Goal: Task Accomplishment & Management: Manage account settings

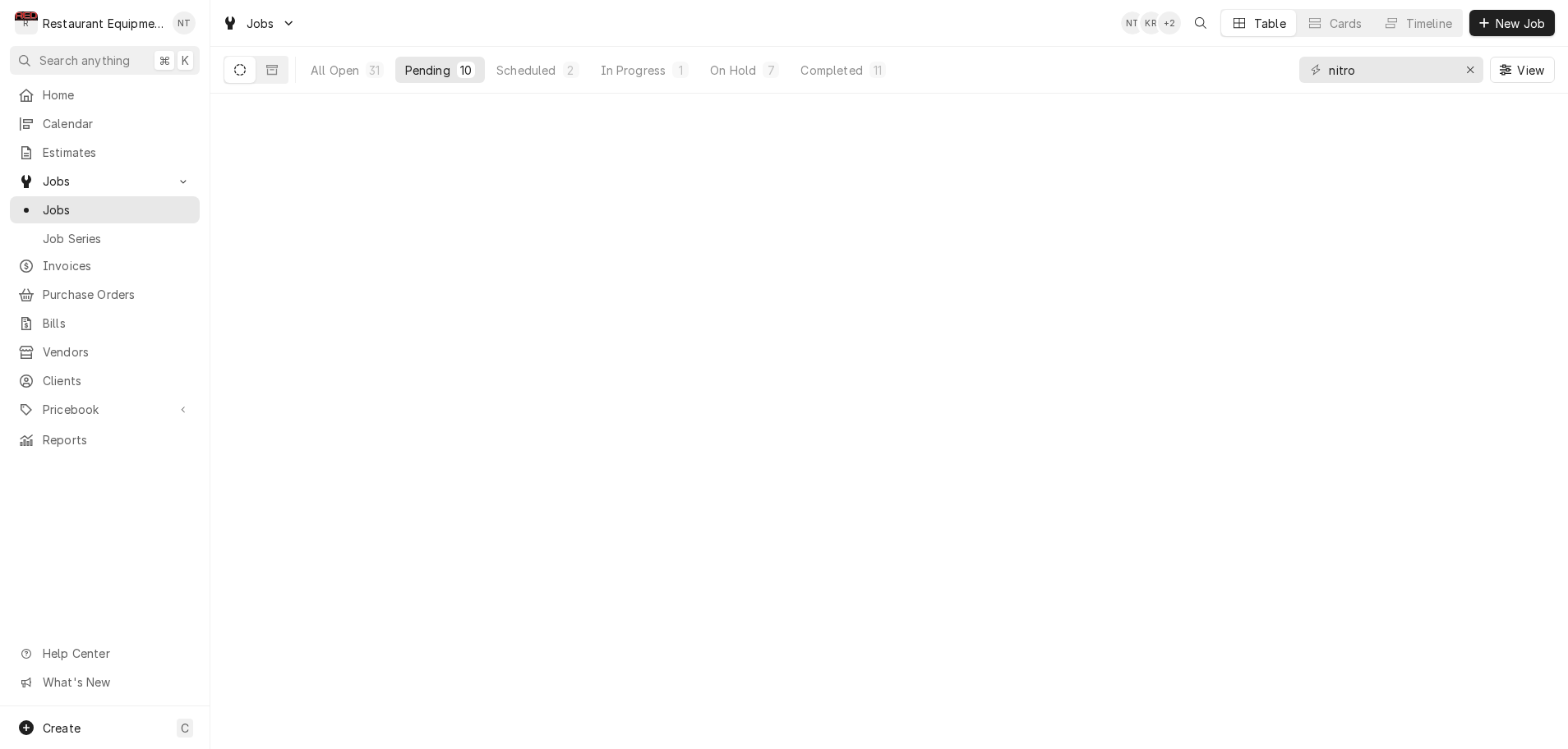
click at [450, 70] on div "Pending" at bounding box center [428, 70] width 46 height 17
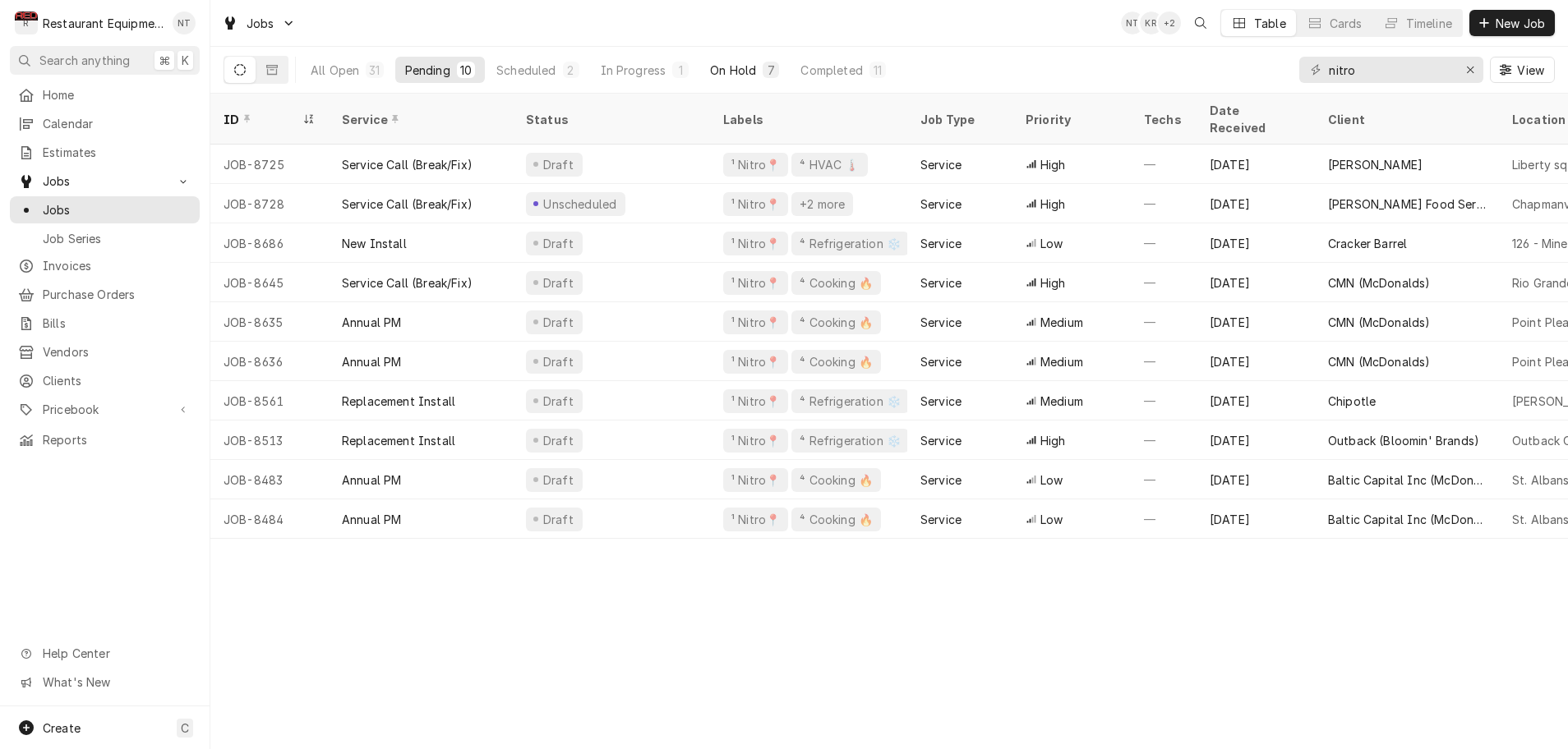
click at [742, 70] on div "On Hold" at bounding box center [733, 70] width 46 height 17
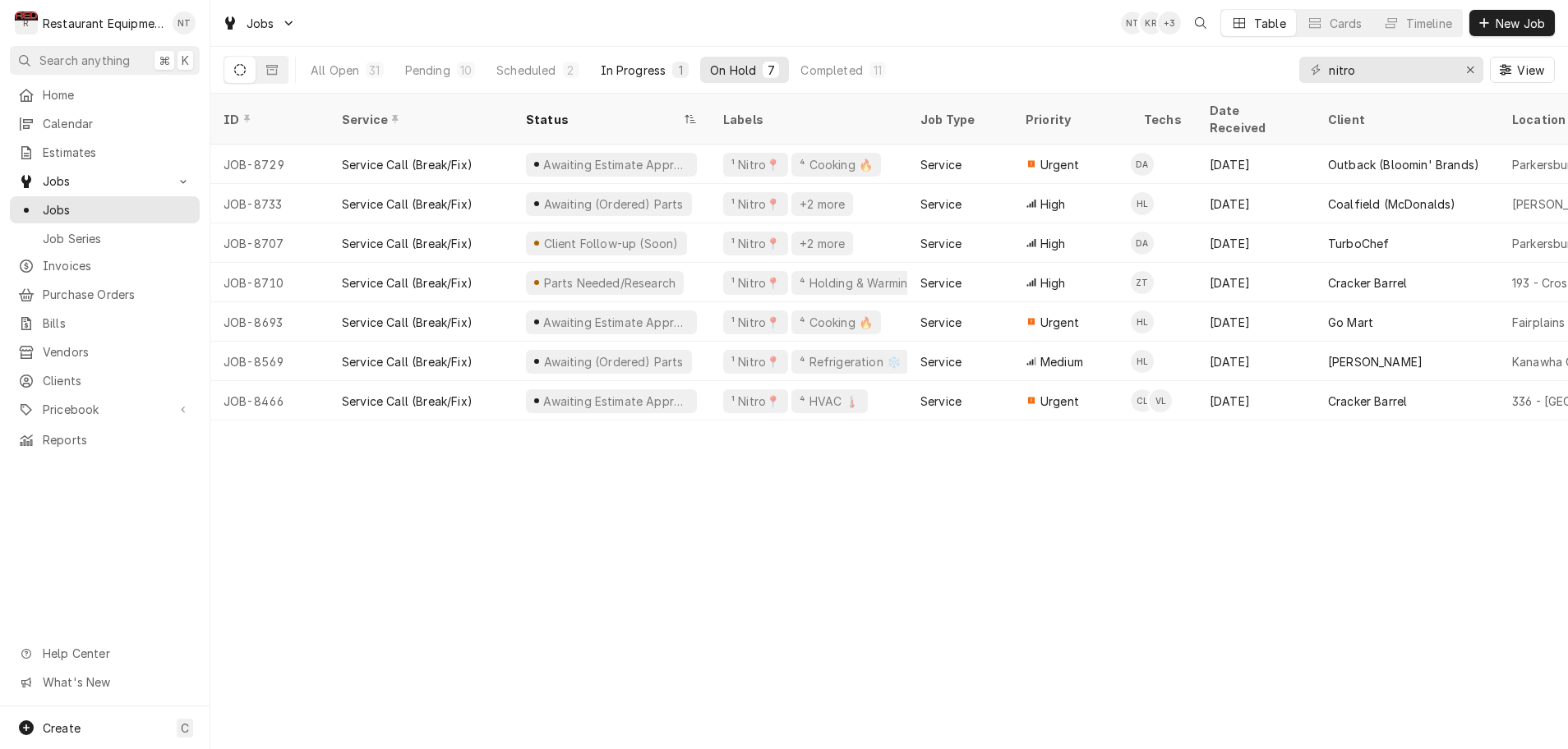
scroll to position [0, 1]
click at [815, 76] on div "Completed" at bounding box center [831, 70] width 62 height 17
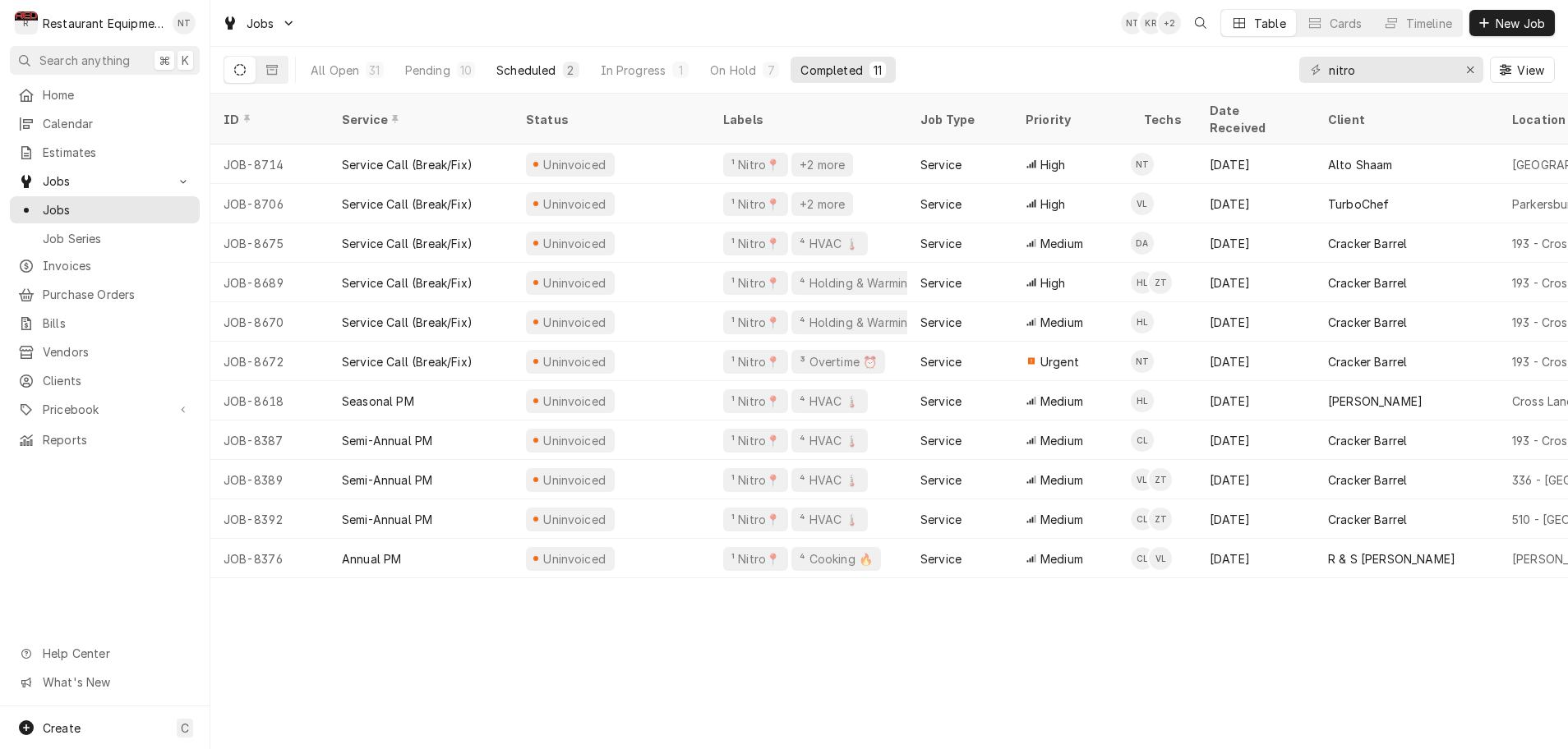
click at [549, 74] on div "Scheduled" at bounding box center [526, 70] width 59 height 17
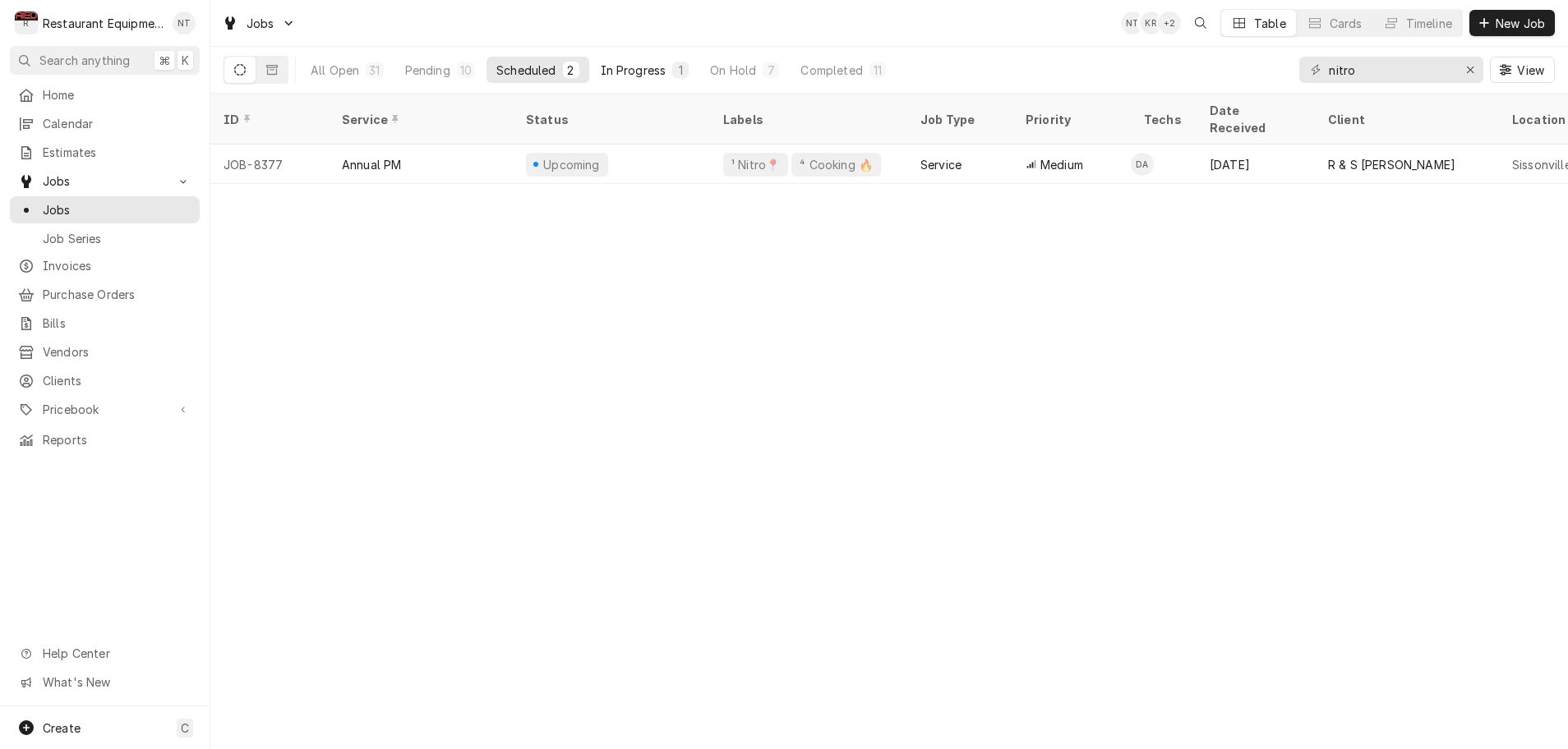
click at [627, 75] on div "In Progress" at bounding box center [634, 70] width 66 height 17
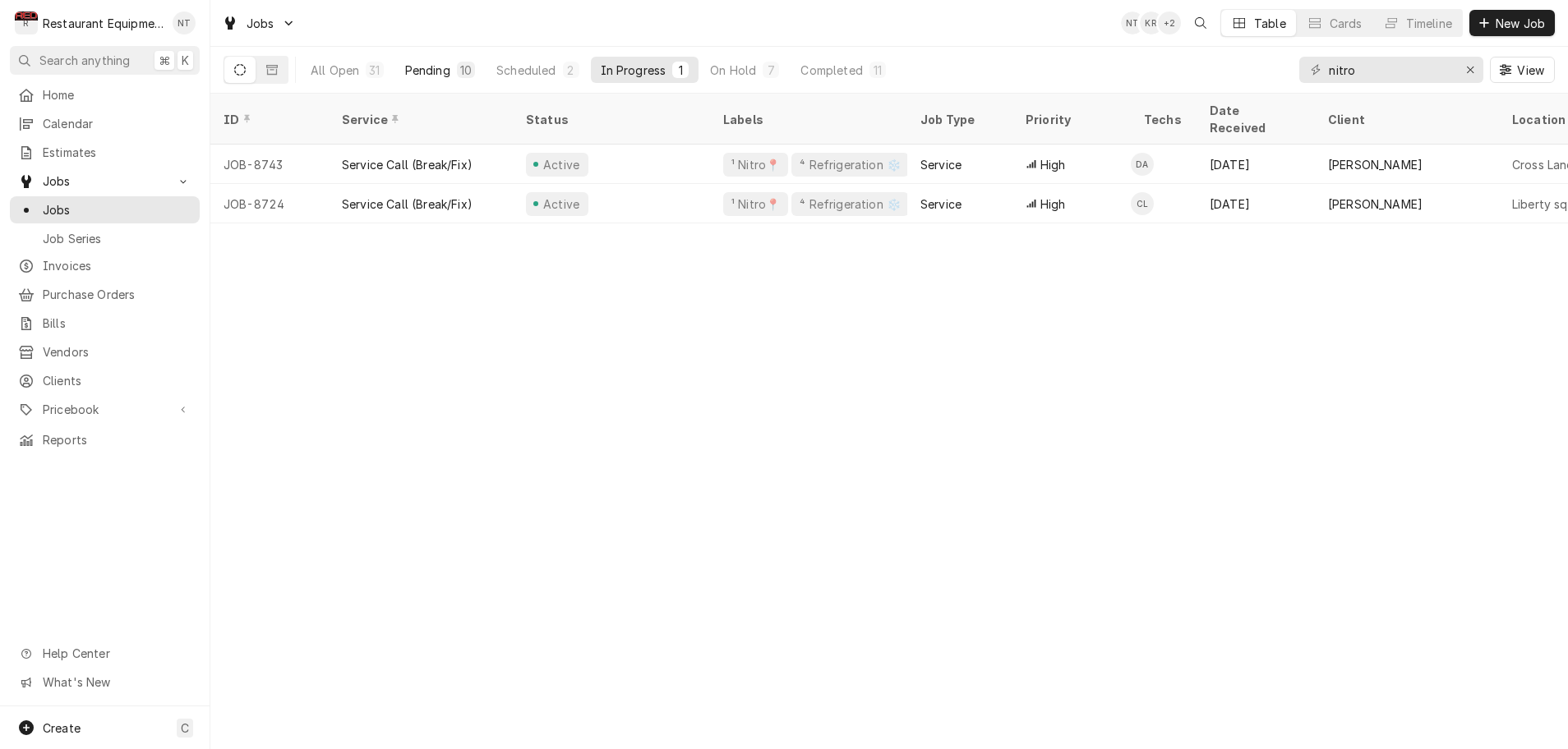
scroll to position [1, 0]
click at [444, 70] on div "Pending" at bounding box center [428, 70] width 46 height 17
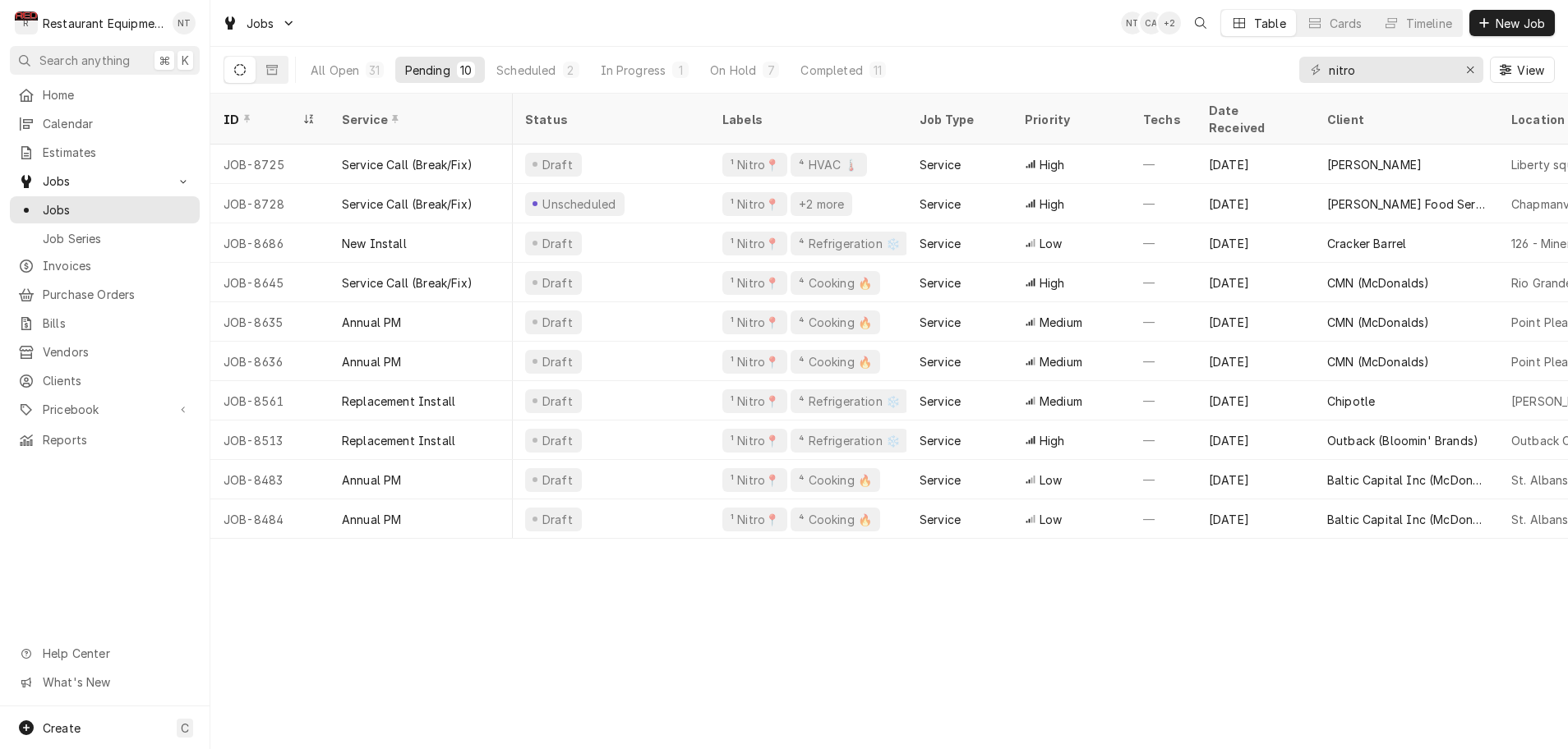
scroll to position [0, 0]
click at [548, 73] on div "Scheduled" at bounding box center [526, 70] width 59 height 17
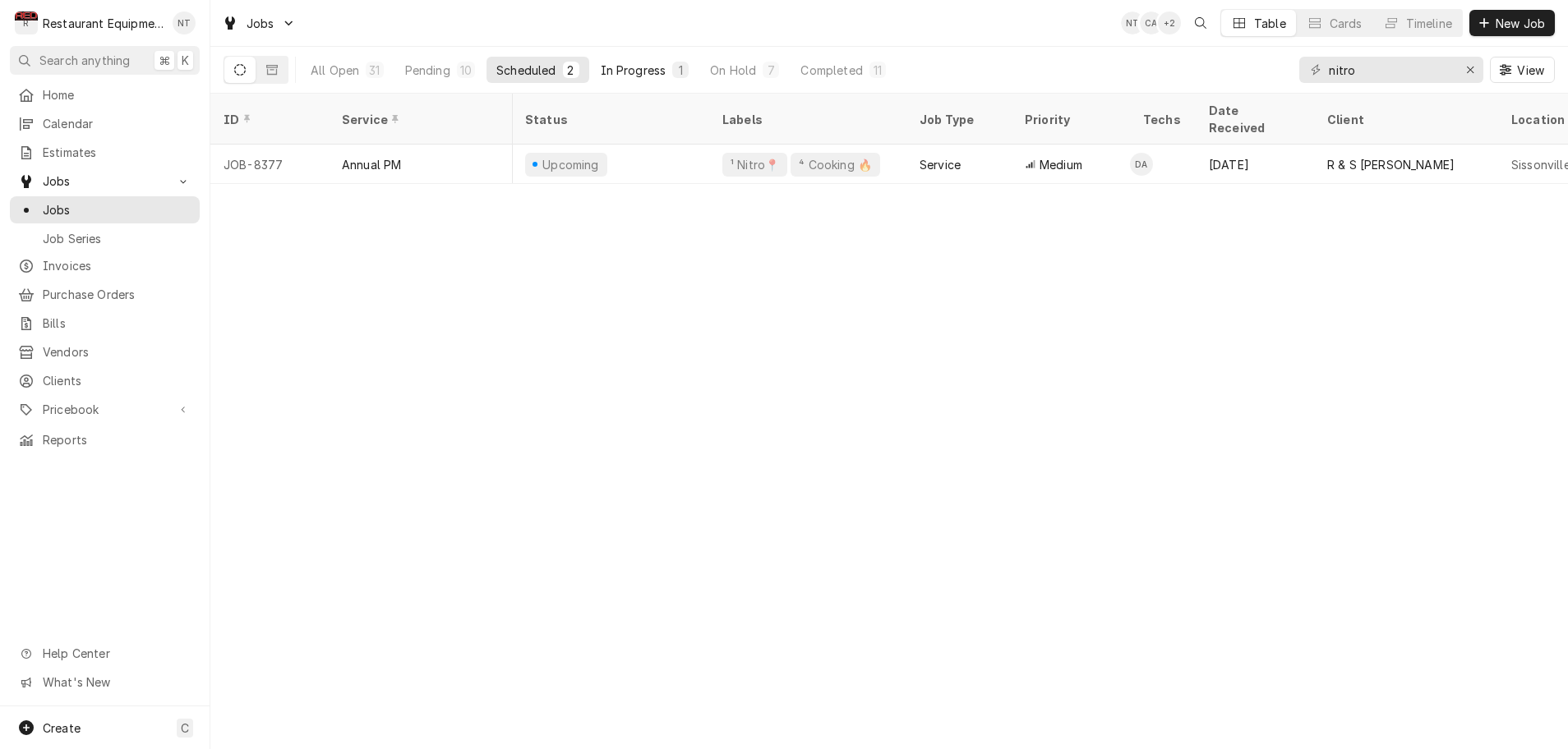
click at [646, 67] on div "In Progress" at bounding box center [634, 70] width 66 height 17
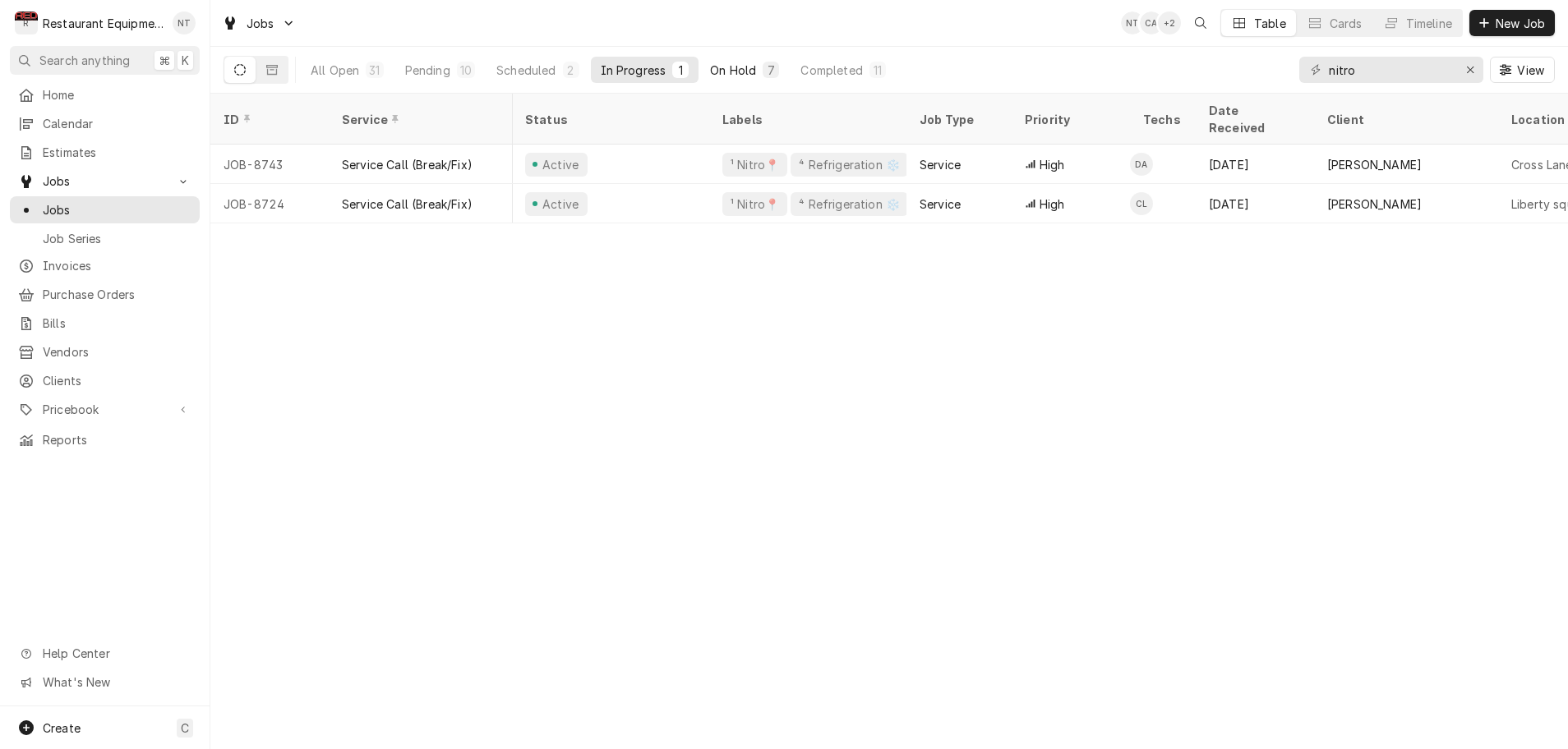
click at [724, 69] on div "On Hold" at bounding box center [733, 70] width 46 height 17
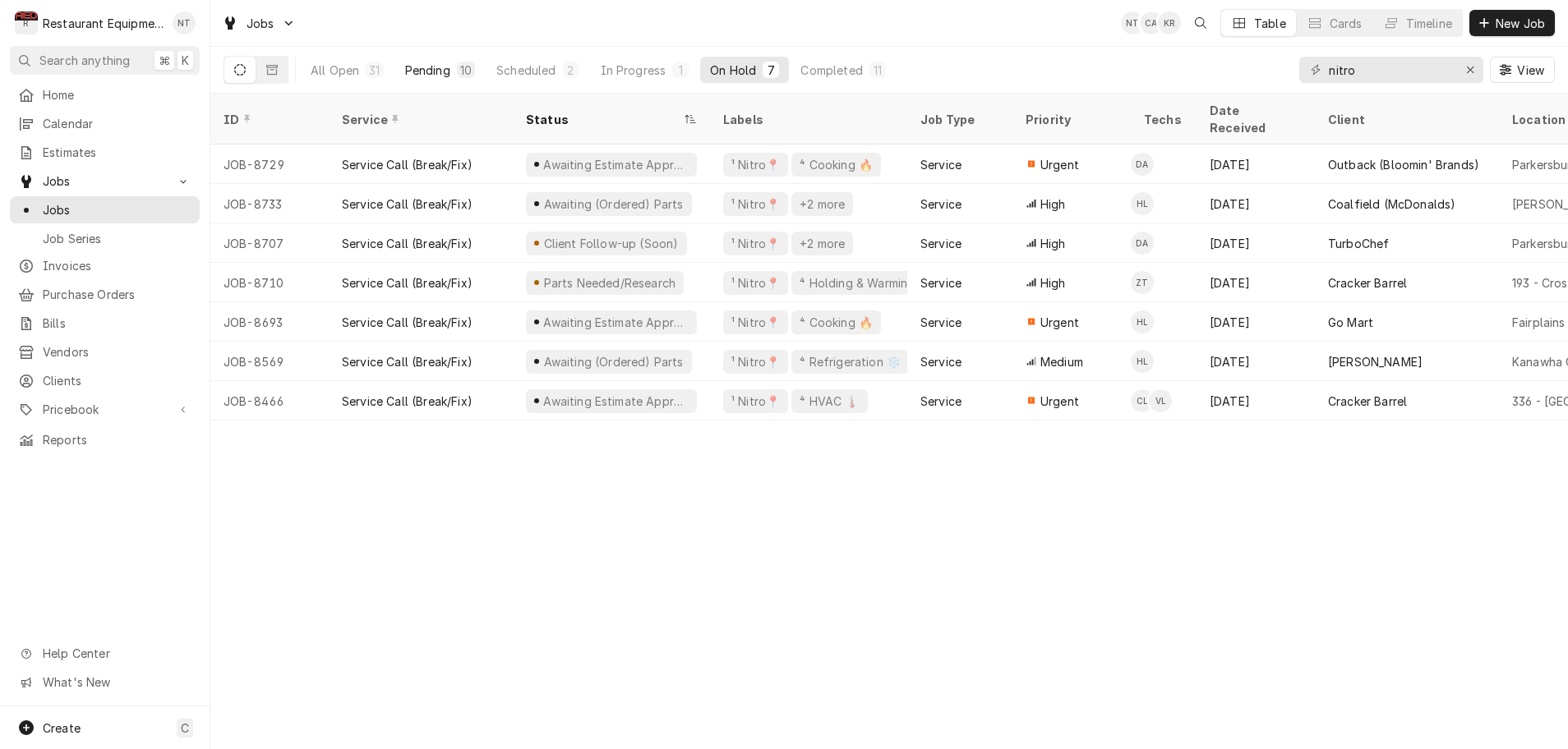
scroll to position [0, 1]
click at [434, 72] on div "Pending" at bounding box center [428, 70] width 46 height 17
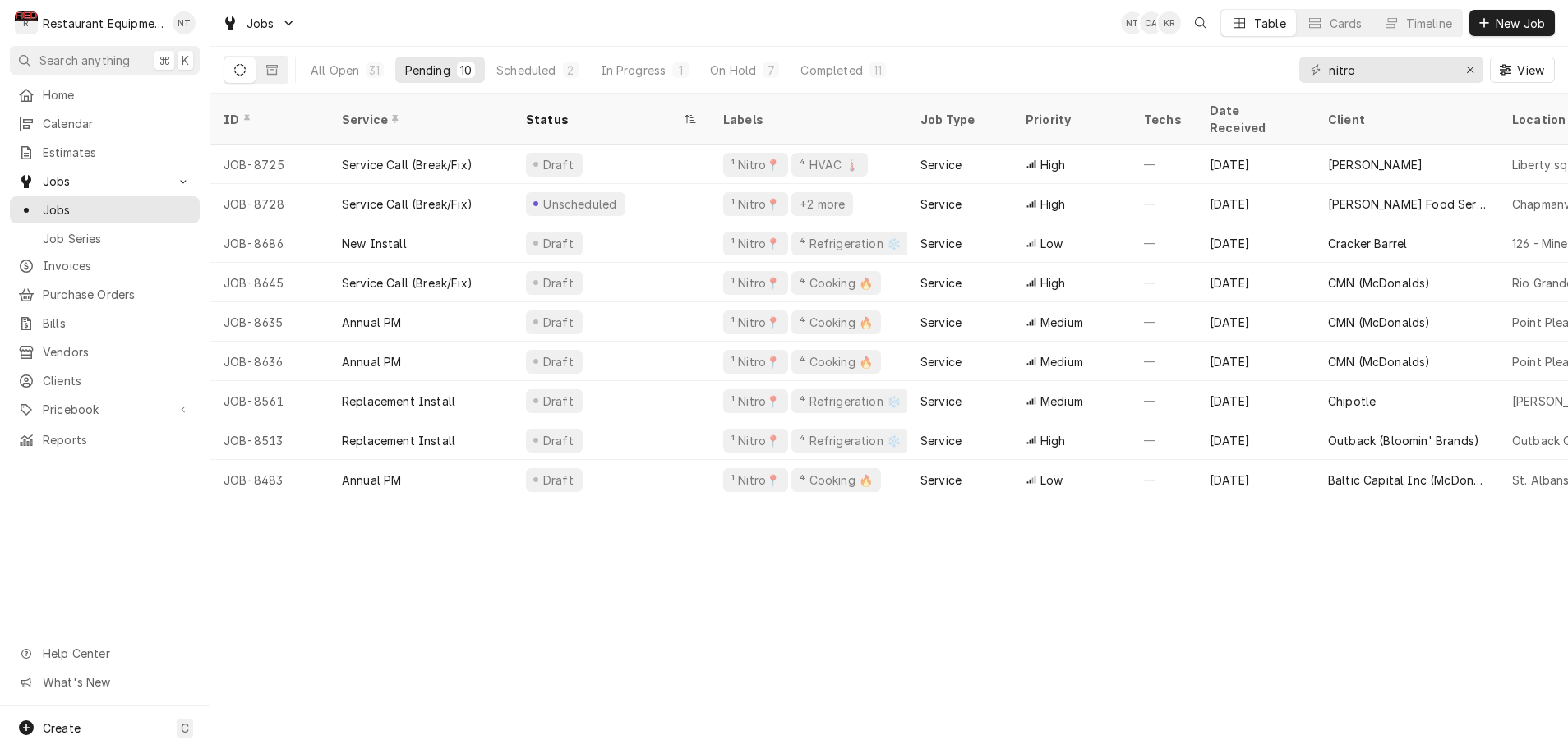
scroll to position [0, 0]
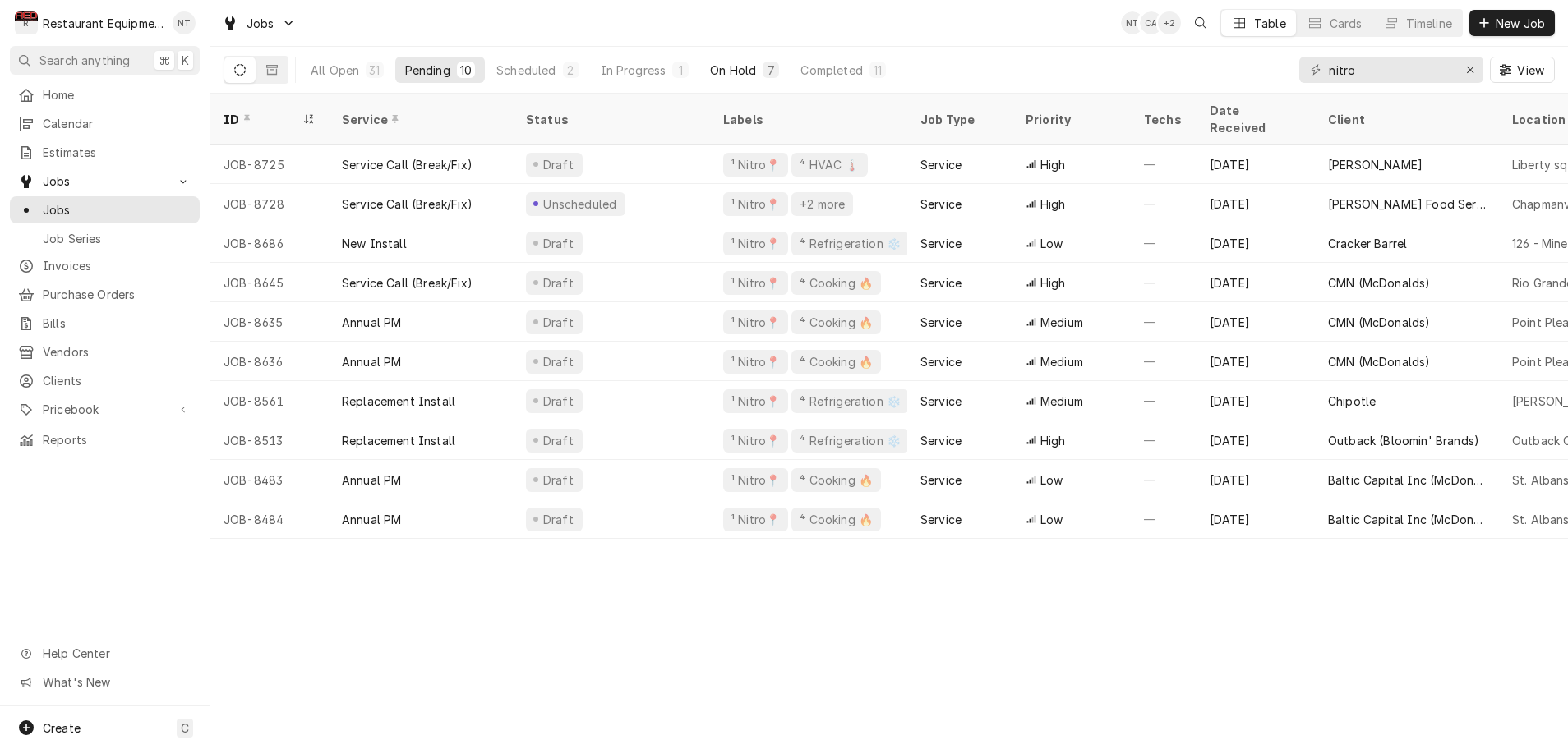
click at [744, 70] on div "On Hold" at bounding box center [733, 70] width 46 height 17
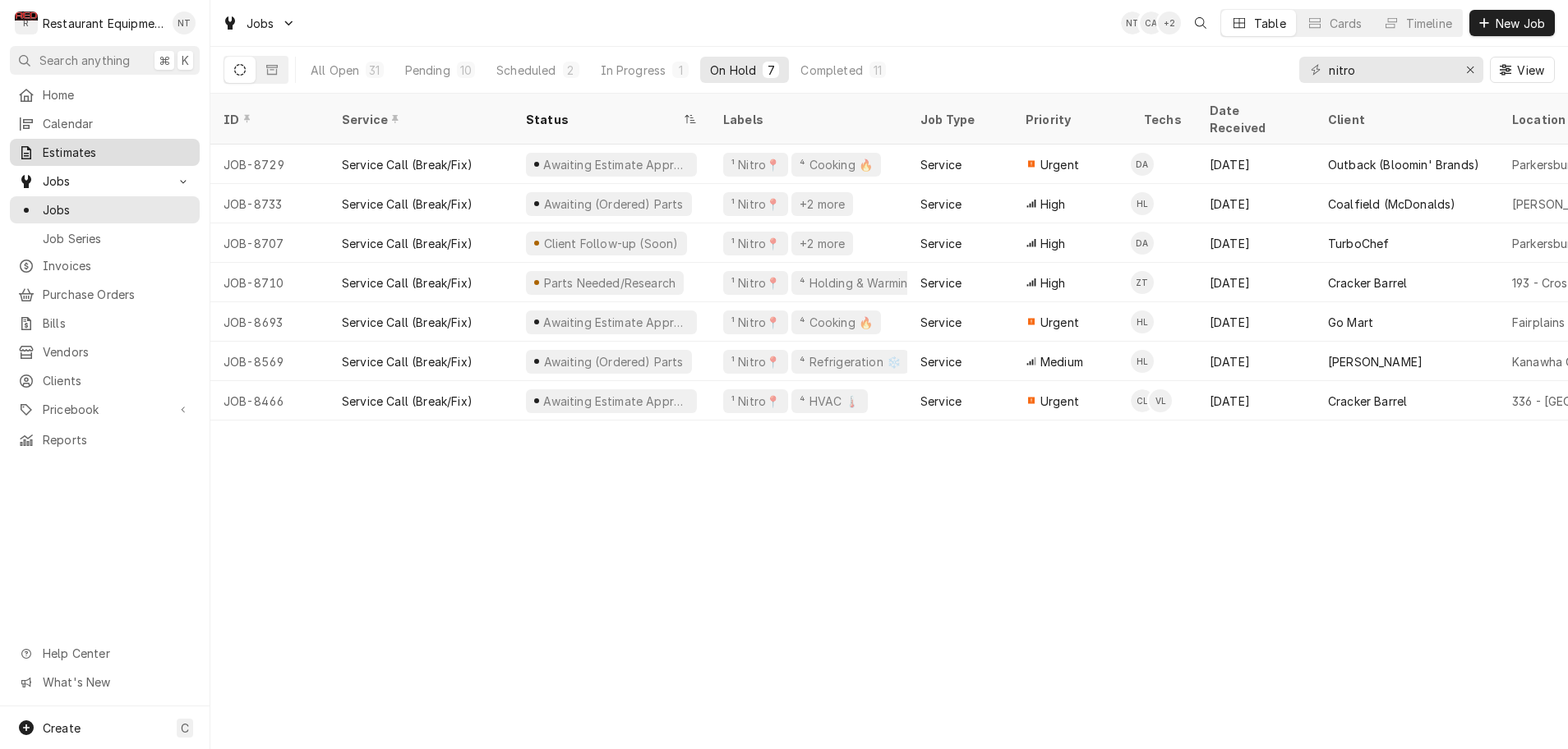
click at [60, 149] on span "Estimates" at bounding box center [117, 152] width 149 height 17
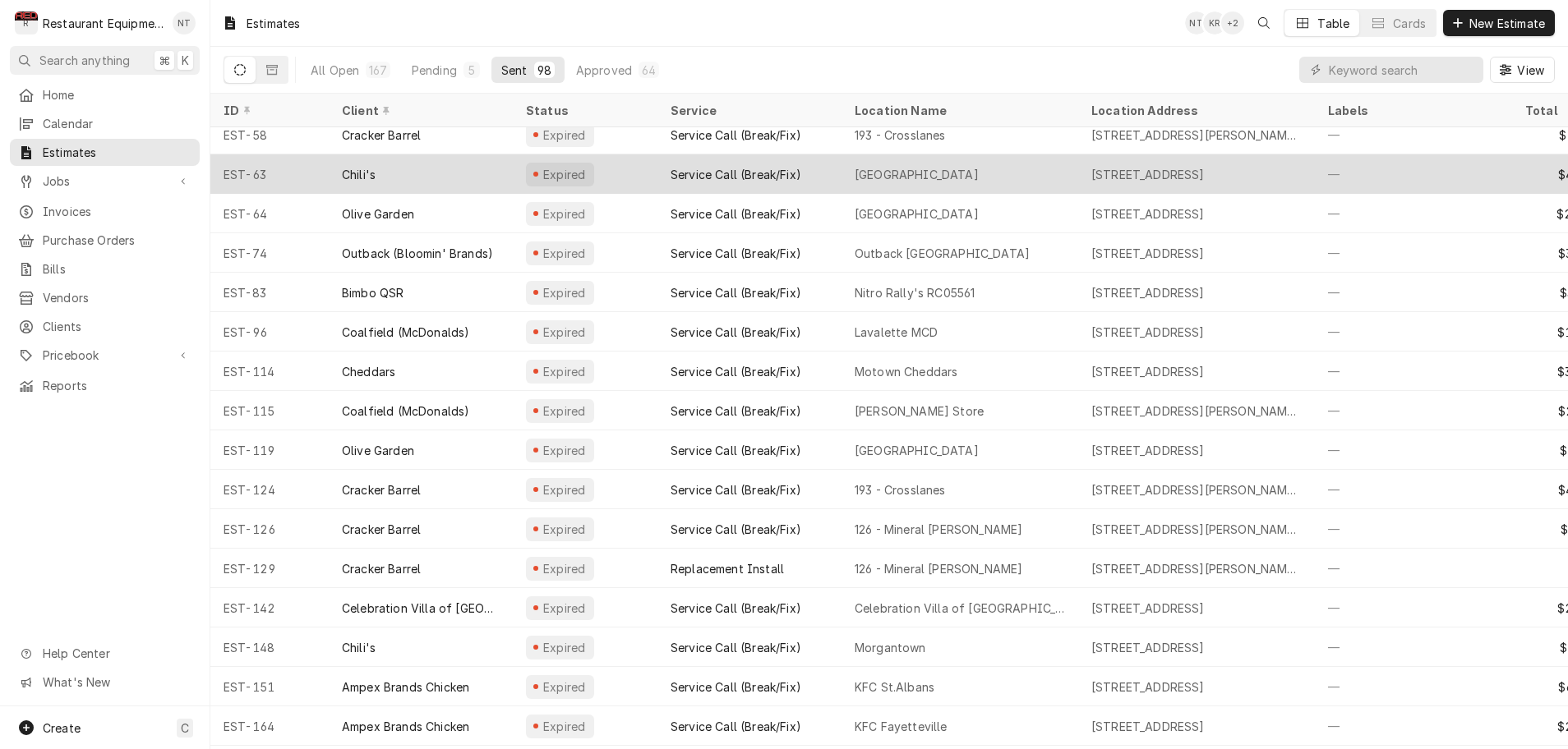
scroll to position [411, 0]
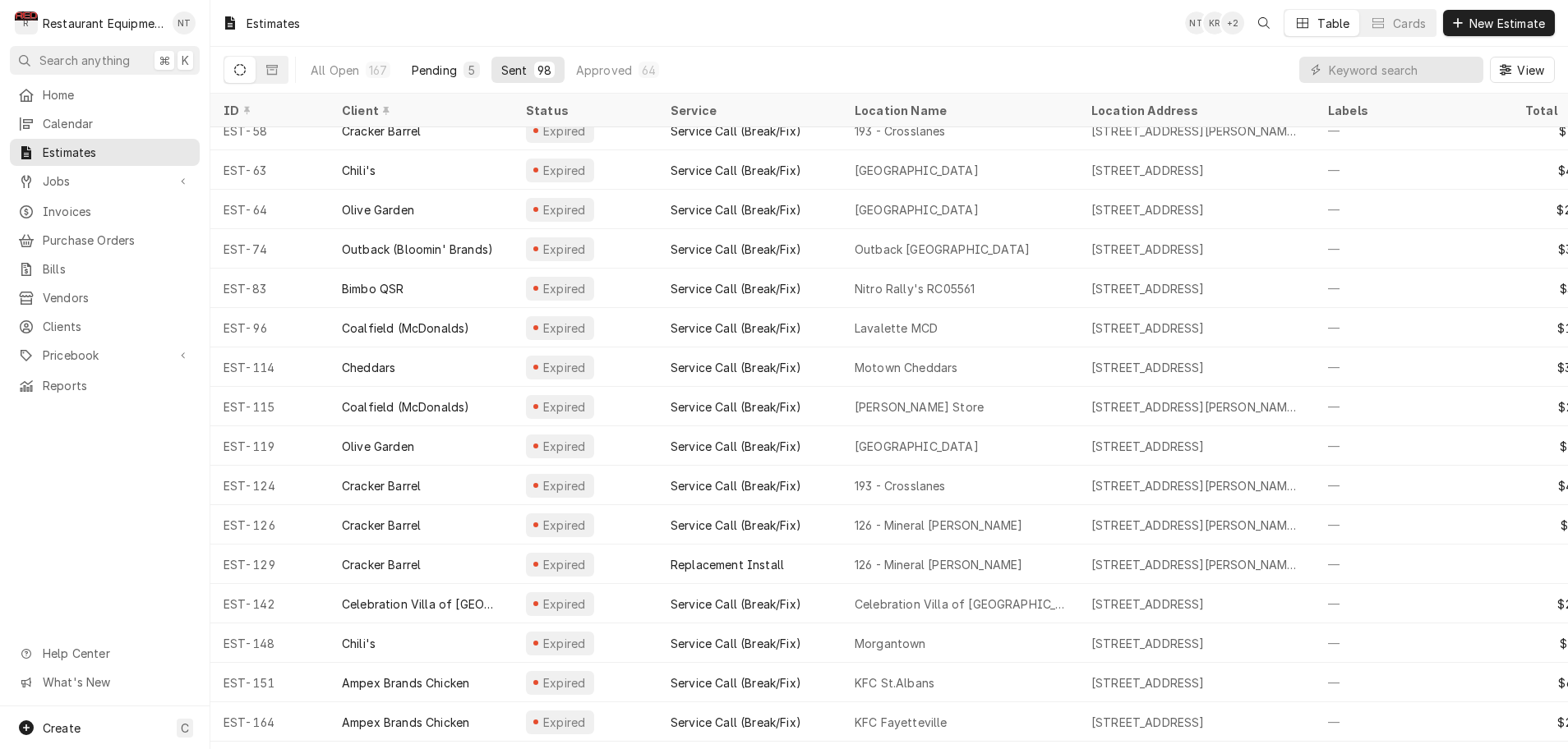
click at [423, 74] on div "Pending" at bounding box center [435, 70] width 46 height 17
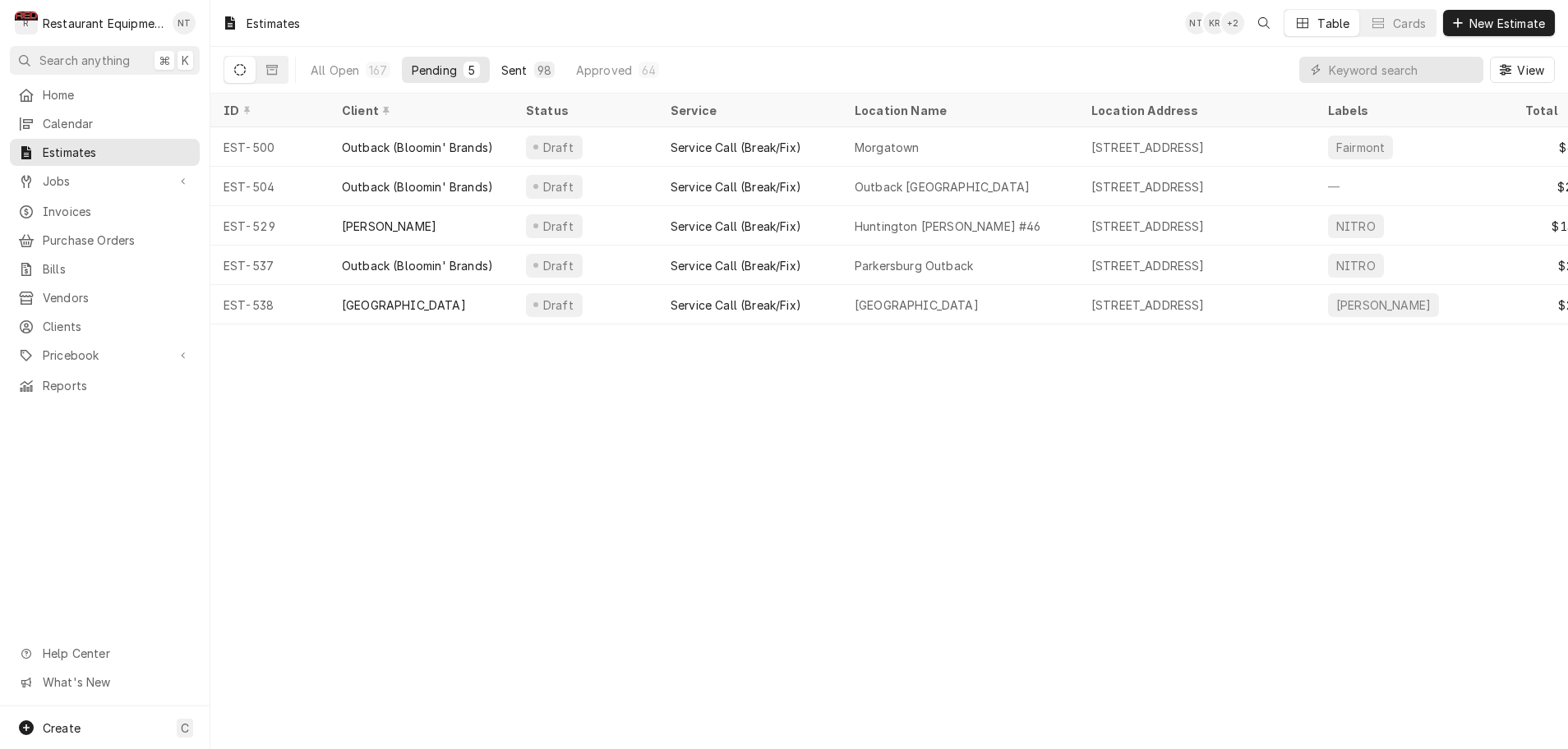
click at [521, 68] on div "Sent" at bounding box center [514, 70] width 26 height 17
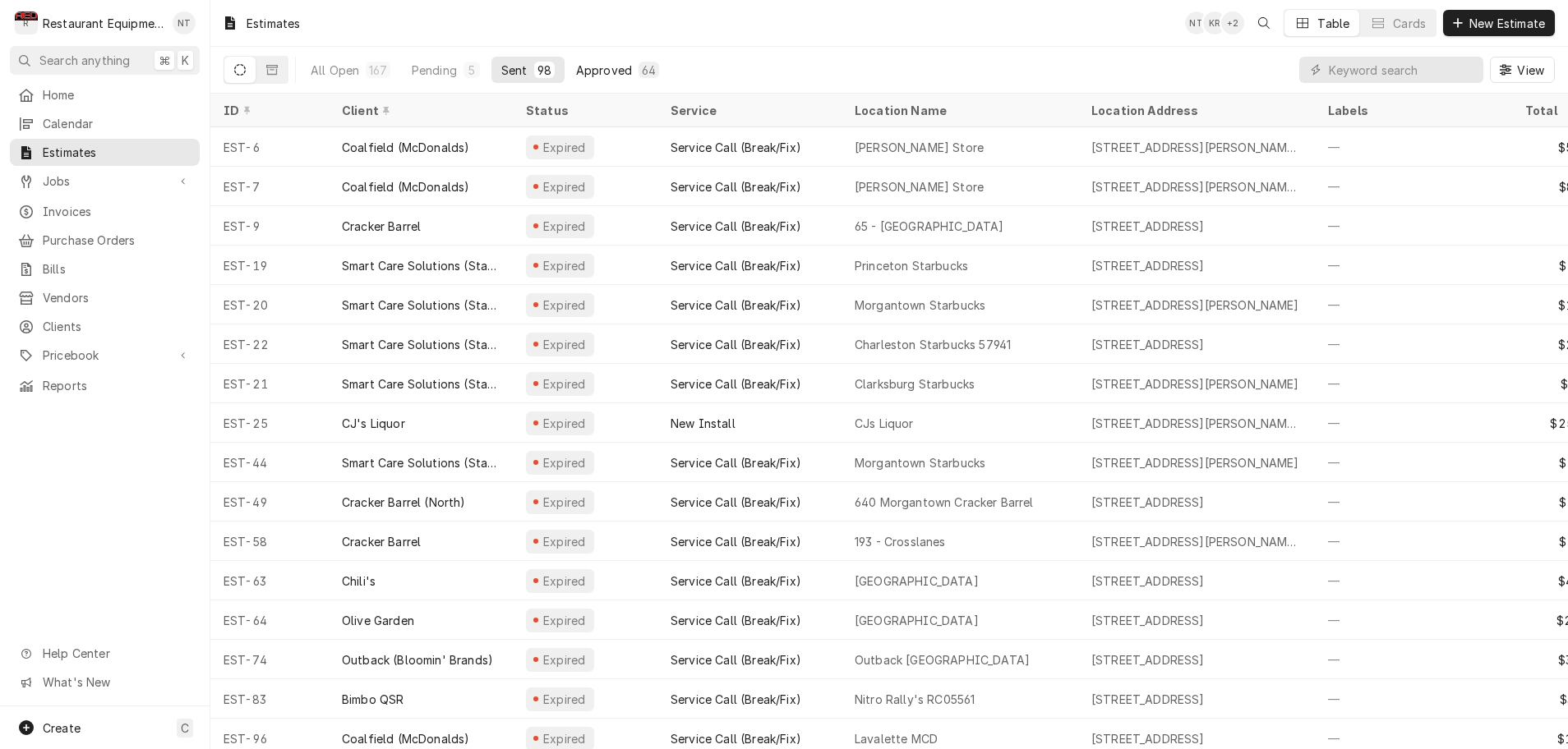
scroll to position [1, 0]
click at [588, 77] on div "Approved" at bounding box center [604, 70] width 56 height 17
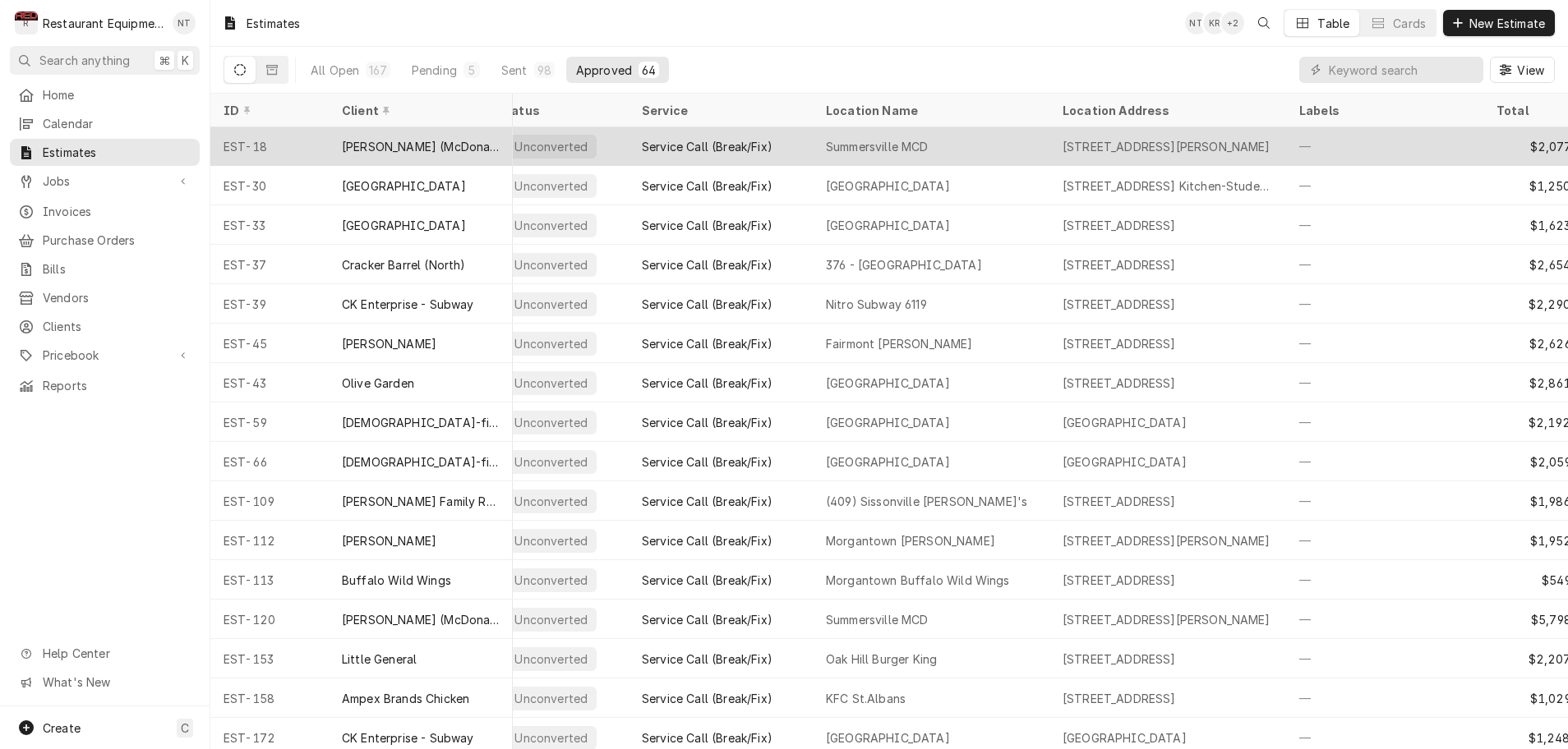
scroll to position [0, 0]
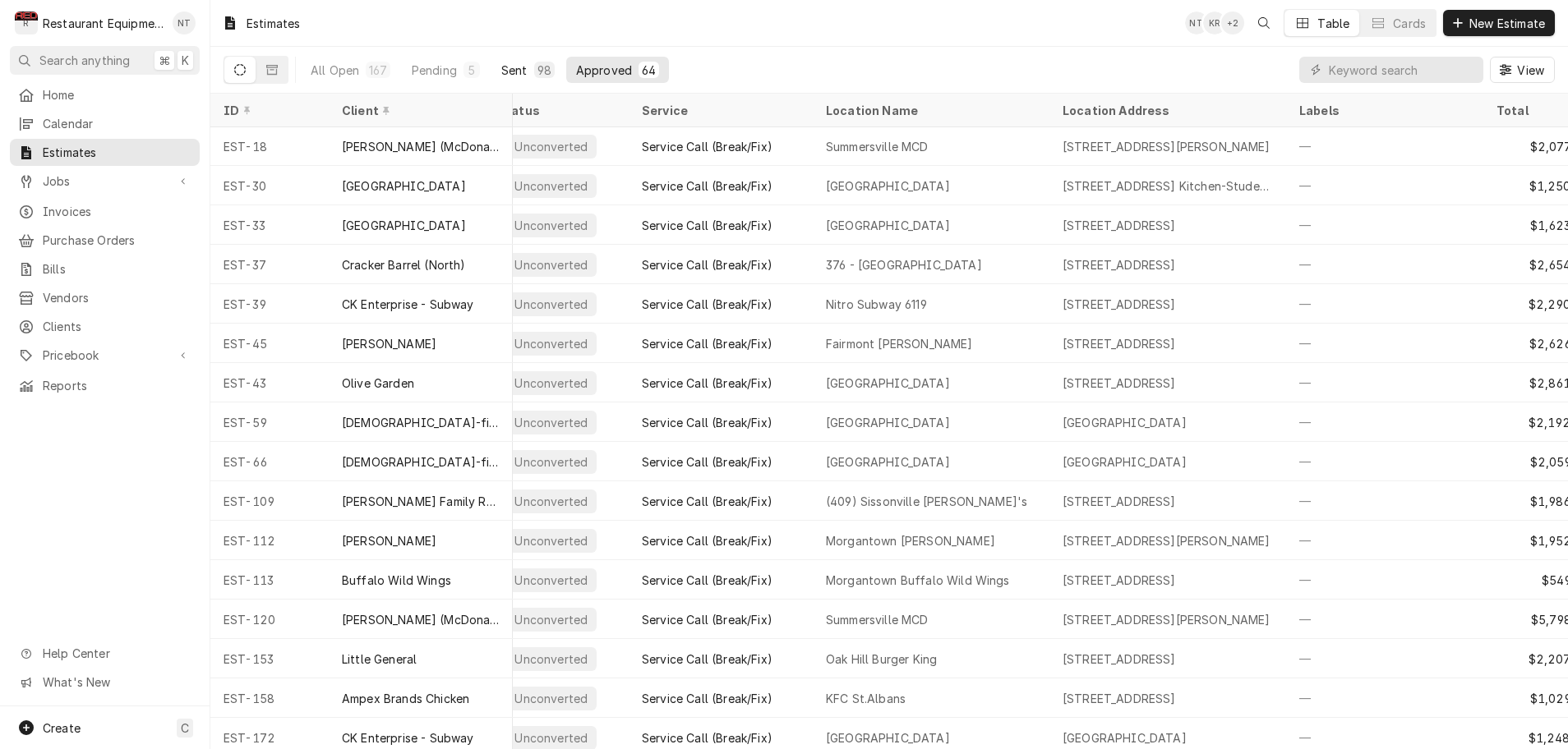
click at [511, 68] on div "Sent" at bounding box center [514, 70] width 26 height 17
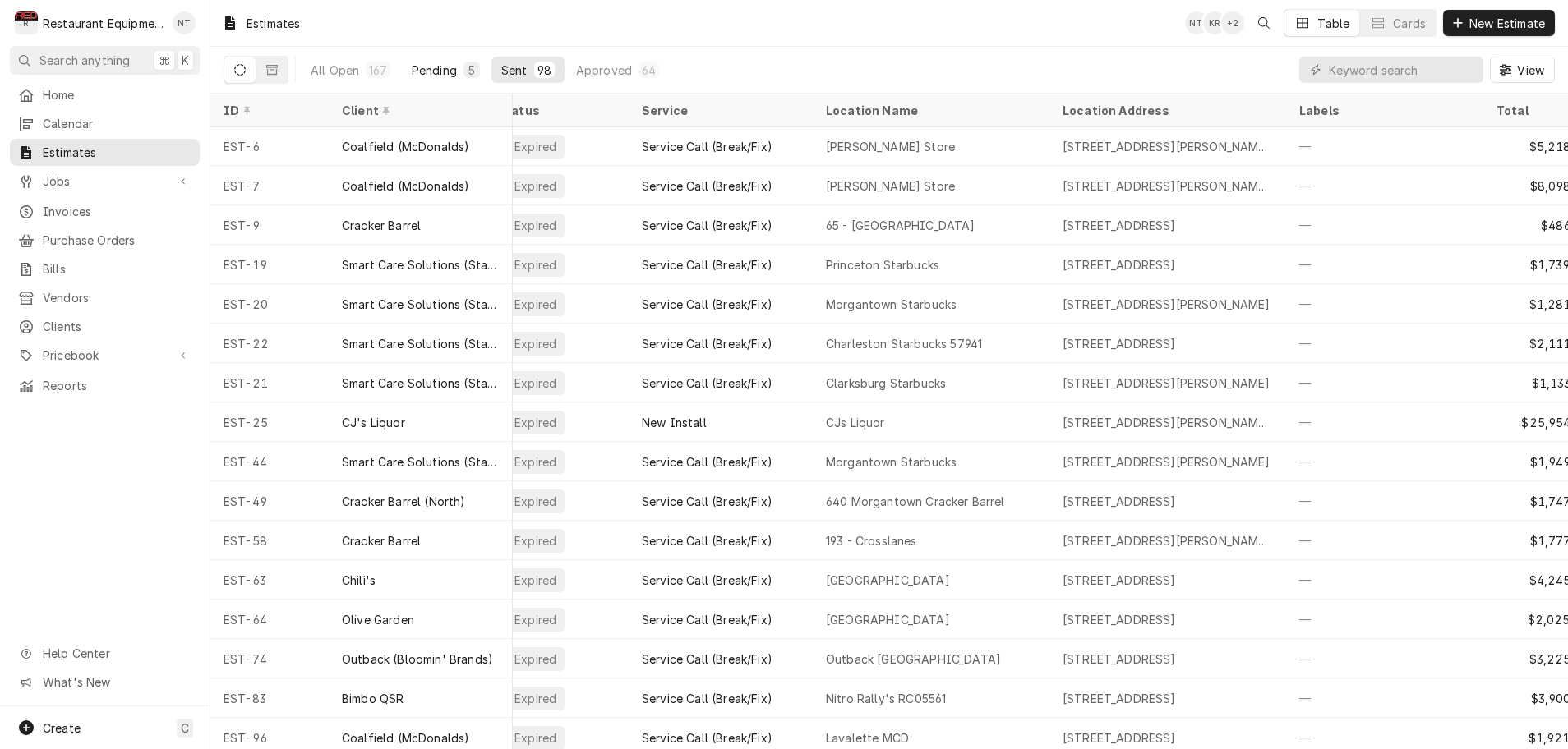
click at [435, 73] on div "Pending" at bounding box center [435, 70] width 46 height 17
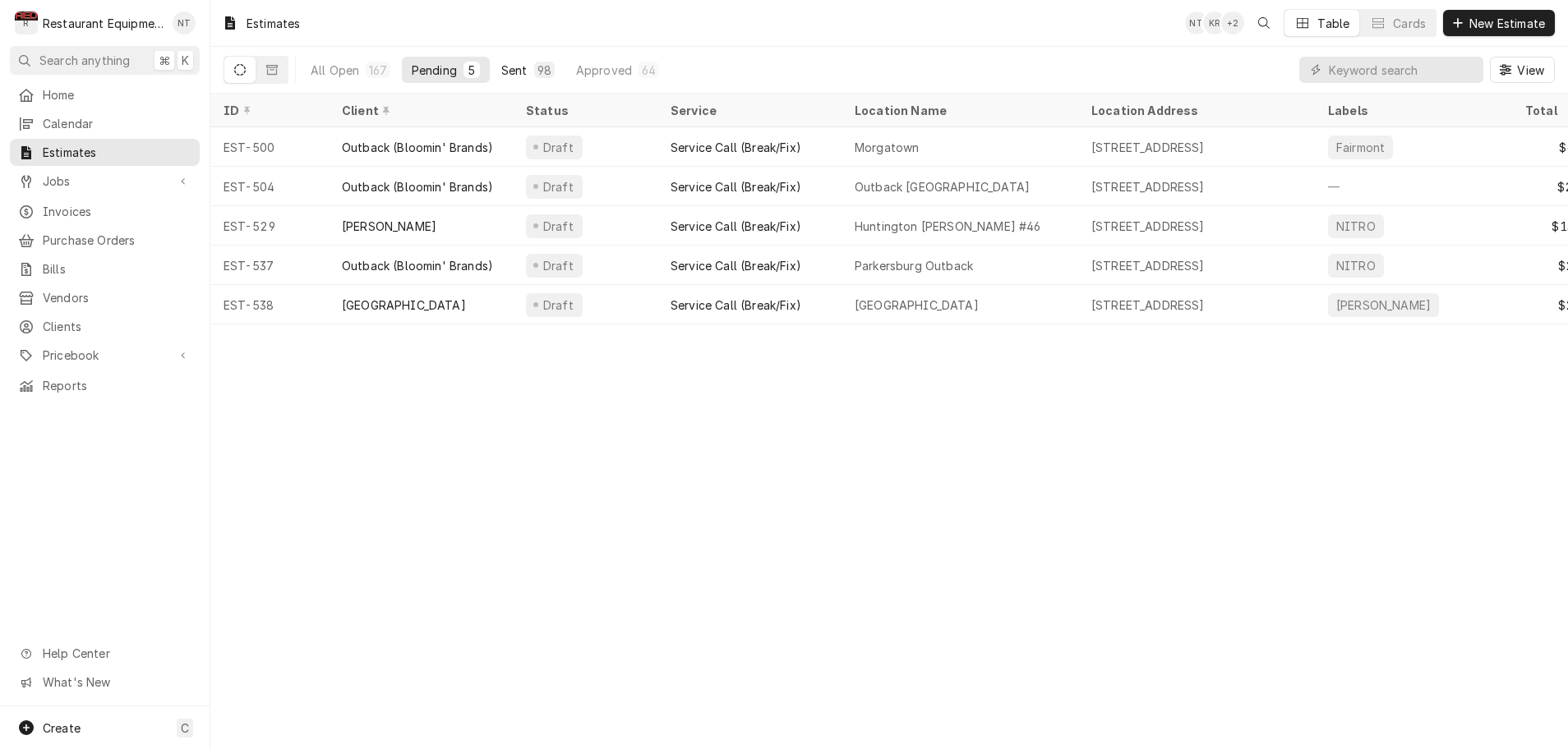
click at [503, 70] on div "Sent" at bounding box center [514, 70] width 26 height 17
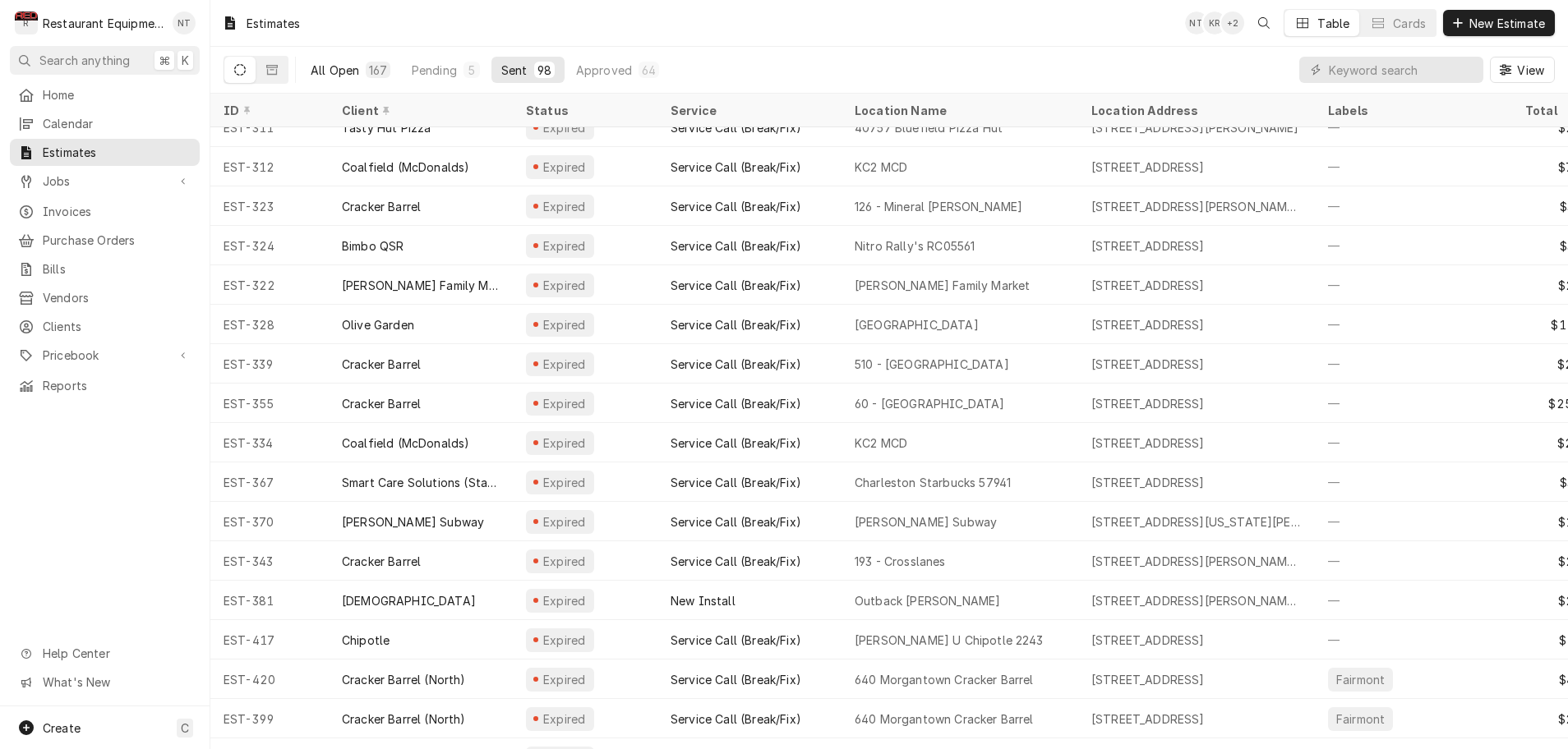
scroll to position [2, 0]
click at [338, 68] on div "All Open" at bounding box center [334, 70] width 48 height 17
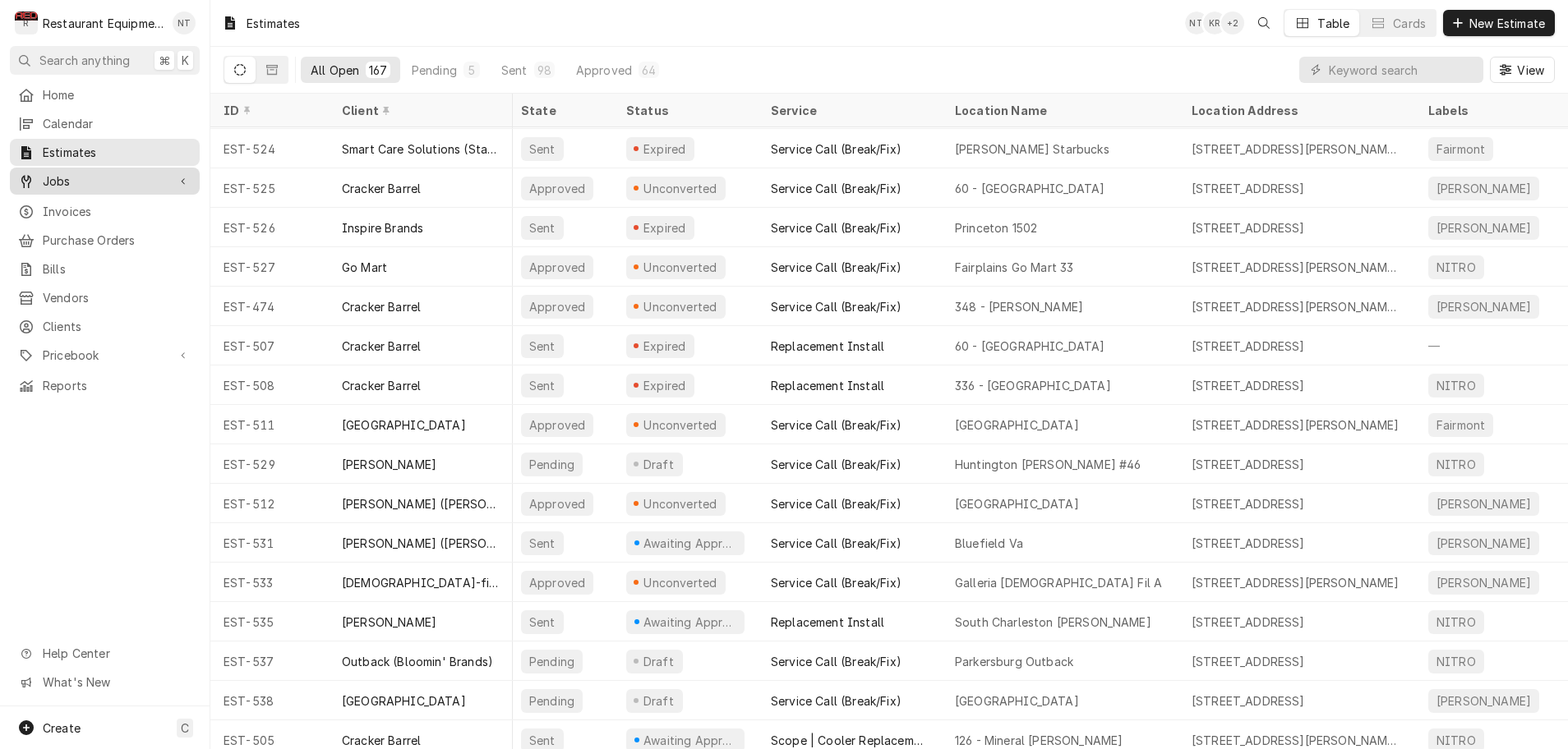
scroll to position [0, 1]
click at [152, 173] on span "Jobs" at bounding box center [105, 181] width 124 height 17
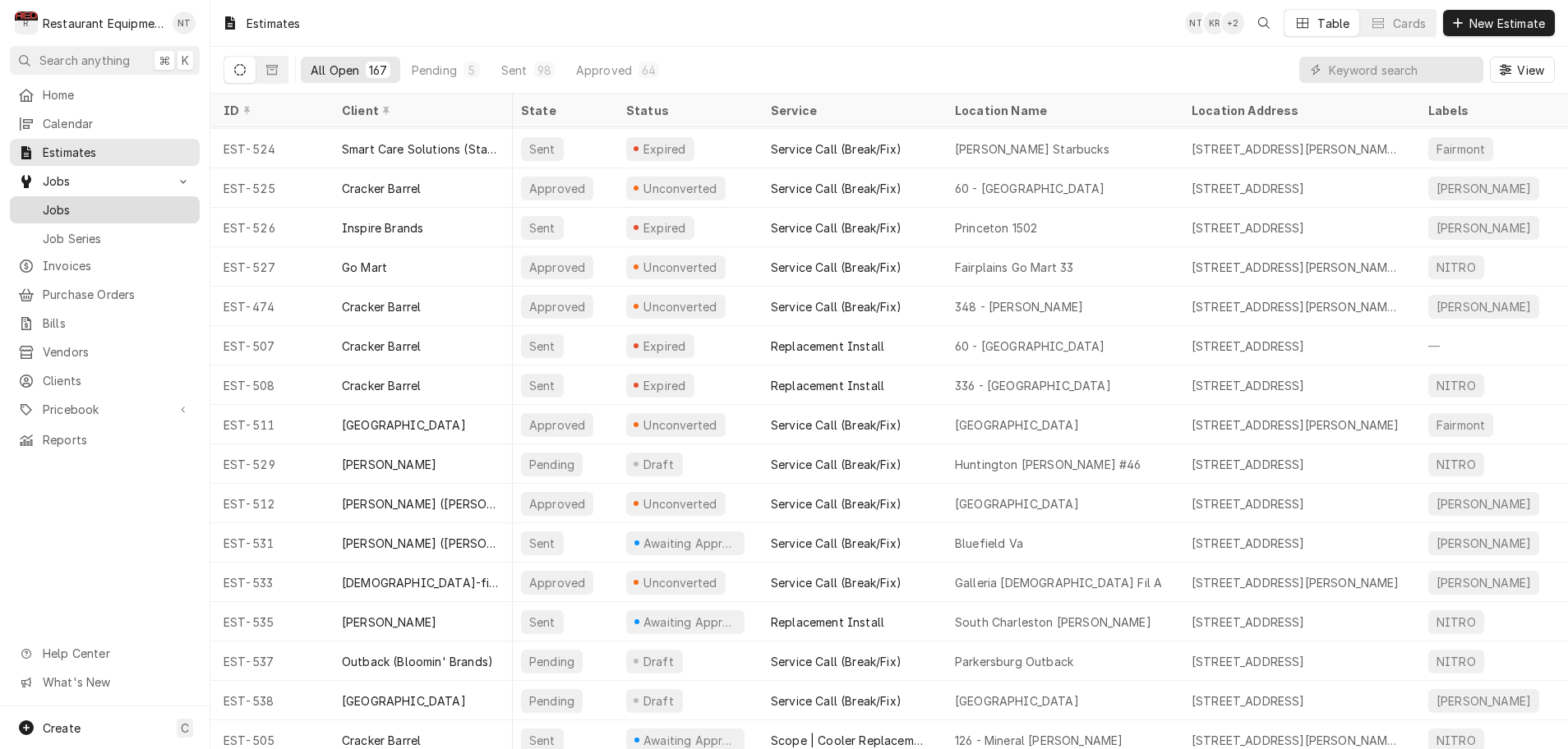
click at [106, 204] on span "Jobs" at bounding box center [117, 210] width 149 height 17
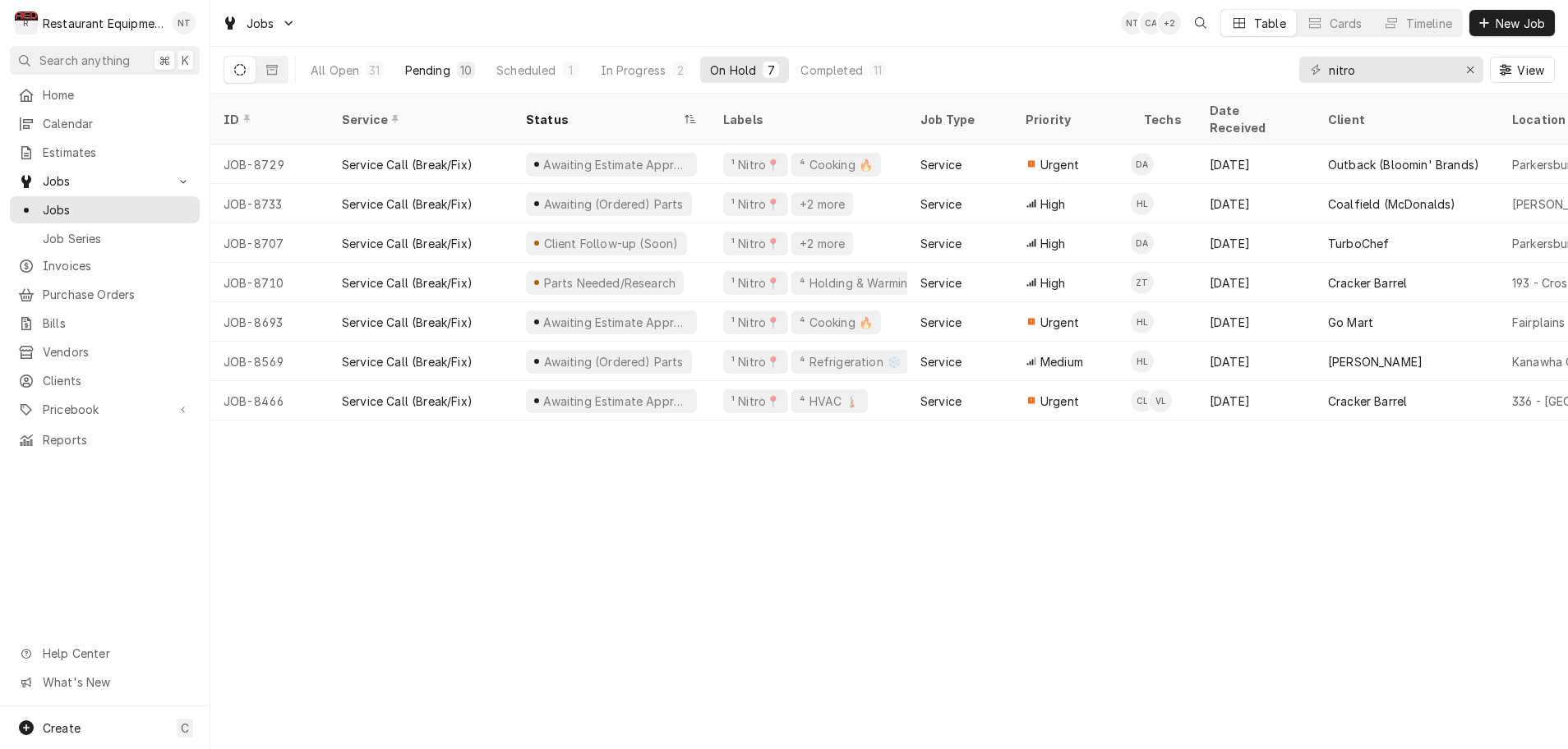
click at [443, 73] on div "Pending" at bounding box center [428, 70] width 46 height 17
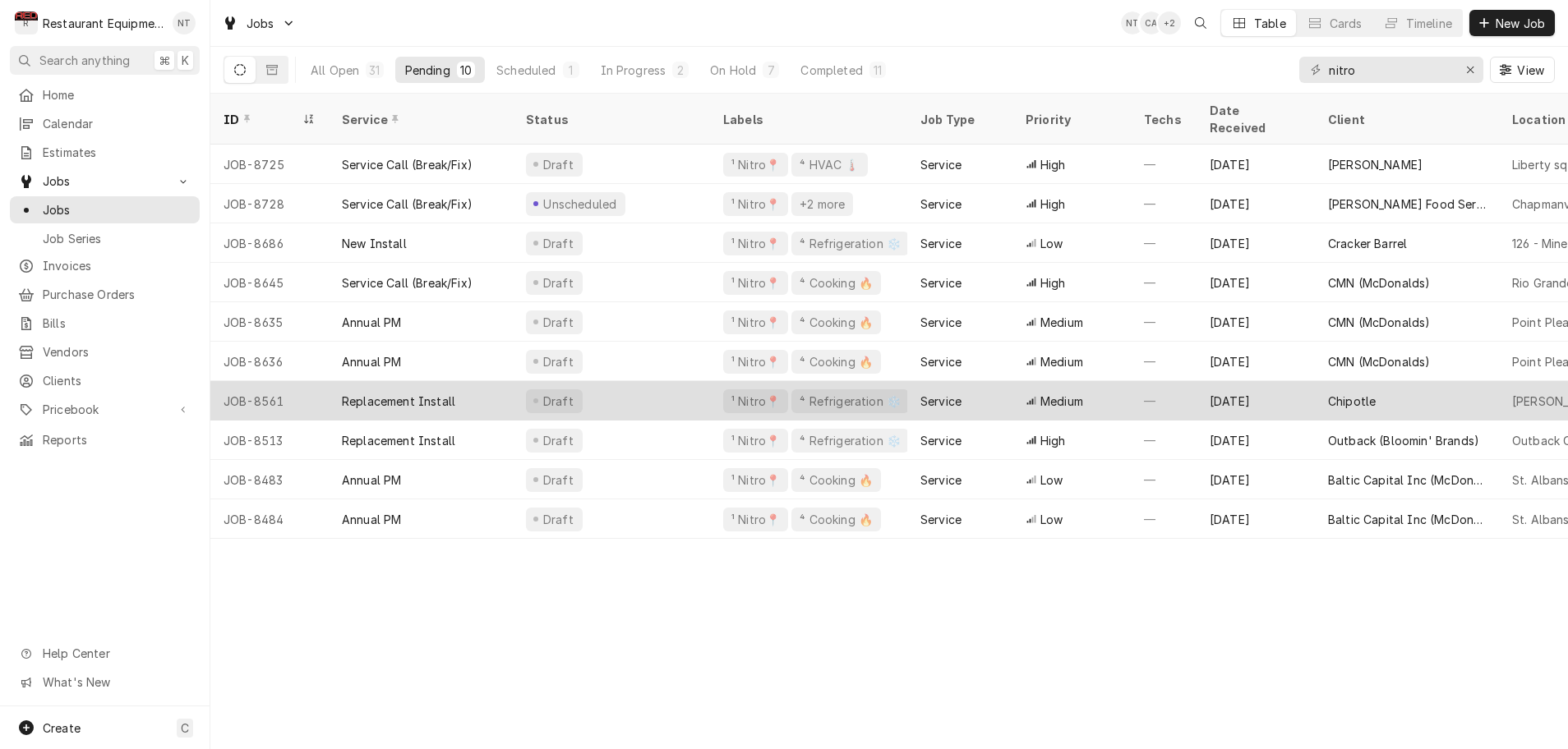
scroll to position [0, 5]
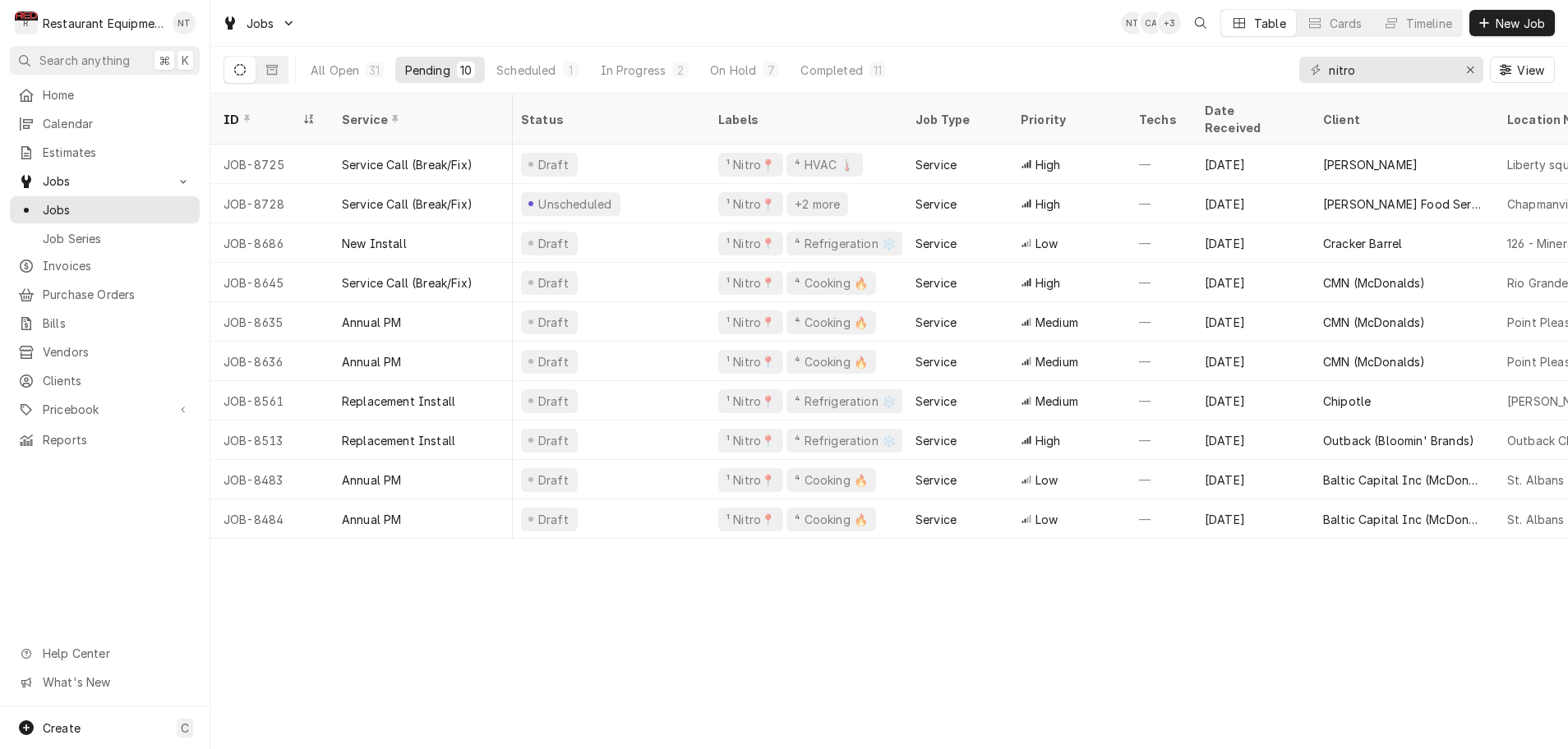
click at [437, 71] on div "Pending" at bounding box center [428, 70] width 46 height 17
click at [556, 70] on button "Scheduled 1" at bounding box center [538, 69] width 102 height 26
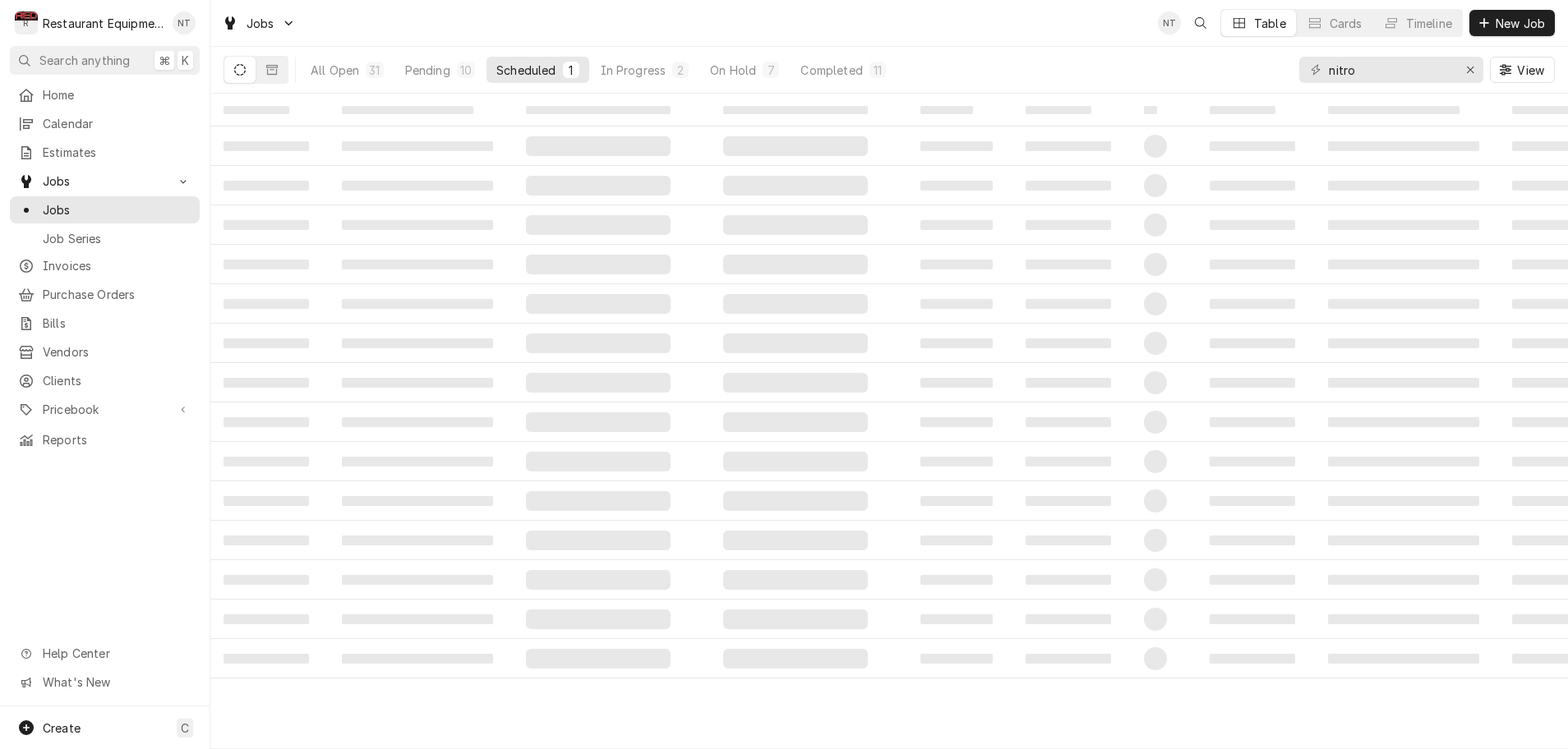
scroll to position [0, 2]
click at [539, 71] on div "Scheduled" at bounding box center [526, 70] width 59 height 17
click at [639, 73] on div "In Progress" at bounding box center [634, 70] width 66 height 17
click at [424, 70] on div "Pending" at bounding box center [428, 70] width 46 height 17
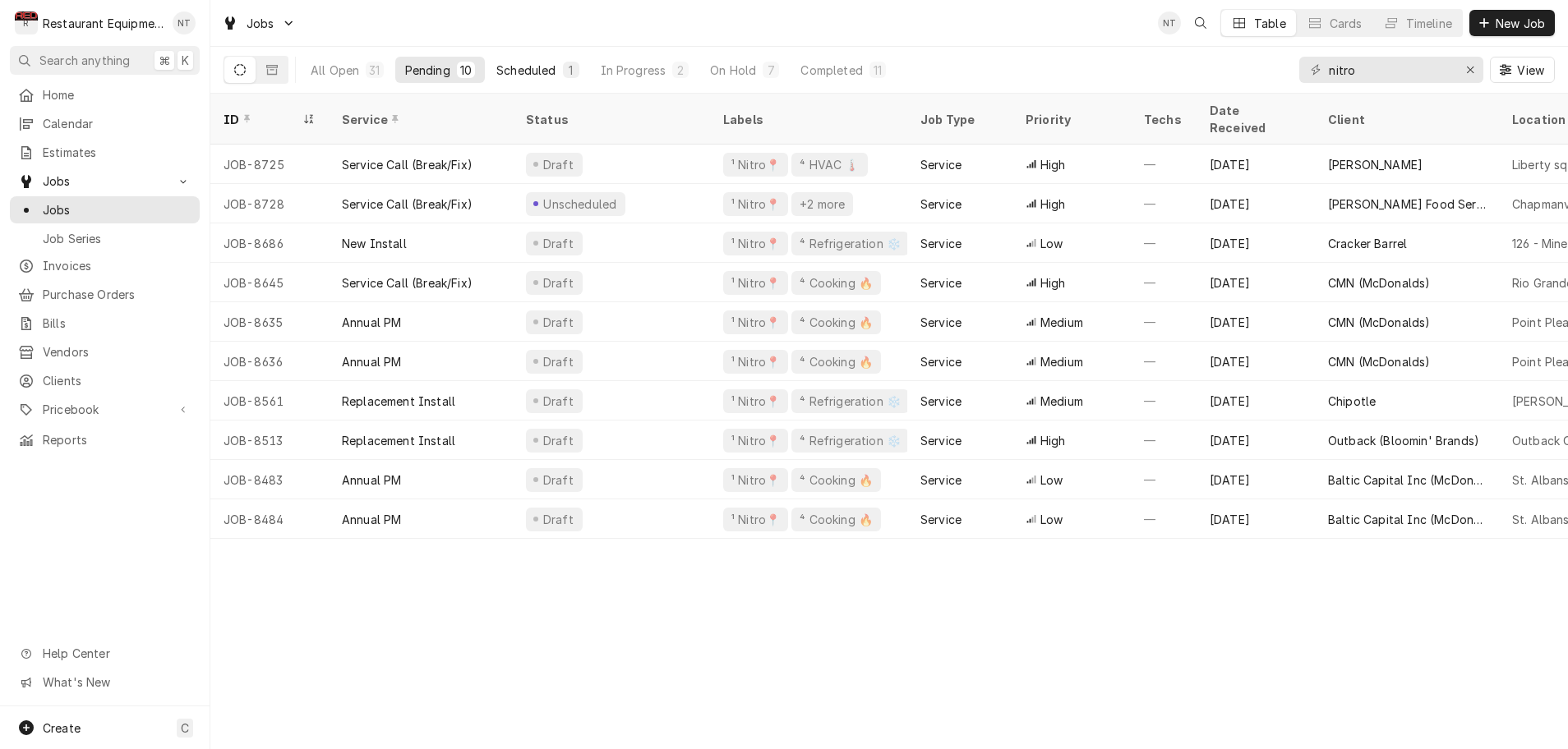
click at [544, 68] on div "Scheduled" at bounding box center [526, 70] width 59 height 17
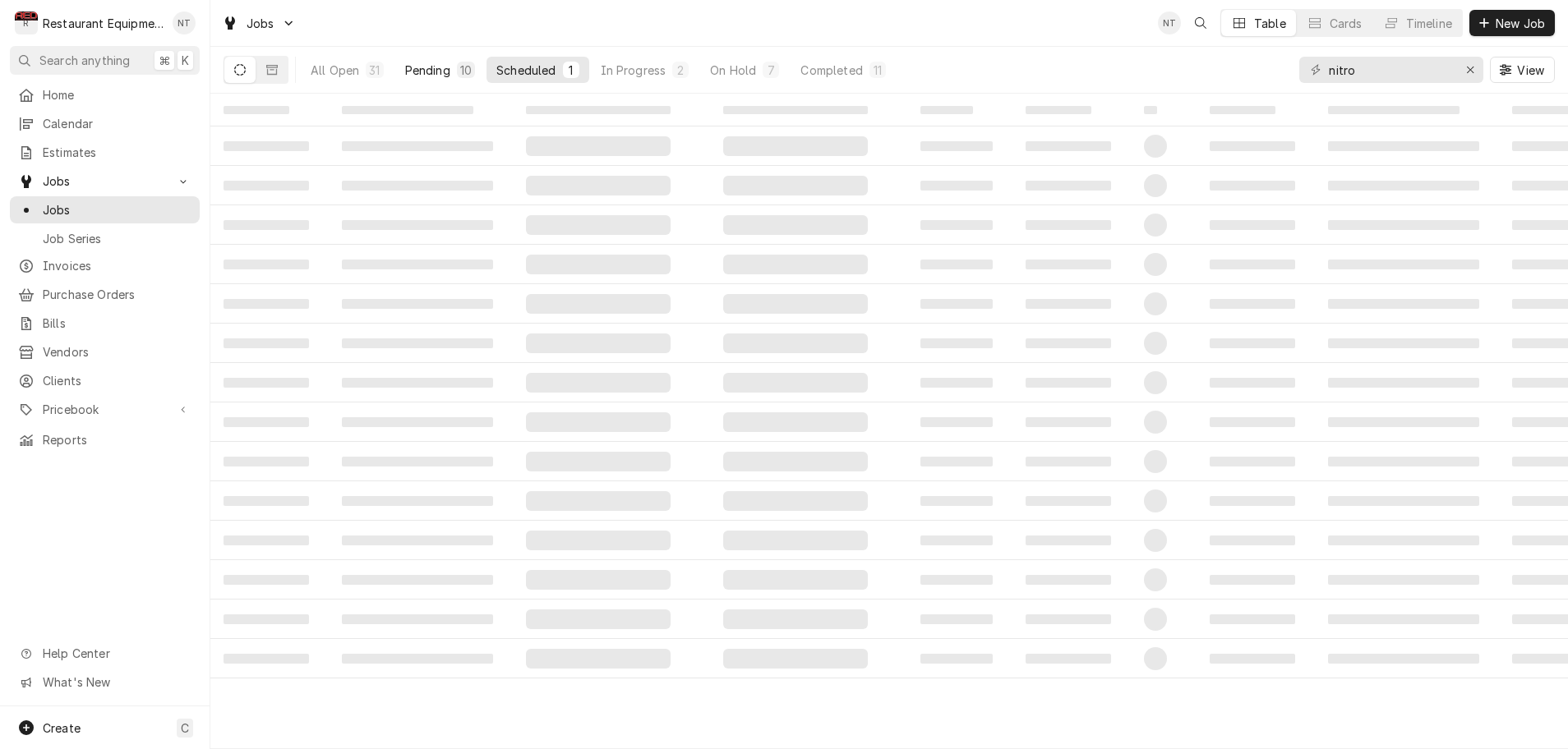
click at [442, 74] on div "Pending" at bounding box center [428, 70] width 46 height 17
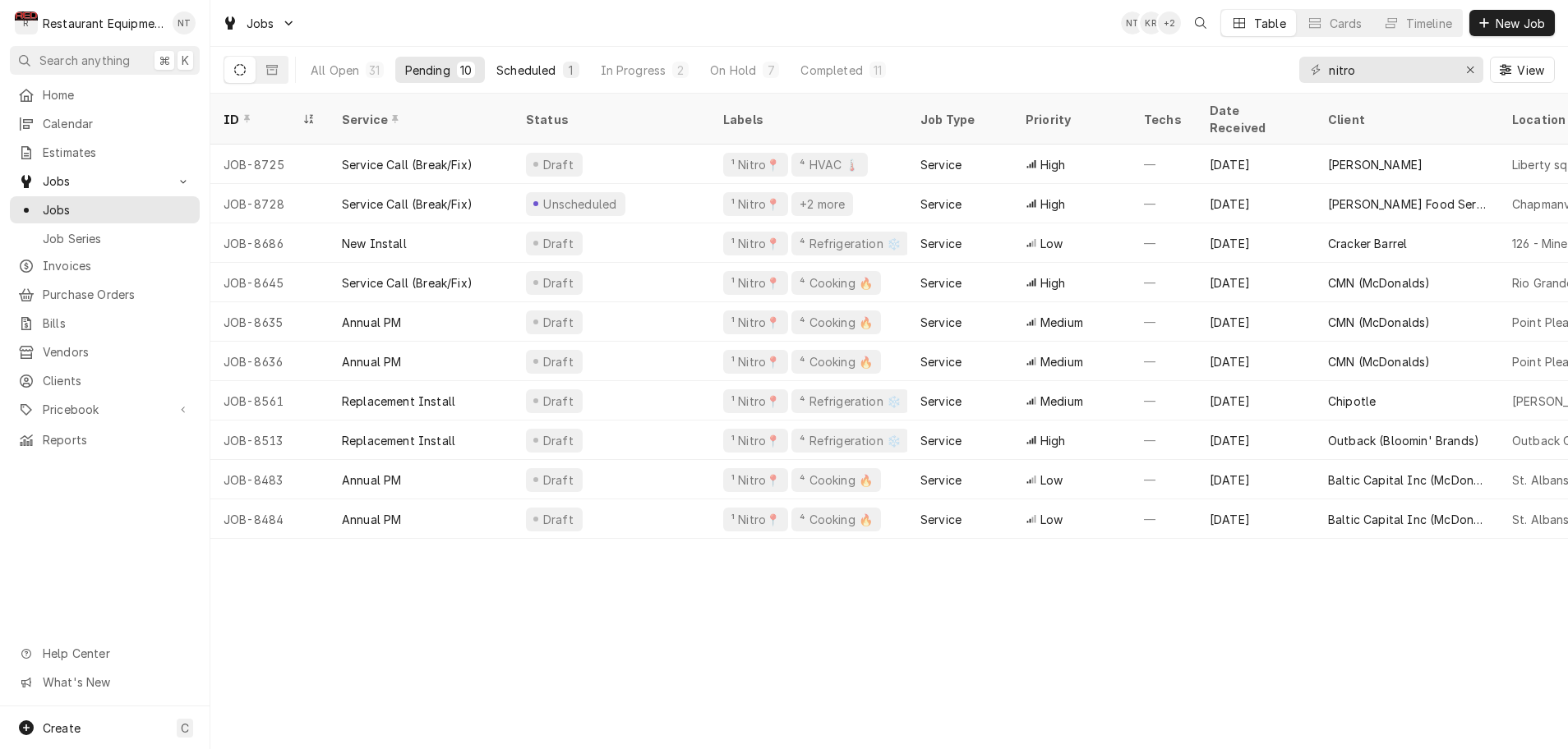
click at [547, 68] on div "Scheduled" at bounding box center [526, 70] width 59 height 17
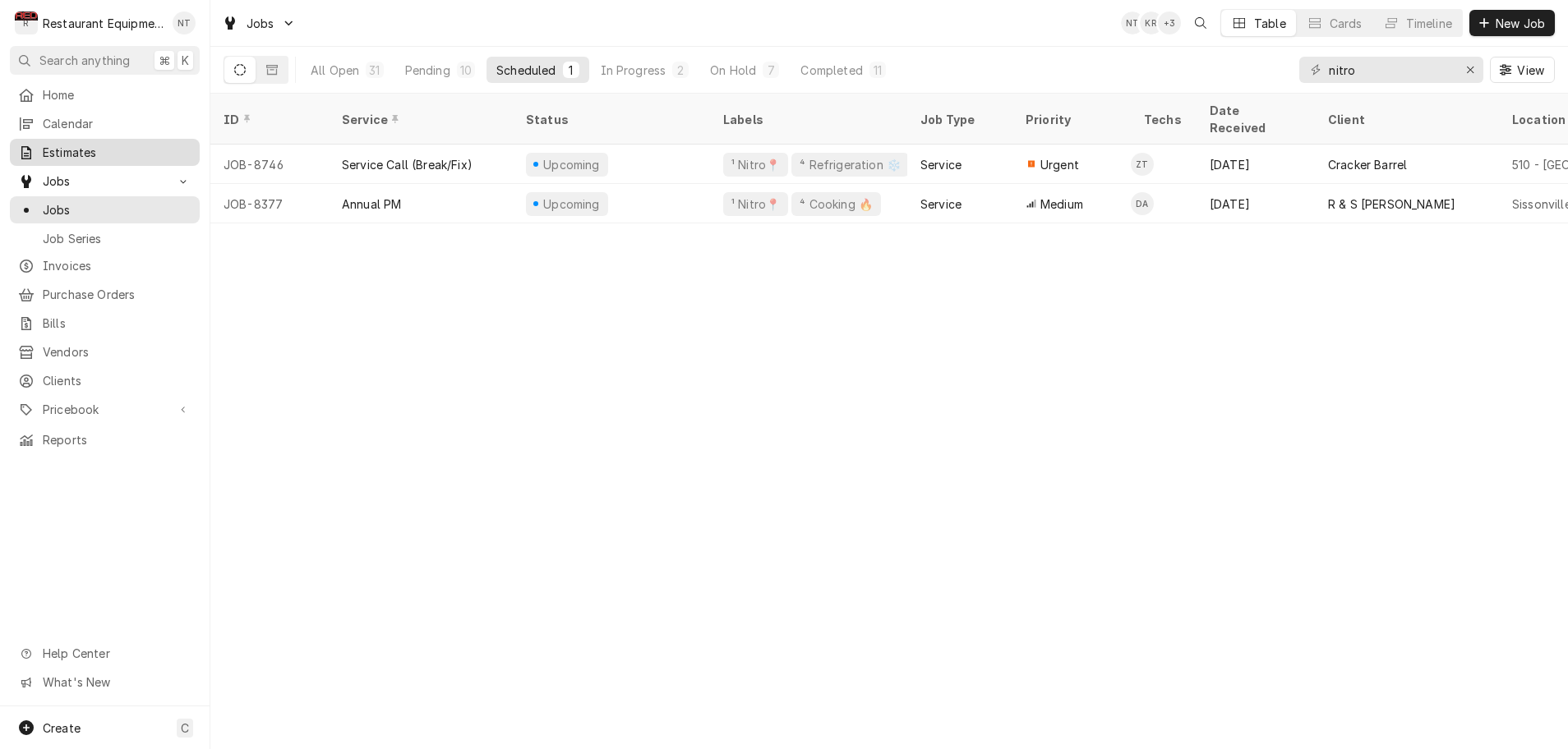
click at [92, 148] on span "Estimates" at bounding box center [117, 152] width 149 height 17
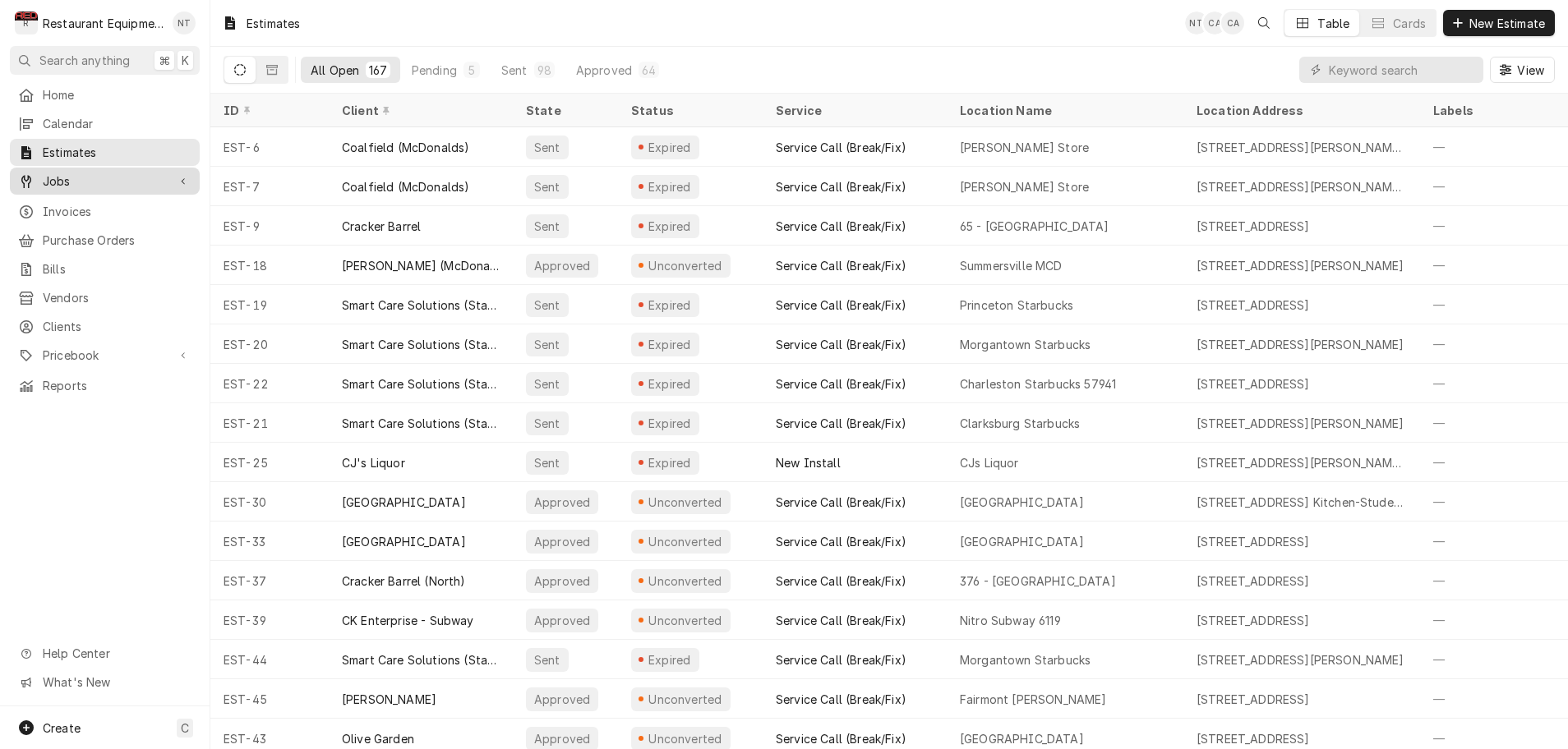
click at [77, 176] on span "Jobs" at bounding box center [105, 181] width 124 height 17
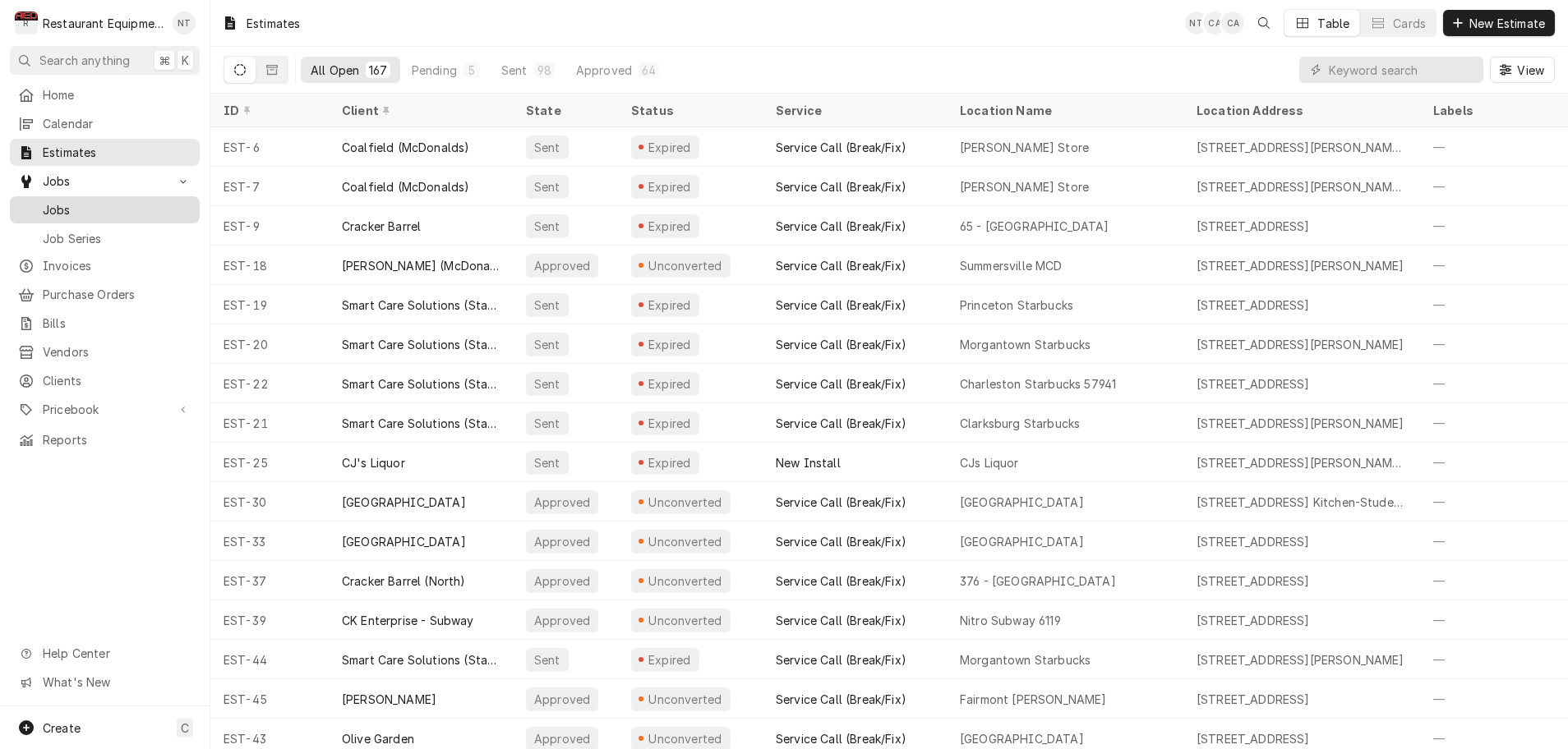
click at [78, 204] on span "Jobs" at bounding box center [117, 210] width 149 height 17
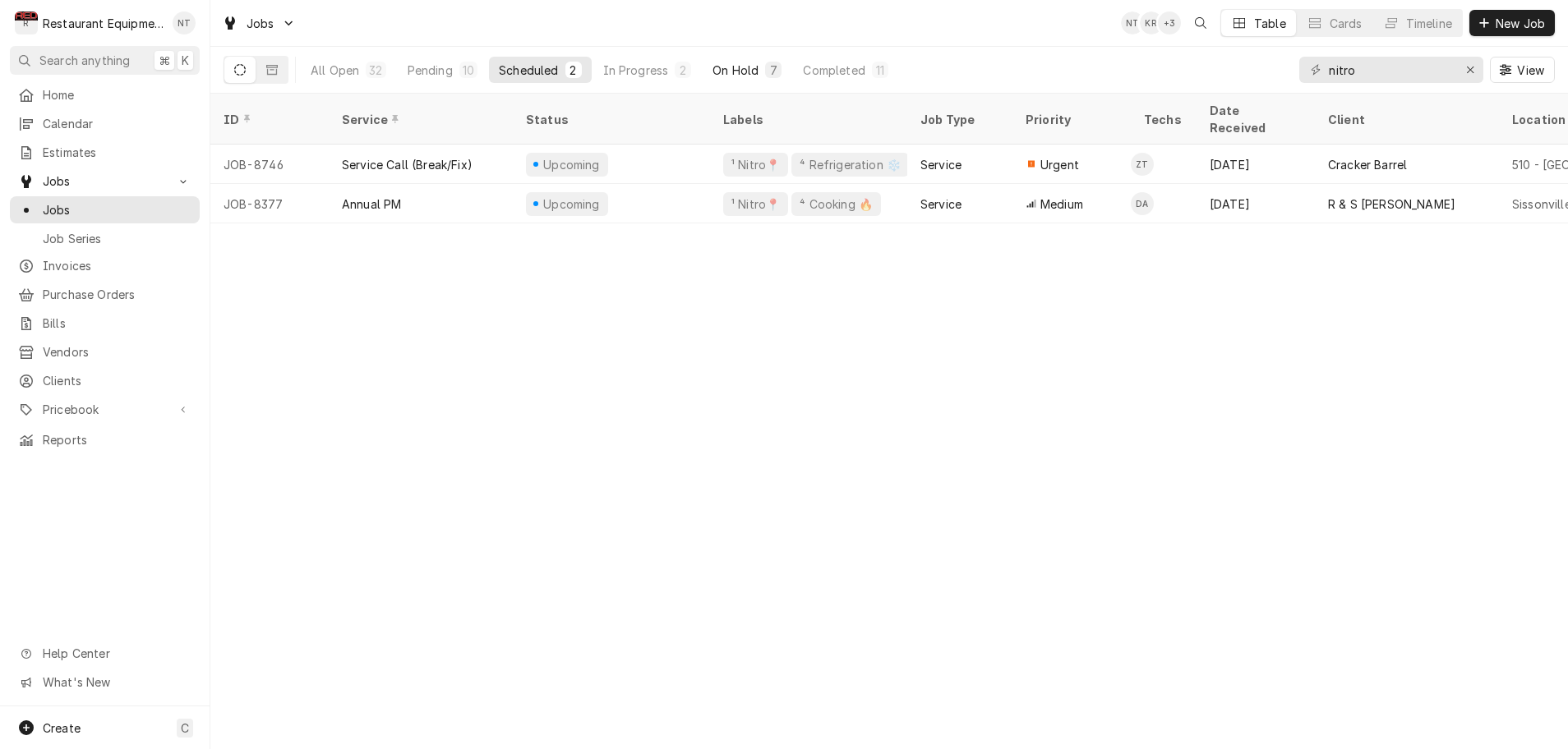
click at [749, 72] on div "On Hold" at bounding box center [736, 70] width 46 height 17
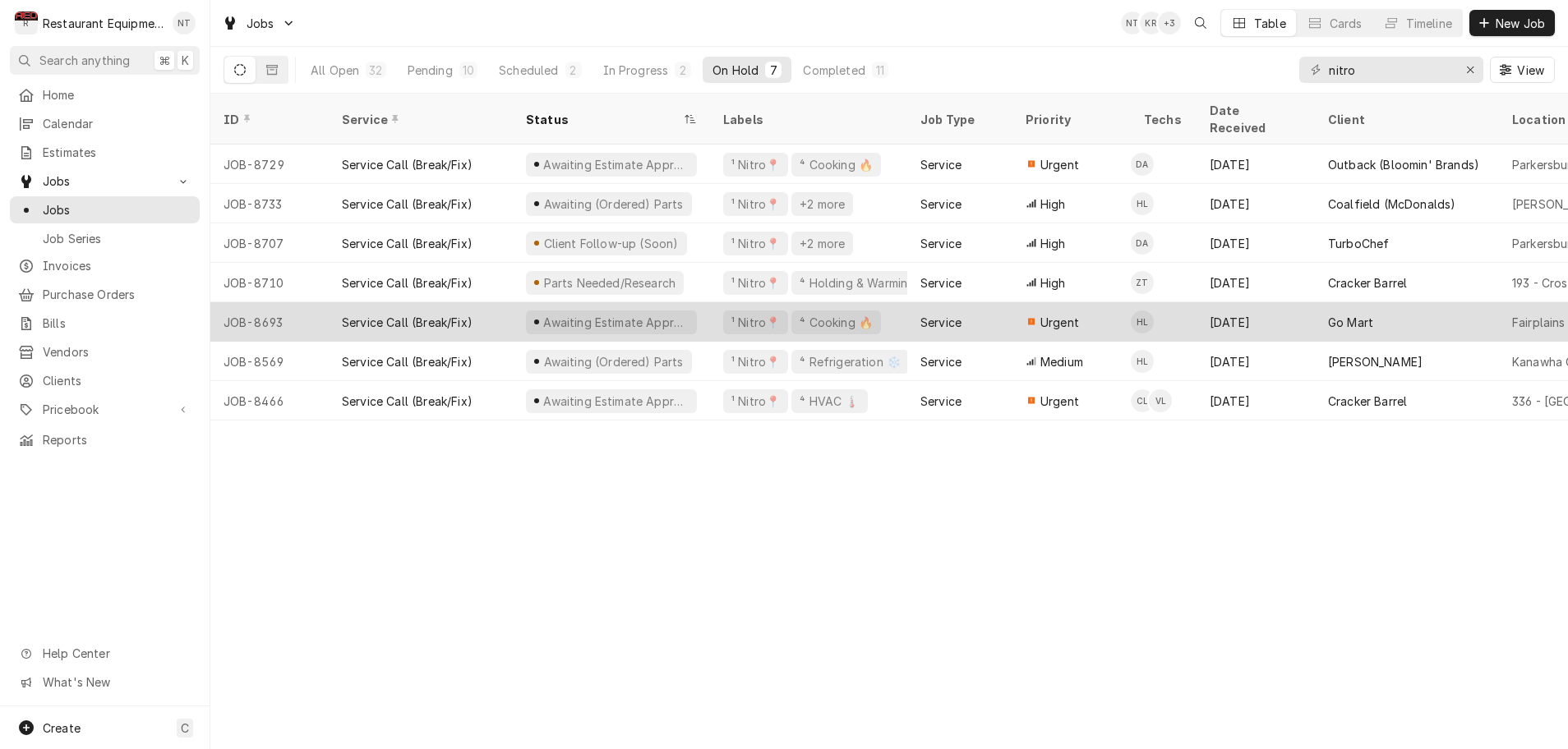
click at [693, 302] on div "Awaiting Estimate Approval" at bounding box center [612, 321] width 197 height 40
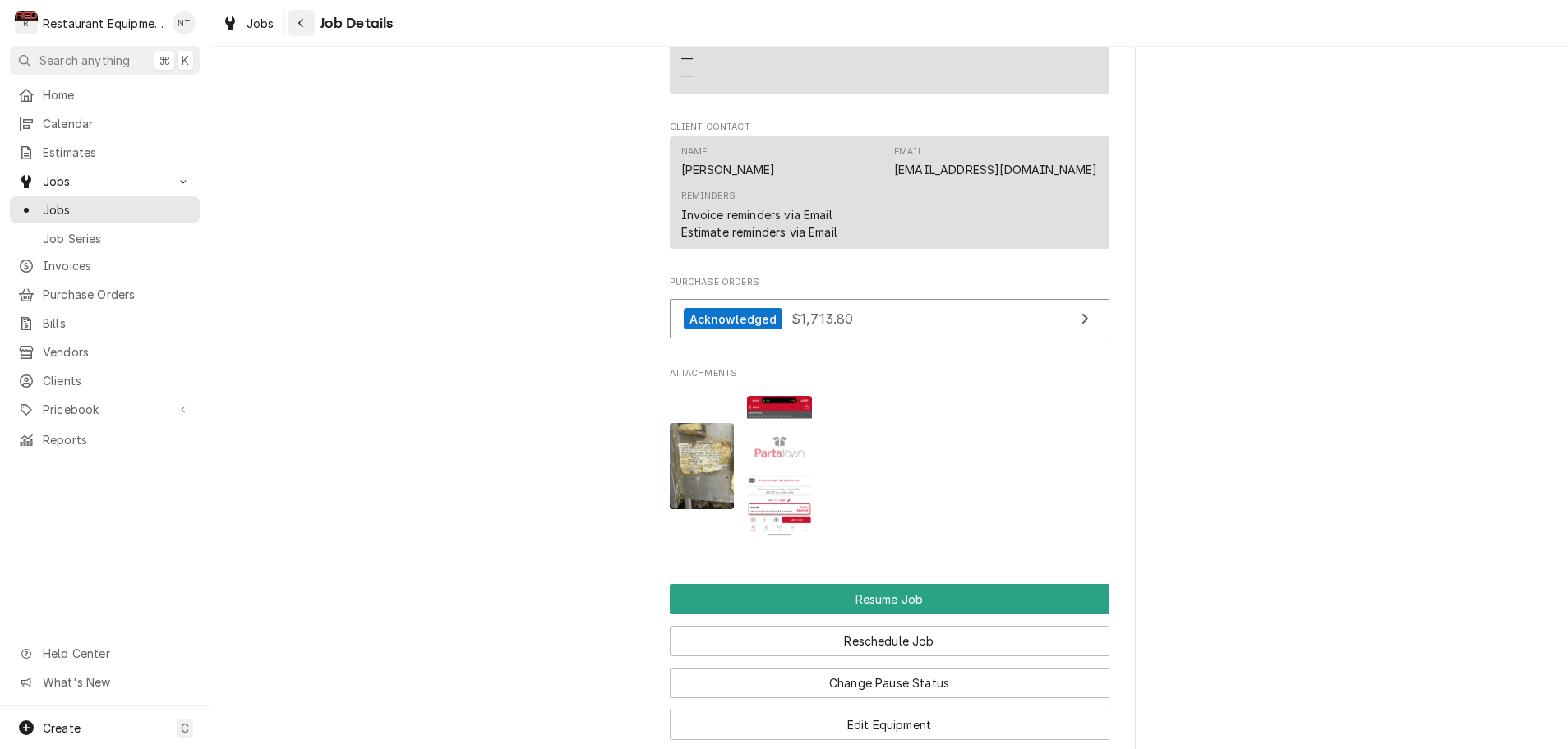
click at [305, 24] on div "Navigate back" at bounding box center [301, 23] width 16 height 16
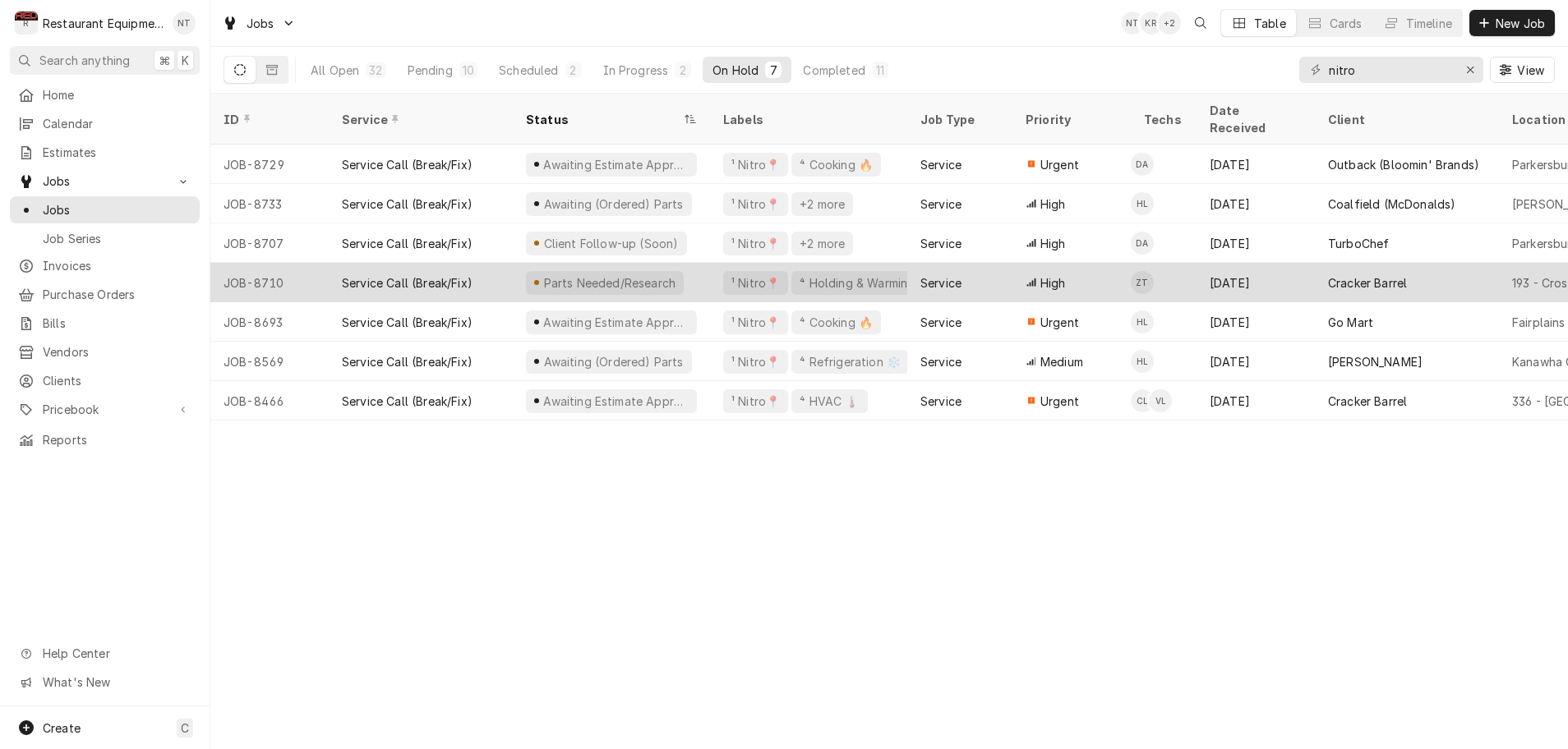
click at [498, 265] on div "Service Call (Break/Fix)" at bounding box center [421, 283] width 184 height 40
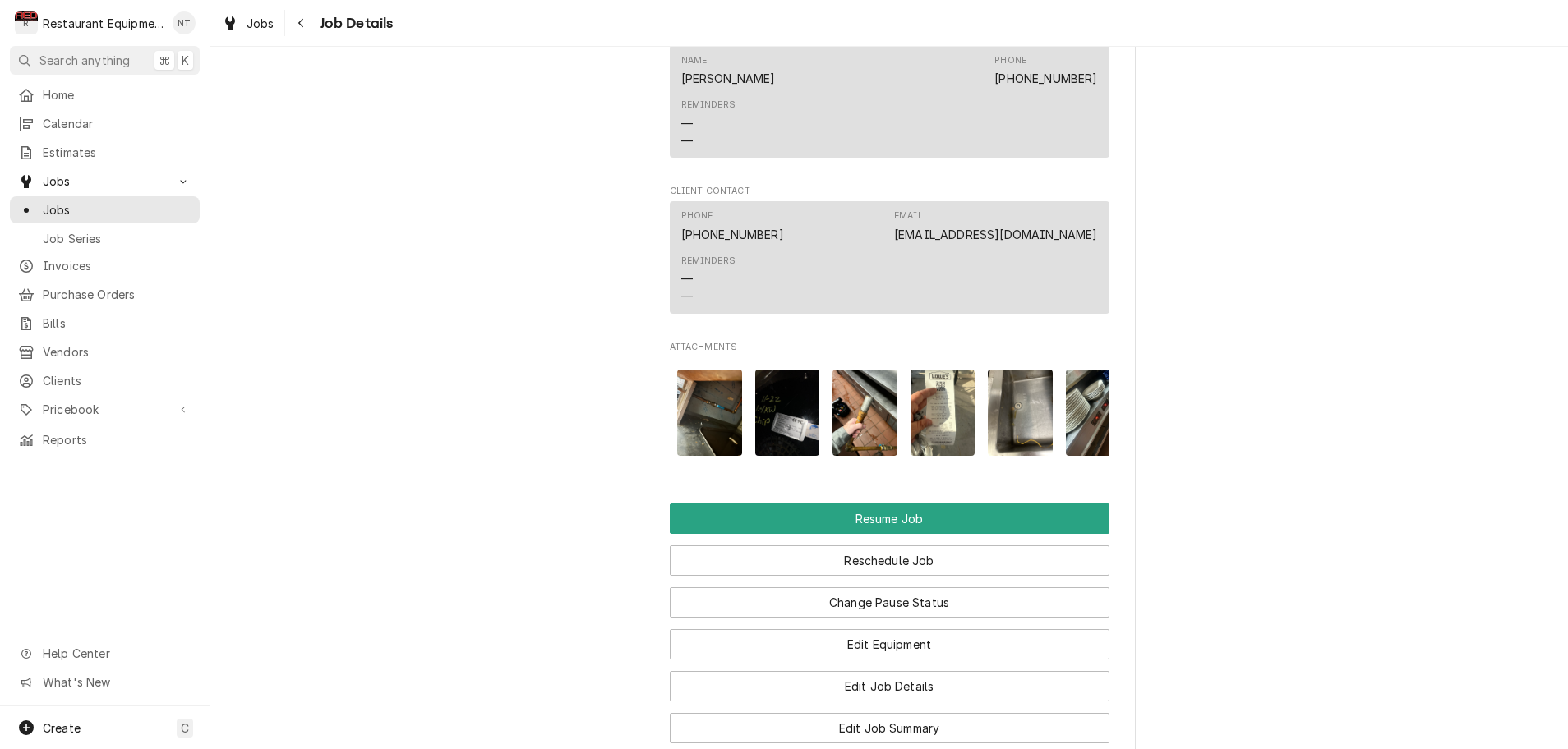
scroll to position [0, 377]
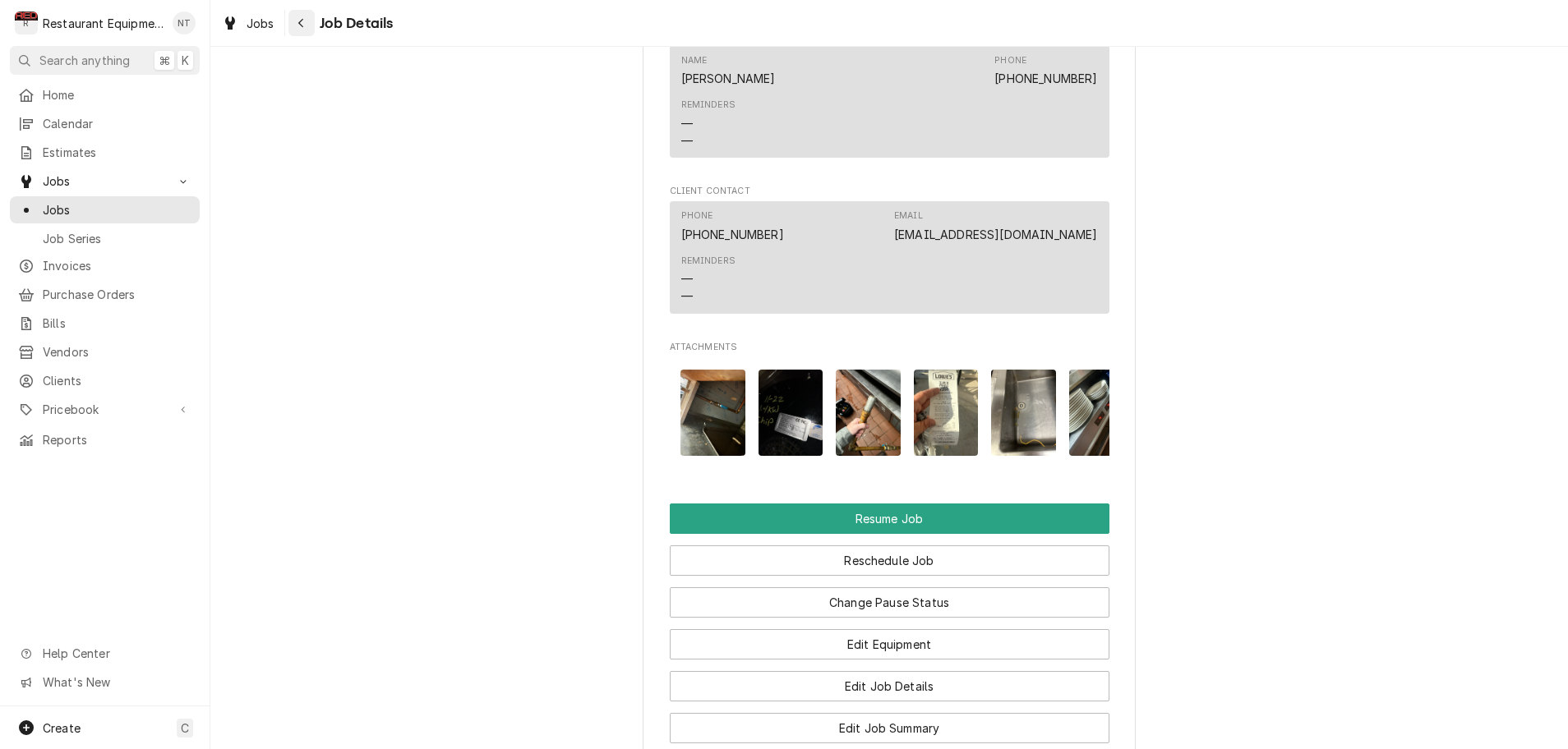
click at [302, 22] on icon "Navigate back" at bounding box center [301, 23] width 8 height 12
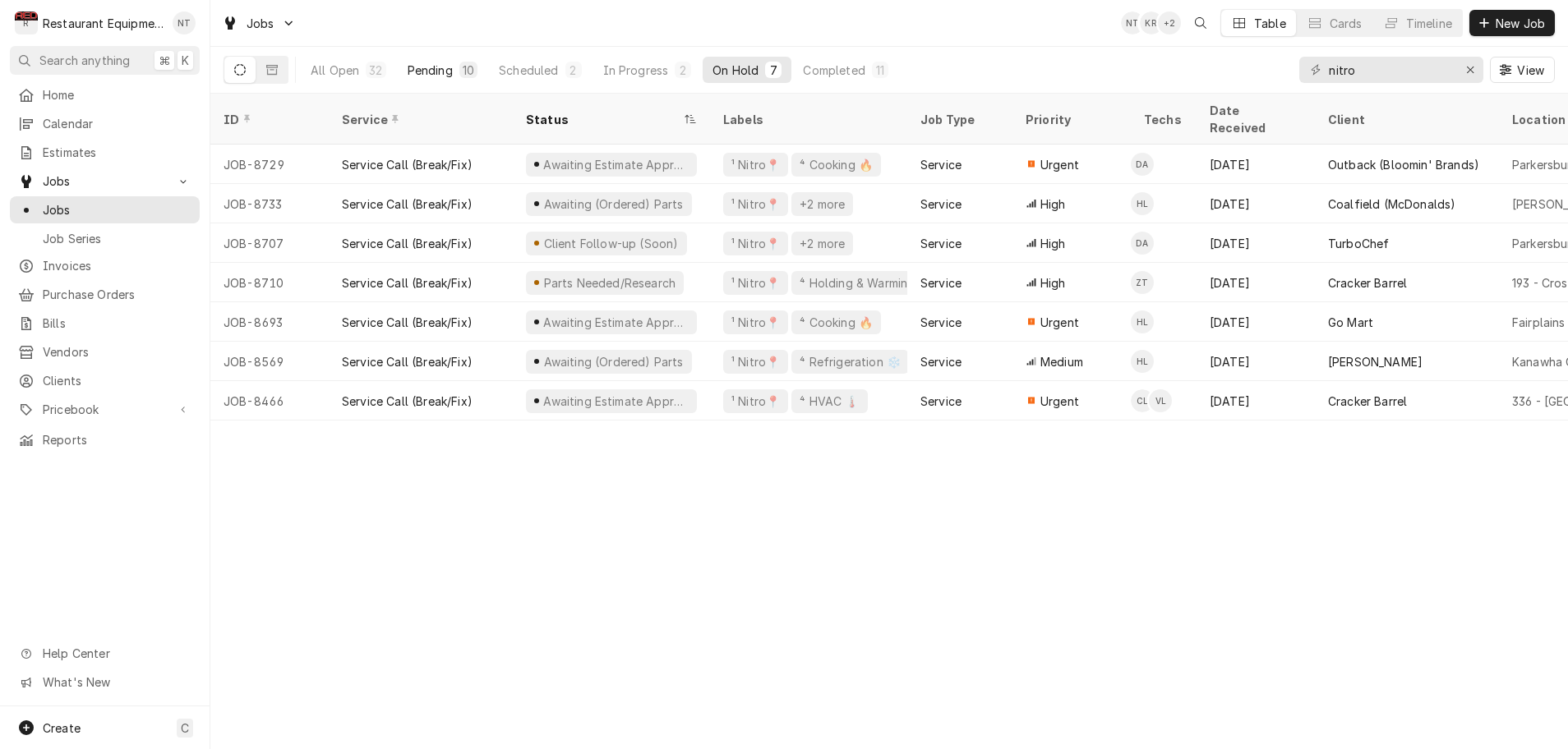
click at [451, 73] on div "Pending" at bounding box center [430, 70] width 46 height 17
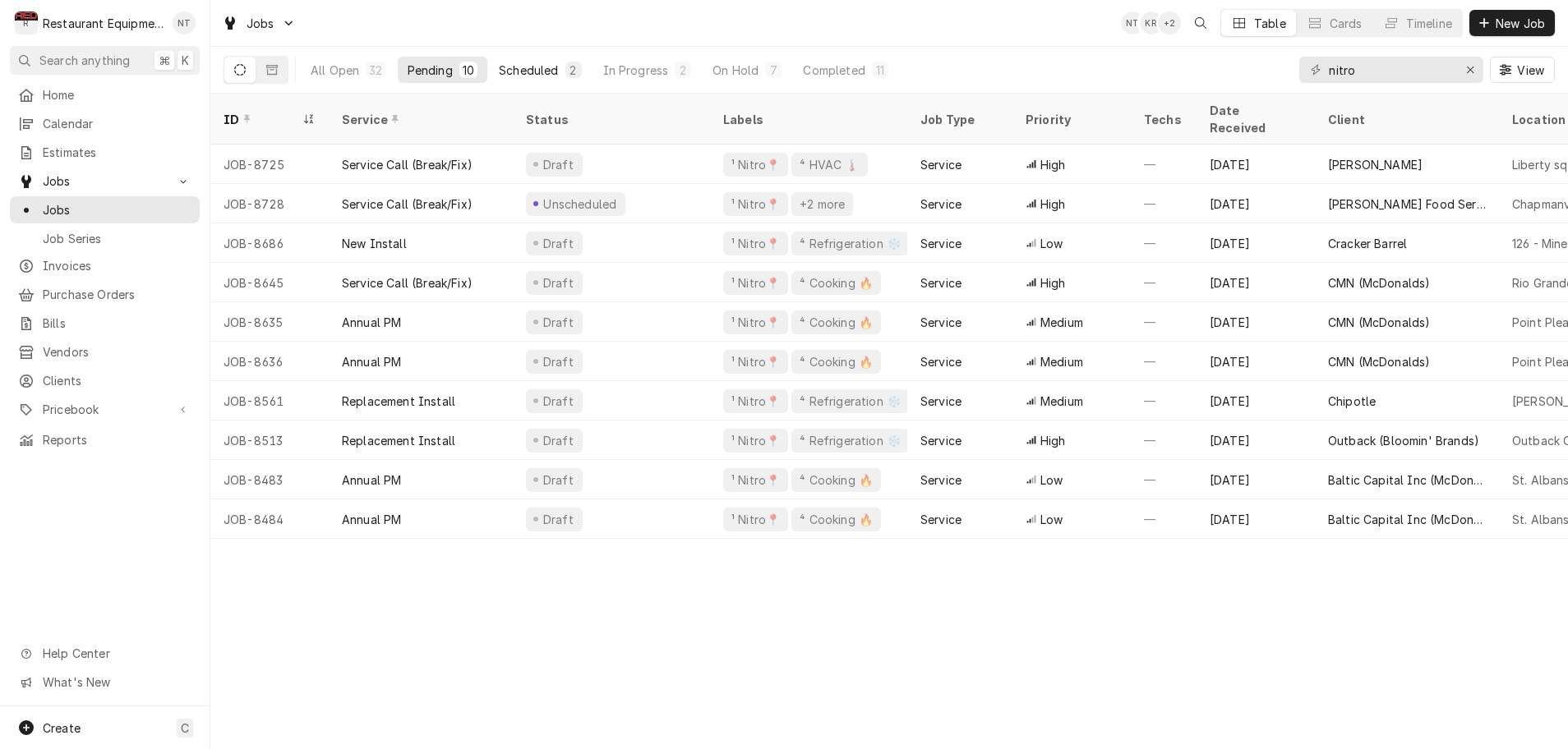
click at [525, 69] on div "Scheduled" at bounding box center [528, 70] width 59 height 17
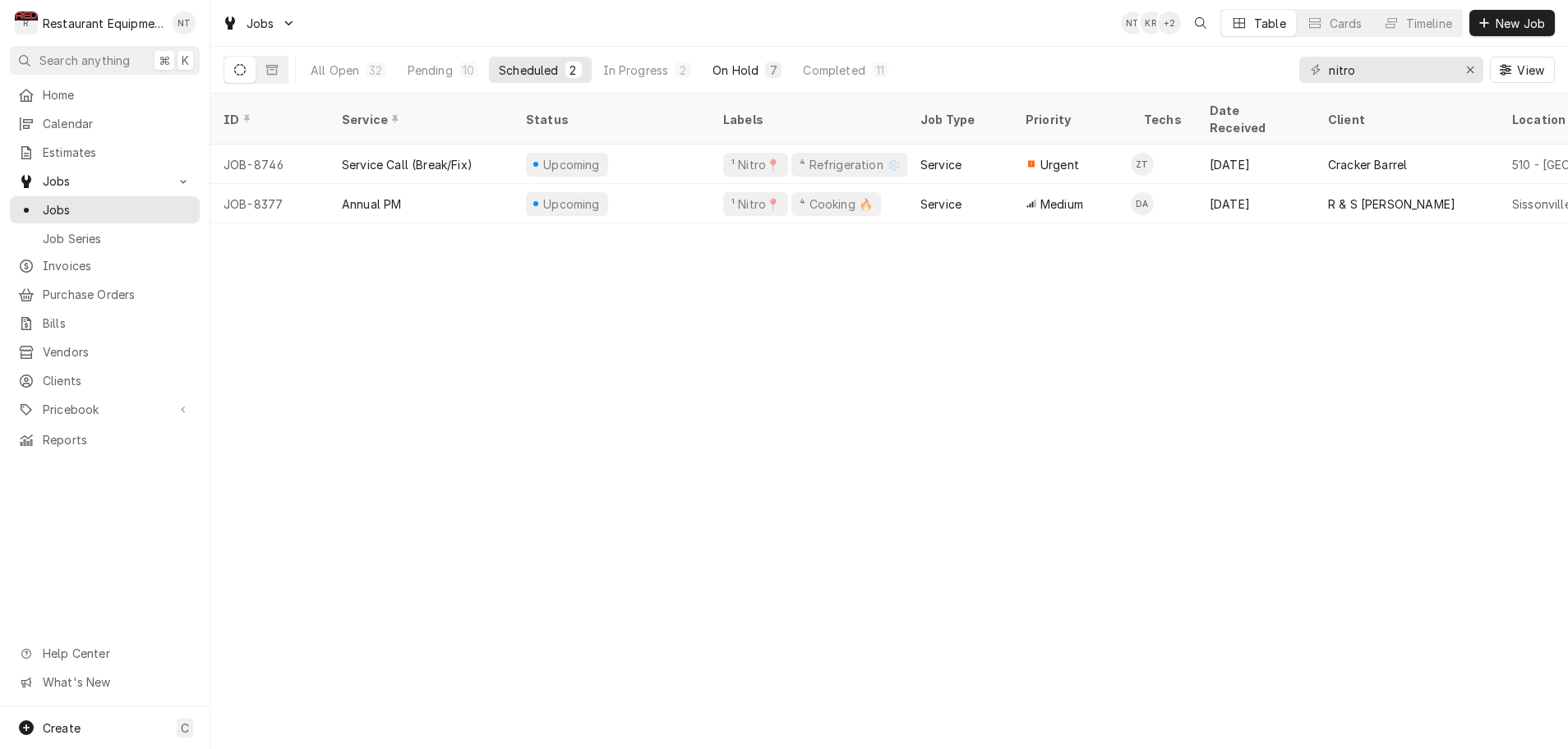
click at [715, 68] on div "On Hold" at bounding box center [736, 70] width 46 height 17
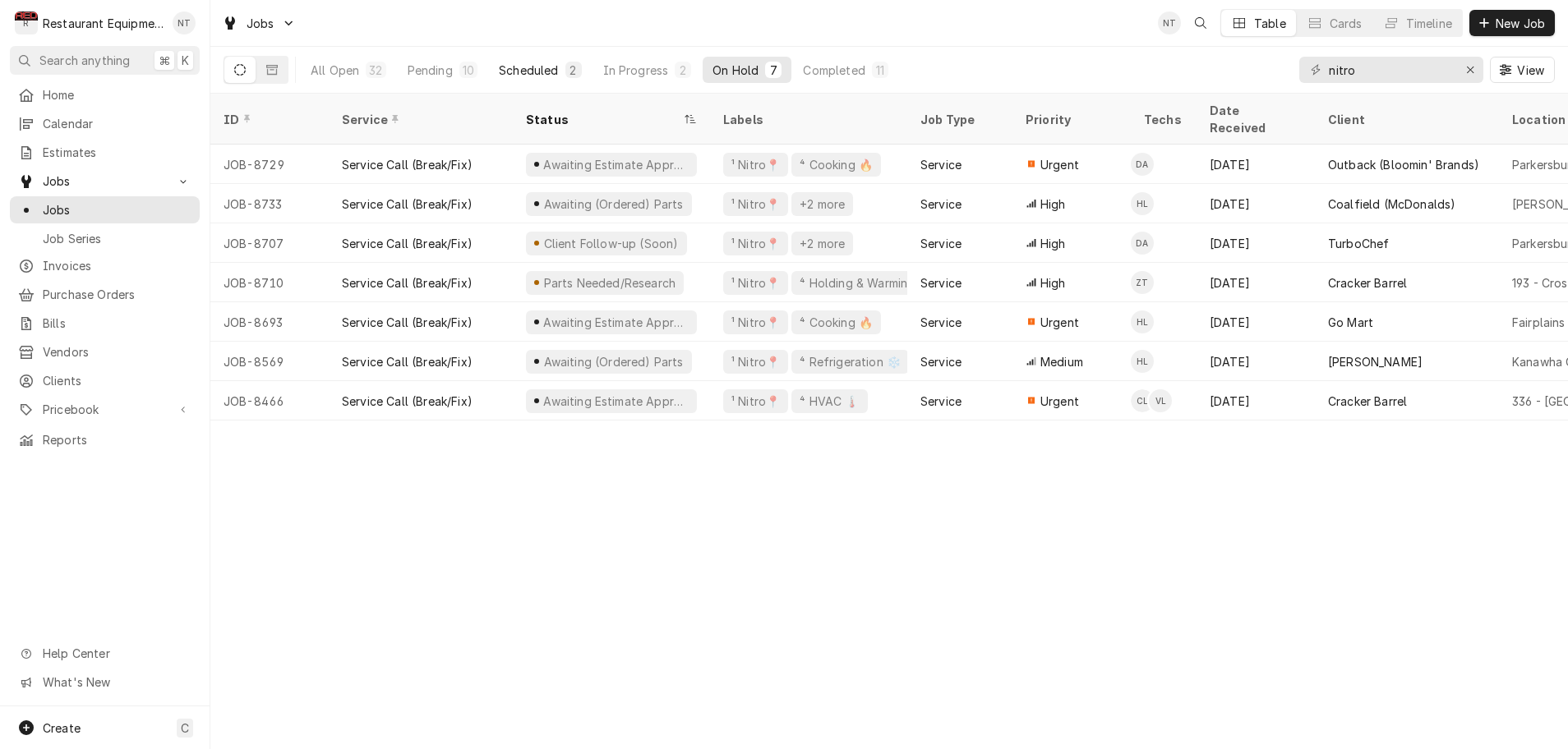
click at [531, 71] on div "Scheduled" at bounding box center [528, 70] width 59 height 17
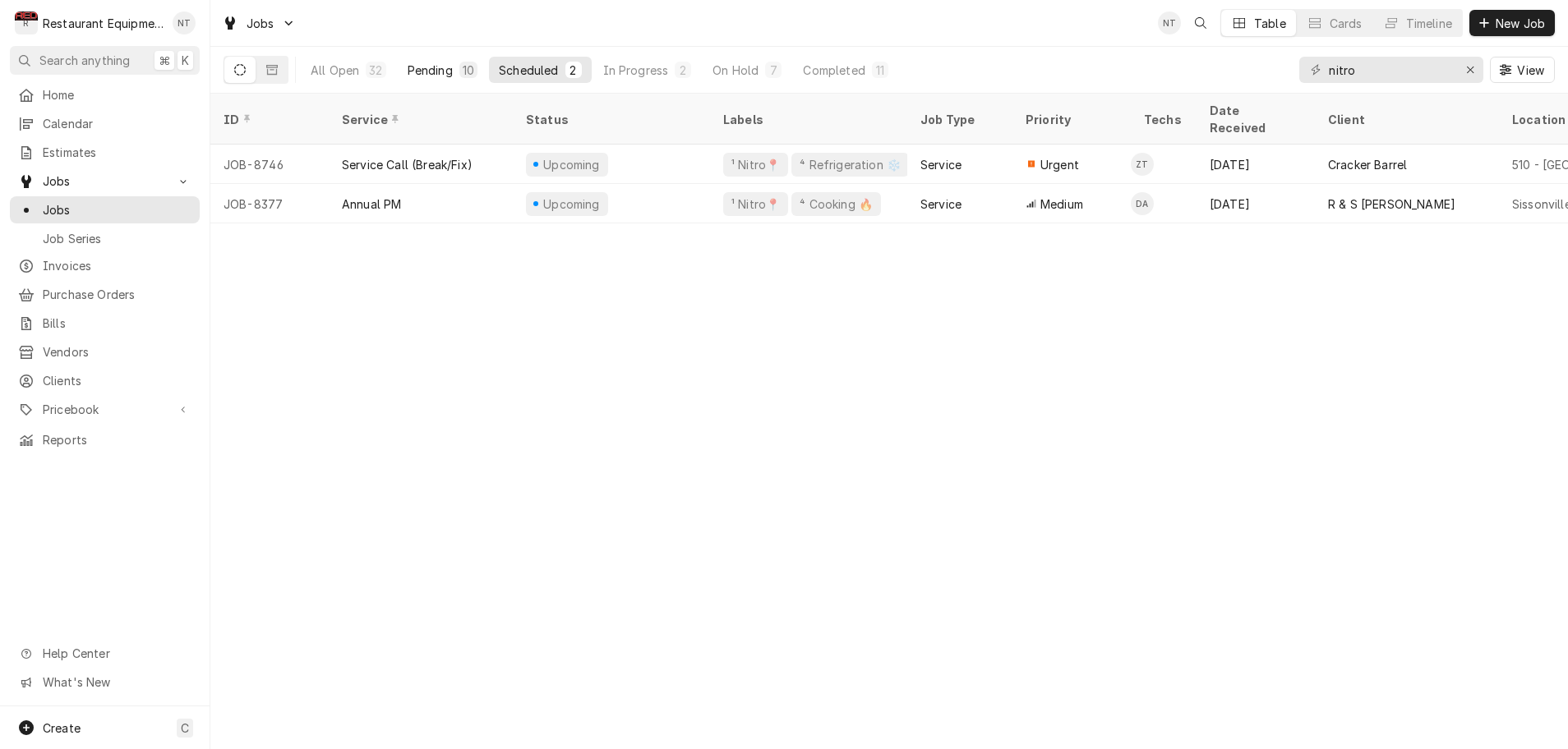
click at [437, 69] on div "Pending" at bounding box center [430, 70] width 46 height 17
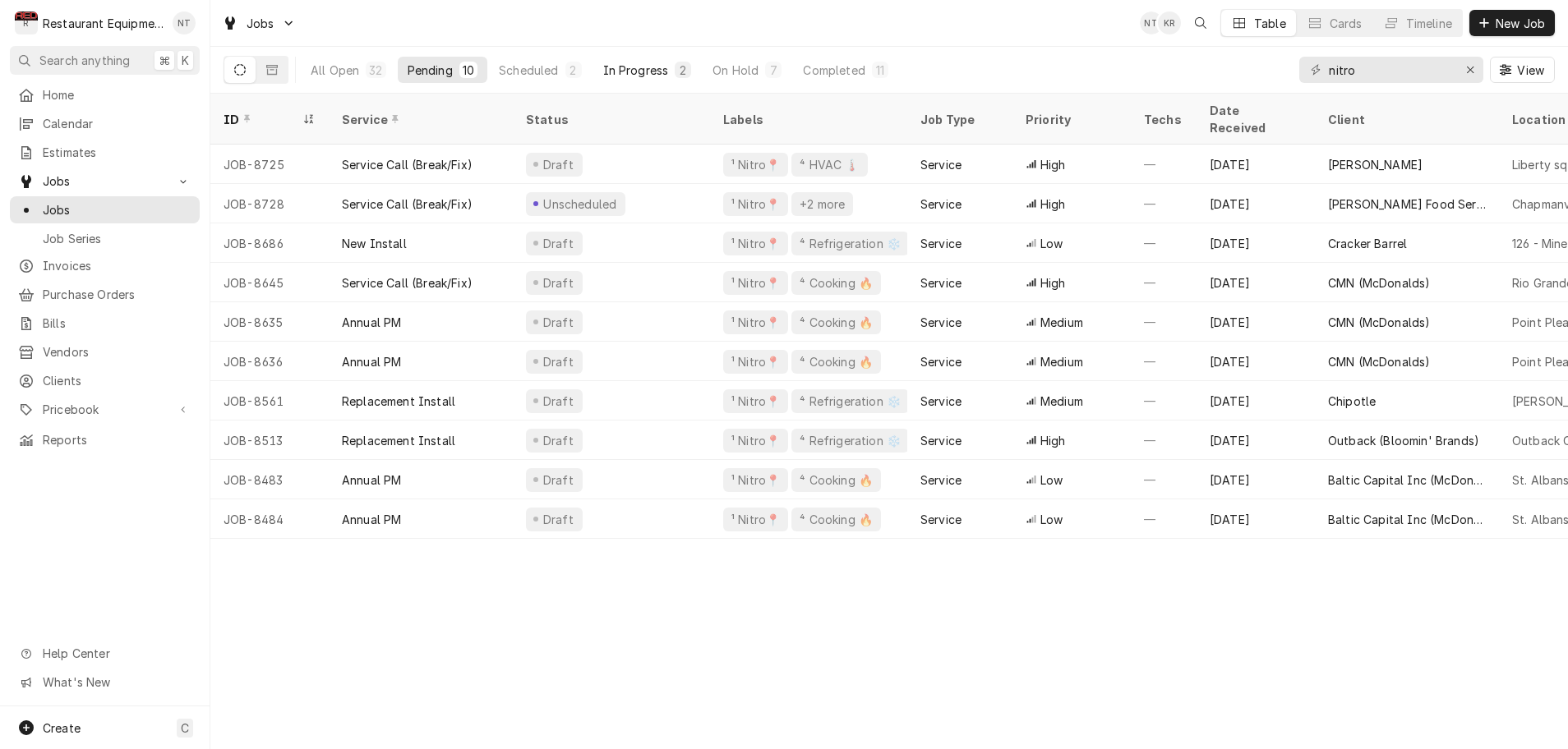
click at [637, 74] on div "In Progress" at bounding box center [636, 70] width 66 height 17
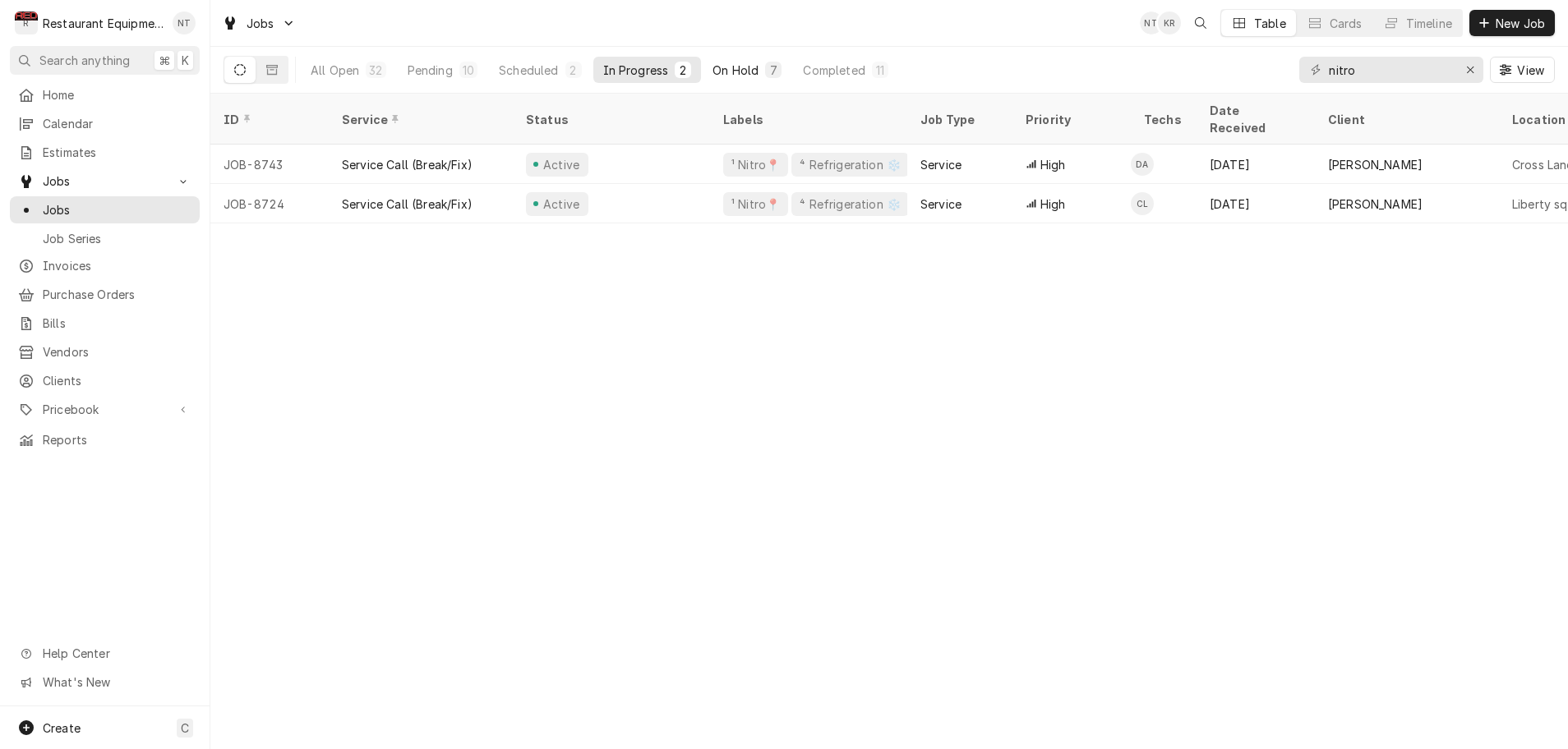
click at [732, 72] on div "On Hold" at bounding box center [736, 70] width 46 height 17
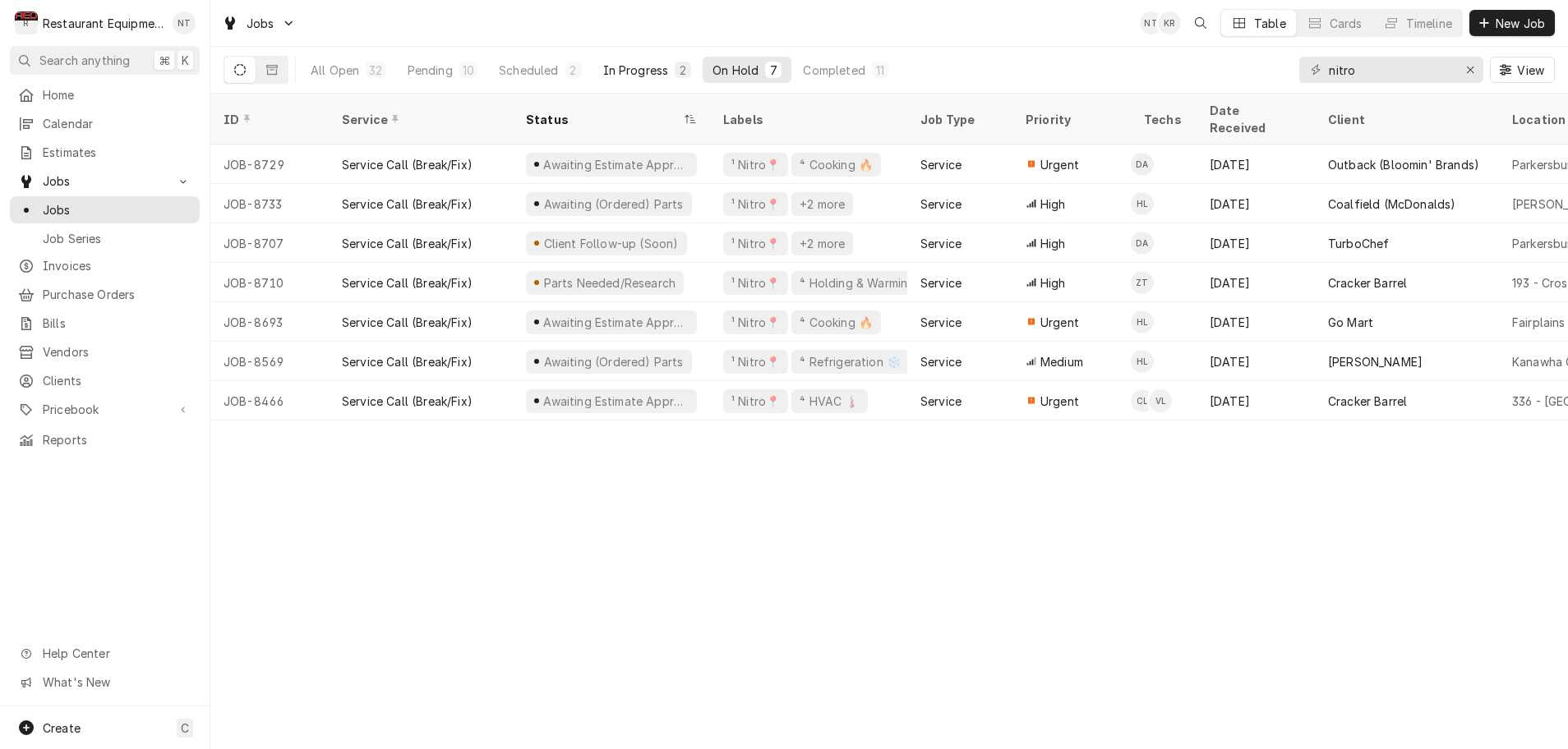
click at [638, 69] on div "In Progress" at bounding box center [636, 70] width 66 height 17
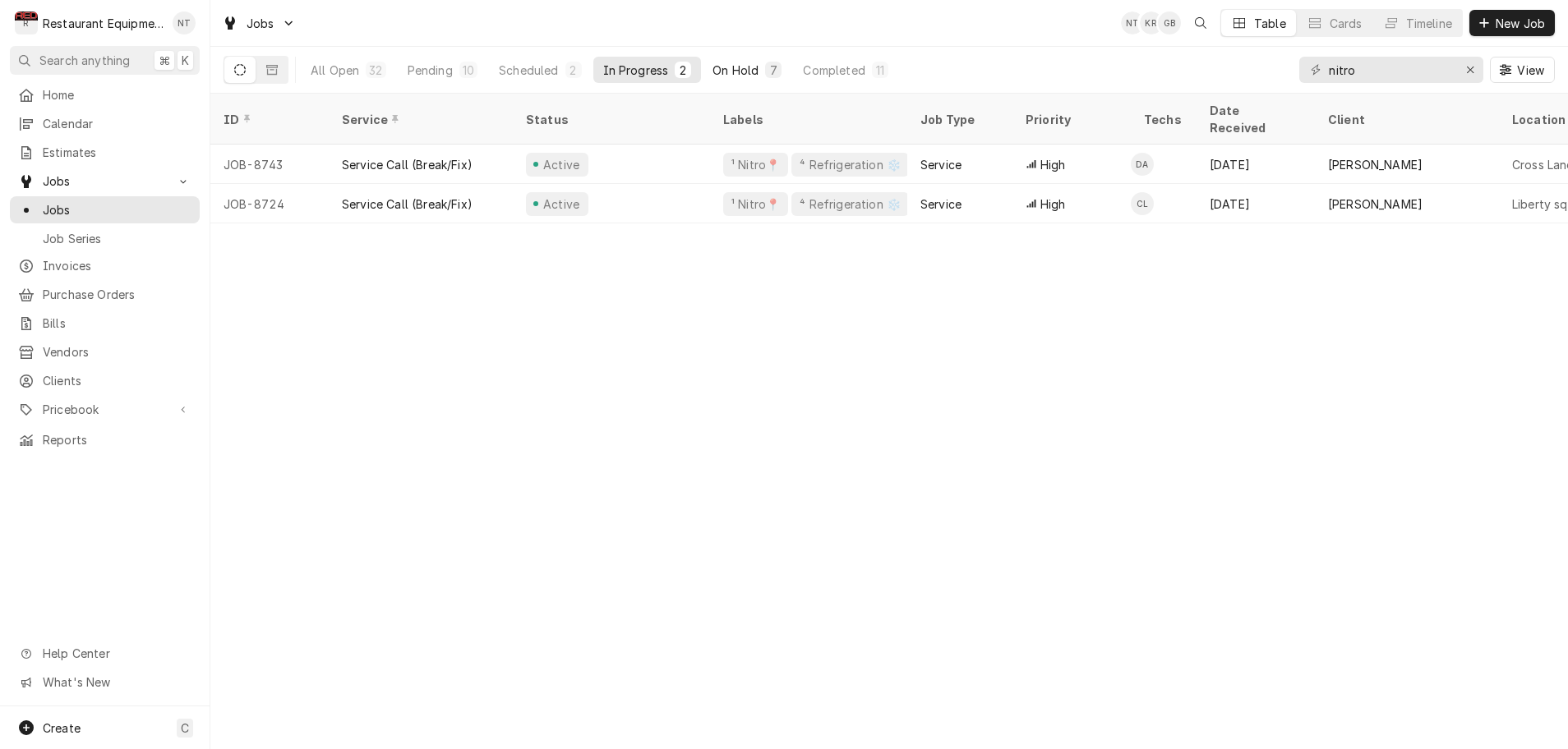
click at [730, 67] on div "On Hold" at bounding box center [736, 70] width 46 height 17
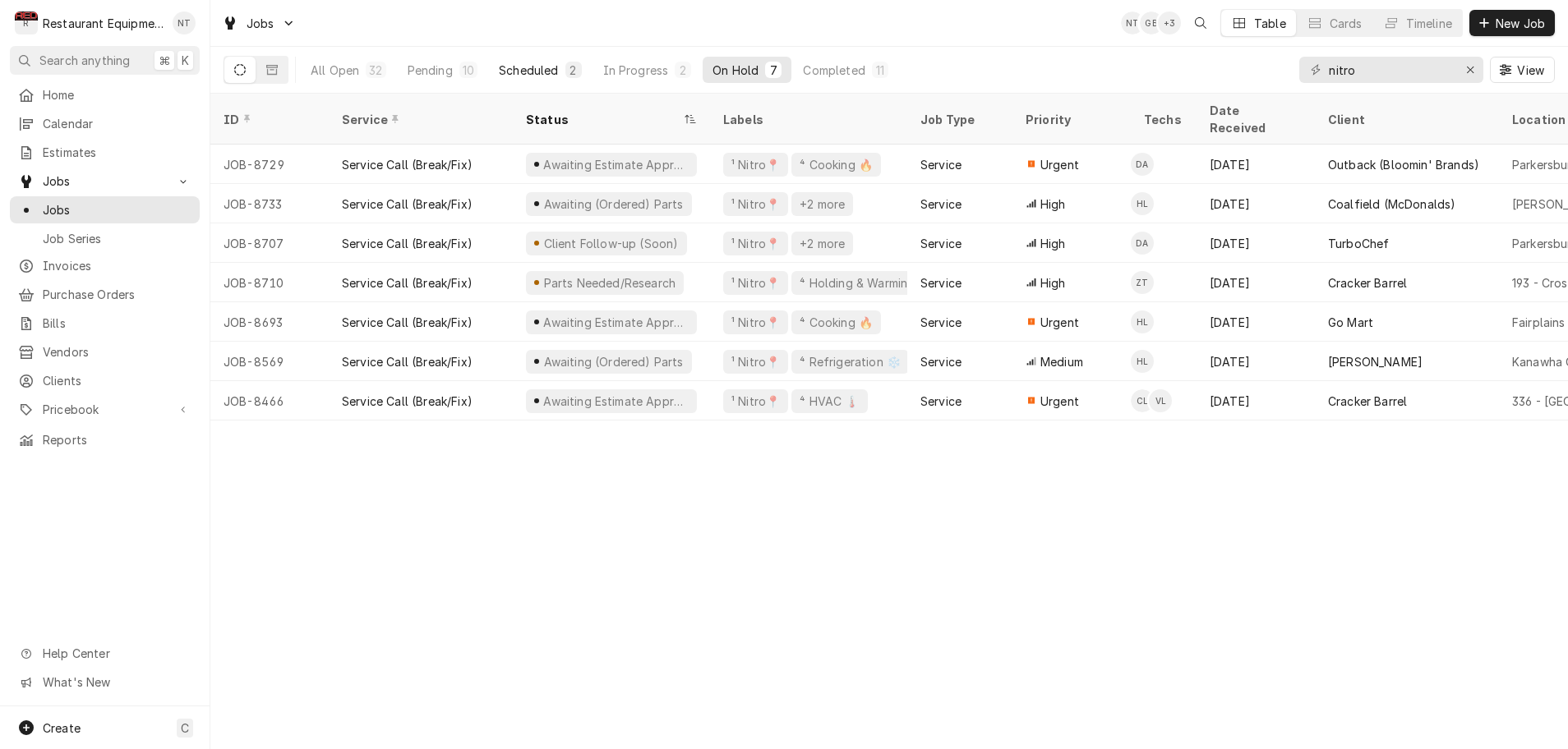
click at [539, 73] on div "Scheduled" at bounding box center [528, 70] width 59 height 17
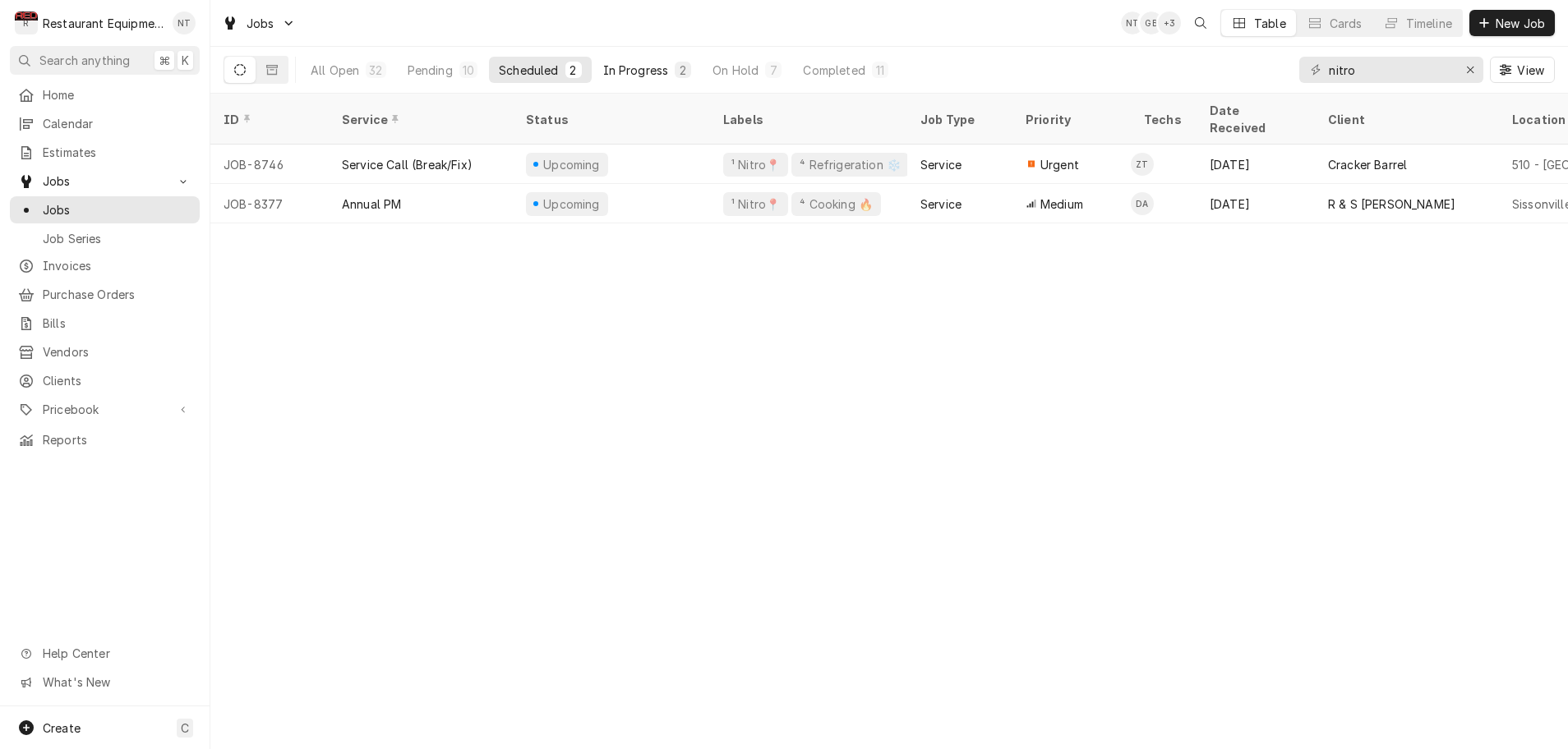
click at [627, 72] on div "In Progress" at bounding box center [636, 70] width 66 height 17
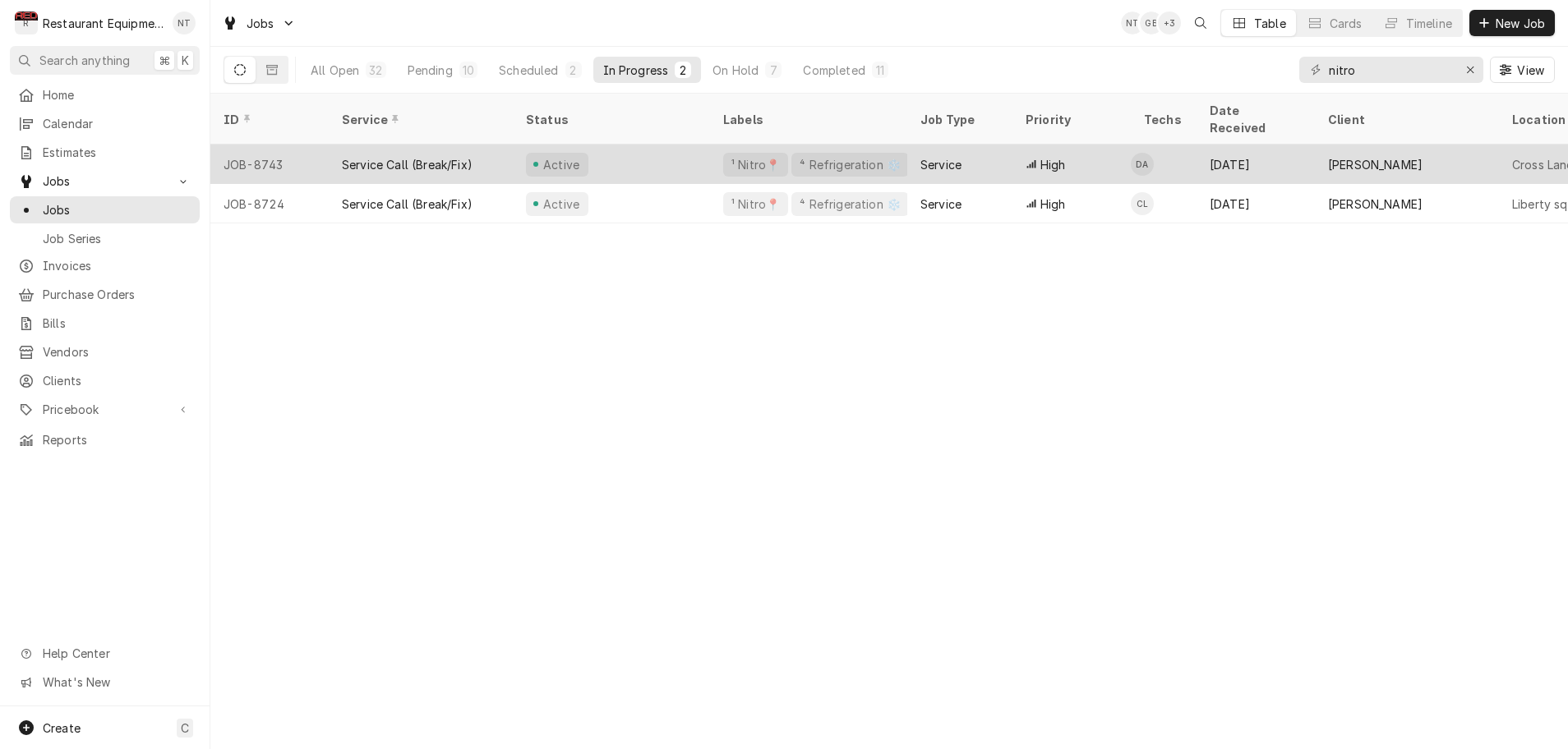
click at [641, 144] on div "Active" at bounding box center [612, 164] width 197 height 40
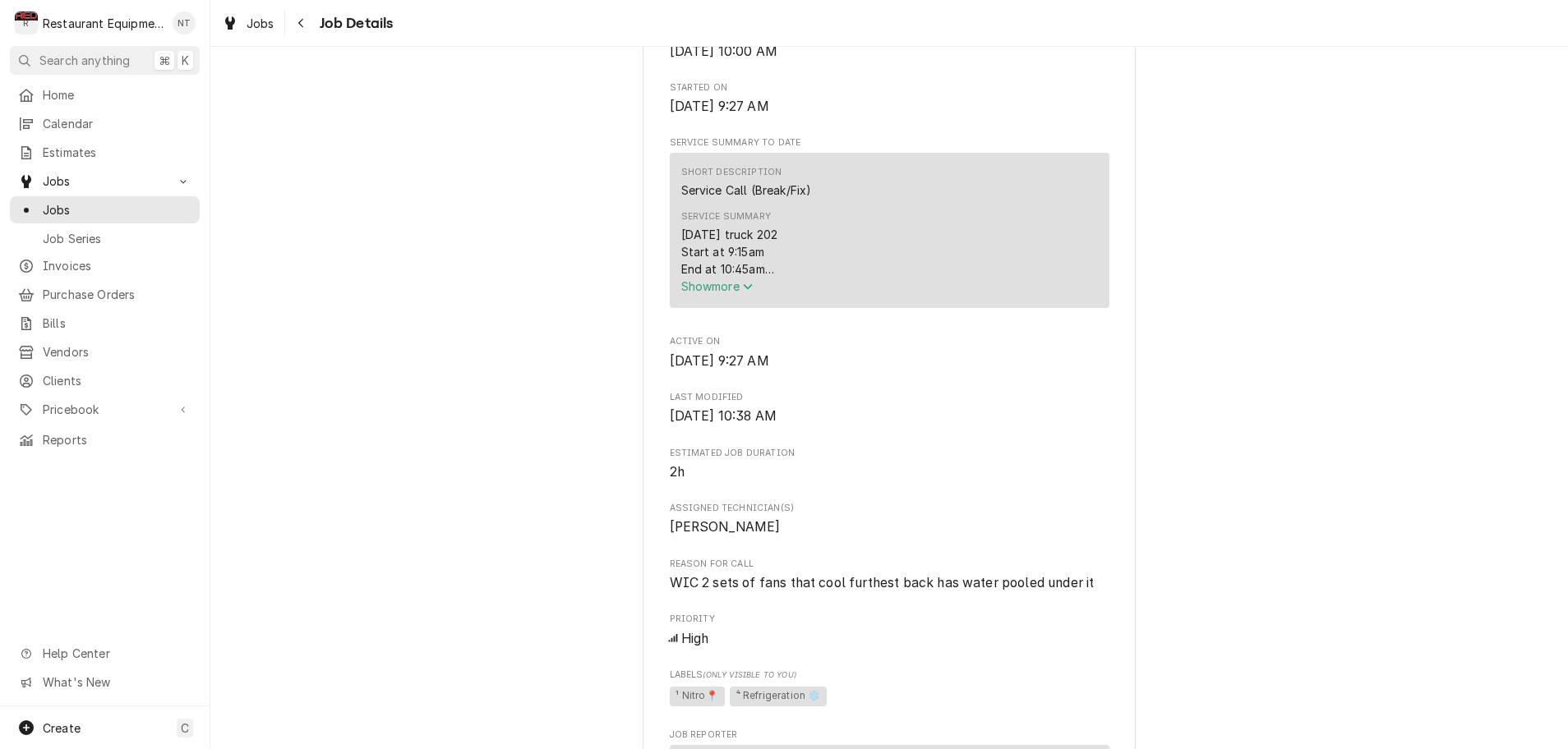
scroll to position [622, 0]
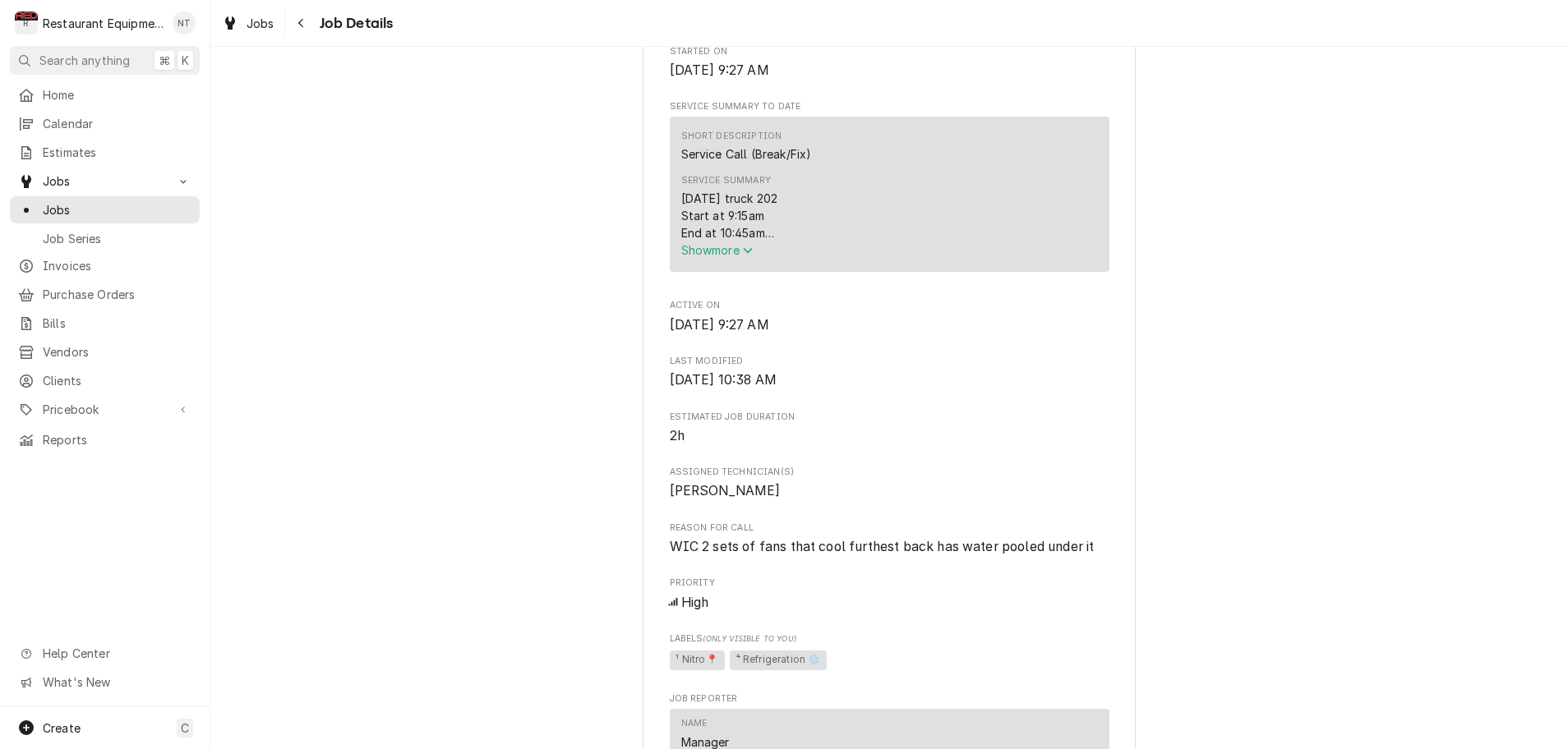
click at [749, 254] on icon "Service Summary" at bounding box center [748, 251] width 9 height 6
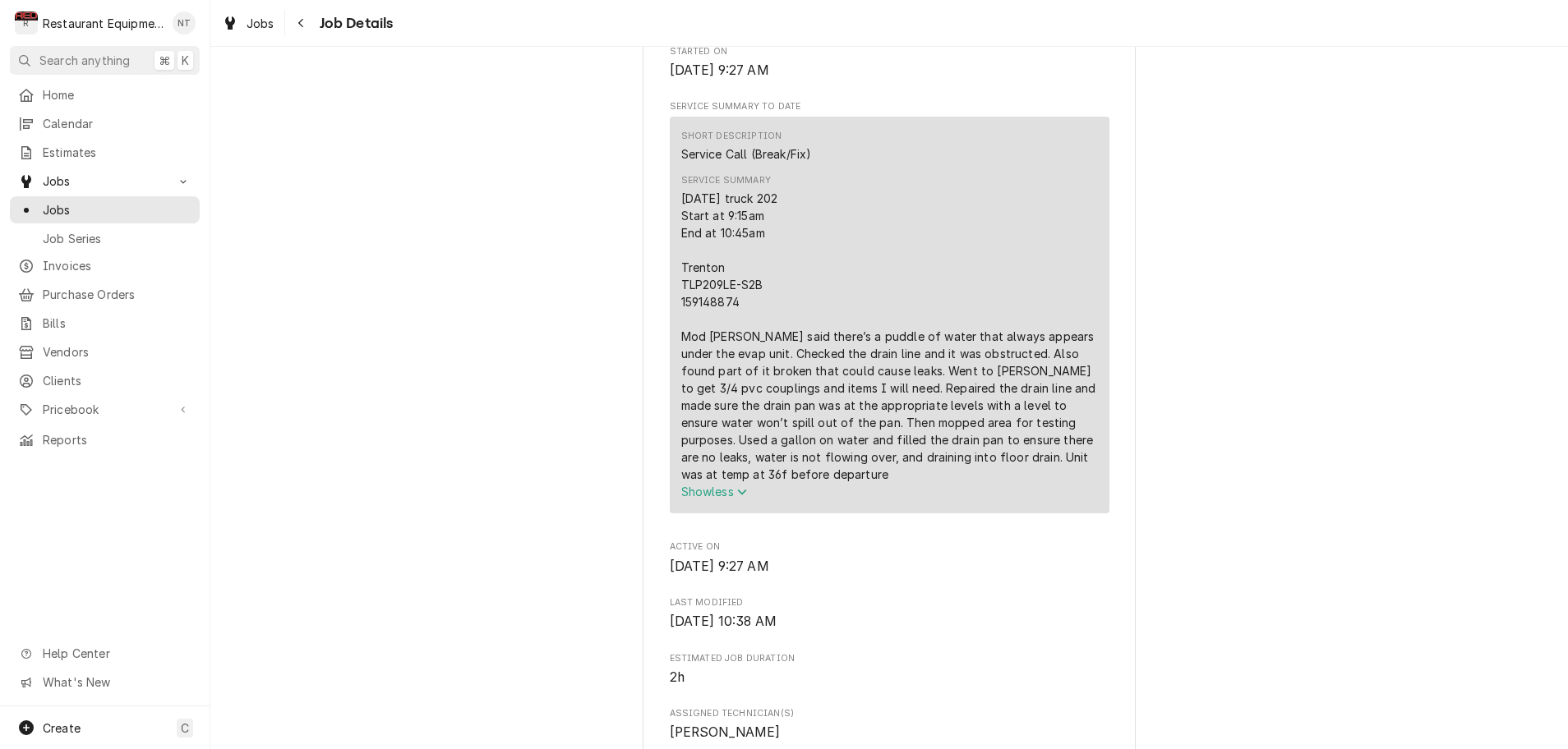
click at [592, 371] on div "Active Bob Evans Cross Lanes Bob Evans #191 / 334 Goff Mountain Rd, Cross Lanes…" at bounding box center [889, 677] width 1358 height 2471
click at [300, 26] on icon "Navigate back" at bounding box center [301, 23] width 8 height 12
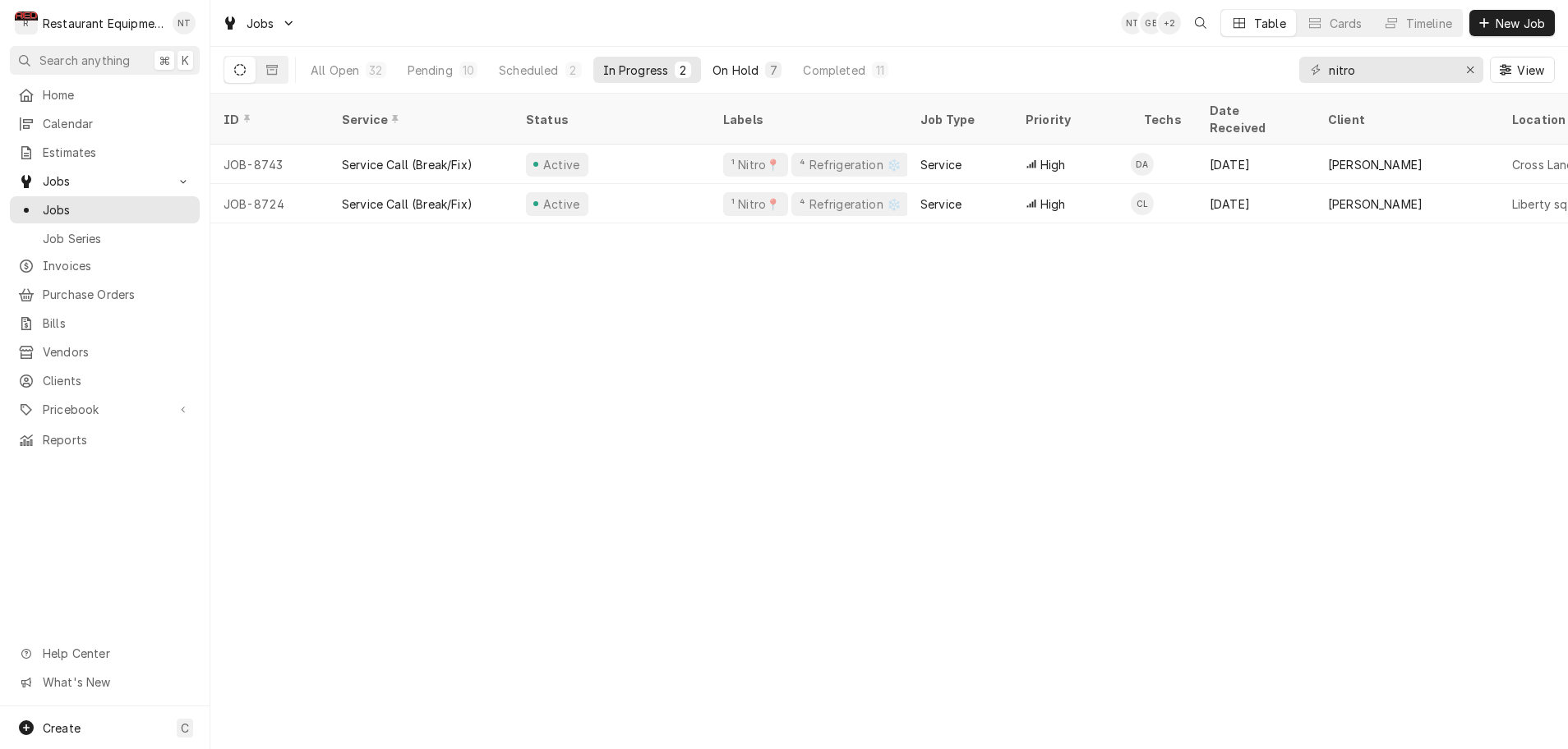
click at [744, 69] on div "On Hold" at bounding box center [736, 70] width 46 height 17
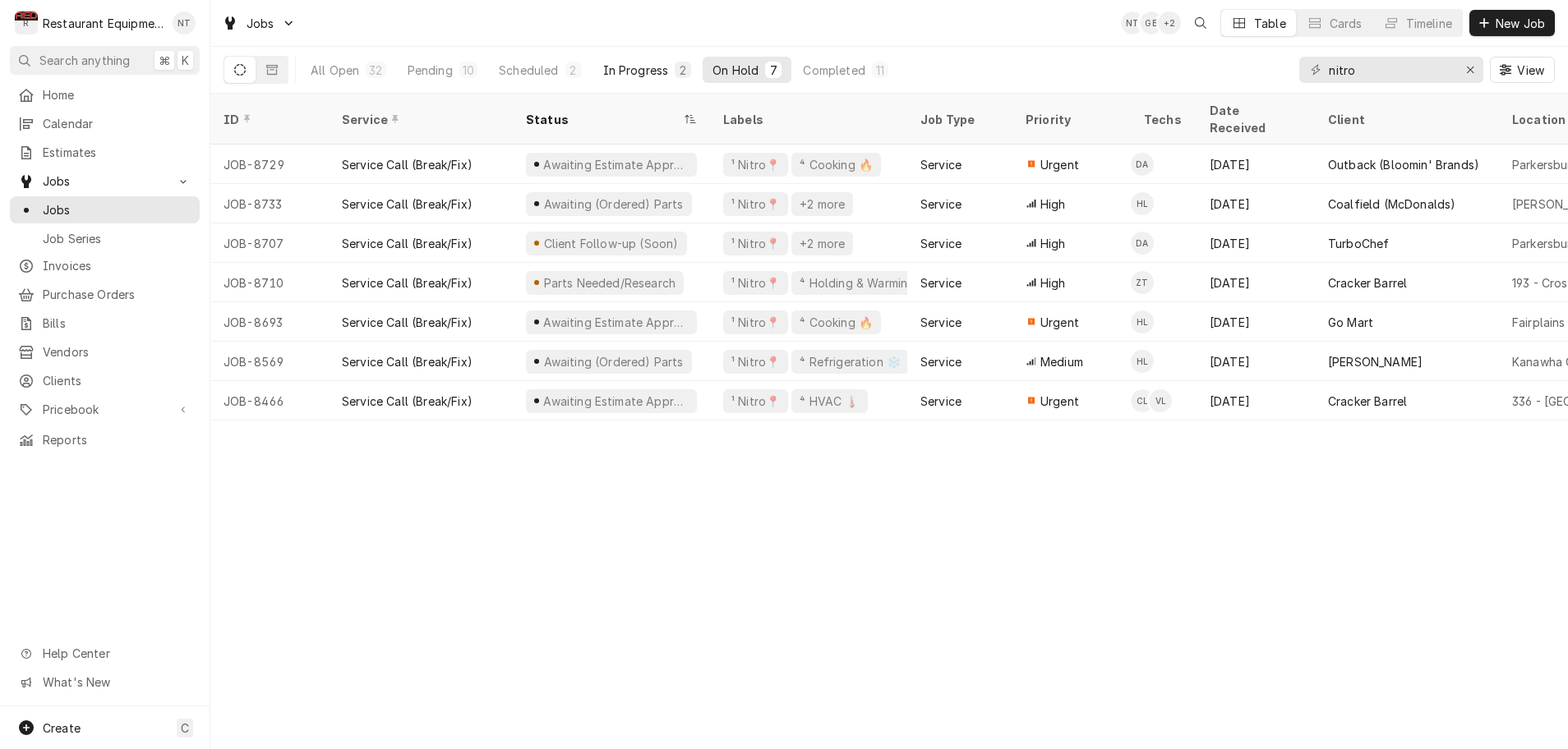
click at [653, 72] on div "In Progress" at bounding box center [636, 70] width 66 height 17
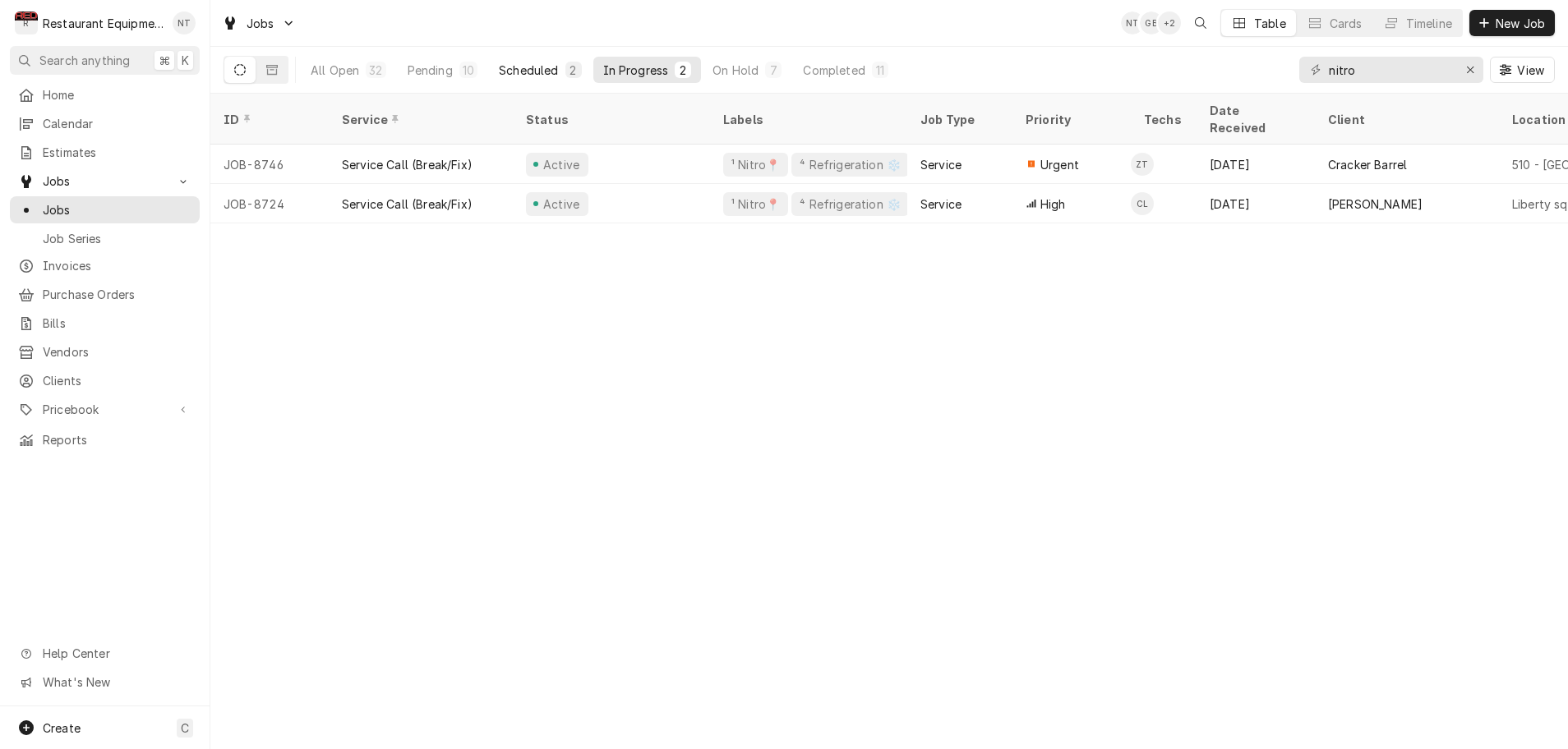
click at [554, 70] on div "Scheduled" at bounding box center [528, 70] width 59 height 17
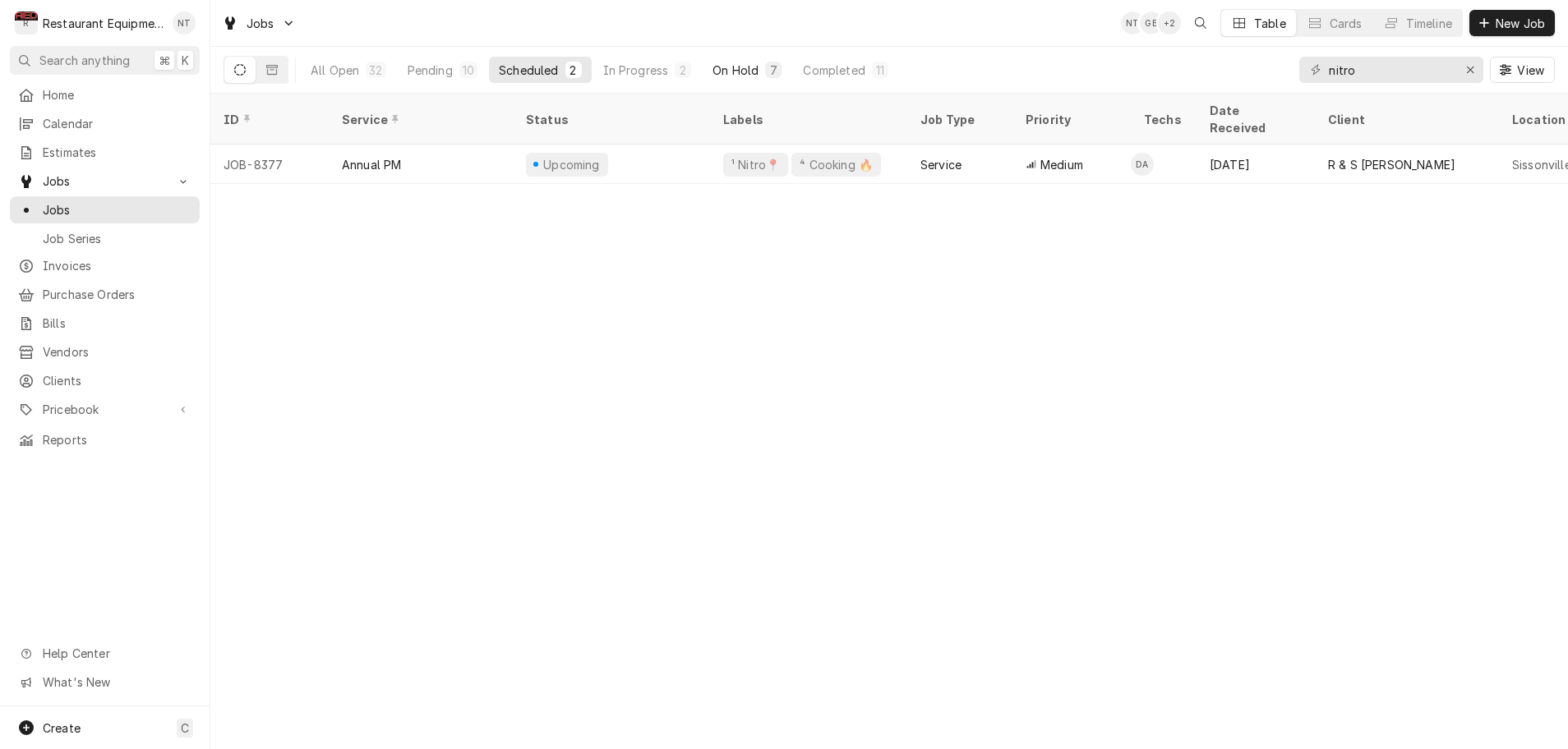
click at [744, 68] on div "On Hold" at bounding box center [736, 70] width 46 height 17
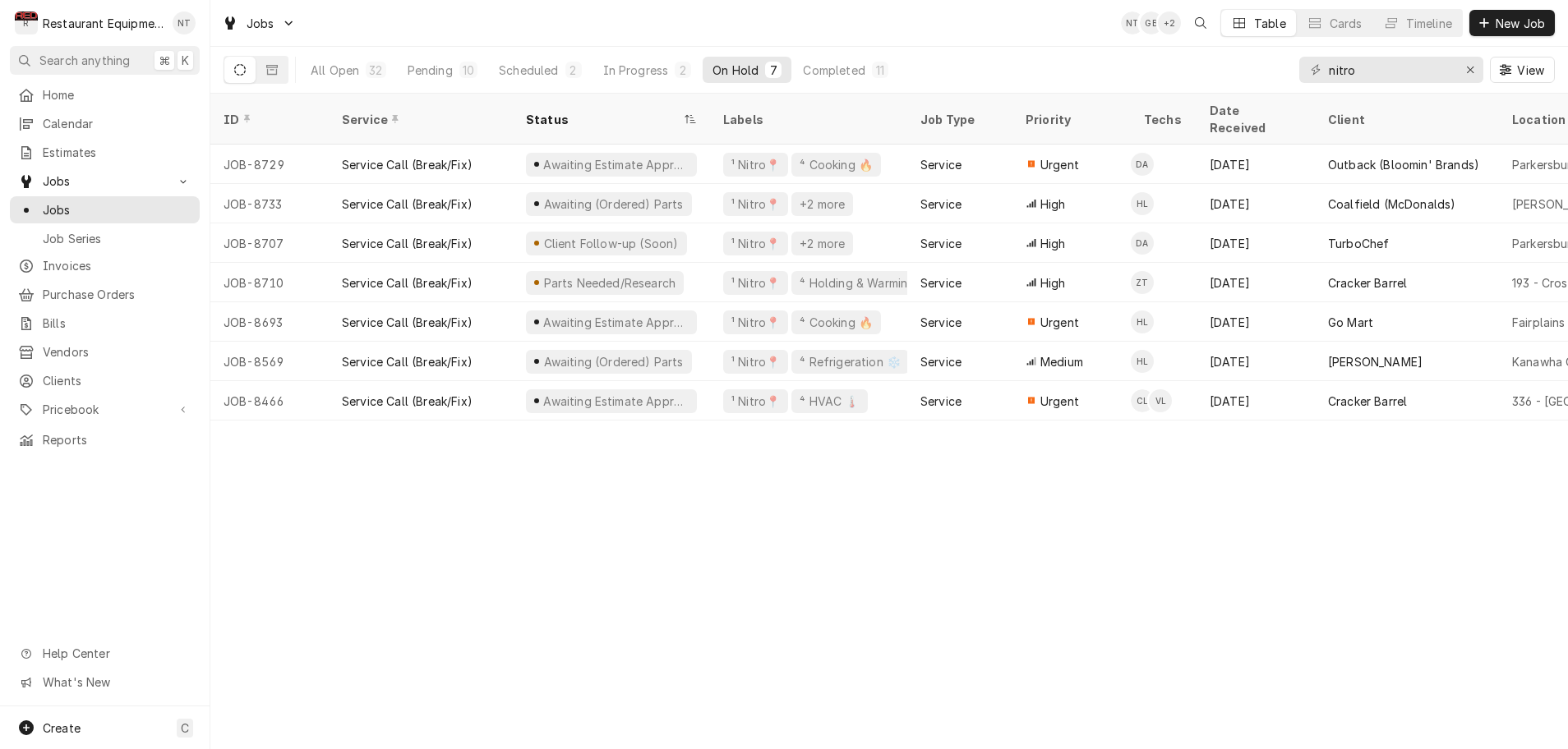
click at [936, 69] on div "All Open 32 Pending 10 Scheduled 2 In Progress 2 On Hold 7 Completed 11 nitro V…" at bounding box center [889, 70] width 1332 height 46
click at [624, 76] on div "In Progress" at bounding box center [636, 70] width 66 height 17
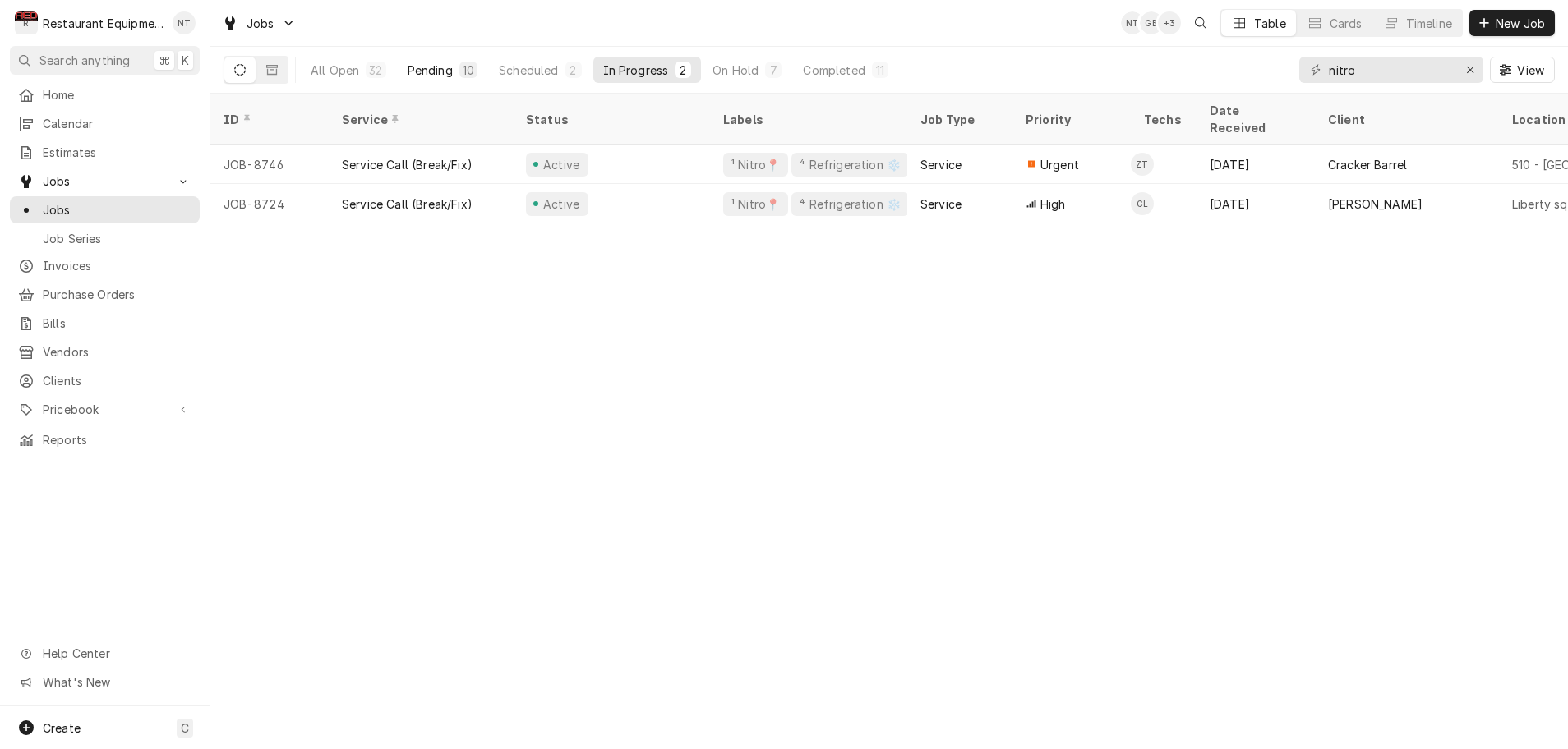
click at [453, 70] on button "Pending 10" at bounding box center [442, 69] width 89 height 26
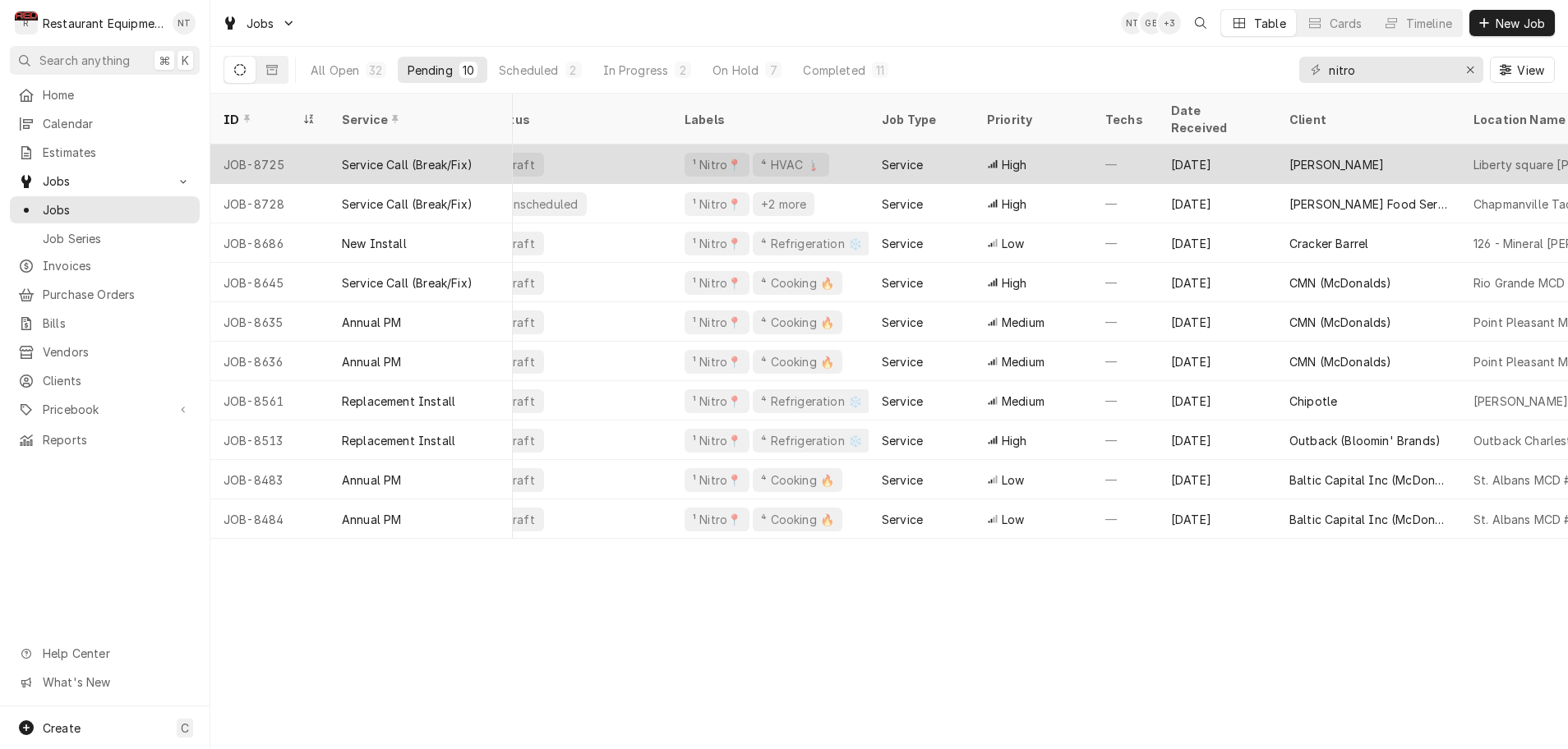
scroll to position [0, 40]
click at [619, 144] on div "Draft" at bounding box center [572, 164] width 197 height 40
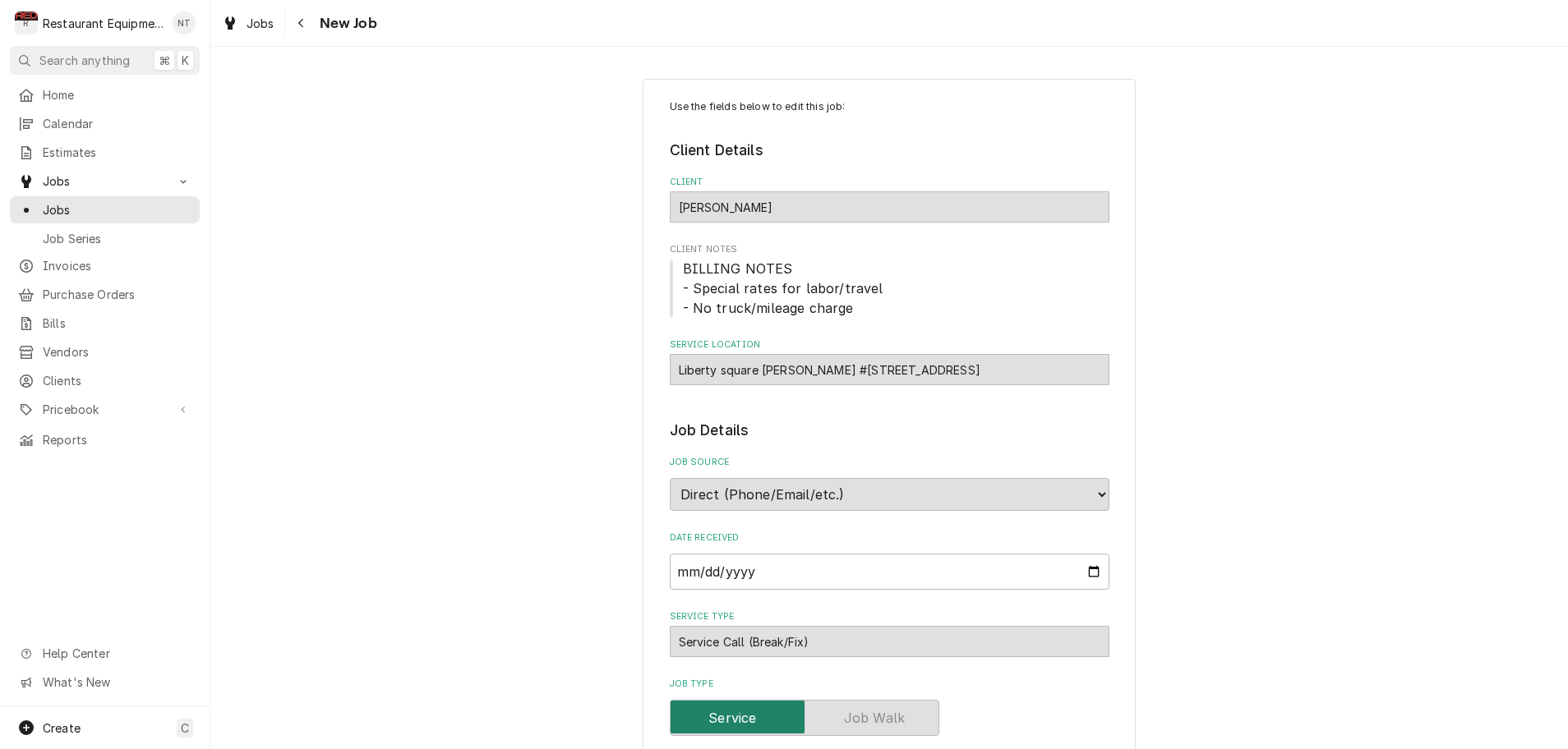
type textarea "x"
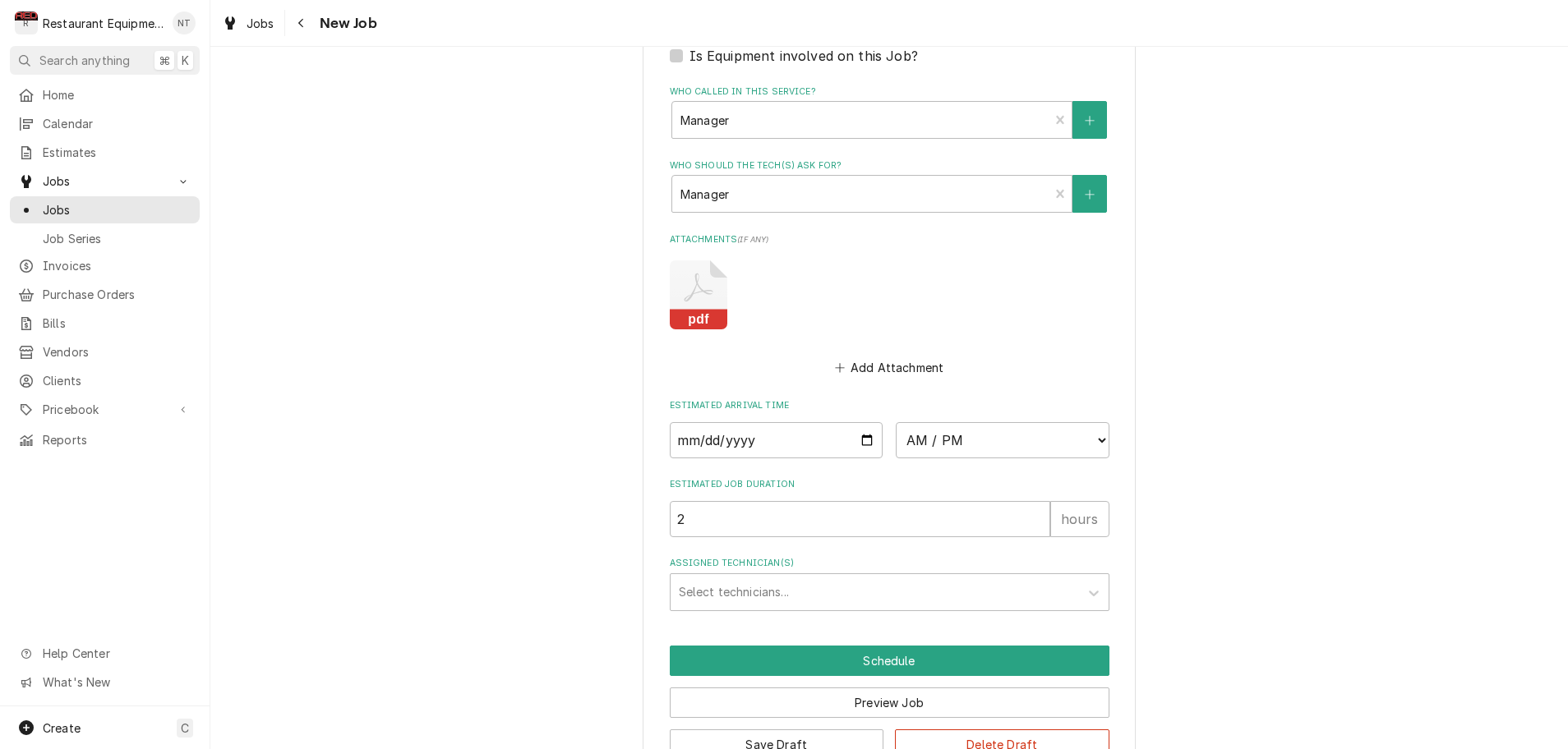
scroll to position [1269, 0]
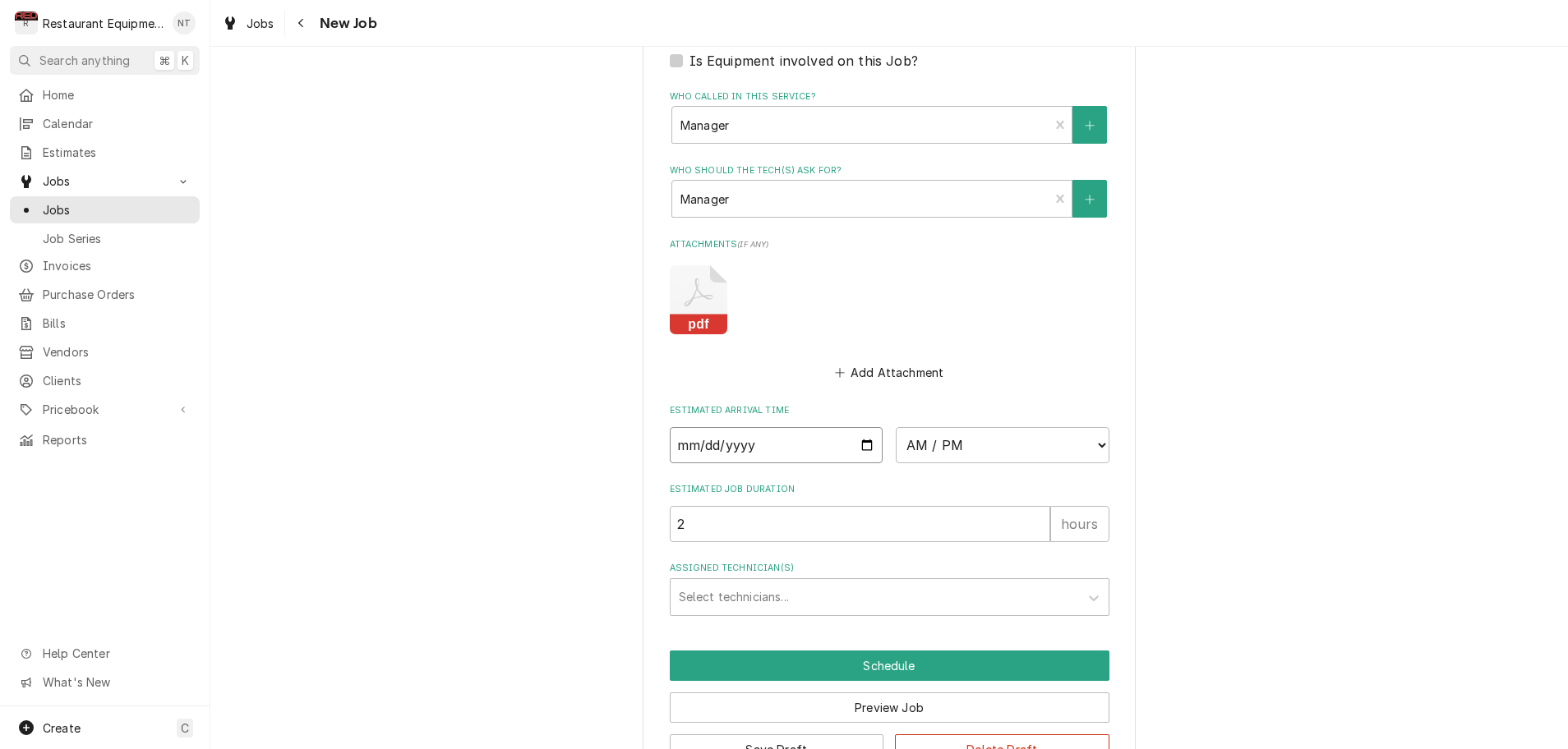
click at [791, 428] on input "Date" at bounding box center [776, 445] width 214 height 36
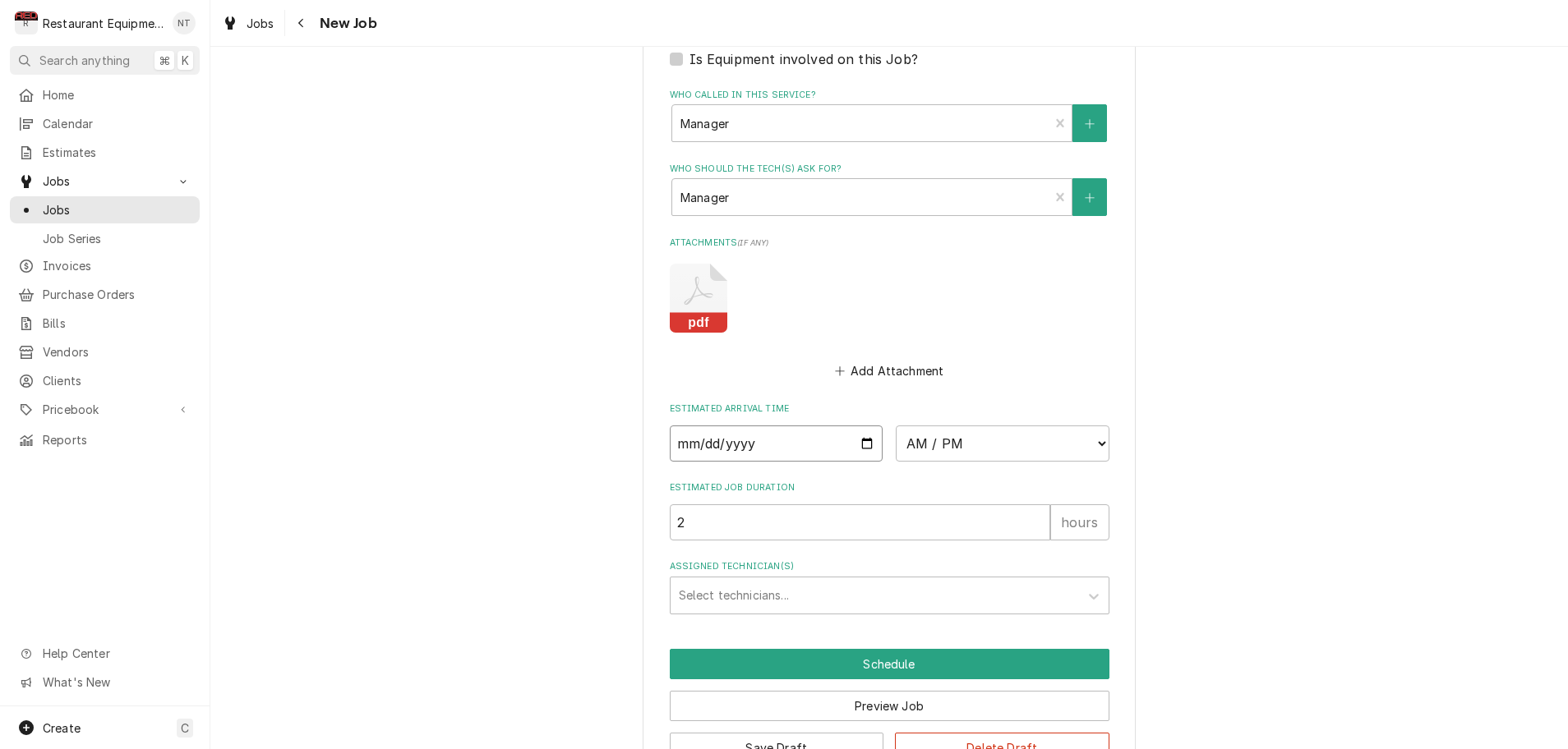
click at [793, 426] on input "Date" at bounding box center [776, 444] width 214 height 36
click at [798, 426] on input "Date" at bounding box center [776, 444] width 214 height 36
type input "[DATE]"
type textarea "x"
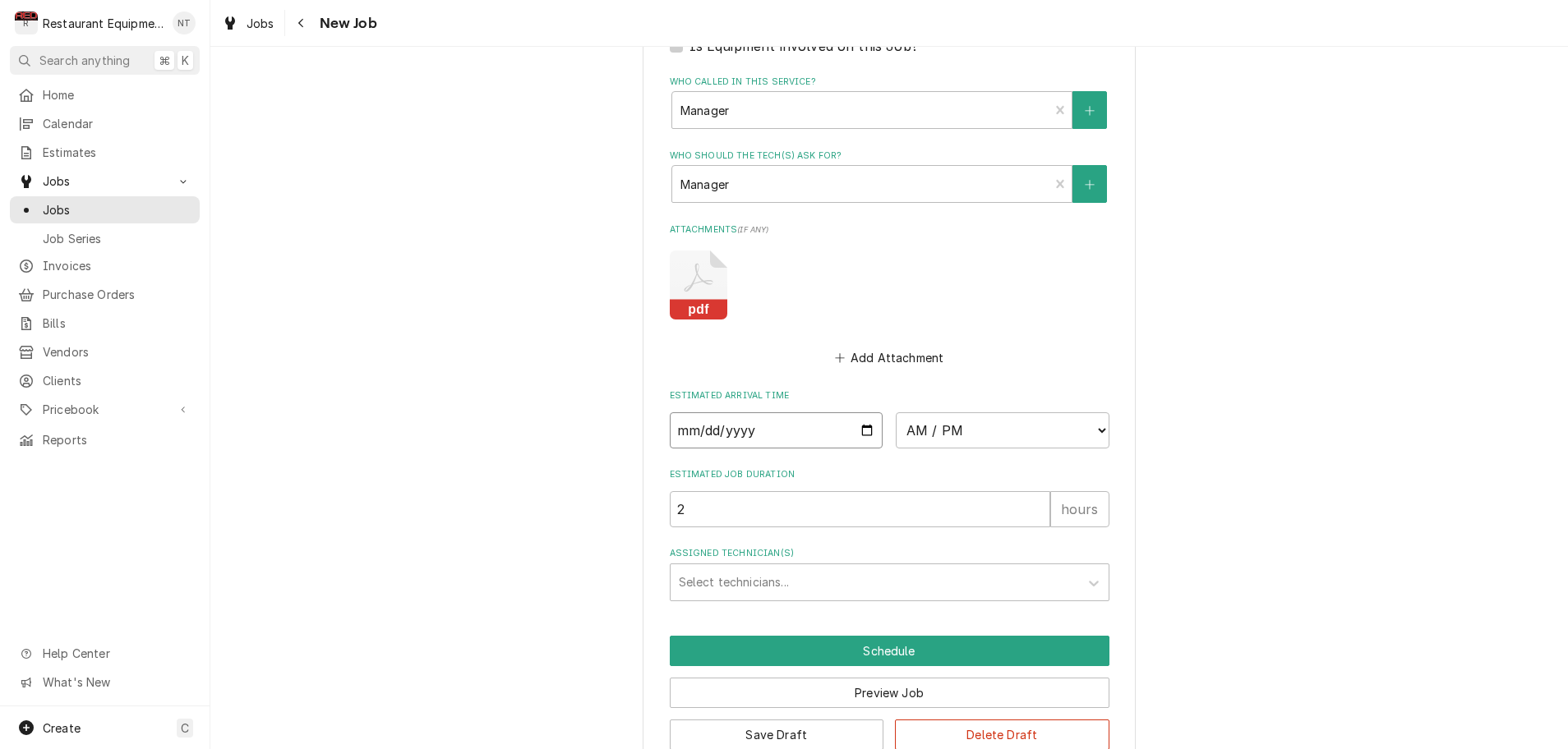
scroll to position [1282, 0]
select select "12:30:00"
type textarea "x"
type input "3"
click at [1039, 492] on input "3" at bounding box center [860, 509] width 381 height 36
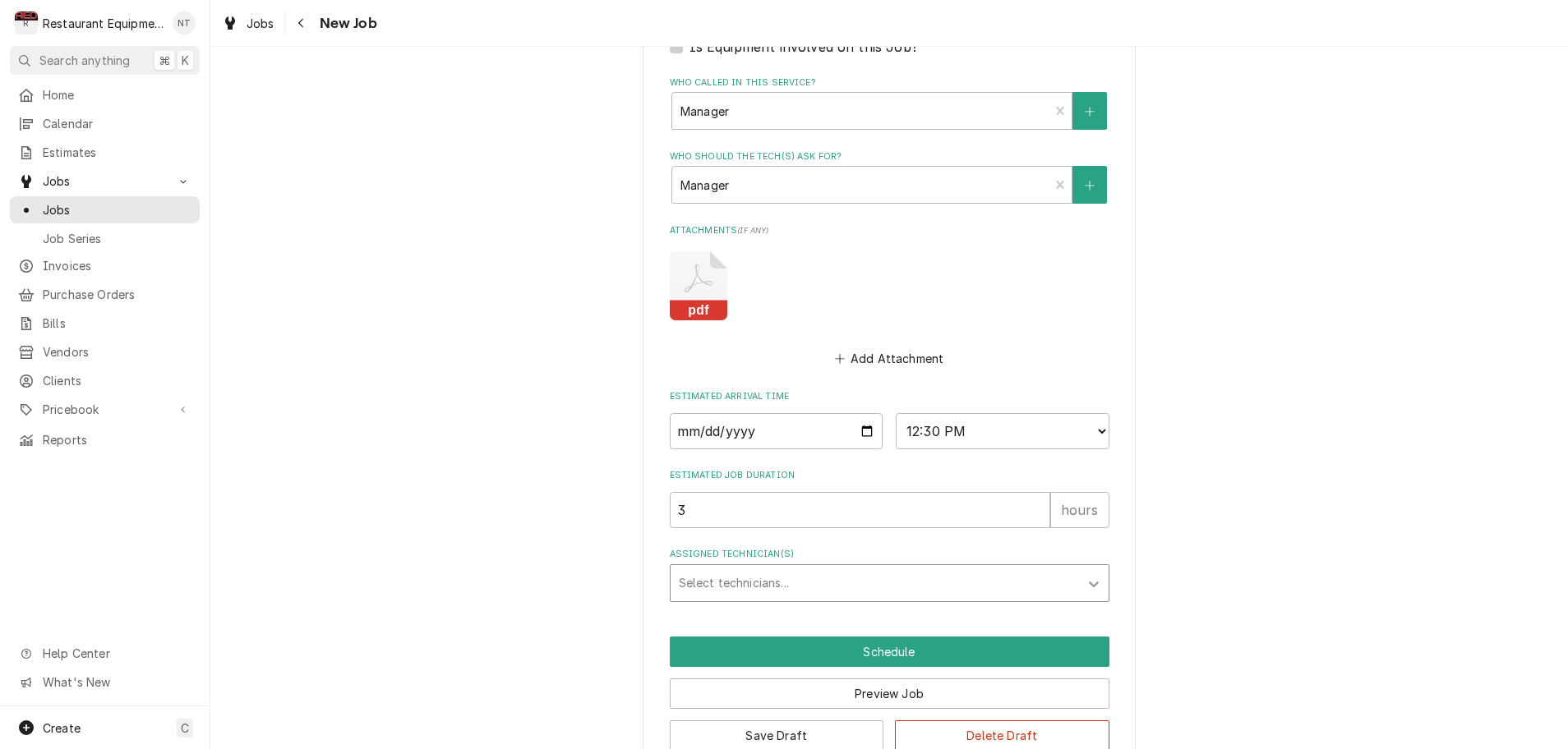
click at [1095, 582] on icon "Assigned Technician(s)" at bounding box center [1095, 585] width 10 height 6
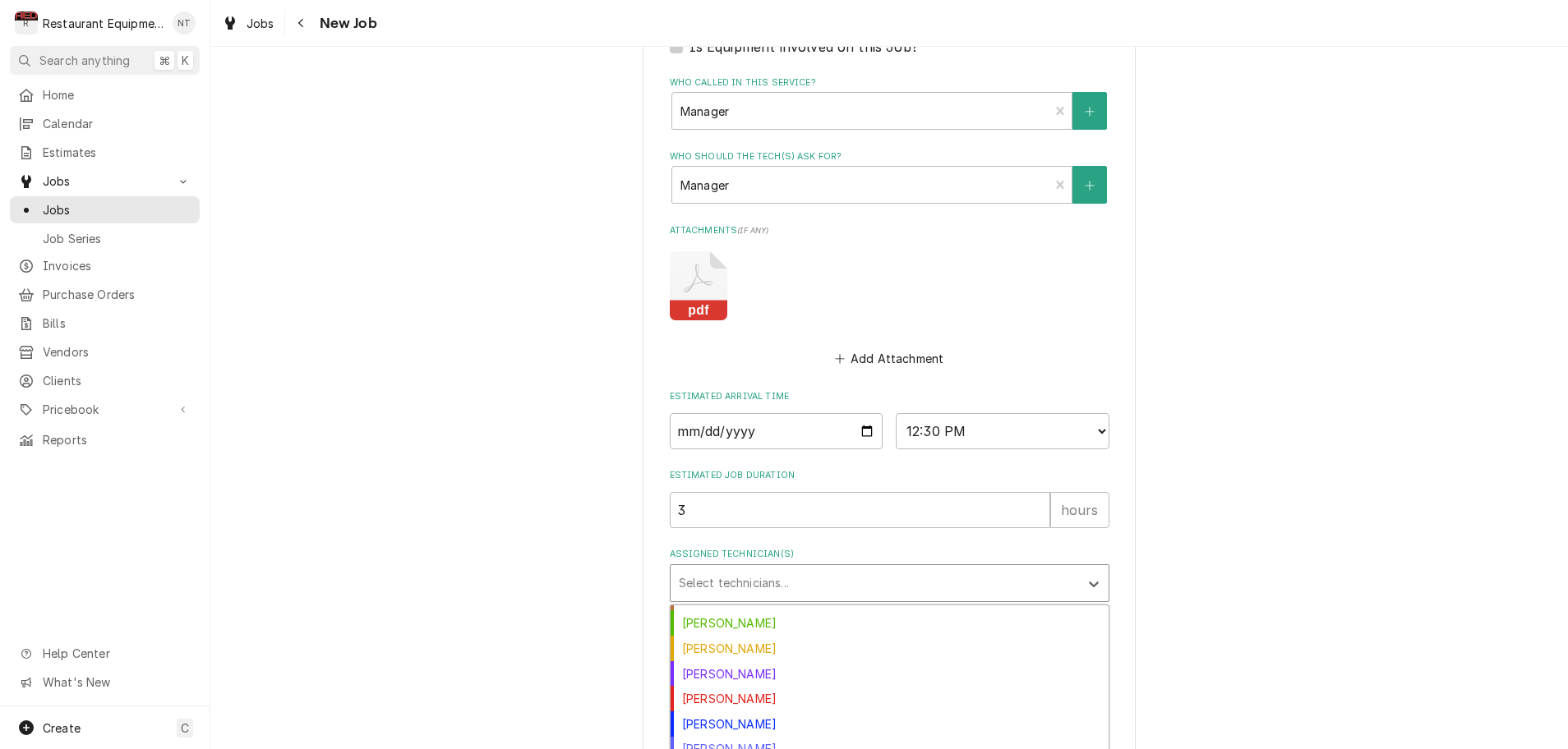
scroll to position [250, 0]
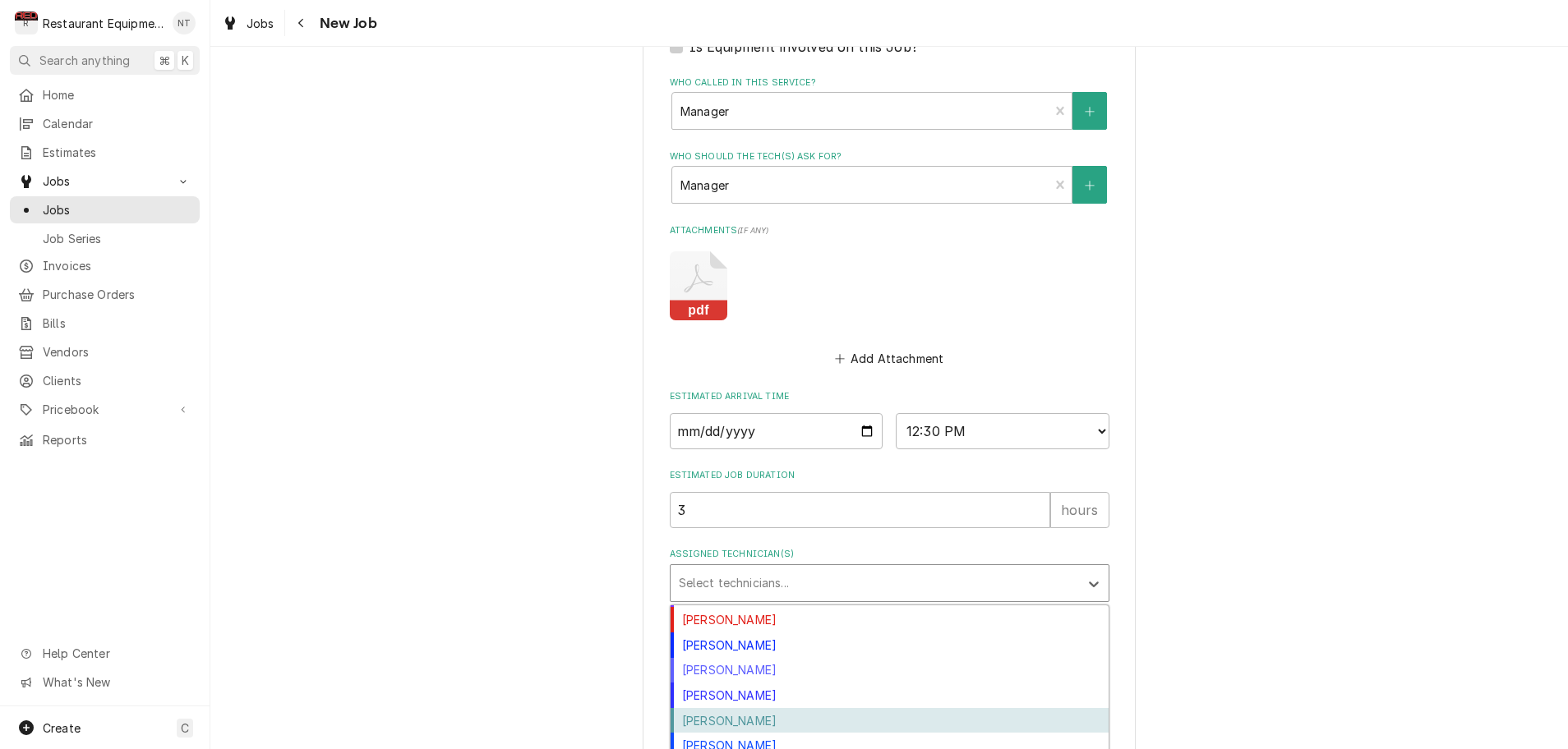
click at [727, 709] on div "Van Lucas" at bounding box center [889, 721] width 438 height 25
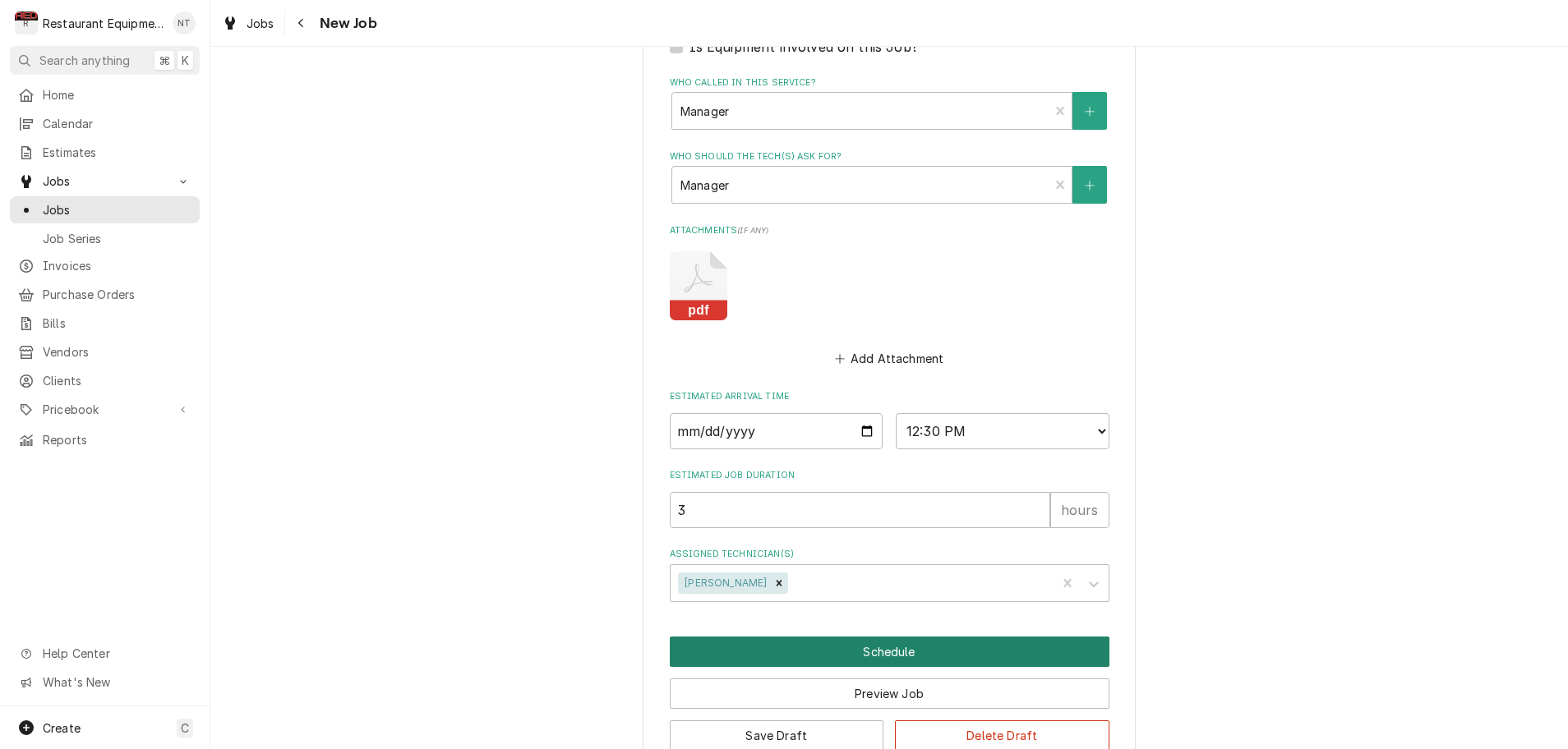
click at [895, 637] on button "Schedule" at bounding box center [889, 652] width 440 height 30
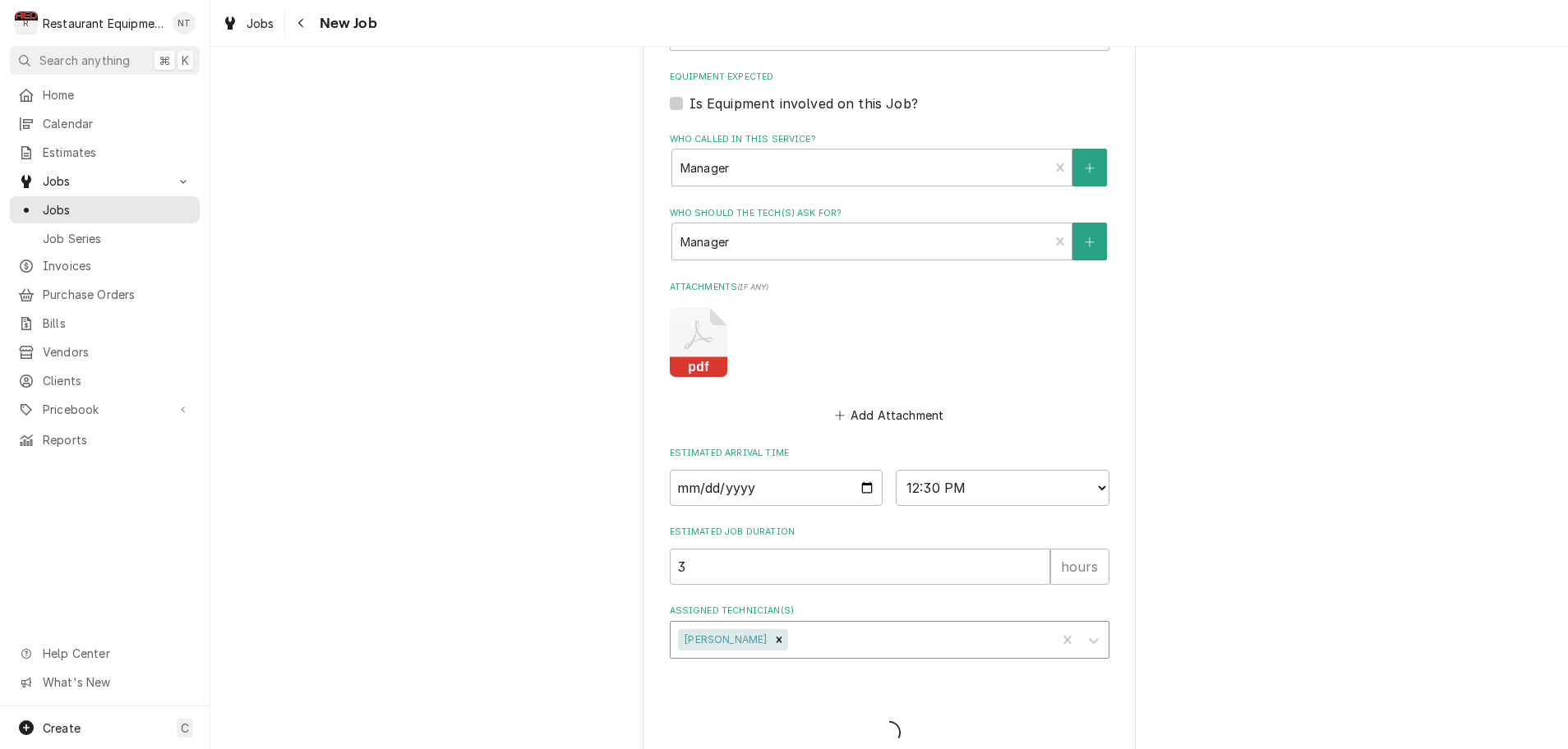
type textarea "x"
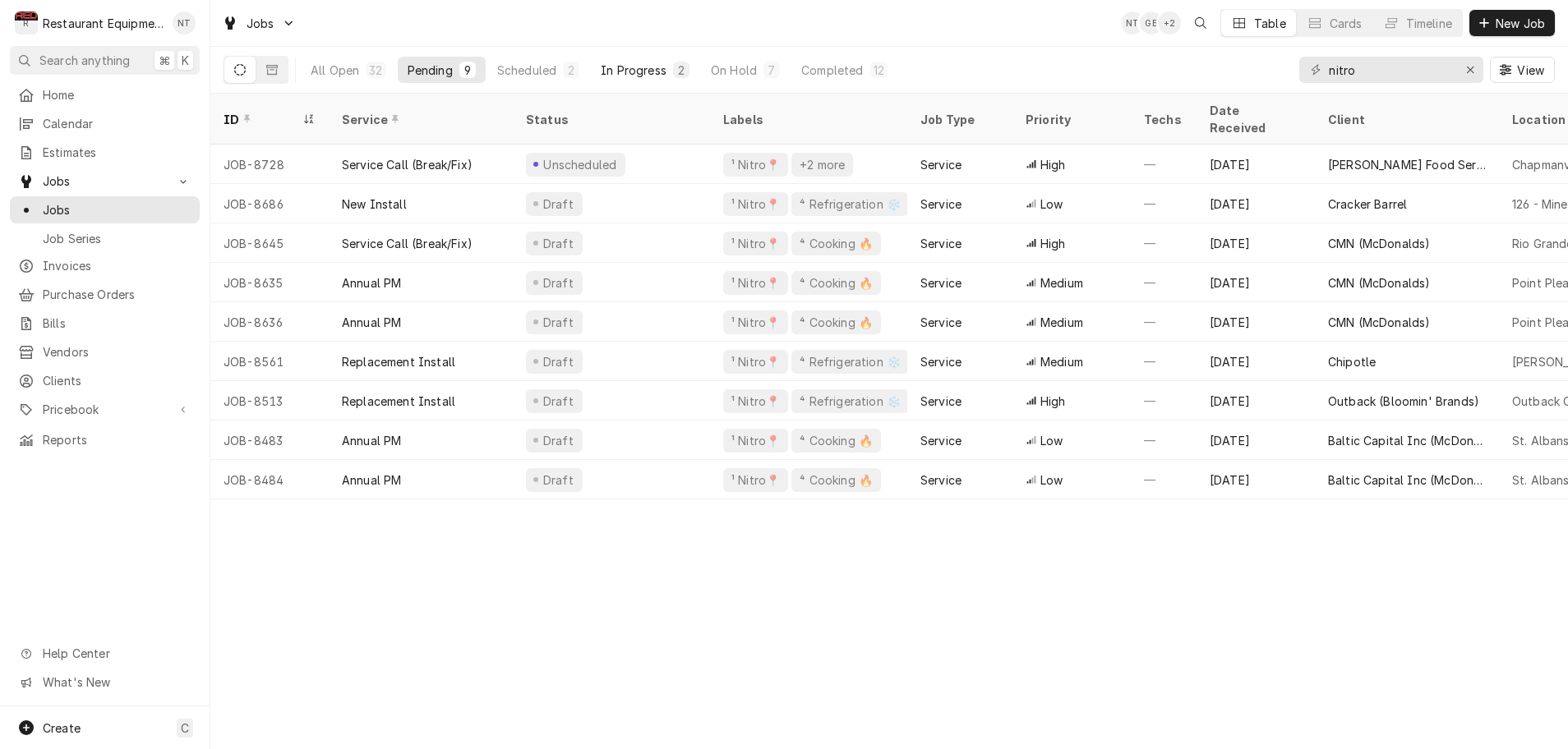
scroll to position [0, 1]
click at [724, 69] on div "On Hold" at bounding box center [734, 70] width 46 height 17
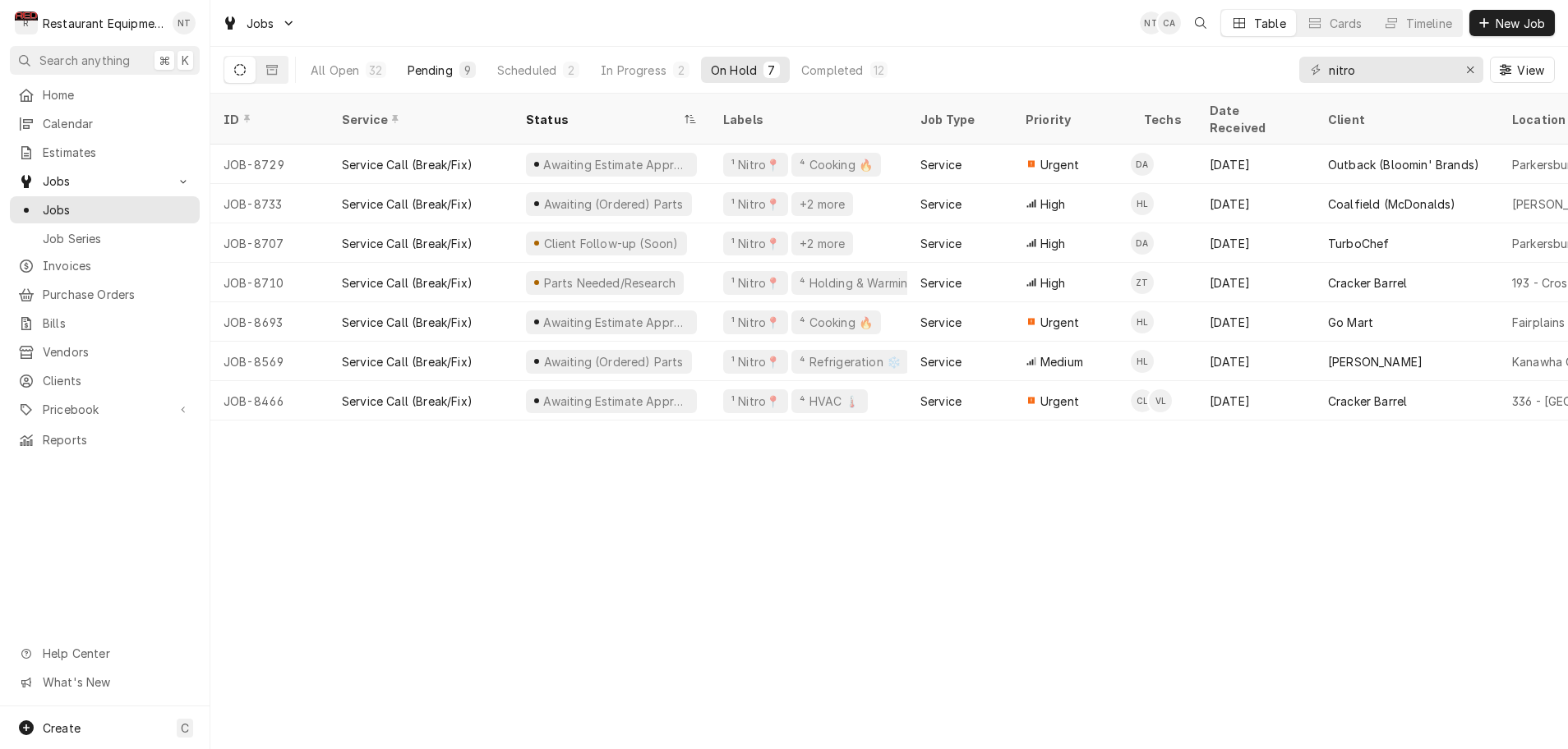
scroll to position [0, 3]
click at [444, 73] on div "Pending" at bounding box center [430, 70] width 46 height 17
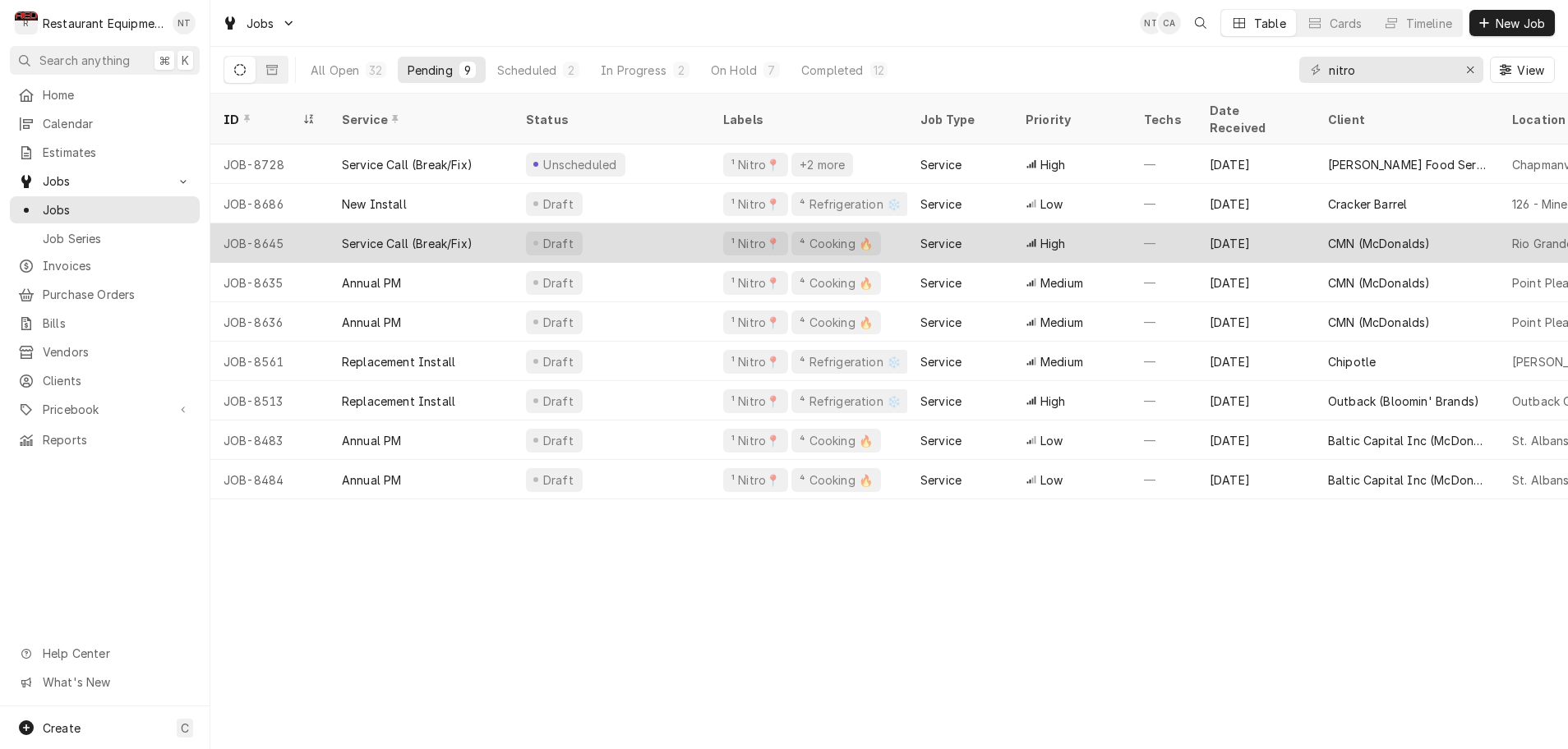
scroll to position [0, 0]
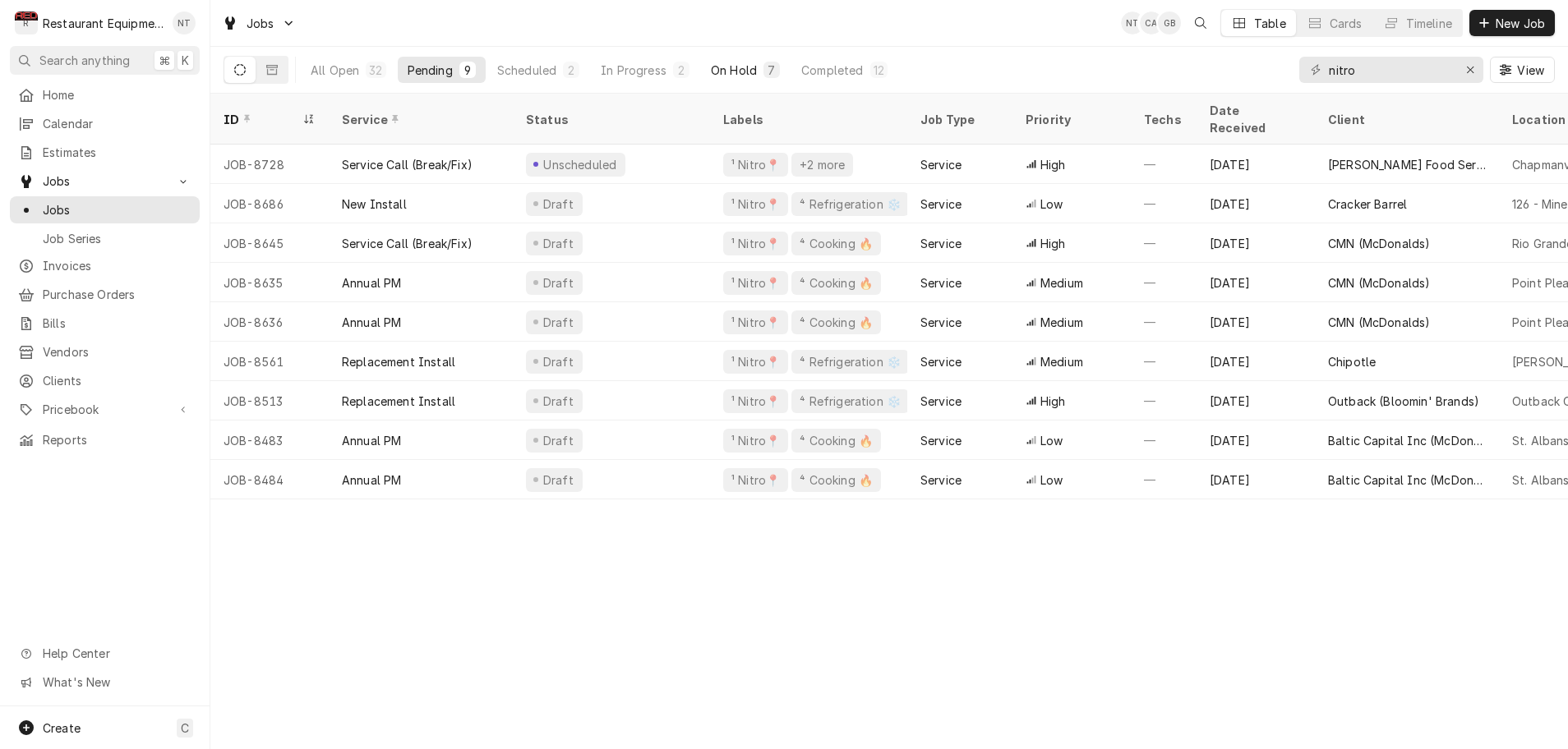
click at [732, 72] on div "On Hold" at bounding box center [734, 70] width 46 height 17
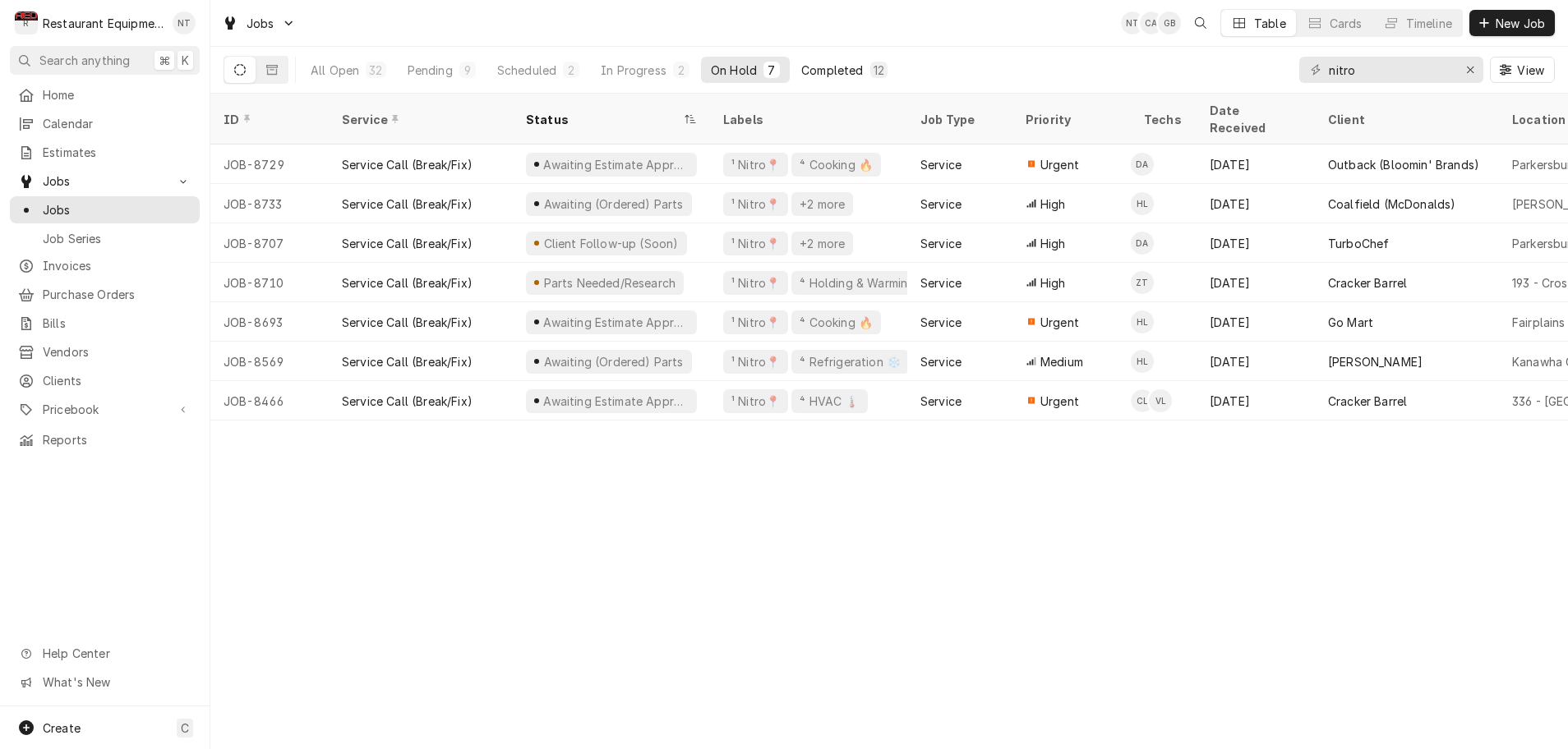
click at [829, 73] on div "Completed" at bounding box center [832, 70] width 62 height 17
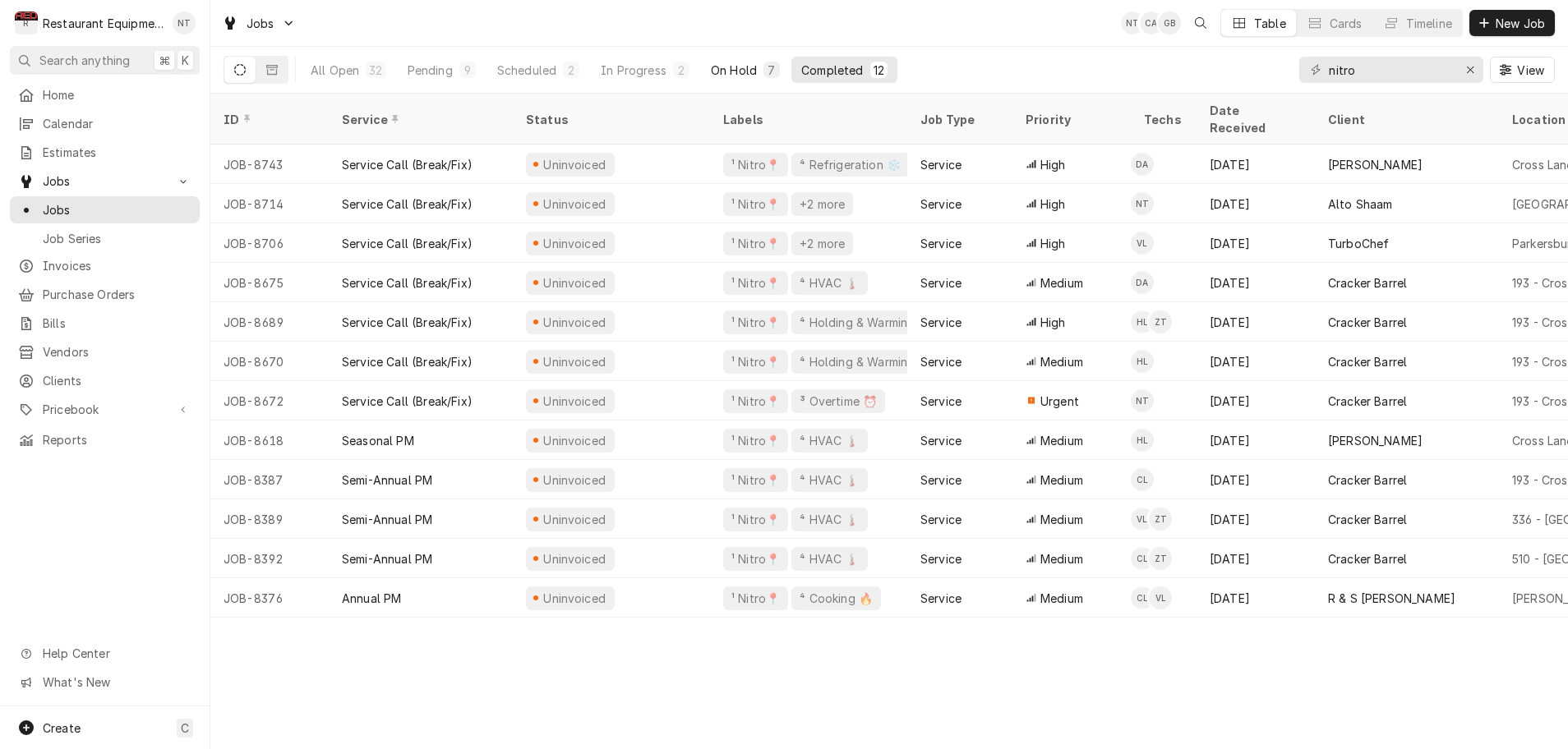
click at [739, 73] on div "On Hold" at bounding box center [734, 70] width 46 height 17
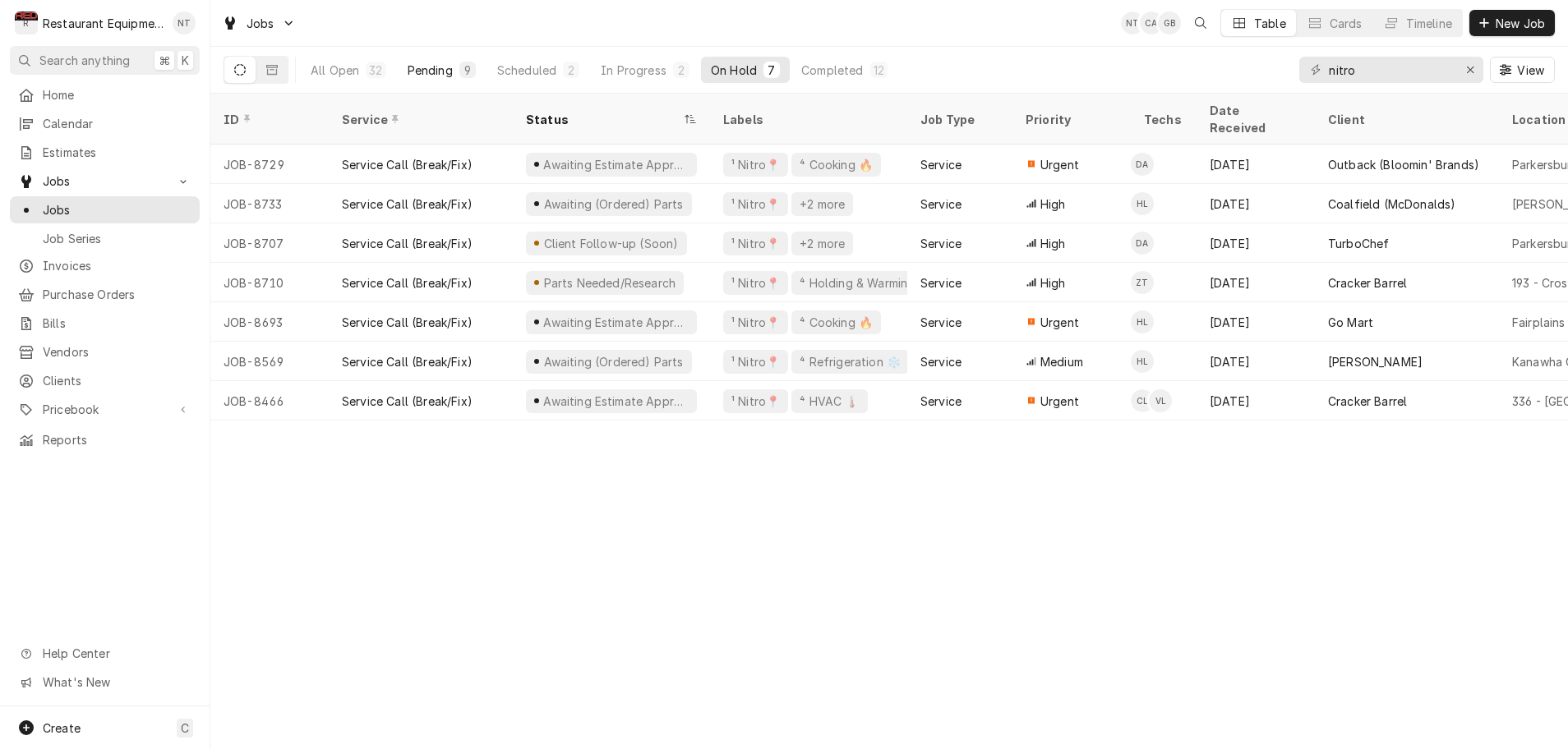
scroll to position [0, 1]
click at [432, 73] on div "Pending" at bounding box center [430, 70] width 46 height 17
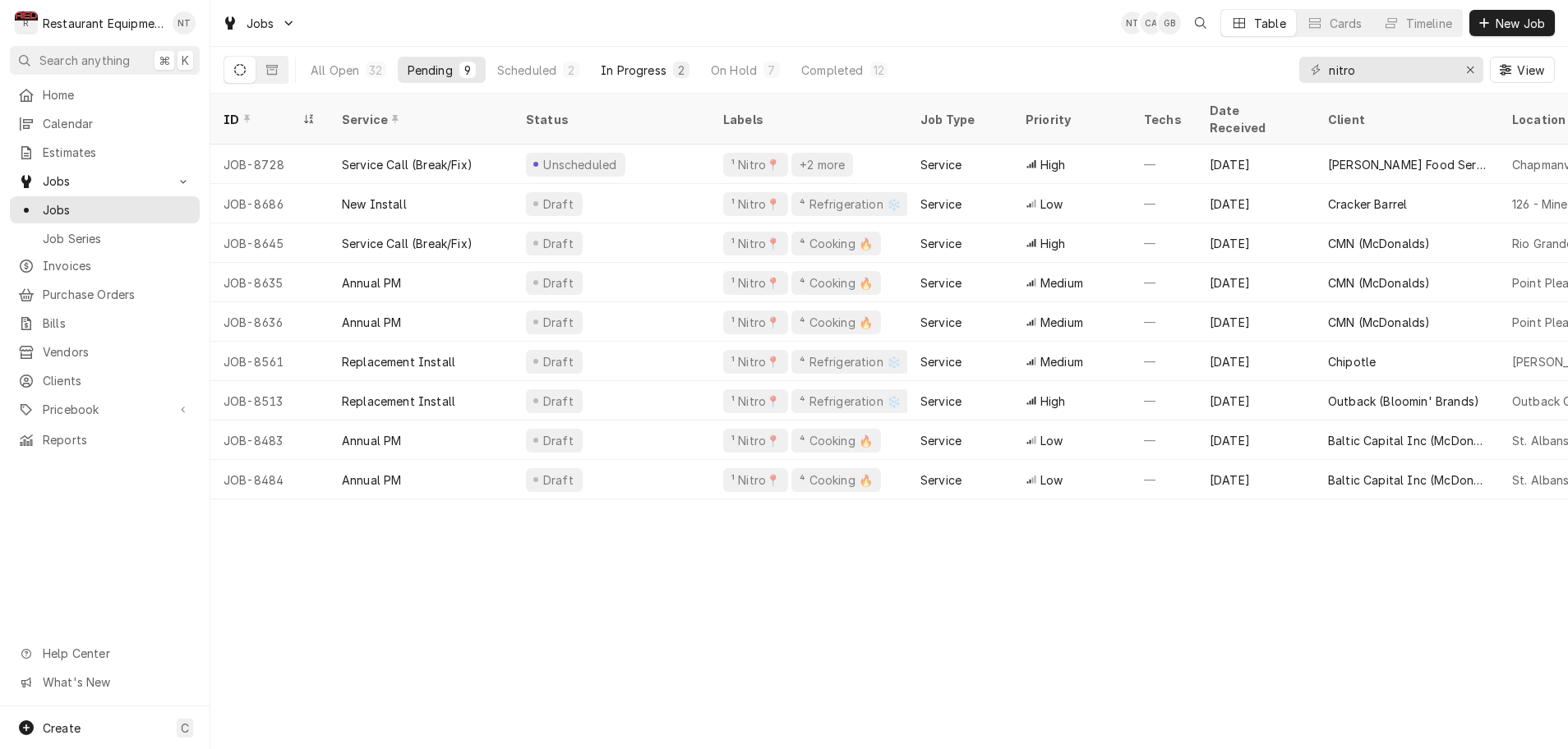
scroll to position [0, 2]
click at [653, 73] on div "In Progress" at bounding box center [634, 70] width 66 height 17
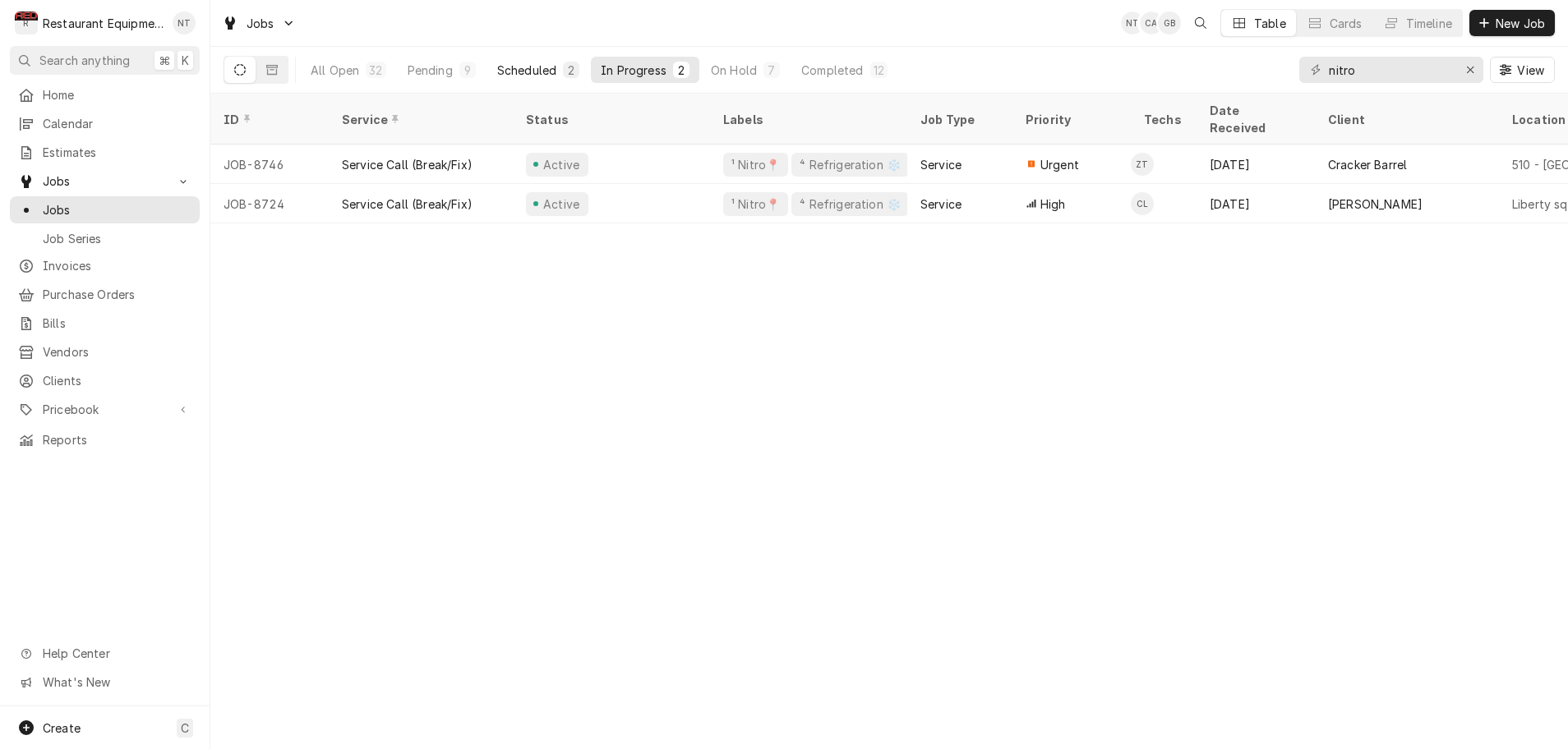
scroll to position [0, 0]
click at [448, 72] on div "Pending" at bounding box center [430, 70] width 46 height 17
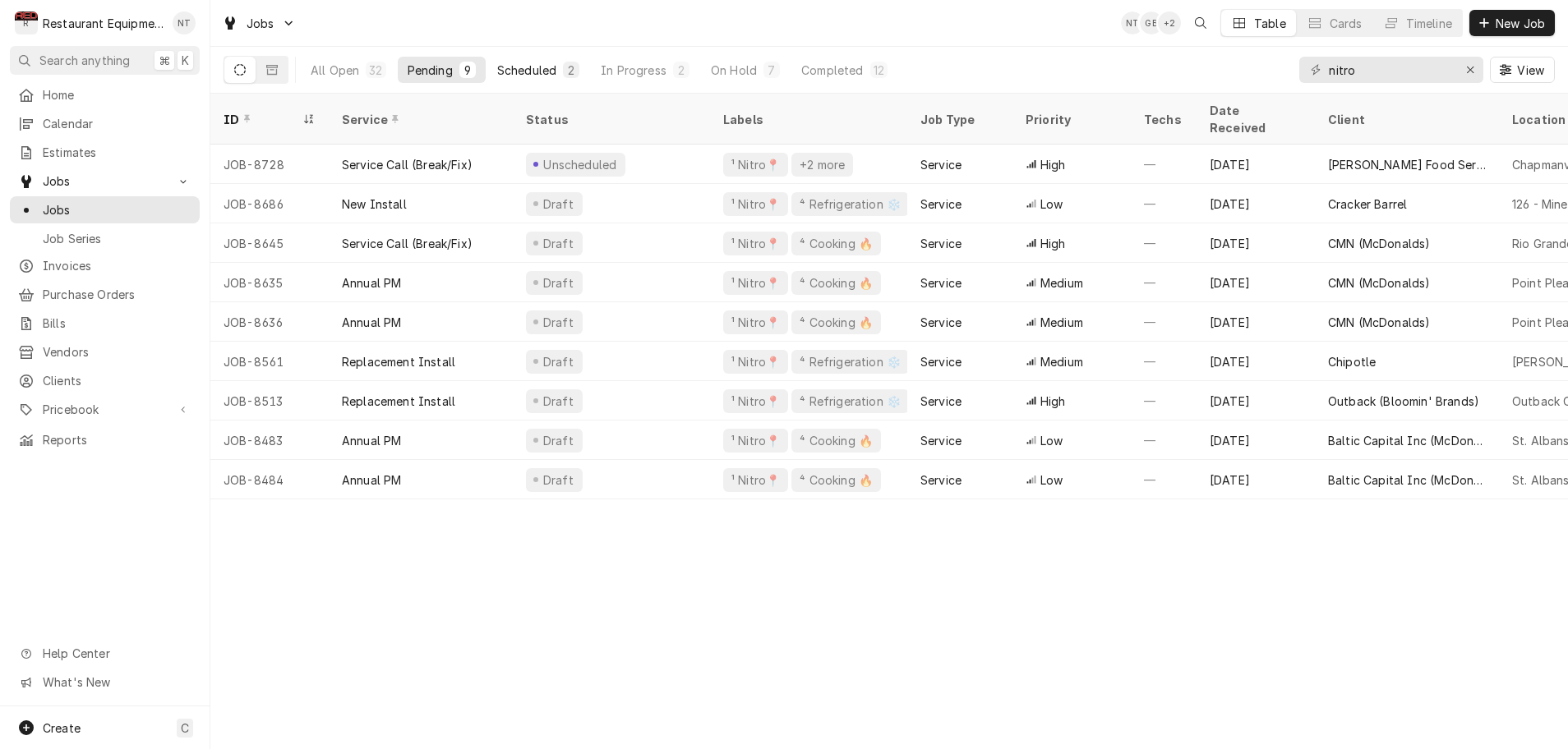
click at [538, 71] on div "Scheduled" at bounding box center [527, 70] width 59 height 17
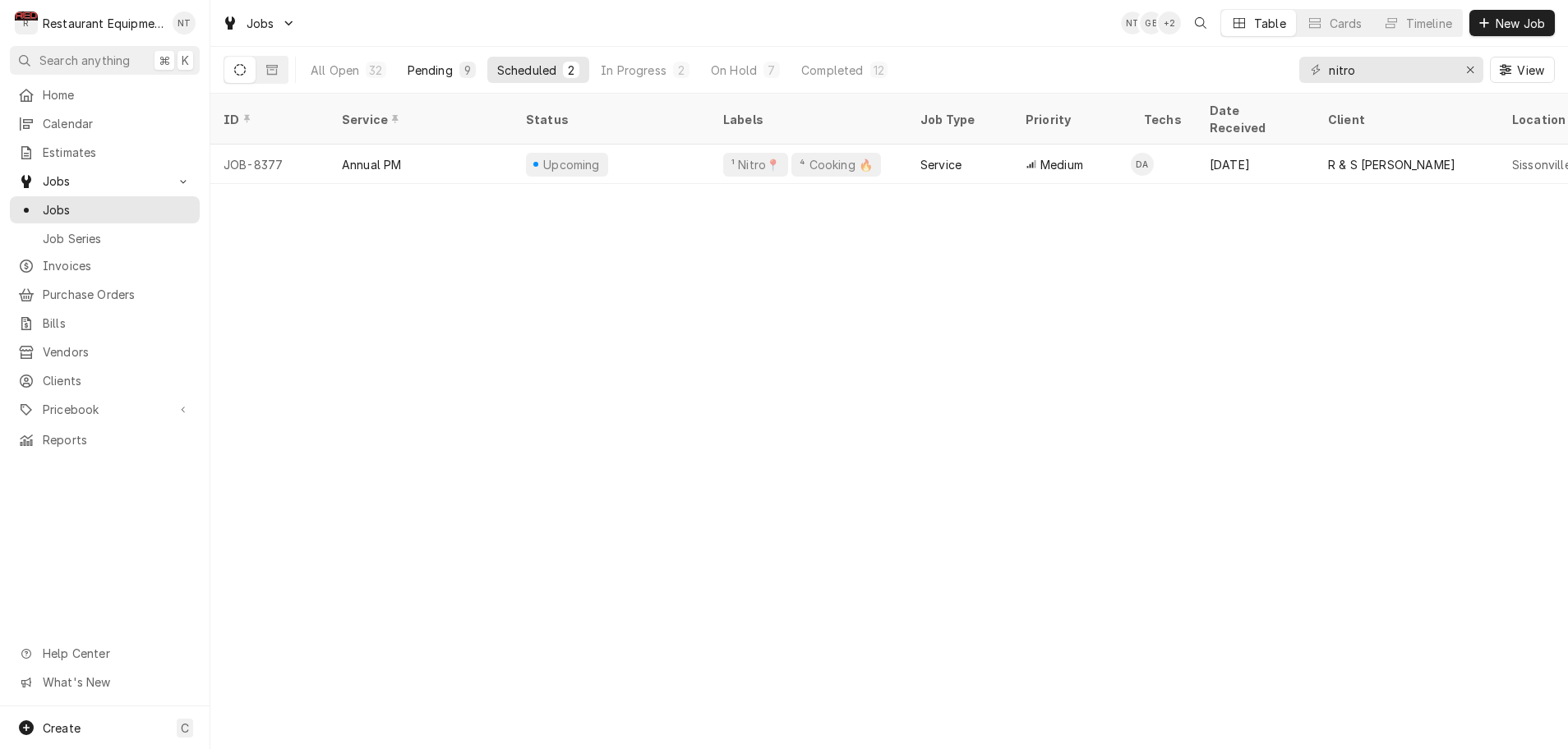
scroll to position [0, 1]
click at [617, 68] on div "In Progress" at bounding box center [634, 70] width 66 height 17
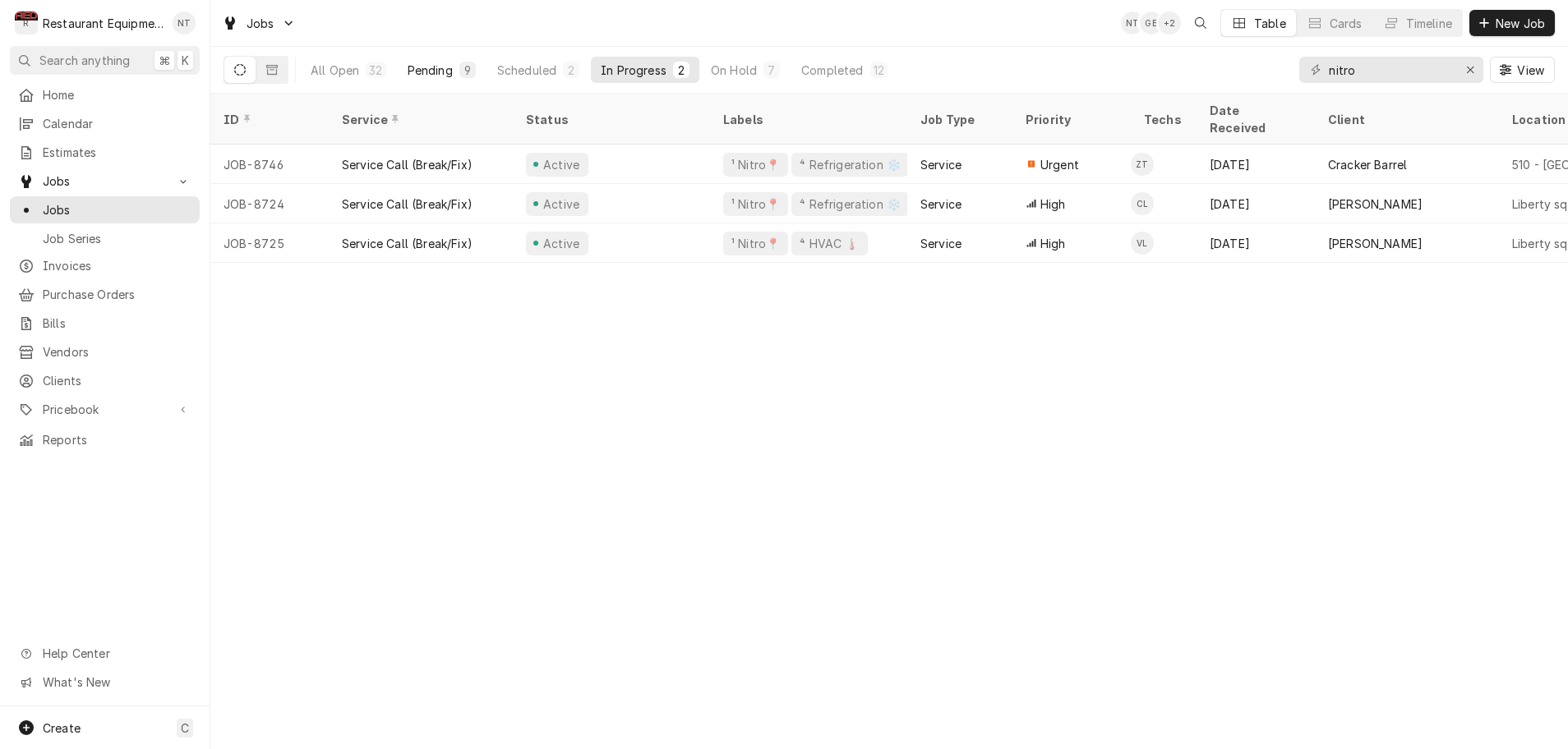
click at [446, 69] on div "Pending" at bounding box center [430, 70] width 46 height 17
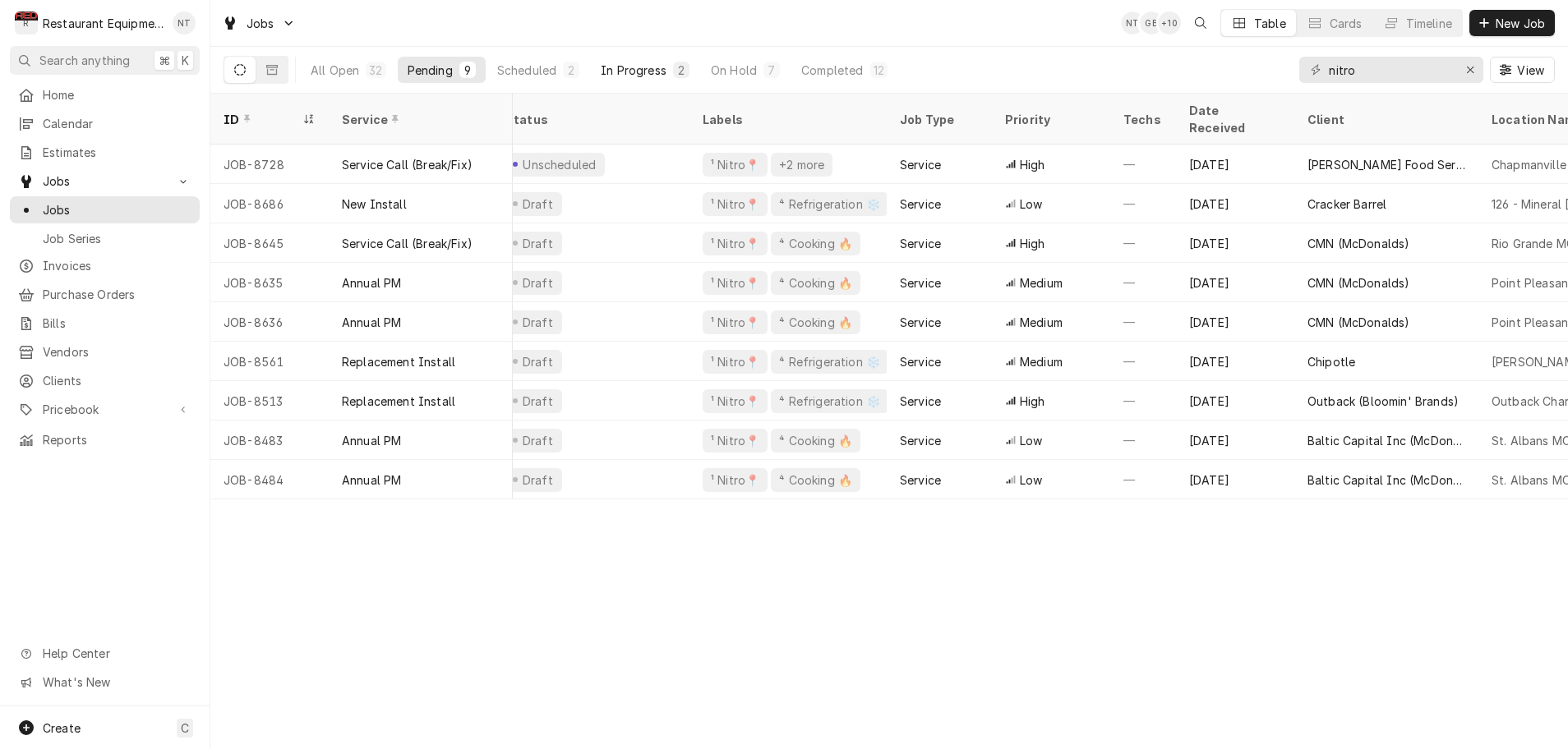
click at [614, 71] on div "In Progress" at bounding box center [634, 70] width 66 height 17
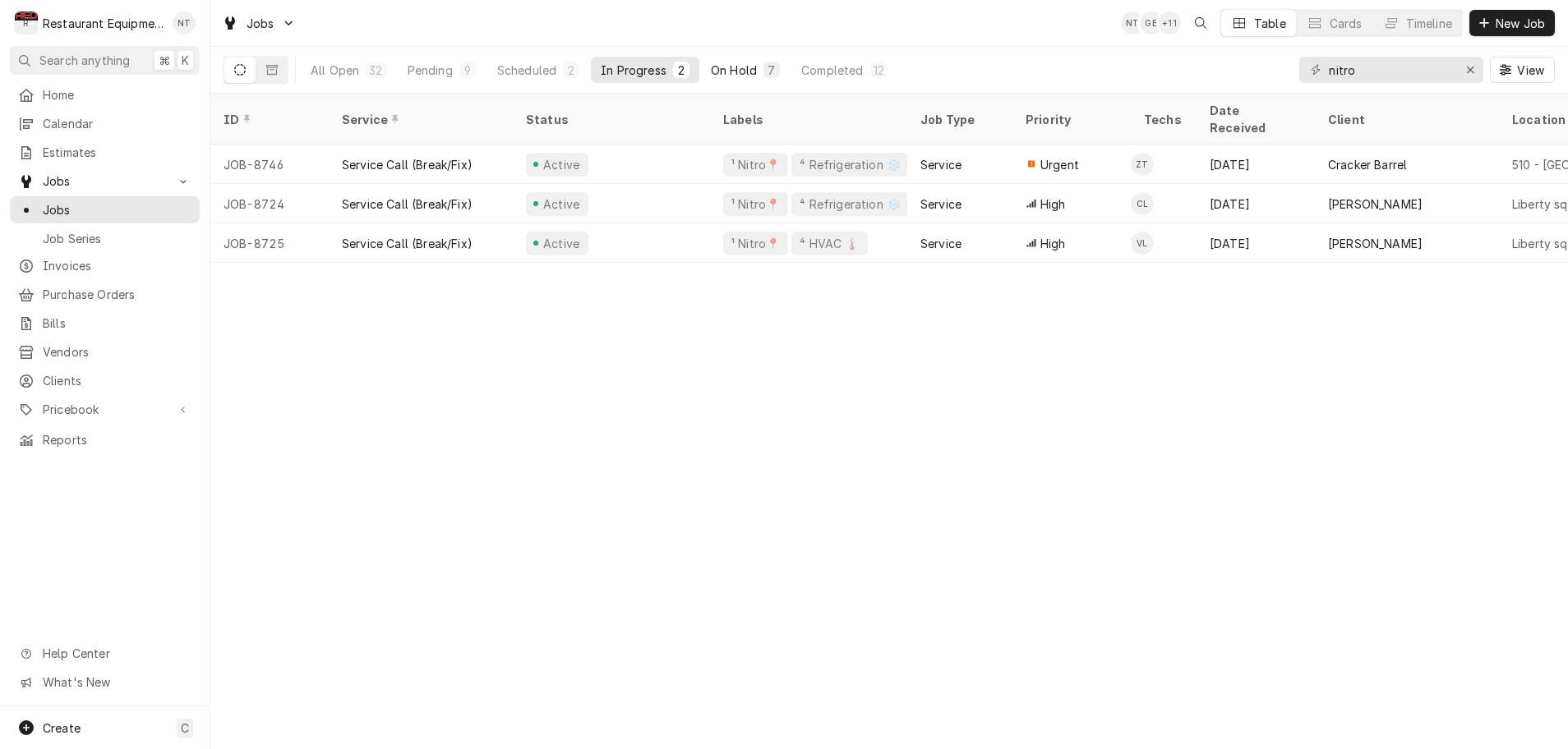
click at [744, 73] on div "On Hold" at bounding box center [734, 70] width 46 height 17
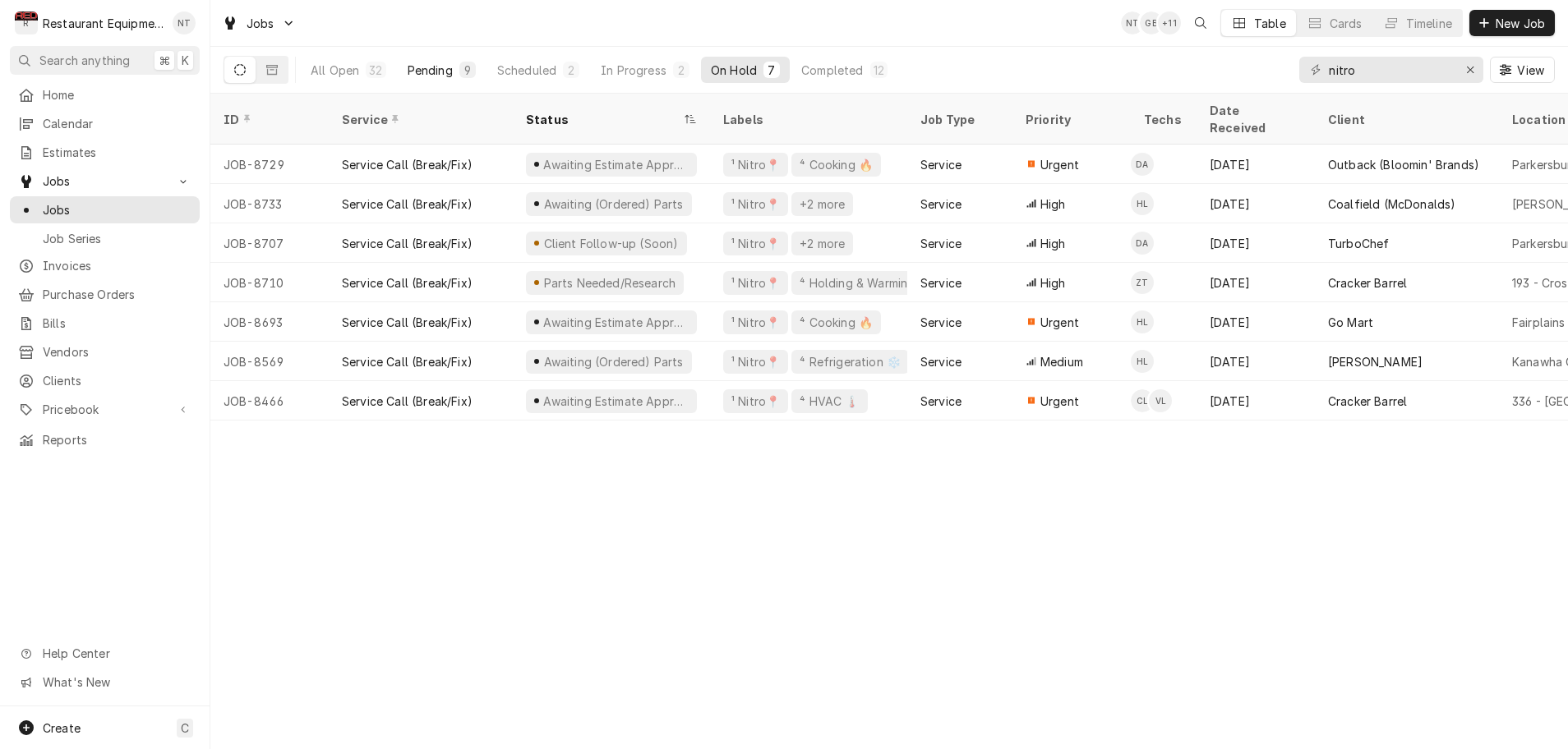
click at [439, 72] on div "Pending" at bounding box center [430, 70] width 46 height 17
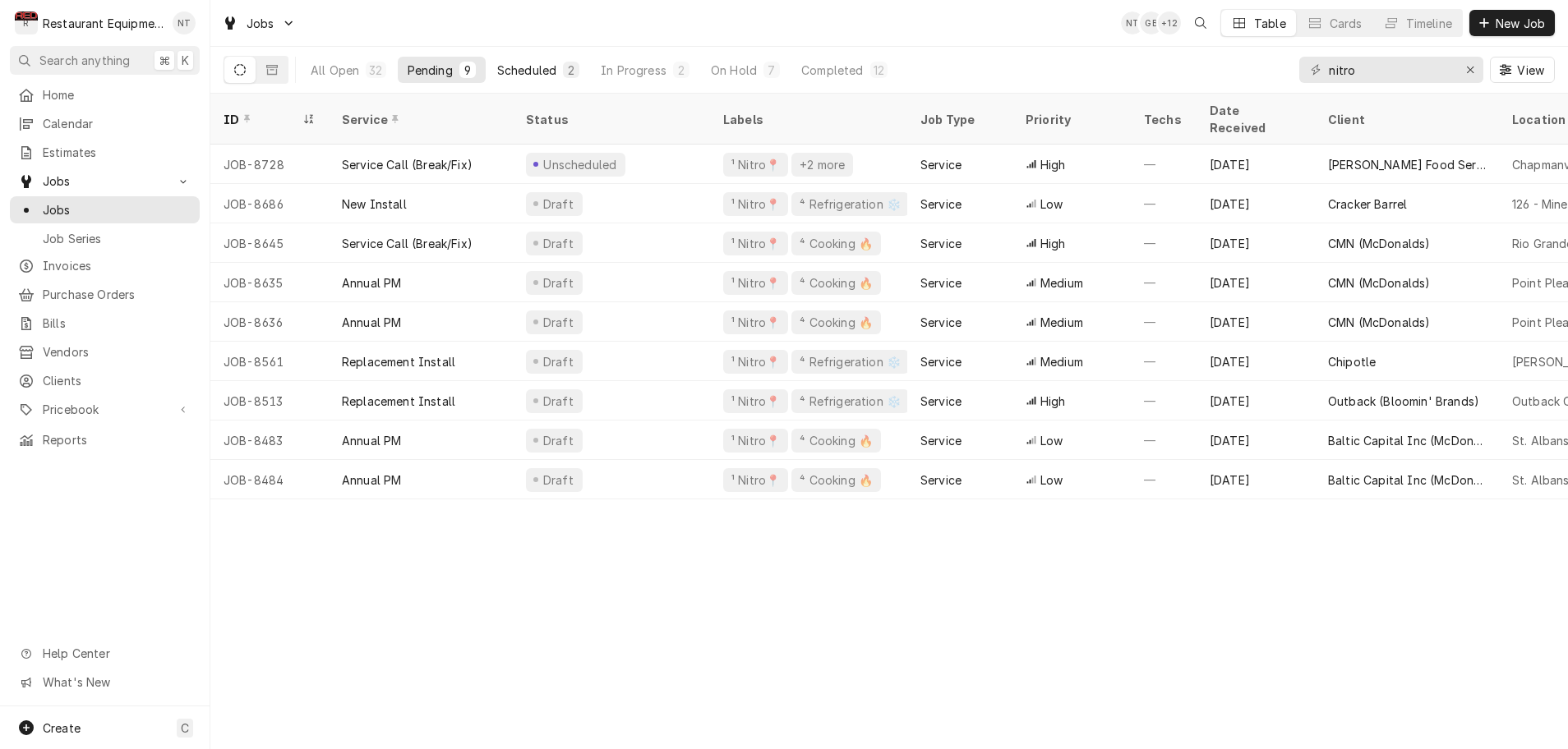
click at [554, 70] on div "Scheduled" at bounding box center [527, 70] width 59 height 17
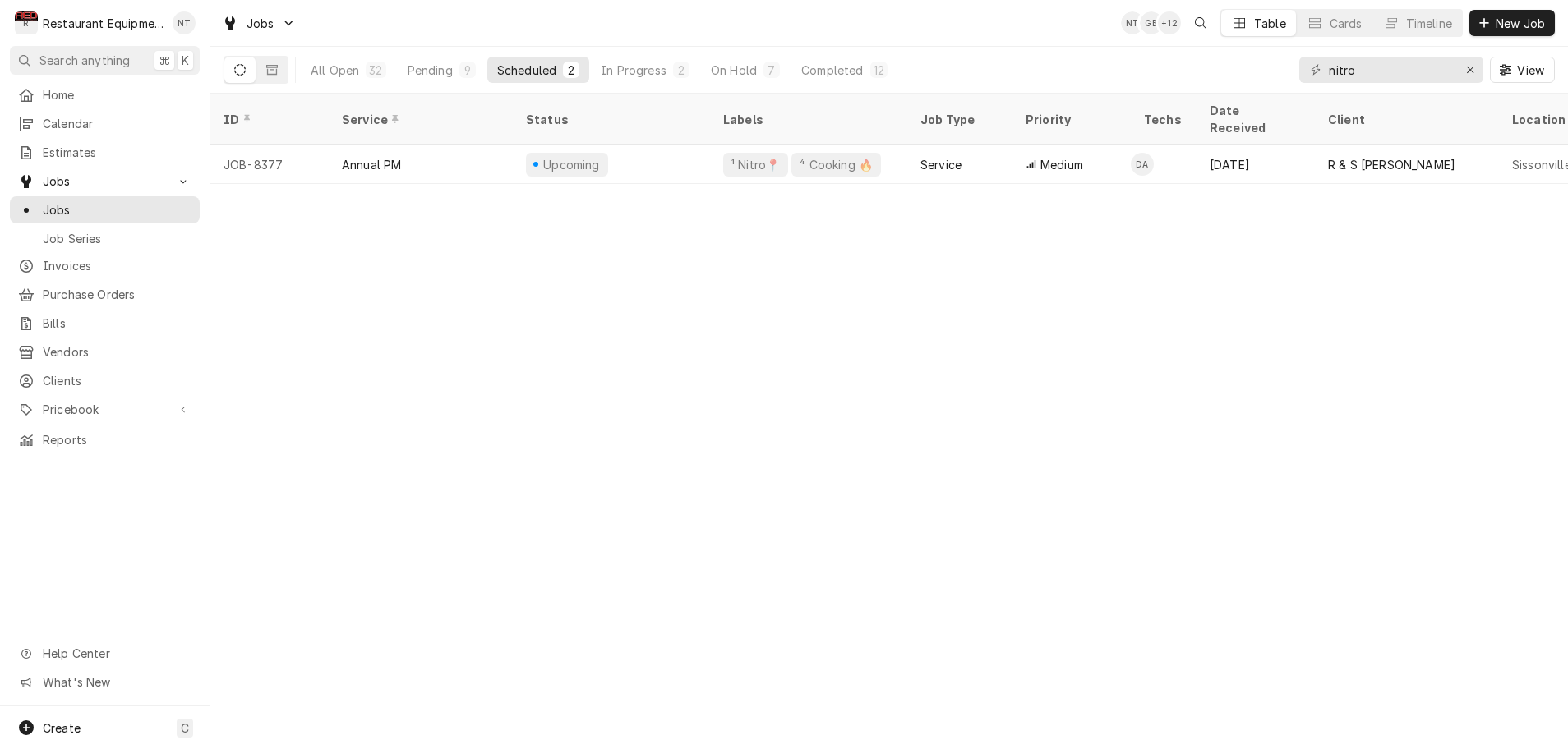
click at [906, 62] on div "All Open 32 Pending 9 Scheduled 2 In Progress 2 On Hold 7 Completed 12 nitro Vi…" at bounding box center [889, 70] width 1332 height 46
click at [725, 73] on div "On Hold" at bounding box center [734, 70] width 46 height 17
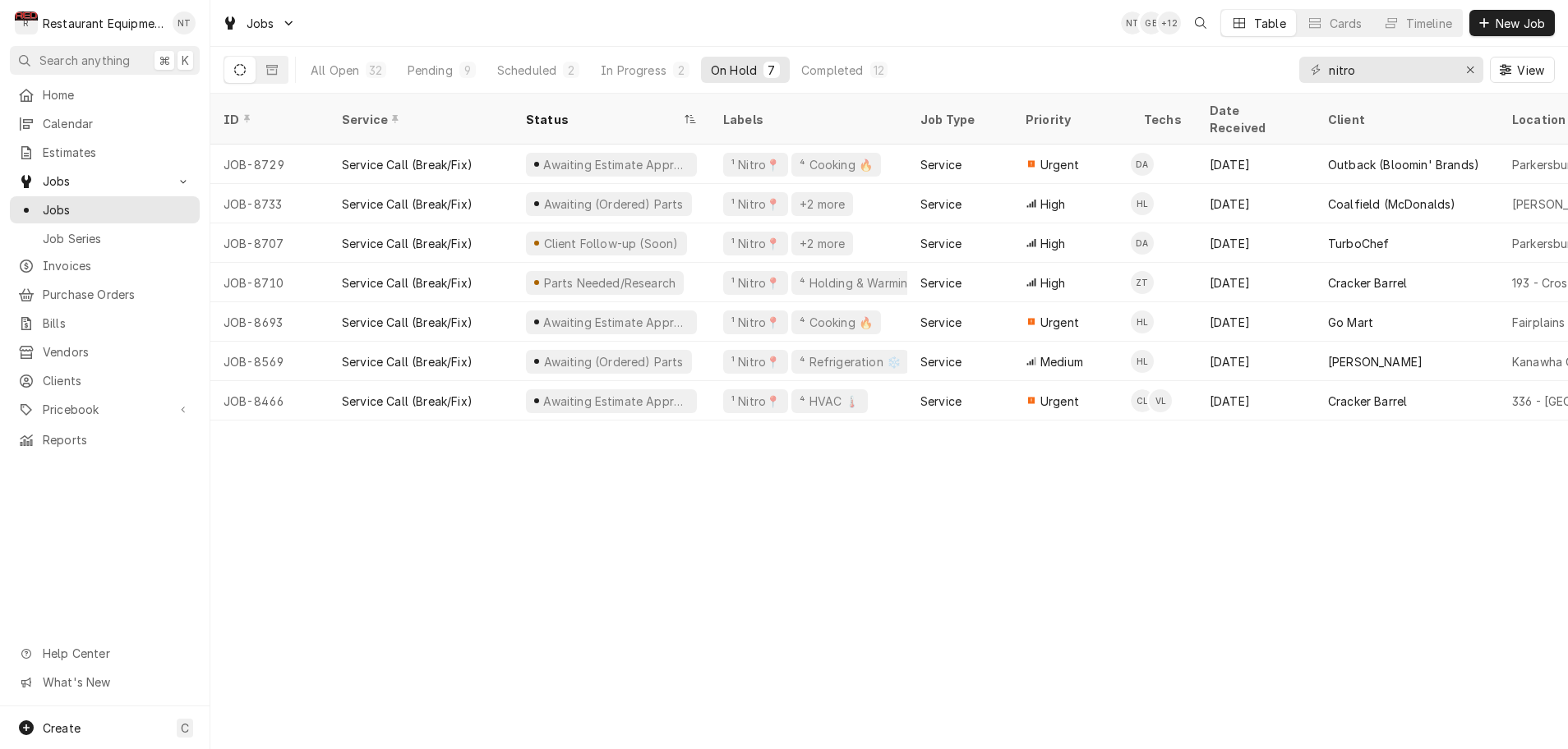
scroll to position [0, 0]
click at [634, 69] on div "In Progress" at bounding box center [634, 70] width 66 height 17
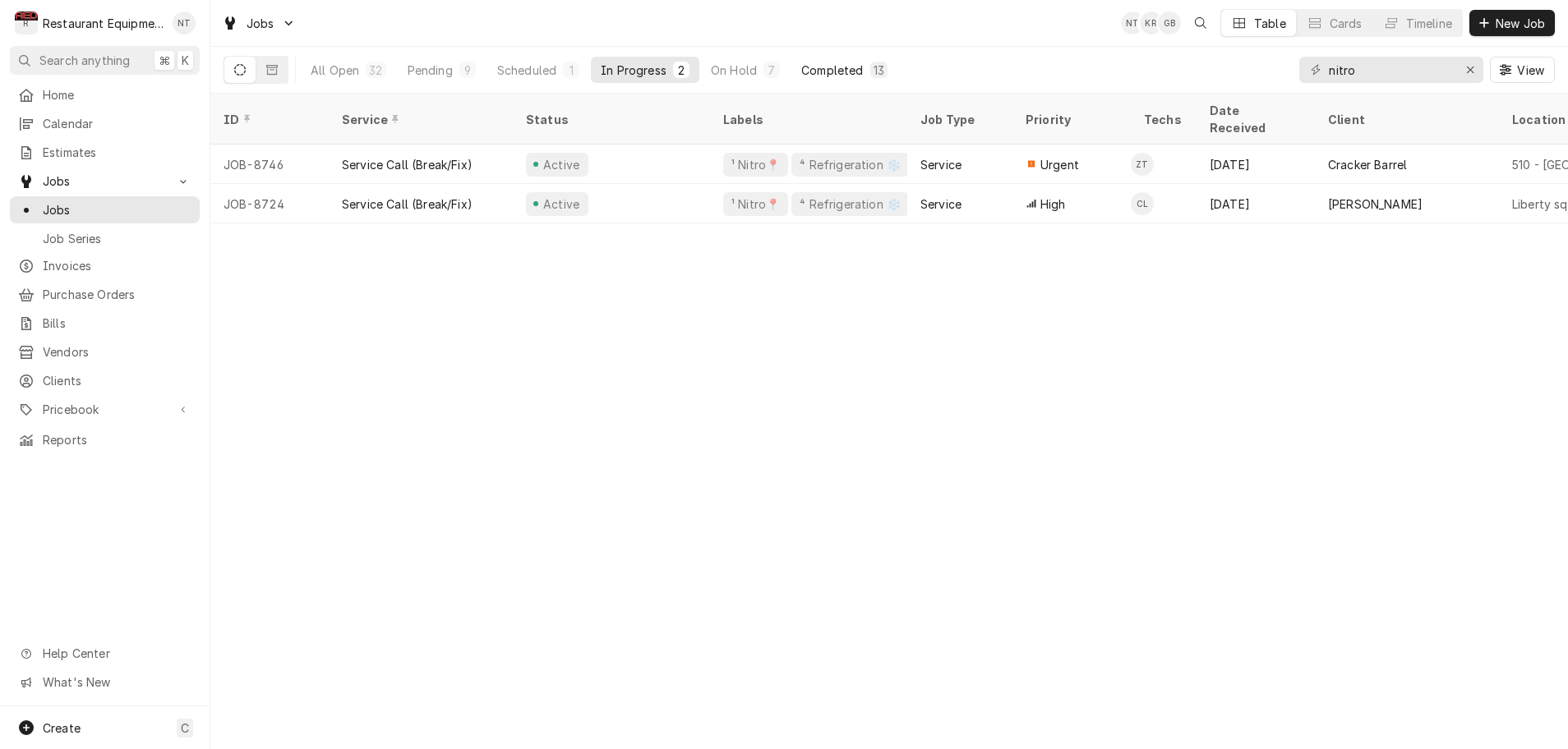
scroll to position [0, 1]
click at [841, 73] on div "Completed" at bounding box center [832, 70] width 62 height 17
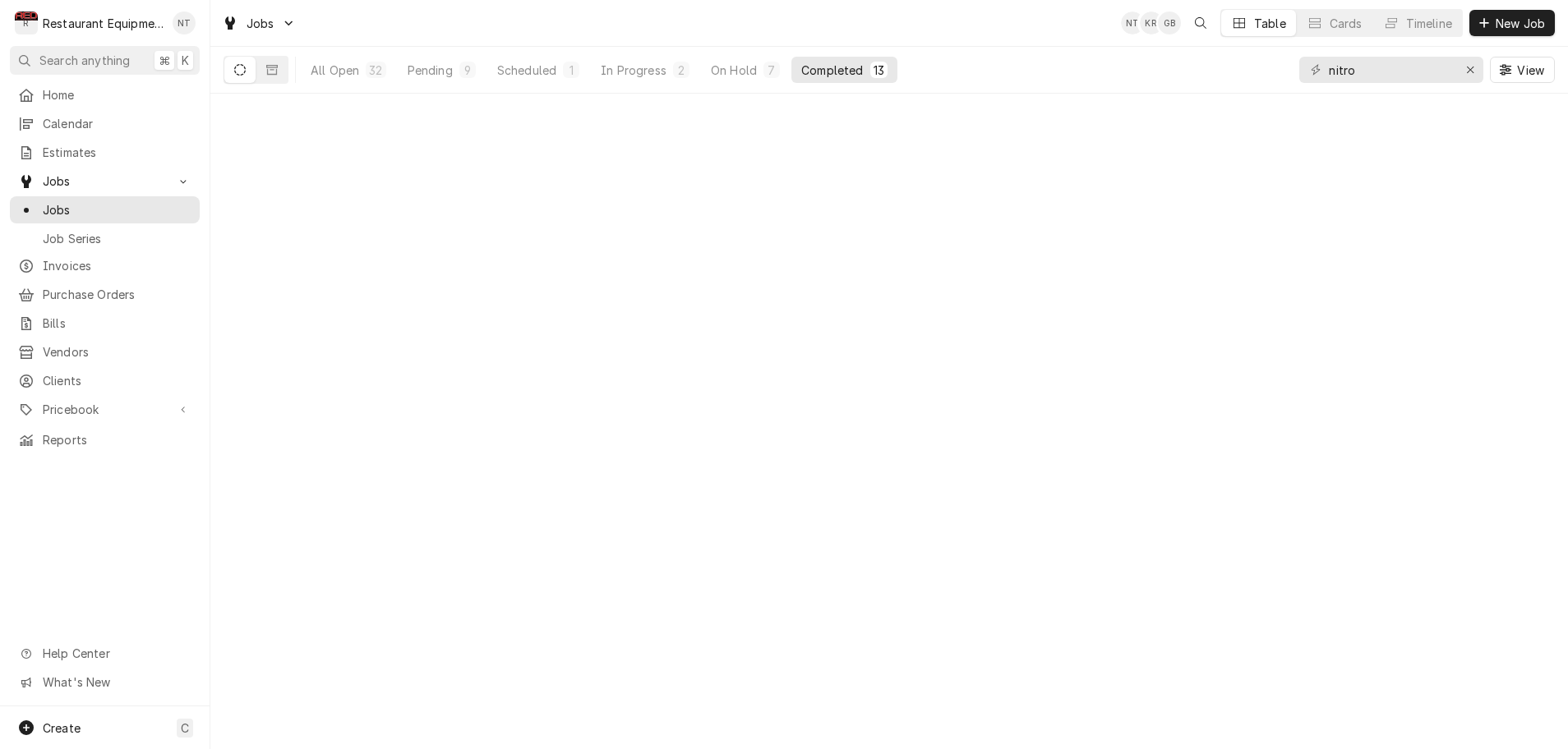
scroll to position [0, 0]
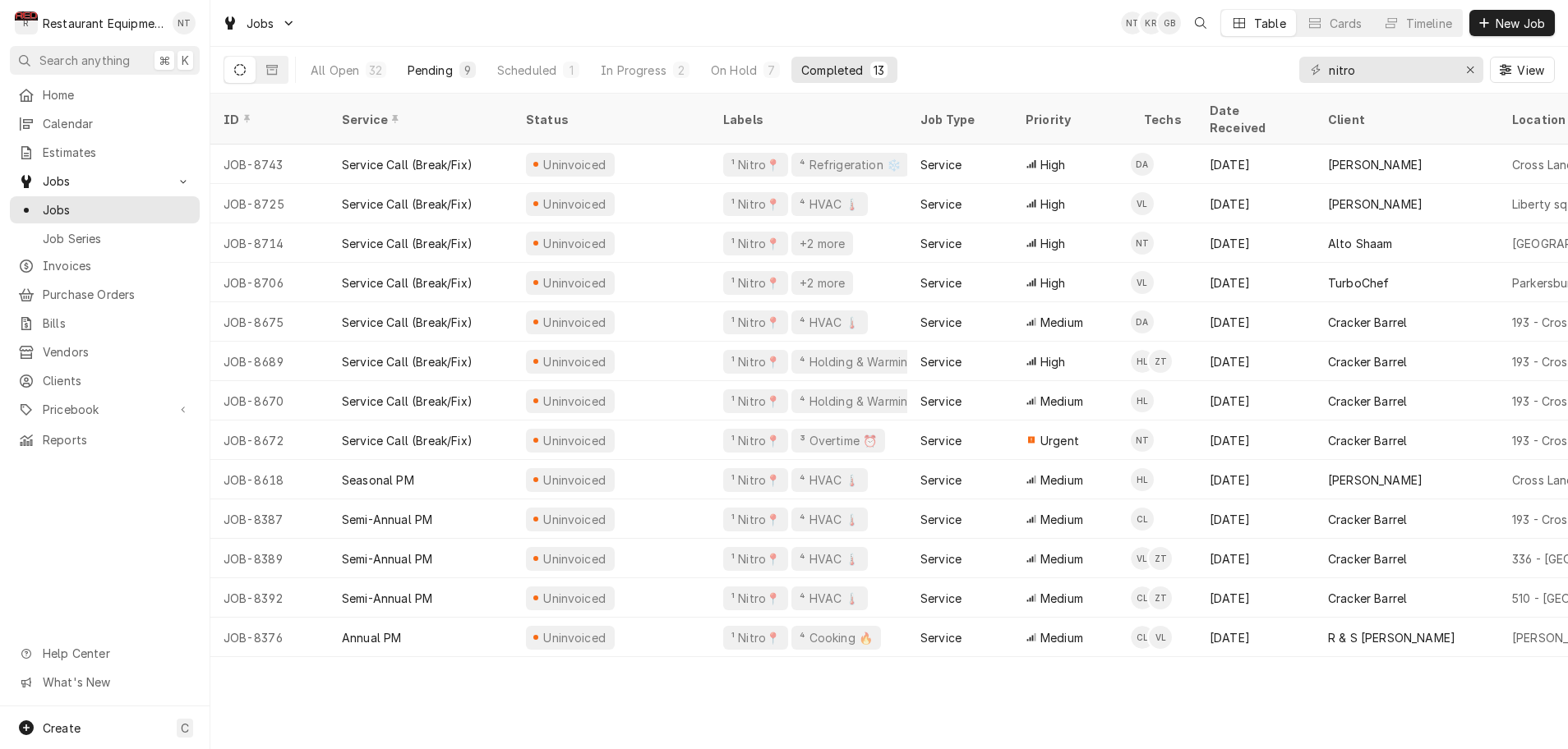
click at [444, 70] on div "Pending" at bounding box center [430, 70] width 46 height 17
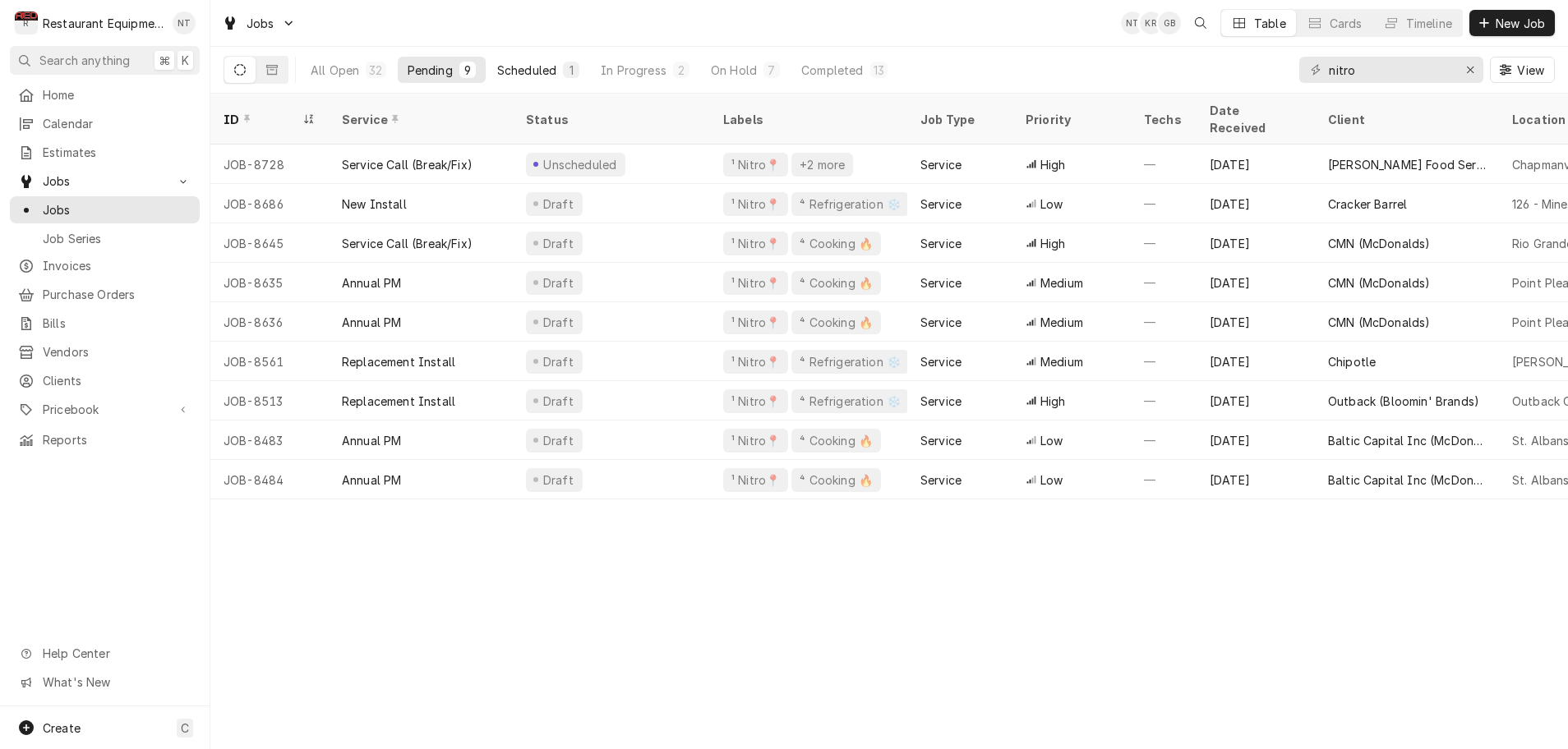
click at [551, 69] on div "Scheduled" at bounding box center [527, 70] width 59 height 17
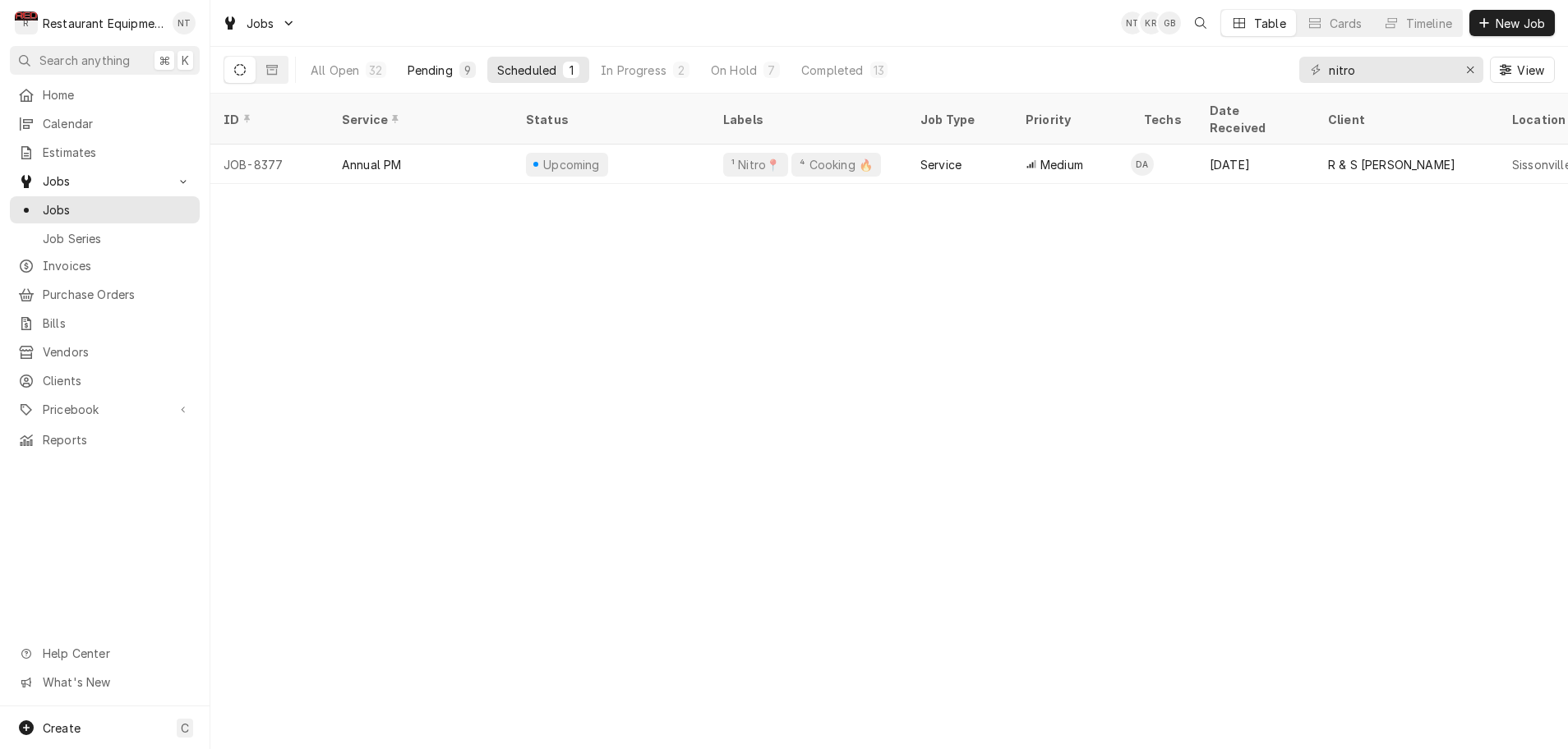
click at [456, 72] on button "Pending 9" at bounding box center [441, 69] width 88 height 26
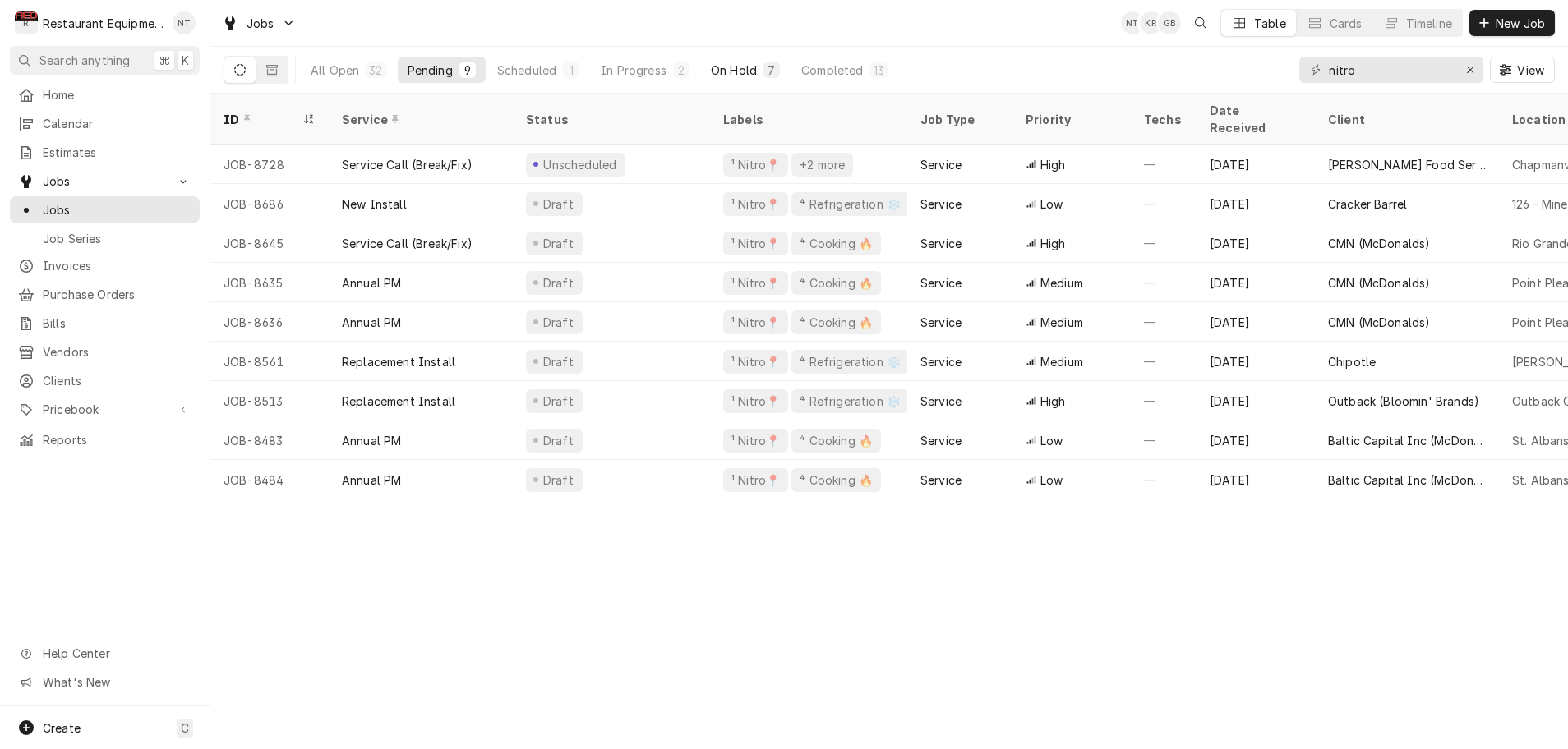
click at [738, 71] on div "On Hold" at bounding box center [734, 70] width 46 height 17
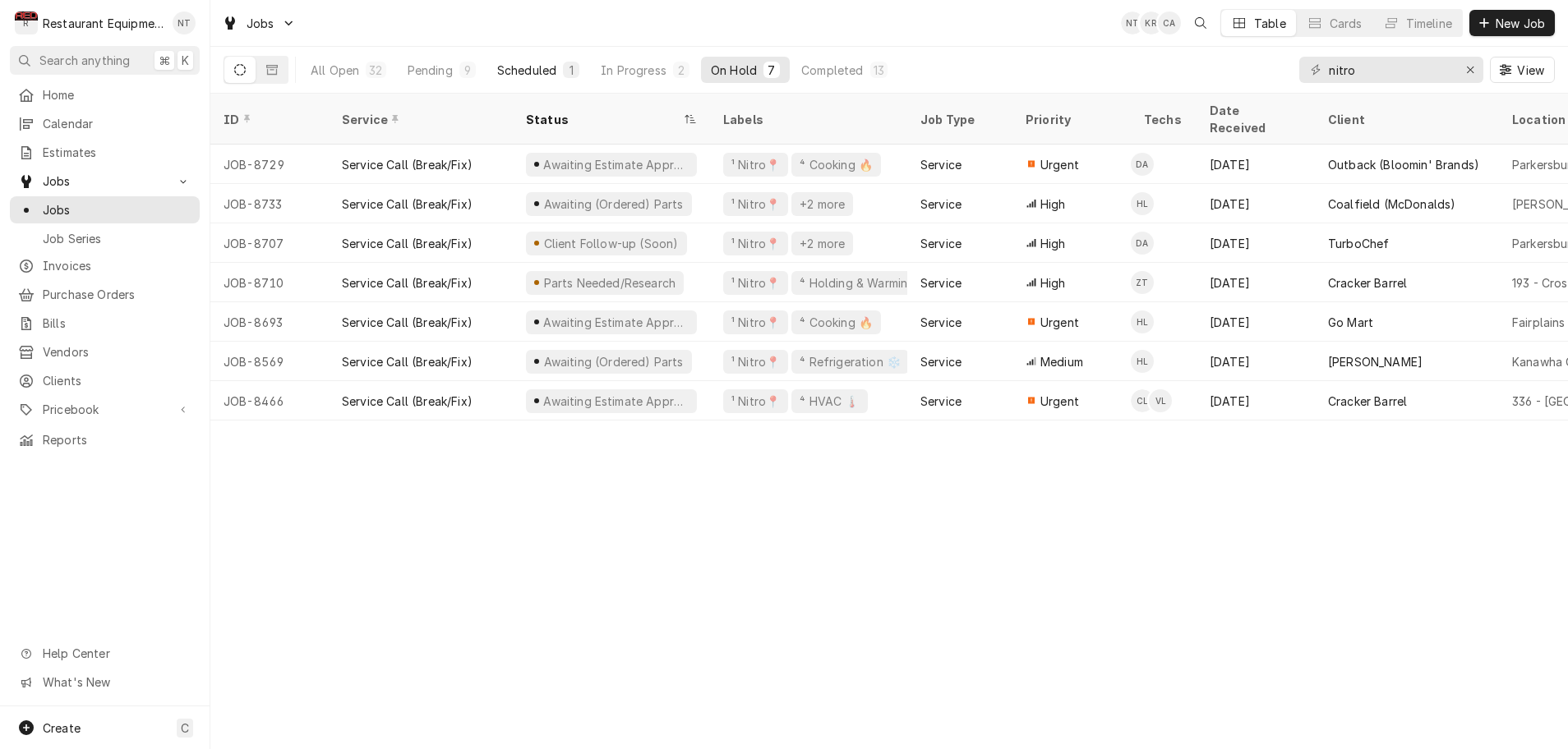
click at [543, 70] on div "Scheduled" at bounding box center [527, 70] width 59 height 17
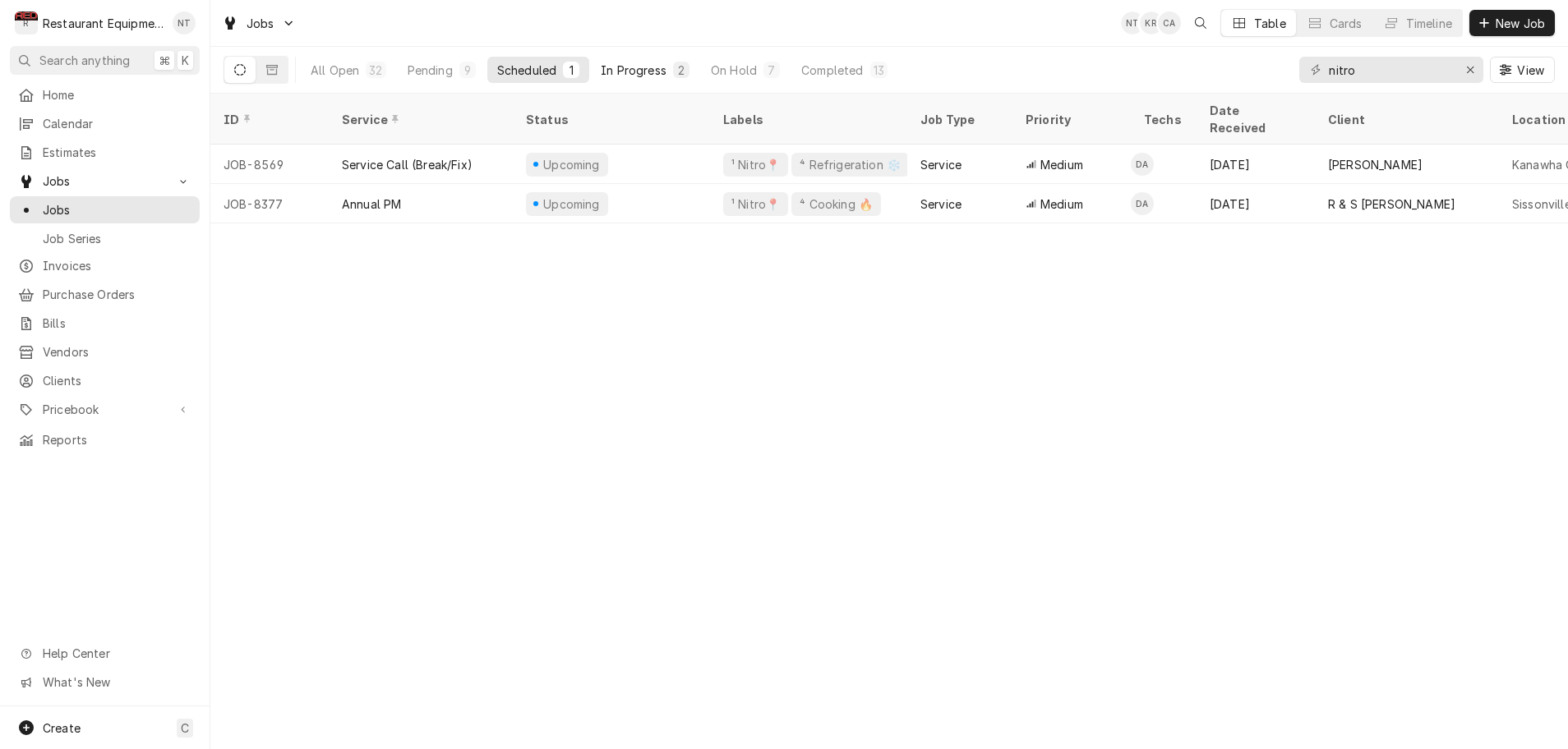
click at [662, 72] on div "In Progress" at bounding box center [634, 70] width 66 height 17
click at [443, 70] on div "Pending" at bounding box center [430, 70] width 46 height 17
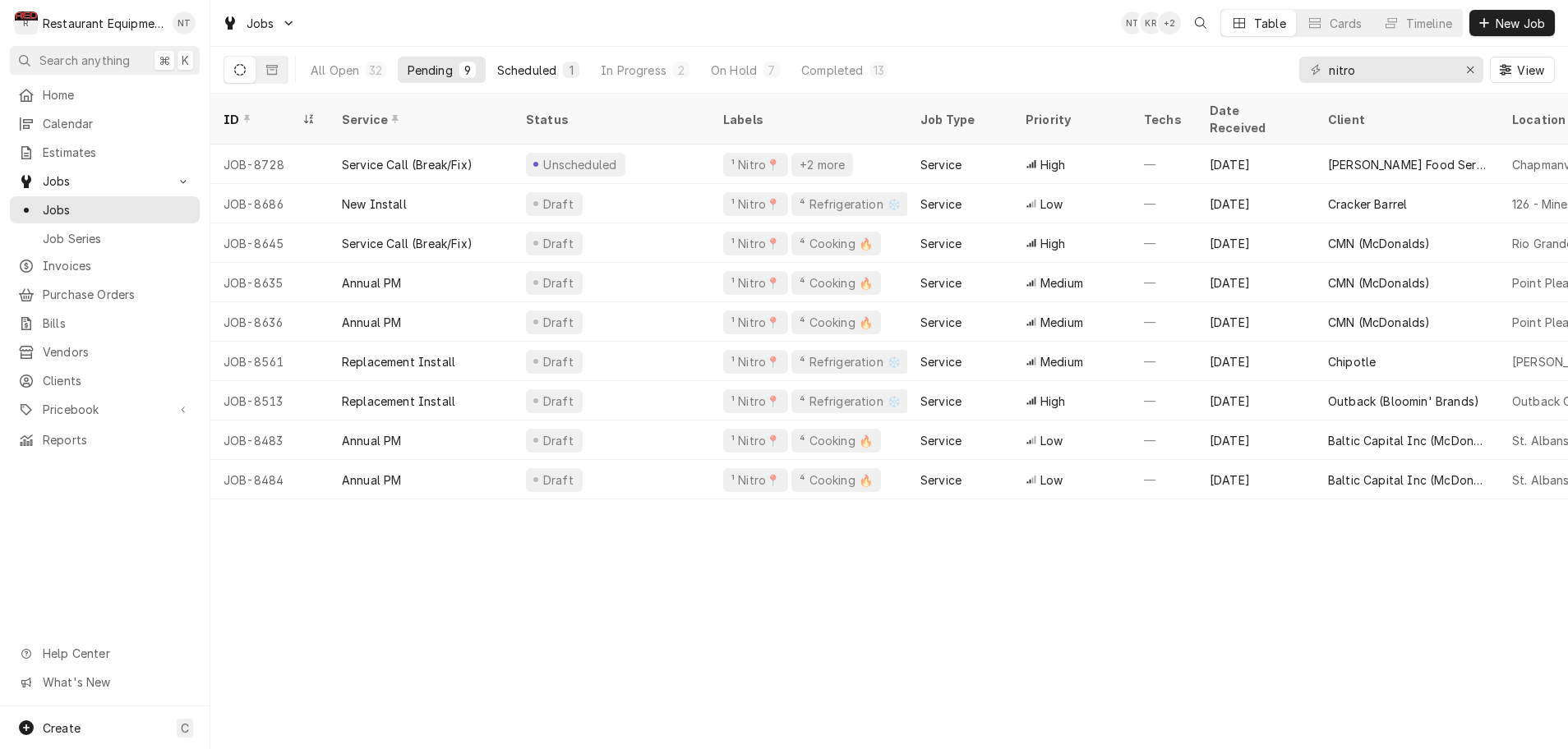
click at [526, 70] on div "Scheduled" at bounding box center [527, 70] width 59 height 17
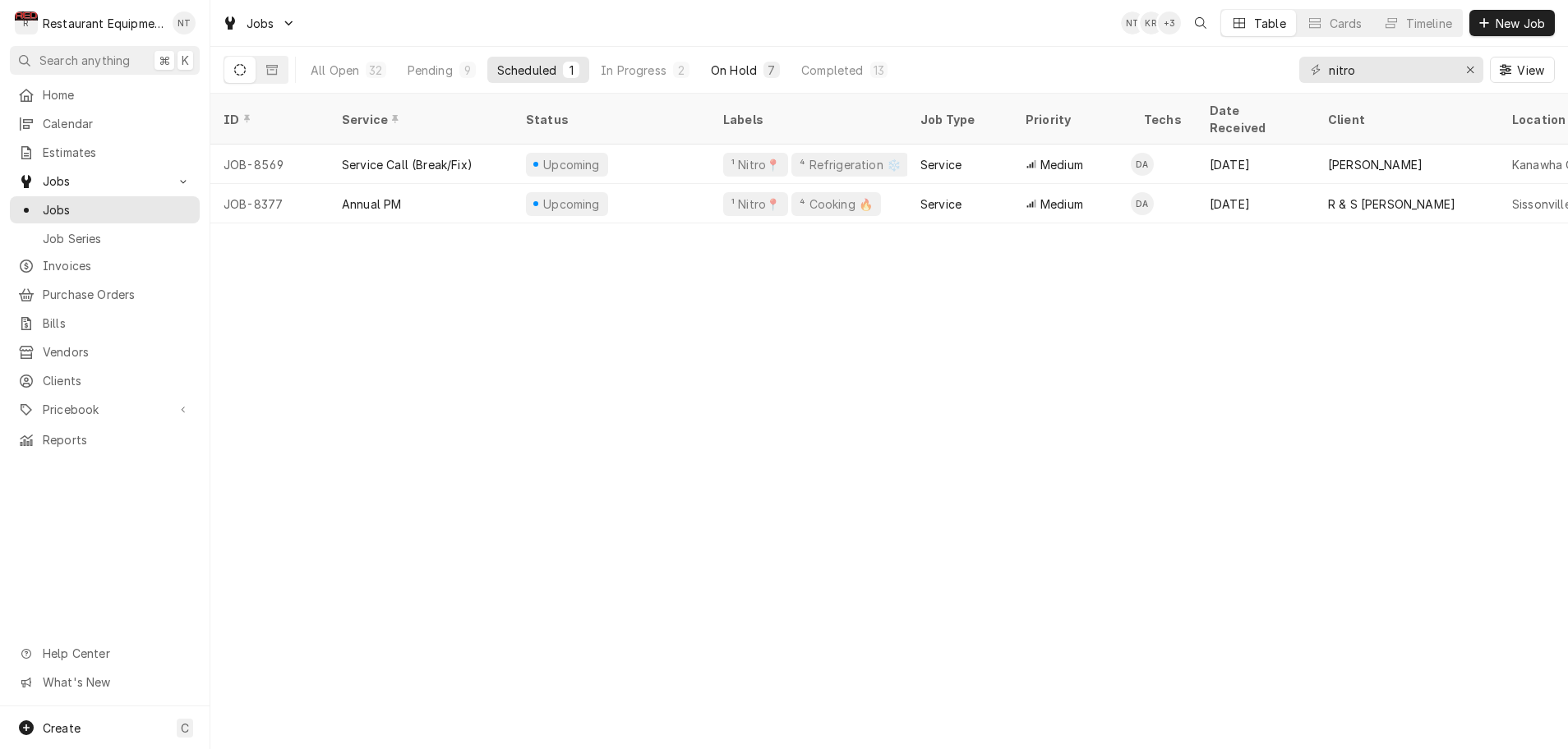
click at [734, 68] on div "On Hold" at bounding box center [734, 70] width 46 height 17
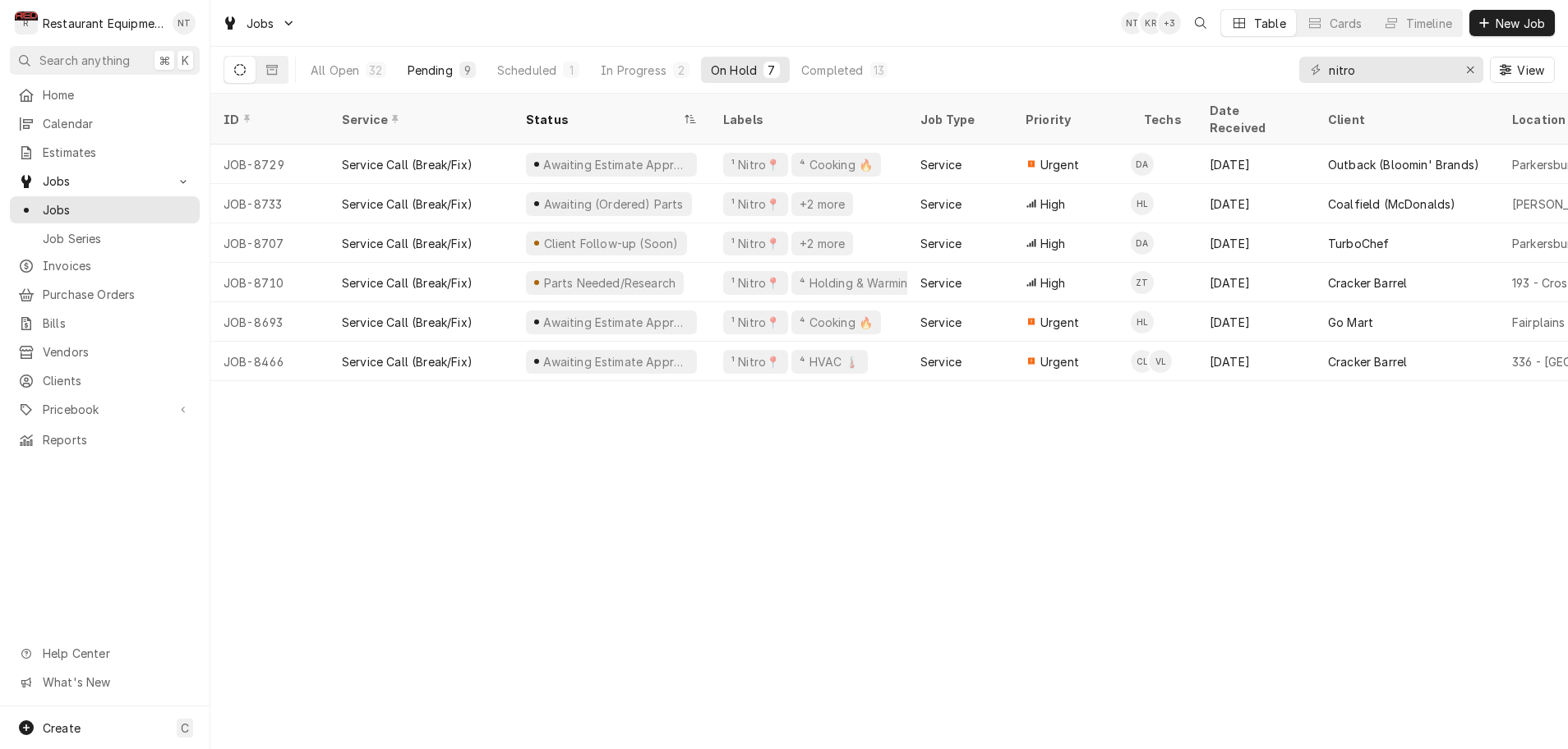
click at [451, 67] on div "Pending" at bounding box center [430, 70] width 46 height 17
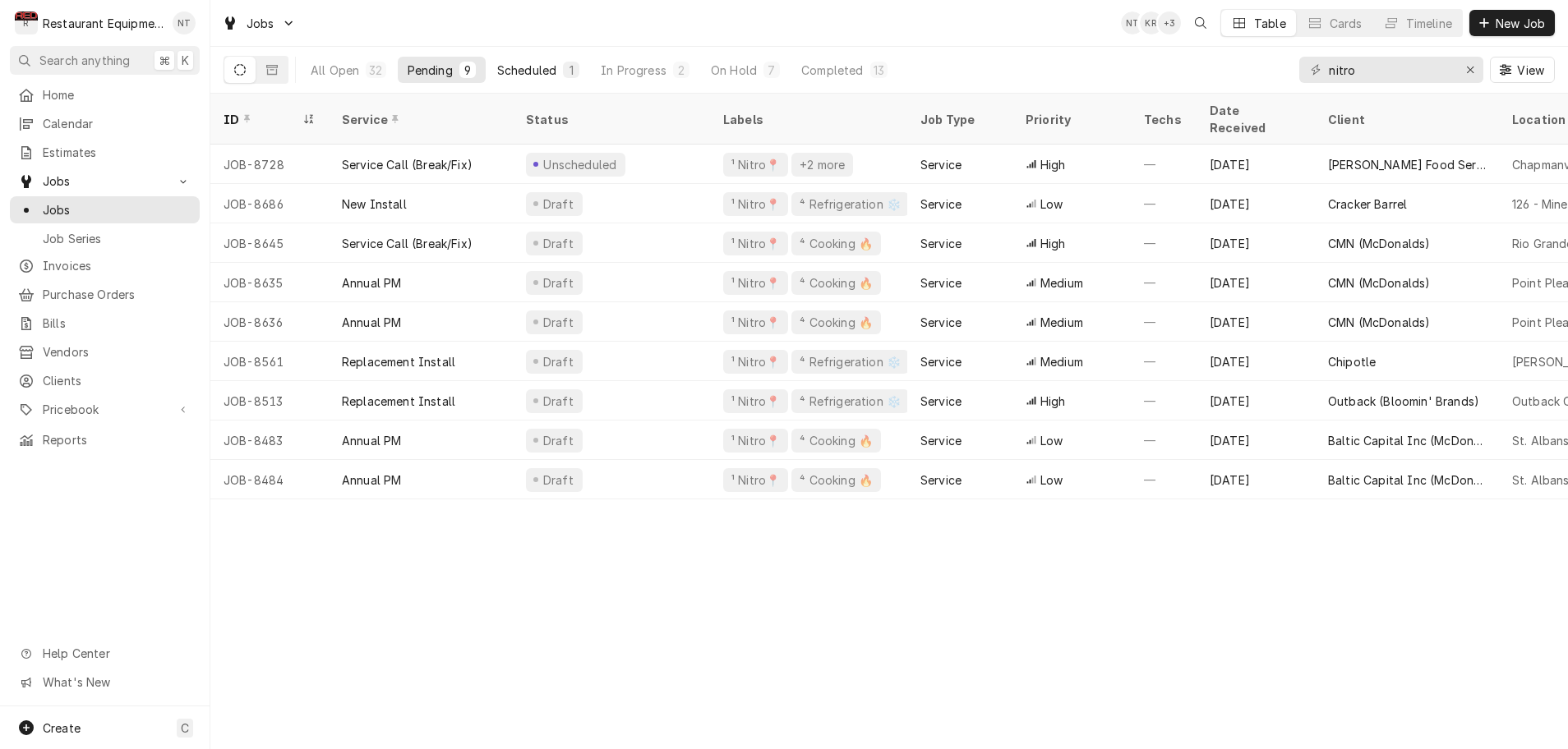
click at [538, 69] on div "Scheduled" at bounding box center [527, 70] width 59 height 17
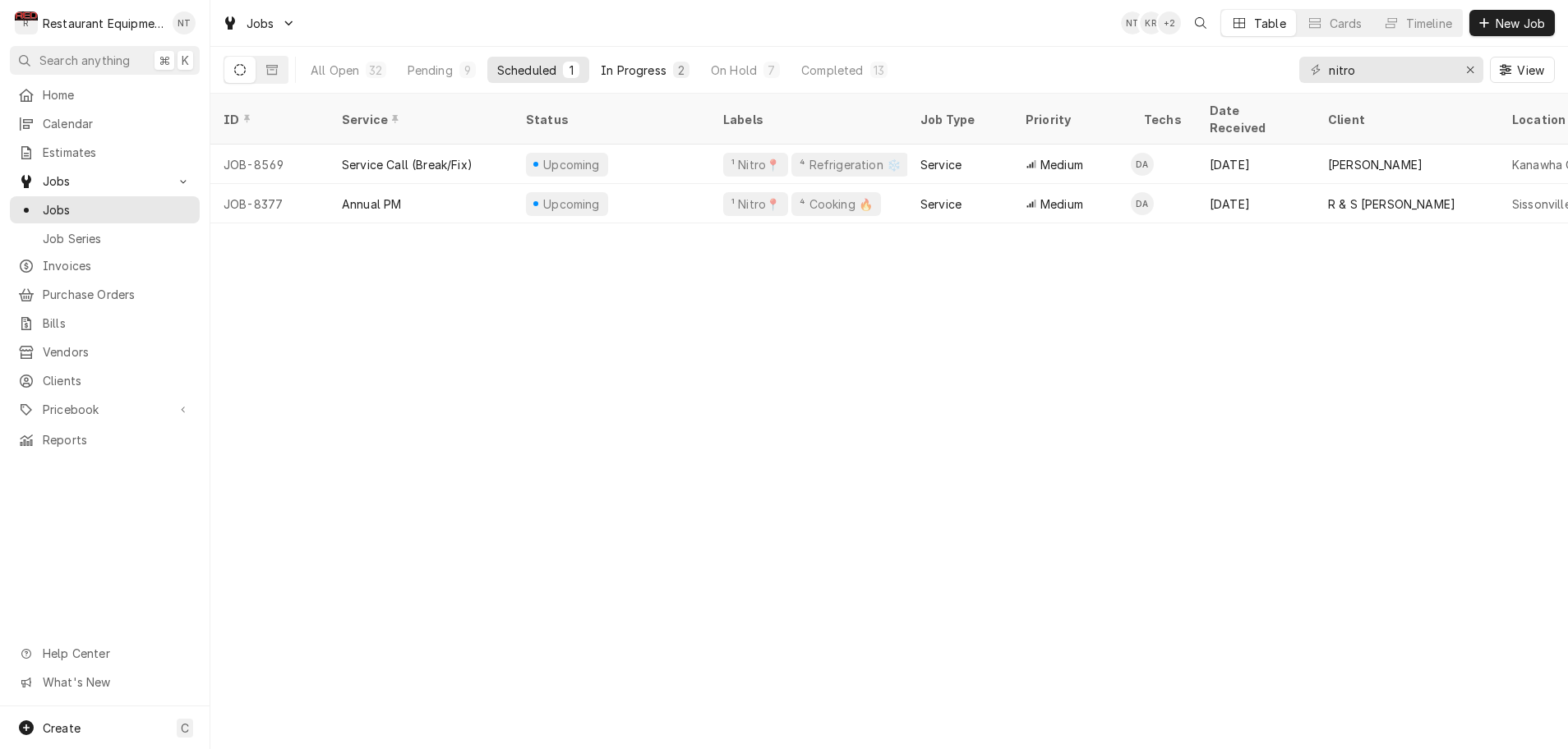
click at [657, 69] on div "In Progress" at bounding box center [634, 70] width 66 height 17
click at [722, 72] on div "On Hold" at bounding box center [734, 70] width 46 height 17
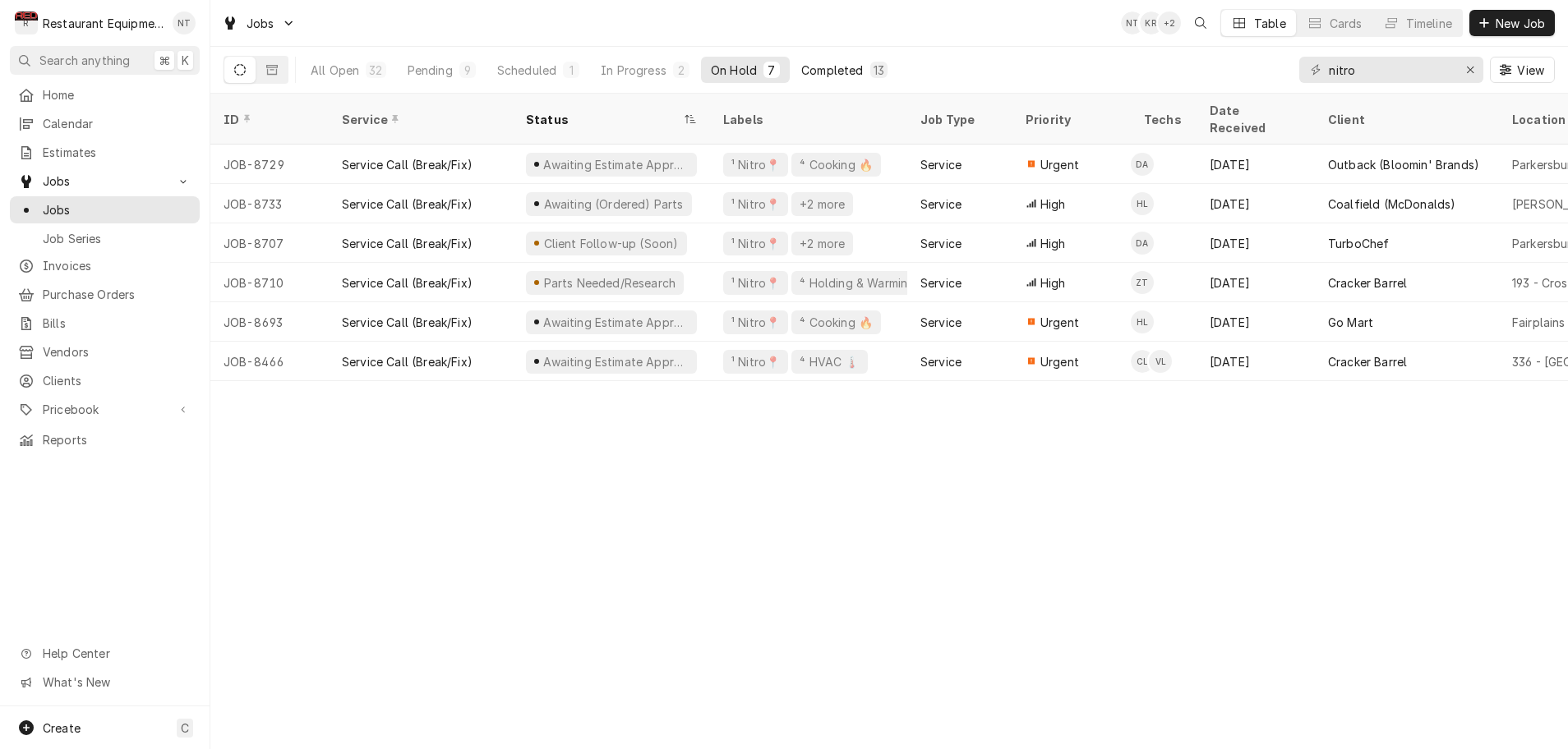
click at [819, 68] on div "Completed" at bounding box center [832, 70] width 62 height 17
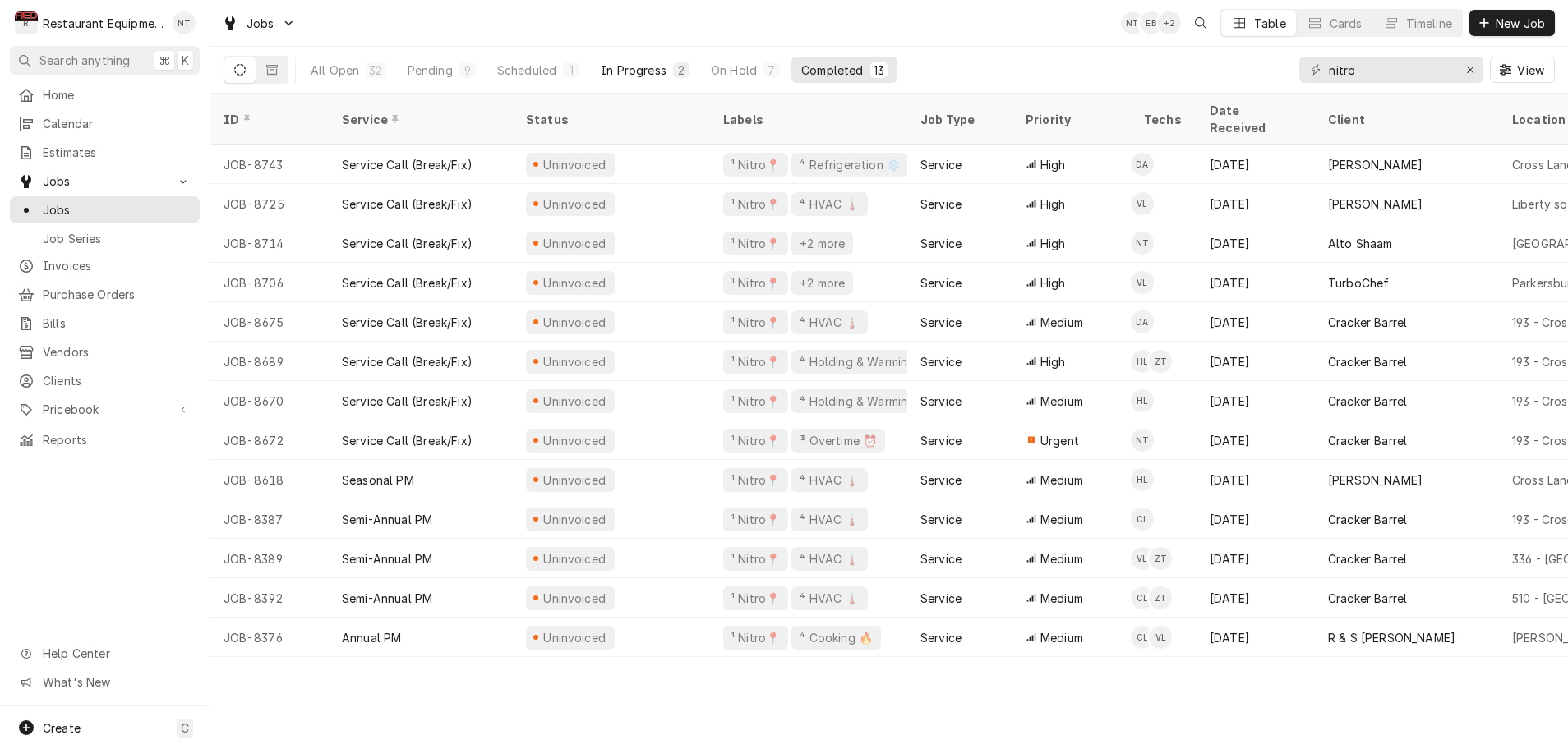
click at [630, 71] on div "In Progress" at bounding box center [634, 70] width 66 height 17
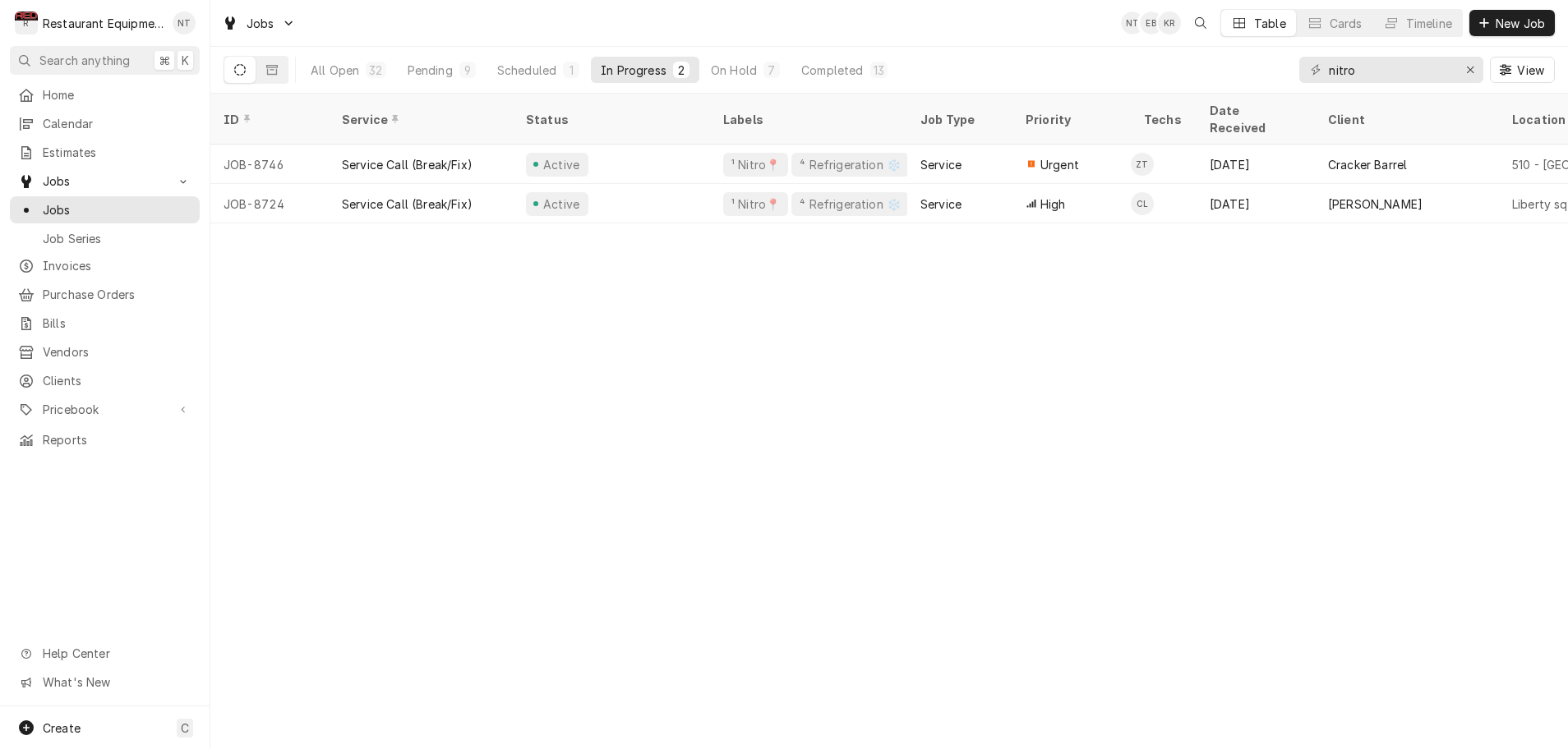
scroll to position [0, 1]
click at [915, 68] on div "All Open 32 Pending 9 Scheduled 1 In Progress 2 On Hold 7 Completed 13 nitro Vi…" at bounding box center [889, 70] width 1332 height 46
click at [830, 71] on div "Completed" at bounding box center [832, 70] width 62 height 17
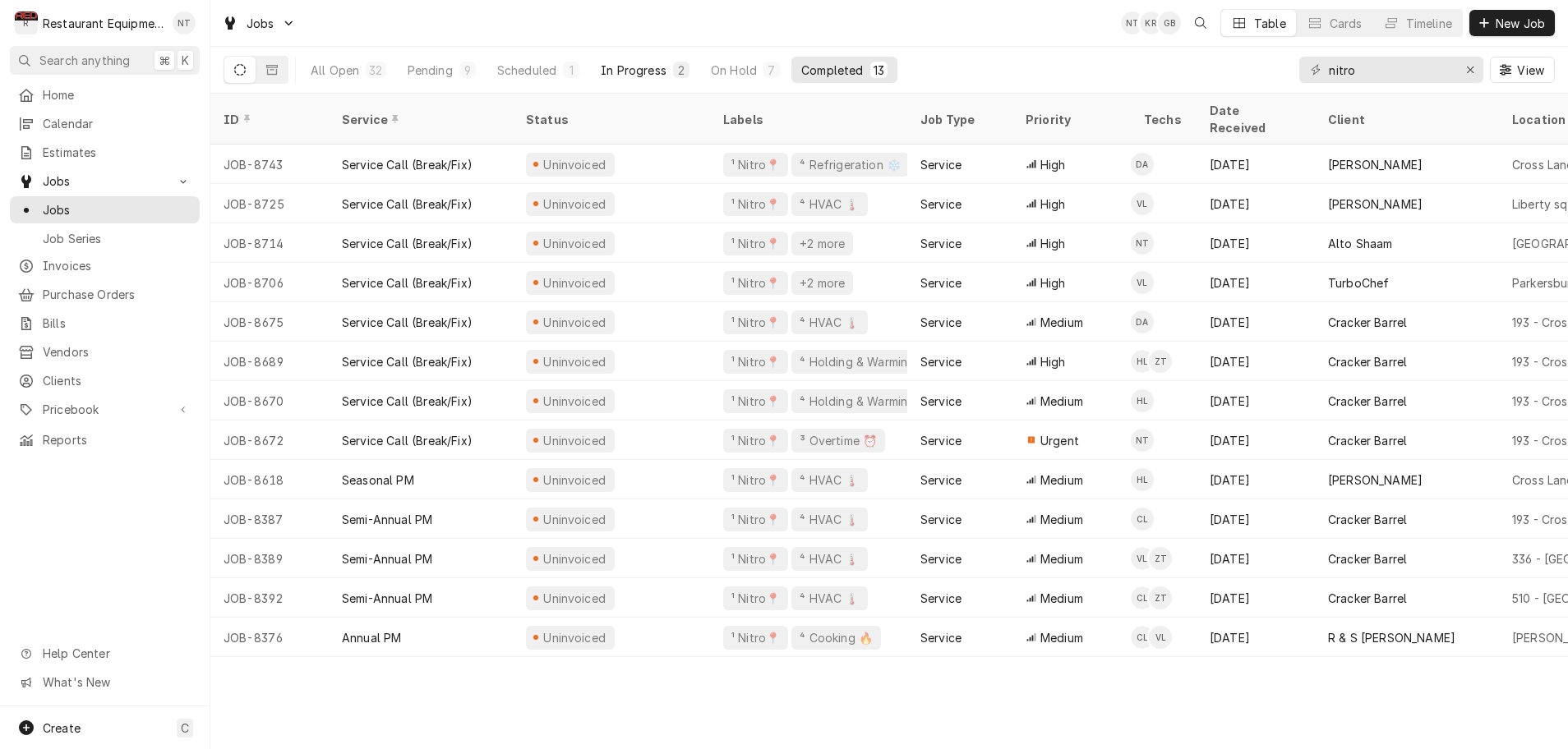
click at [630, 72] on div "In Progress" at bounding box center [634, 70] width 66 height 17
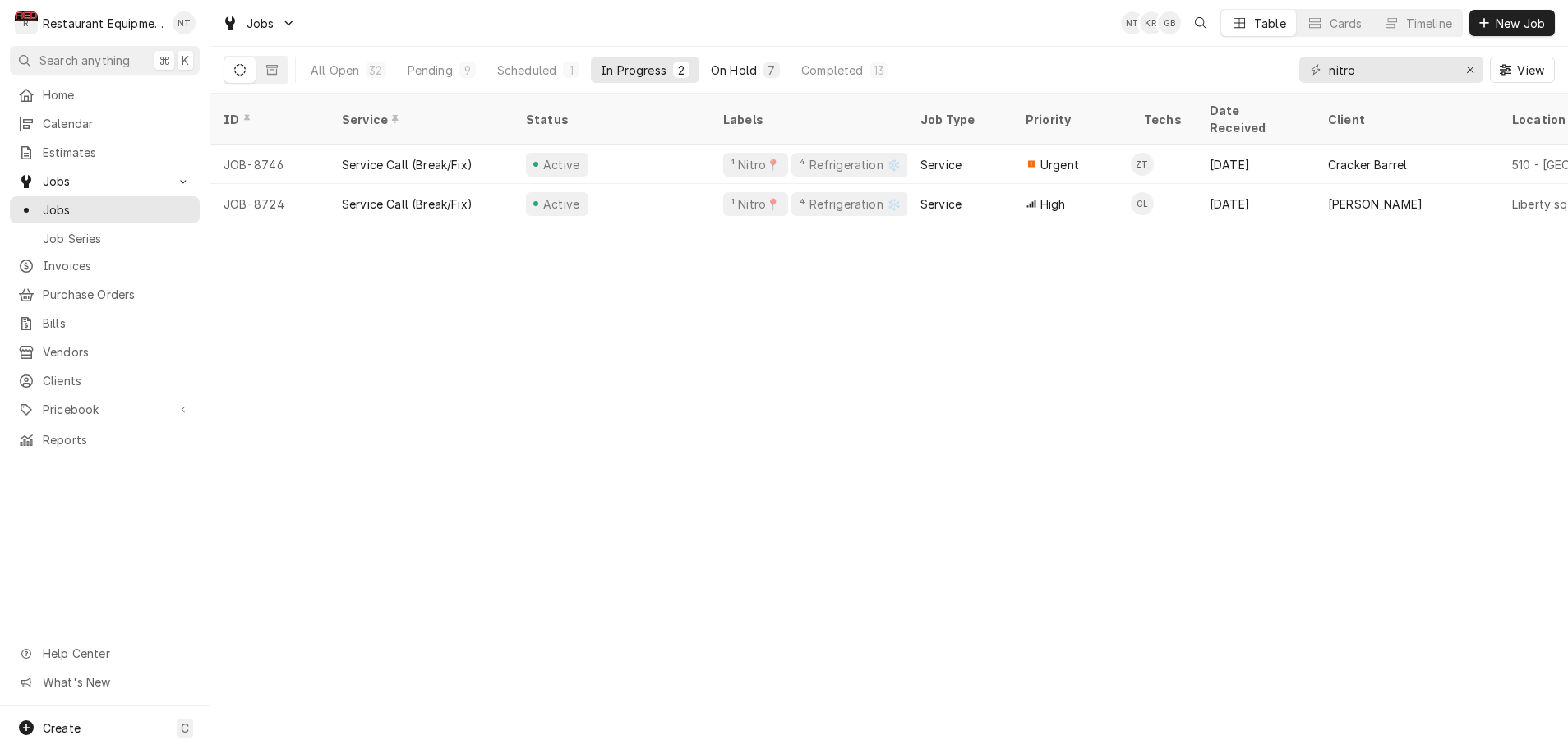
scroll to position [0, 1]
click at [739, 71] on div "On Hold" at bounding box center [734, 70] width 46 height 17
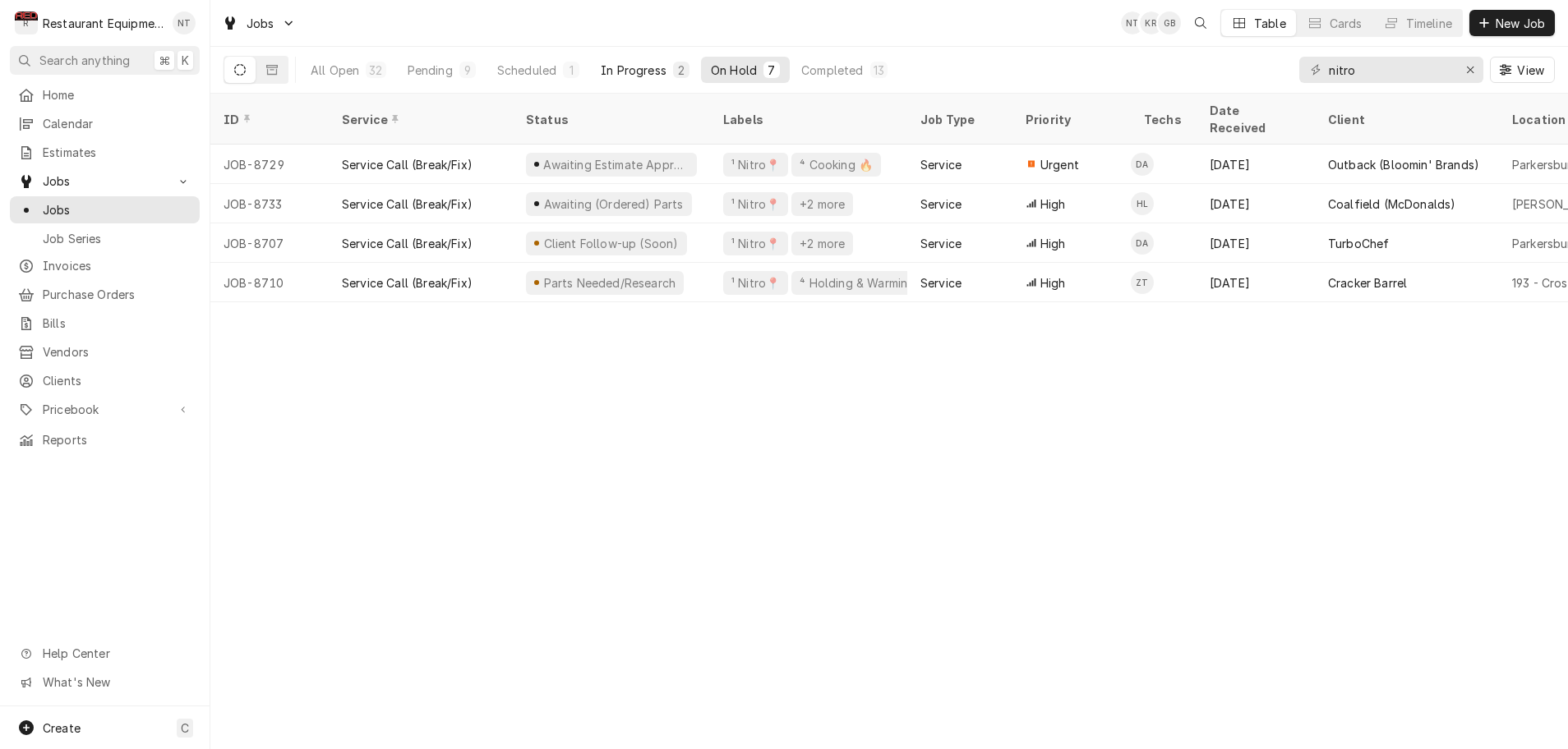
scroll to position [0, 0]
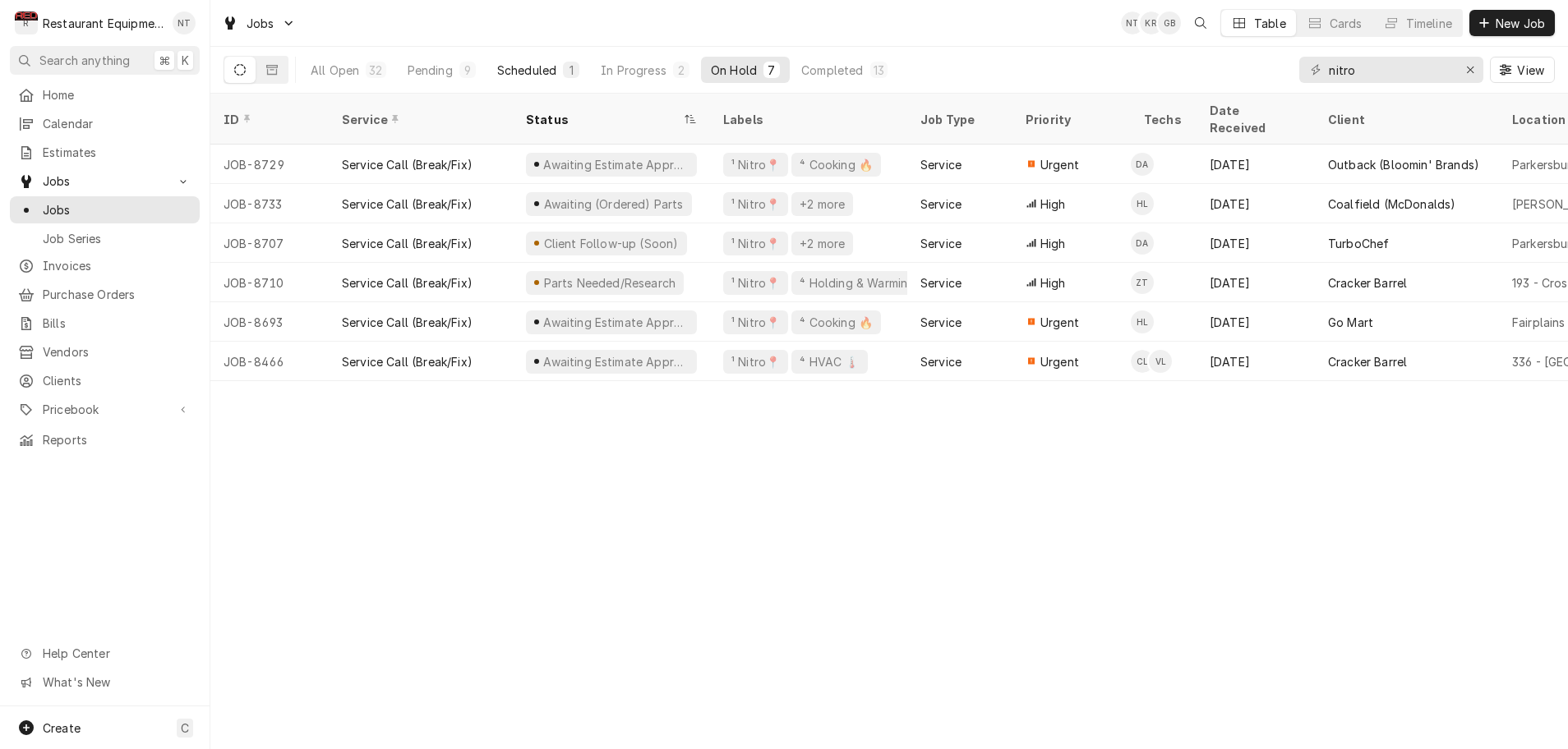
click at [538, 73] on div "Scheduled" at bounding box center [527, 70] width 59 height 17
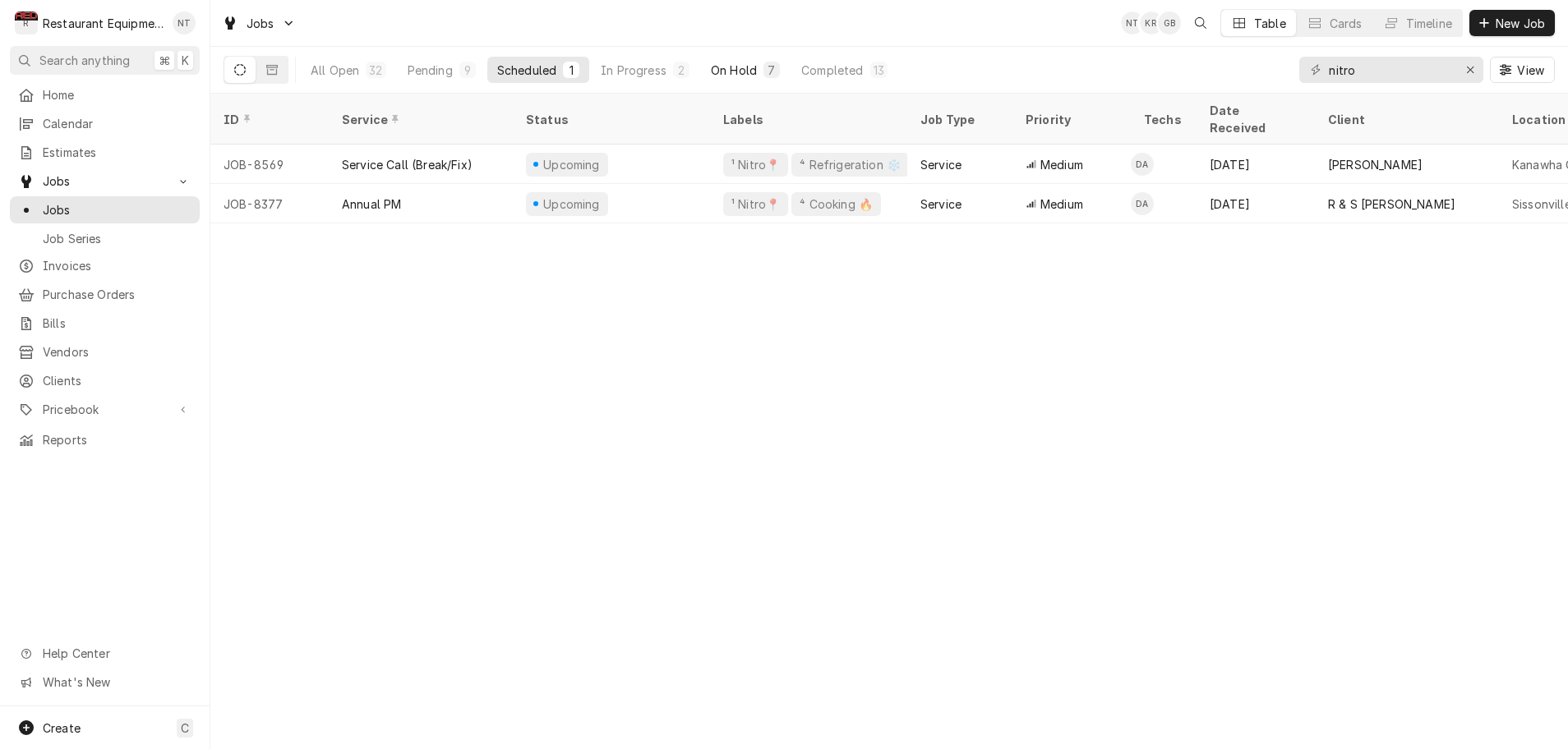
click at [741, 67] on div "On Hold" at bounding box center [734, 70] width 46 height 17
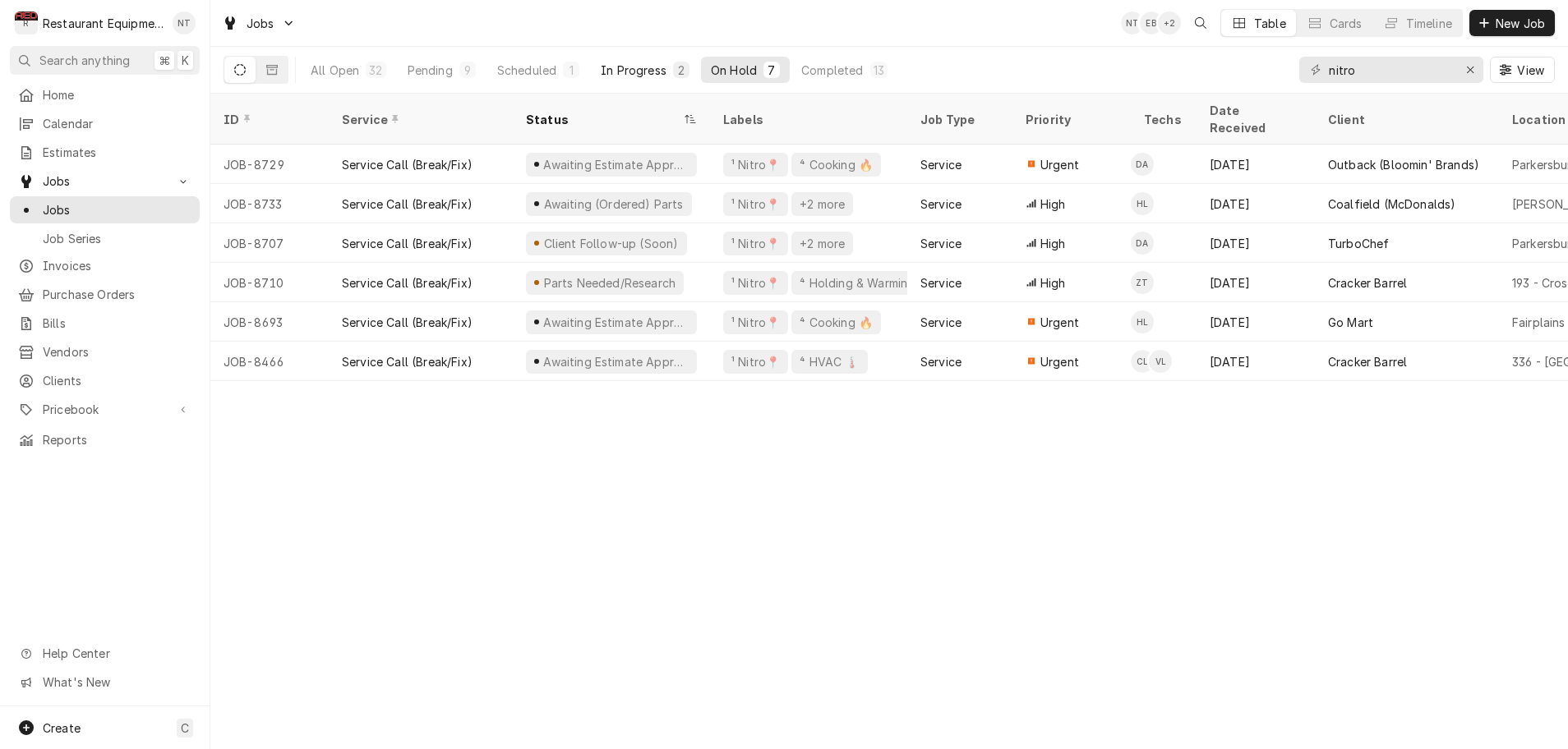
click at [614, 70] on div "In Progress" at bounding box center [634, 70] width 66 height 17
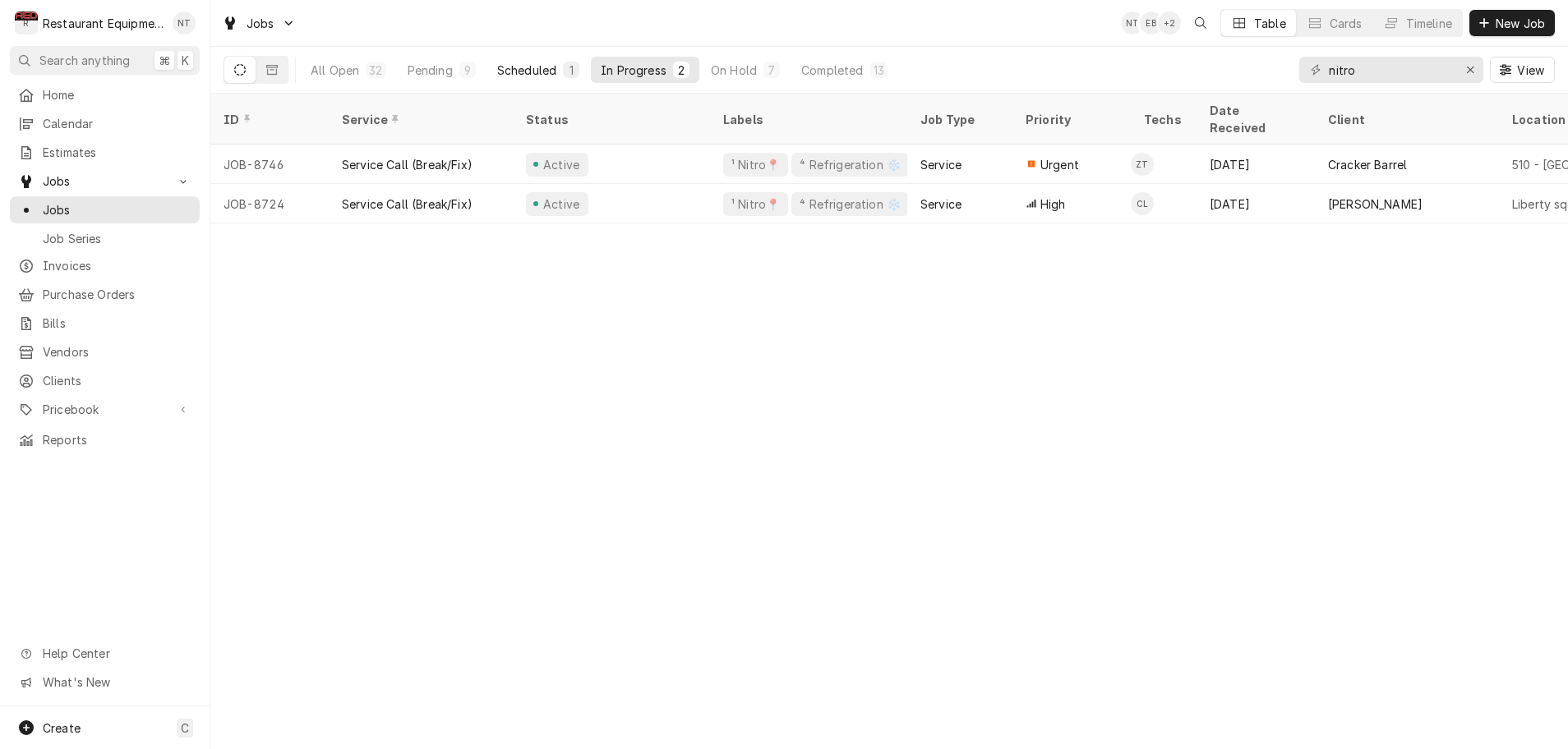
click at [549, 70] on div "Scheduled" at bounding box center [527, 70] width 59 height 17
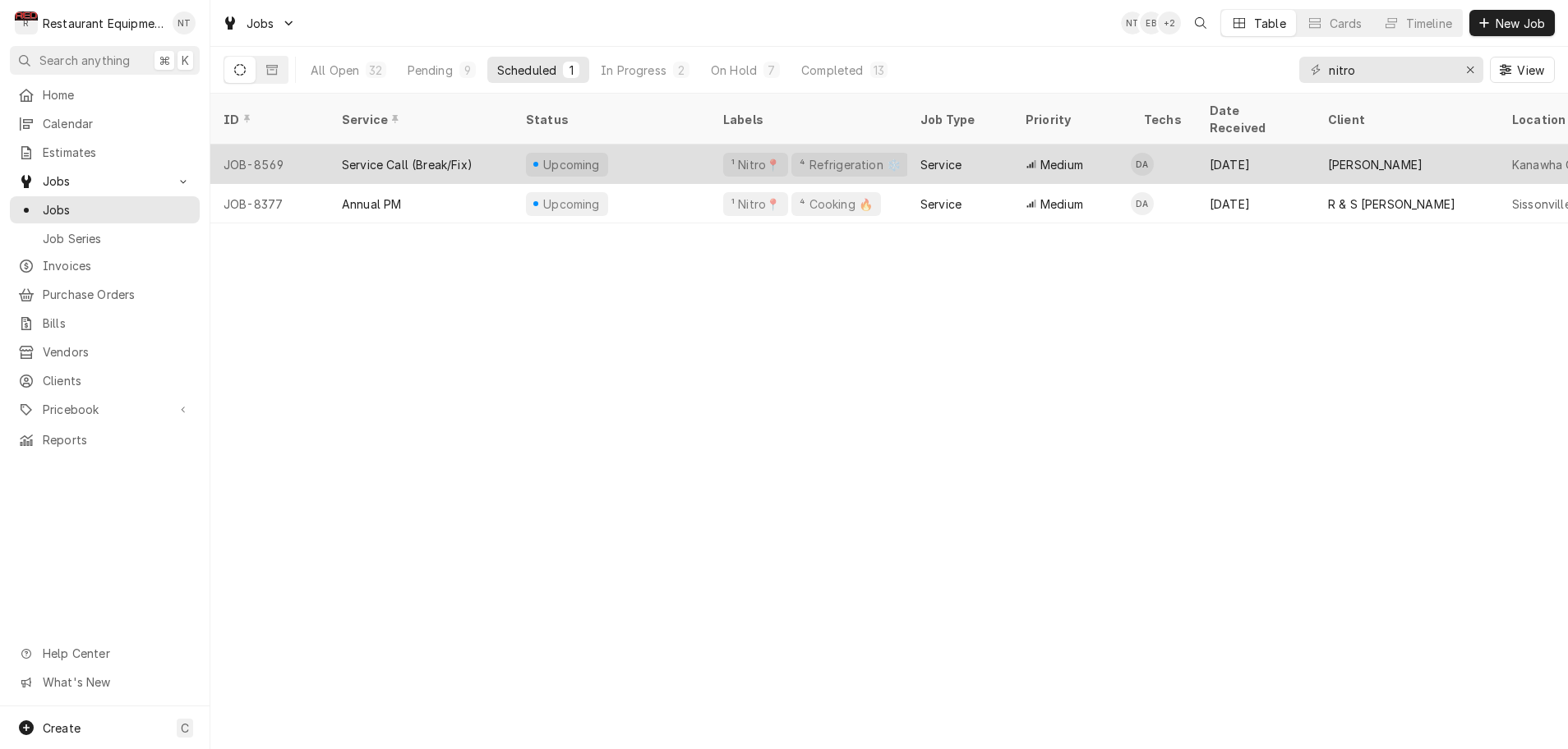
click at [605, 147] on div "Upcoming" at bounding box center [612, 164] width 197 height 40
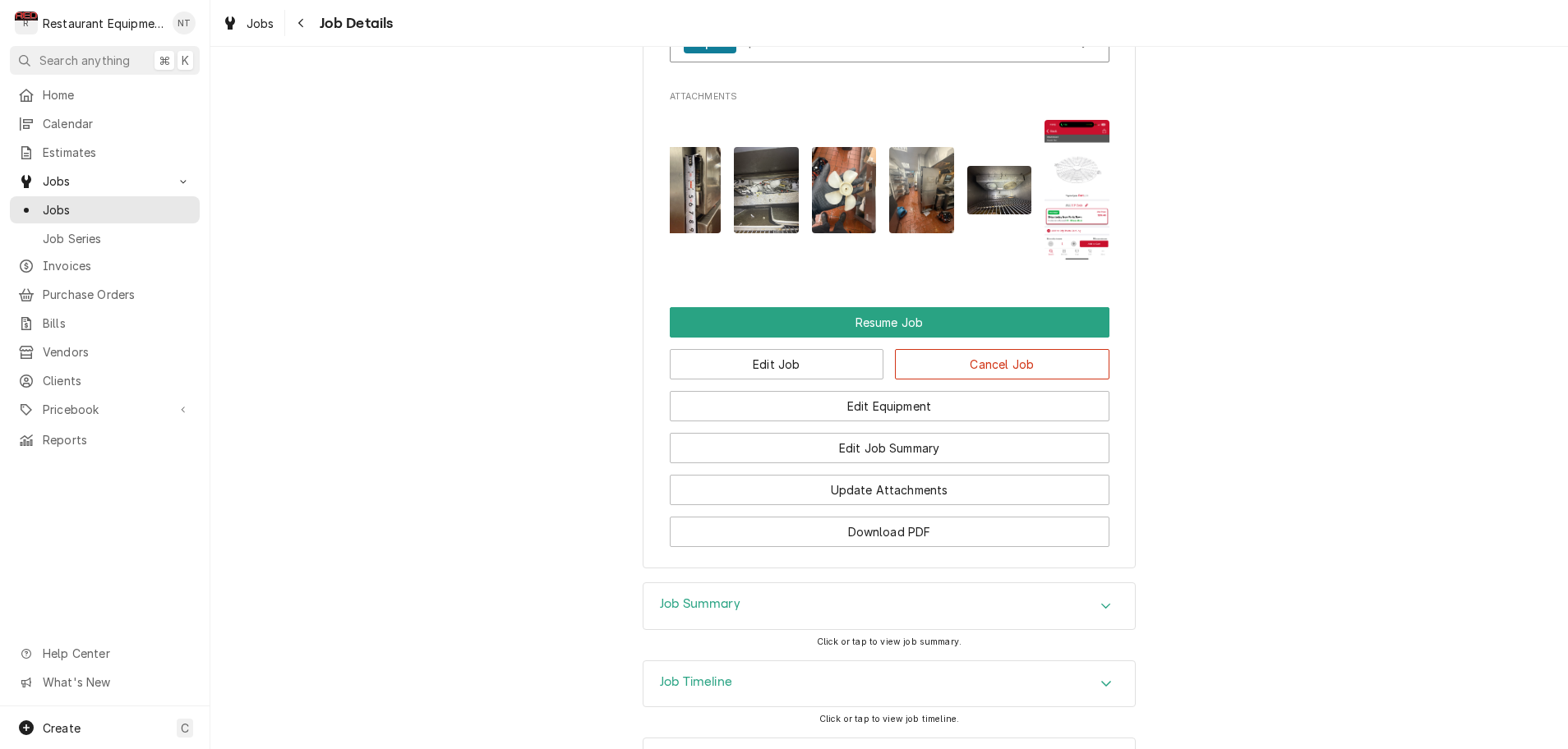
click at [1073, 140] on img "Attachments" at bounding box center [1077, 190] width 65 height 141
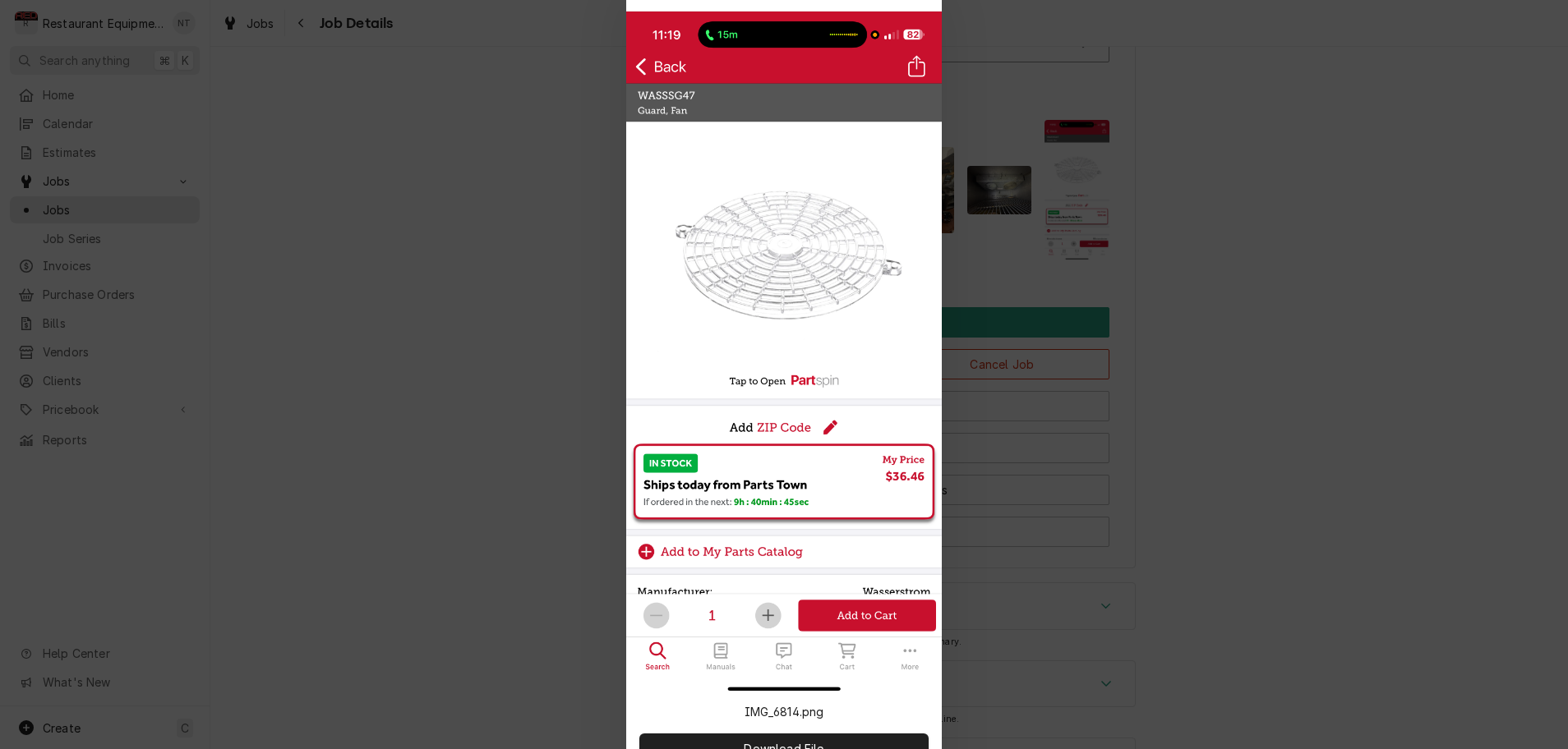
click at [1193, 122] on div at bounding box center [784, 374] width 1568 height 749
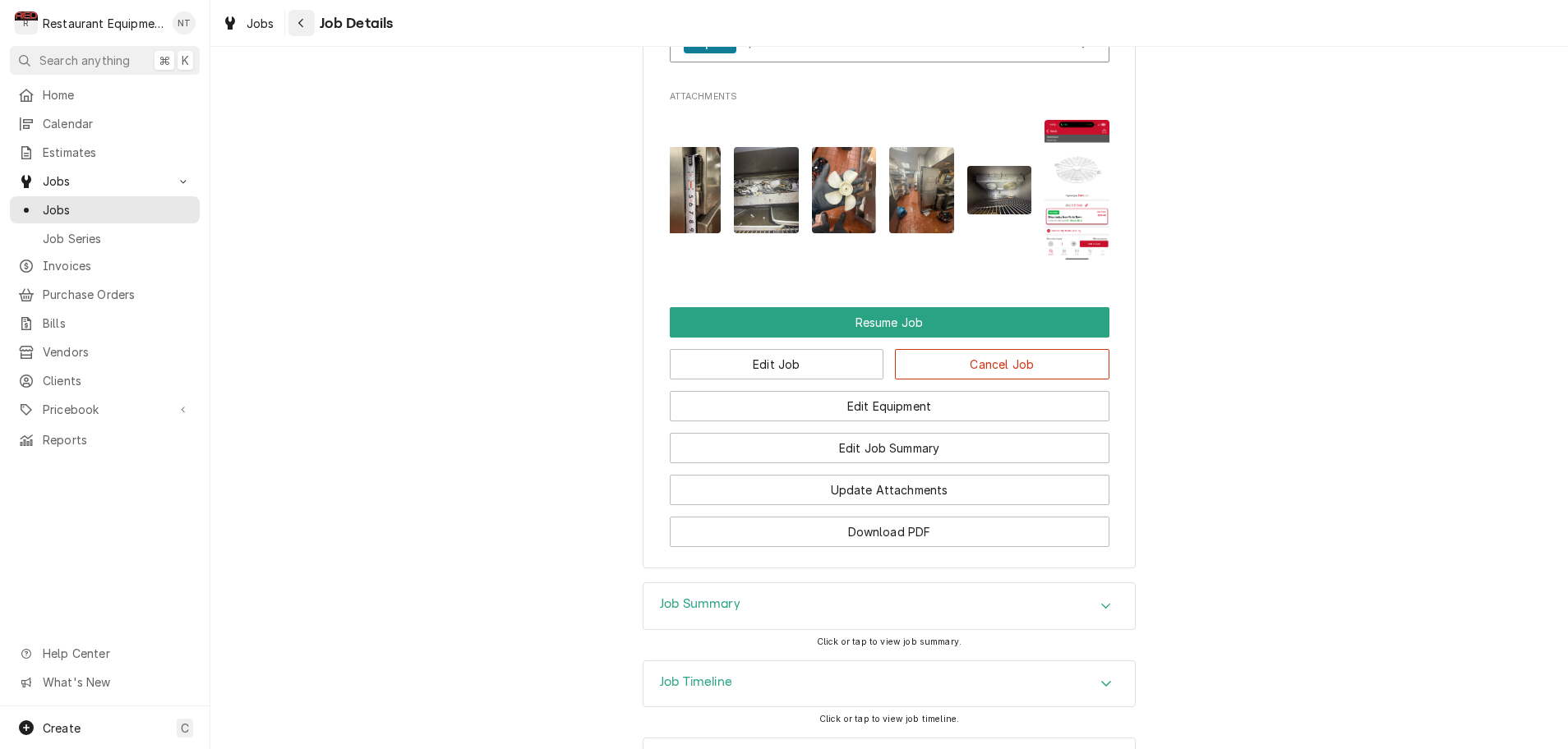
click at [301, 19] on icon "Navigate back" at bounding box center [301, 23] width 8 height 12
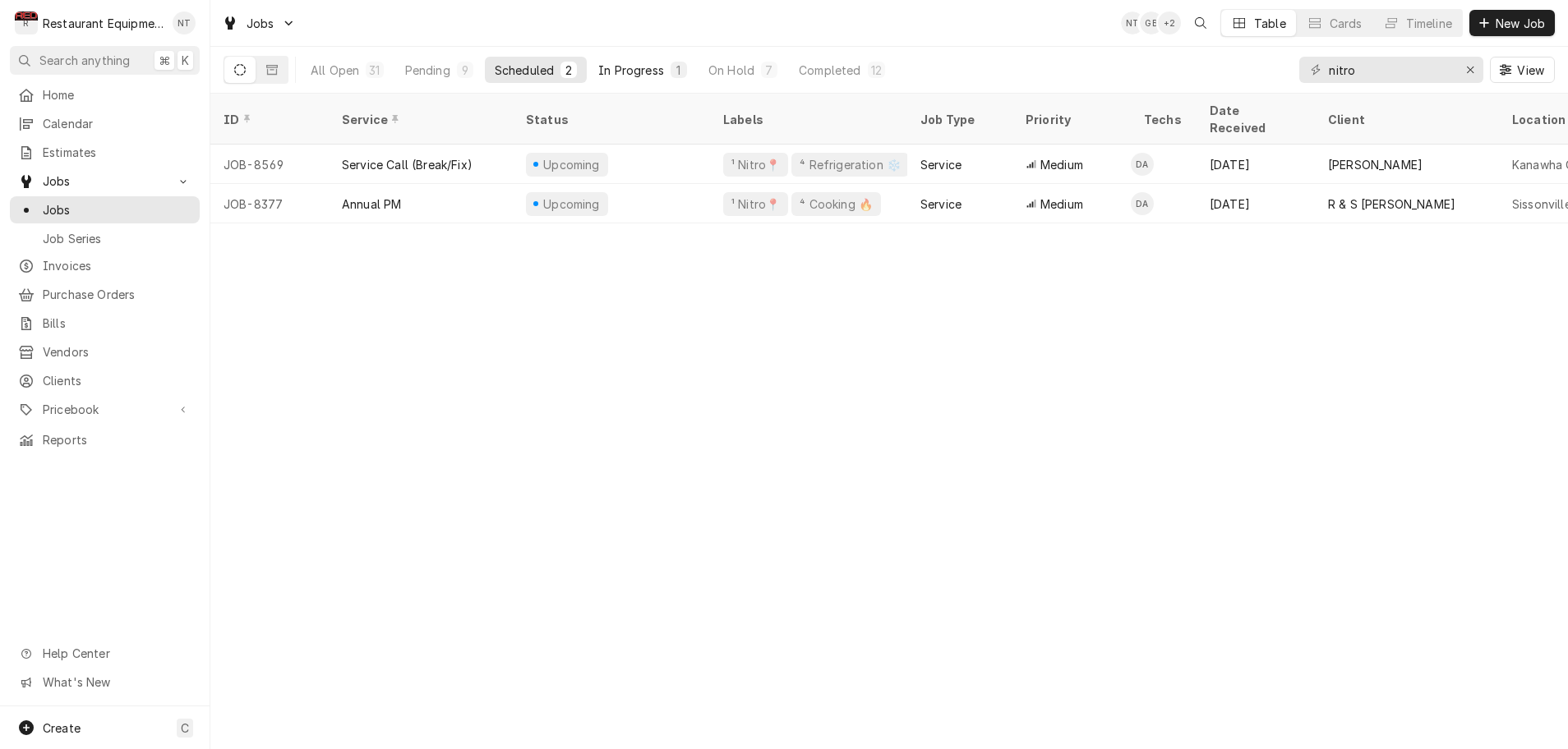
click at [651, 68] on div "In Progress" at bounding box center [631, 70] width 66 height 17
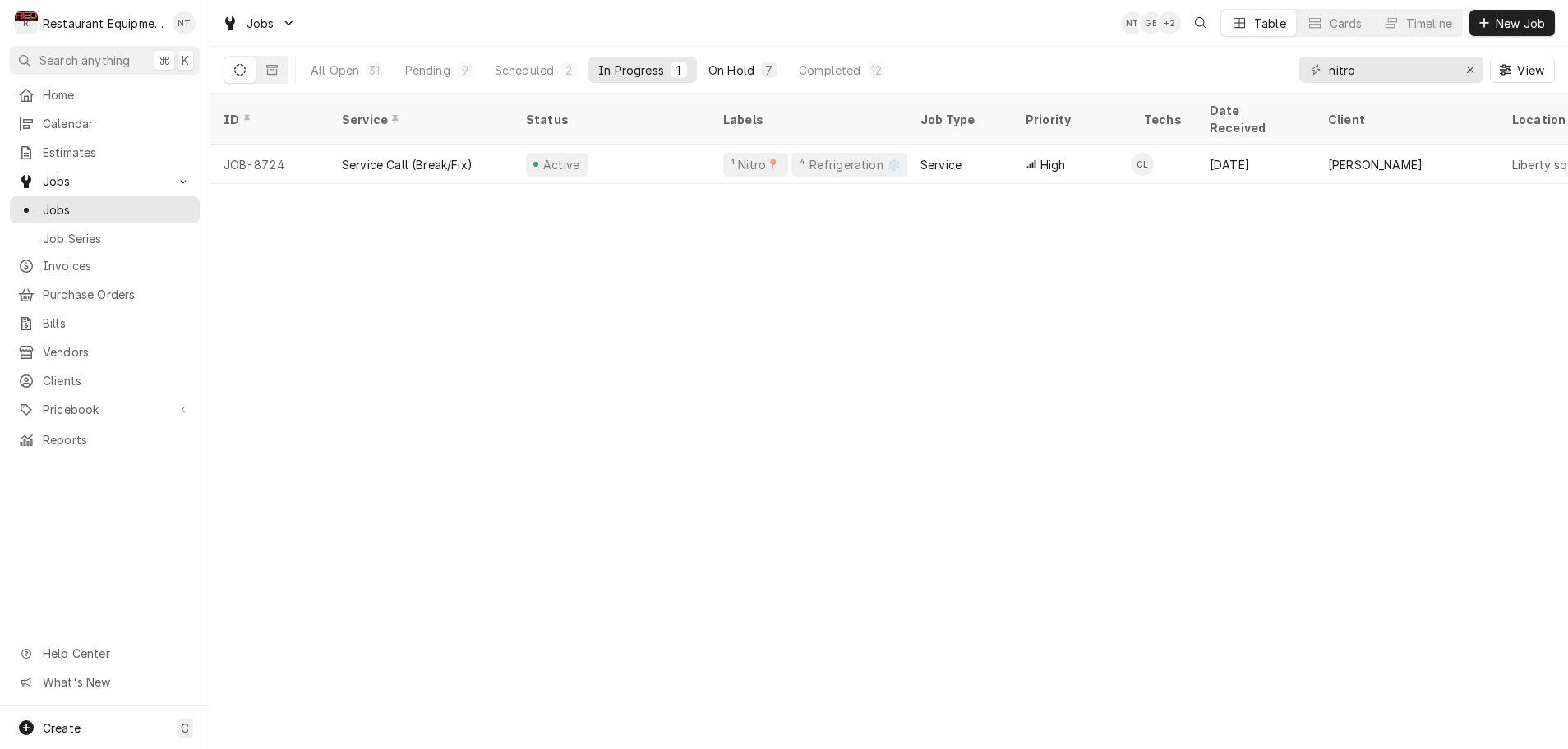
click at [729, 69] on div "On Hold" at bounding box center [732, 70] width 46 height 17
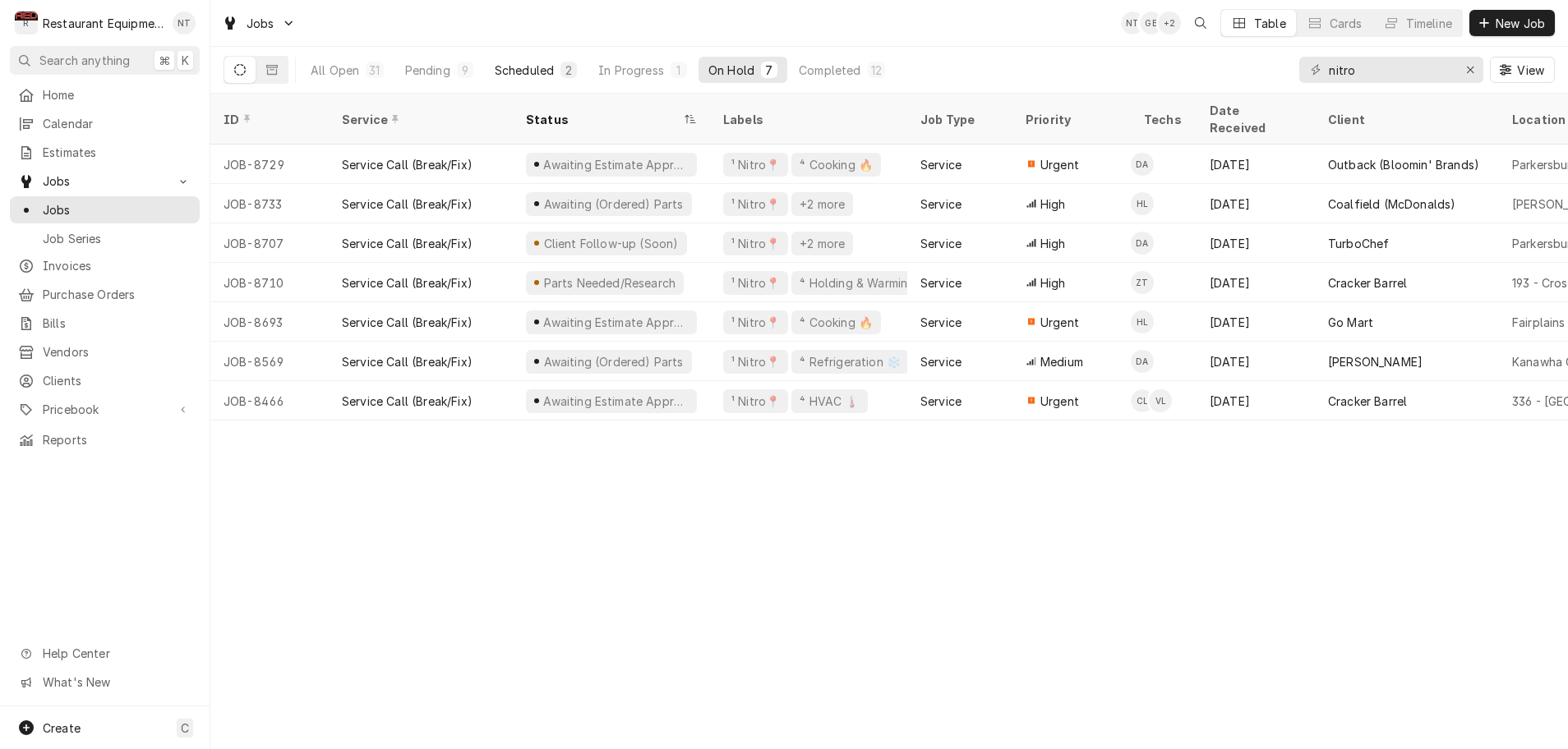
click at [538, 72] on div "Scheduled" at bounding box center [524, 70] width 59 height 17
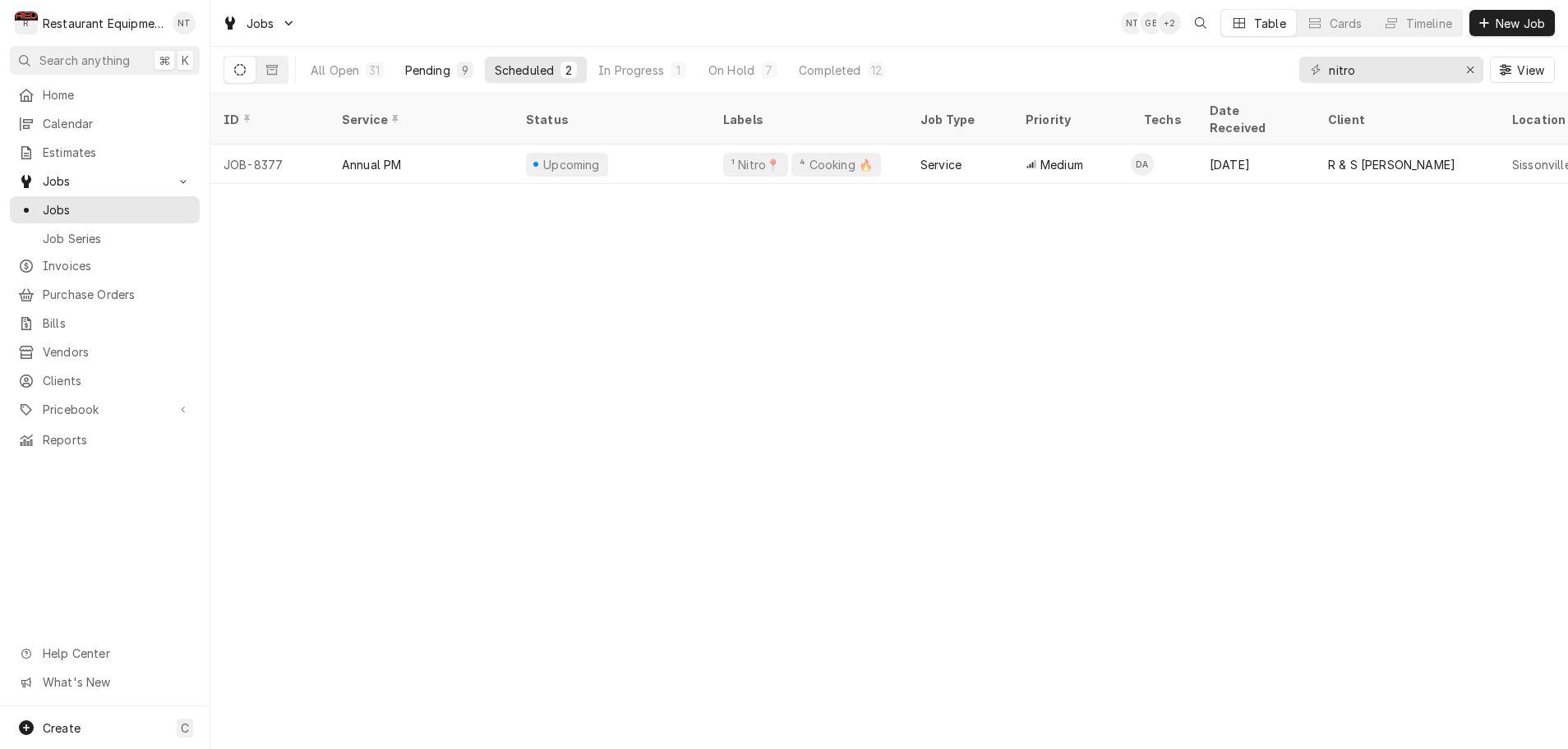
click at [450, 71] on div "Pending" at bounding box center [428, 70] width 46 height 17
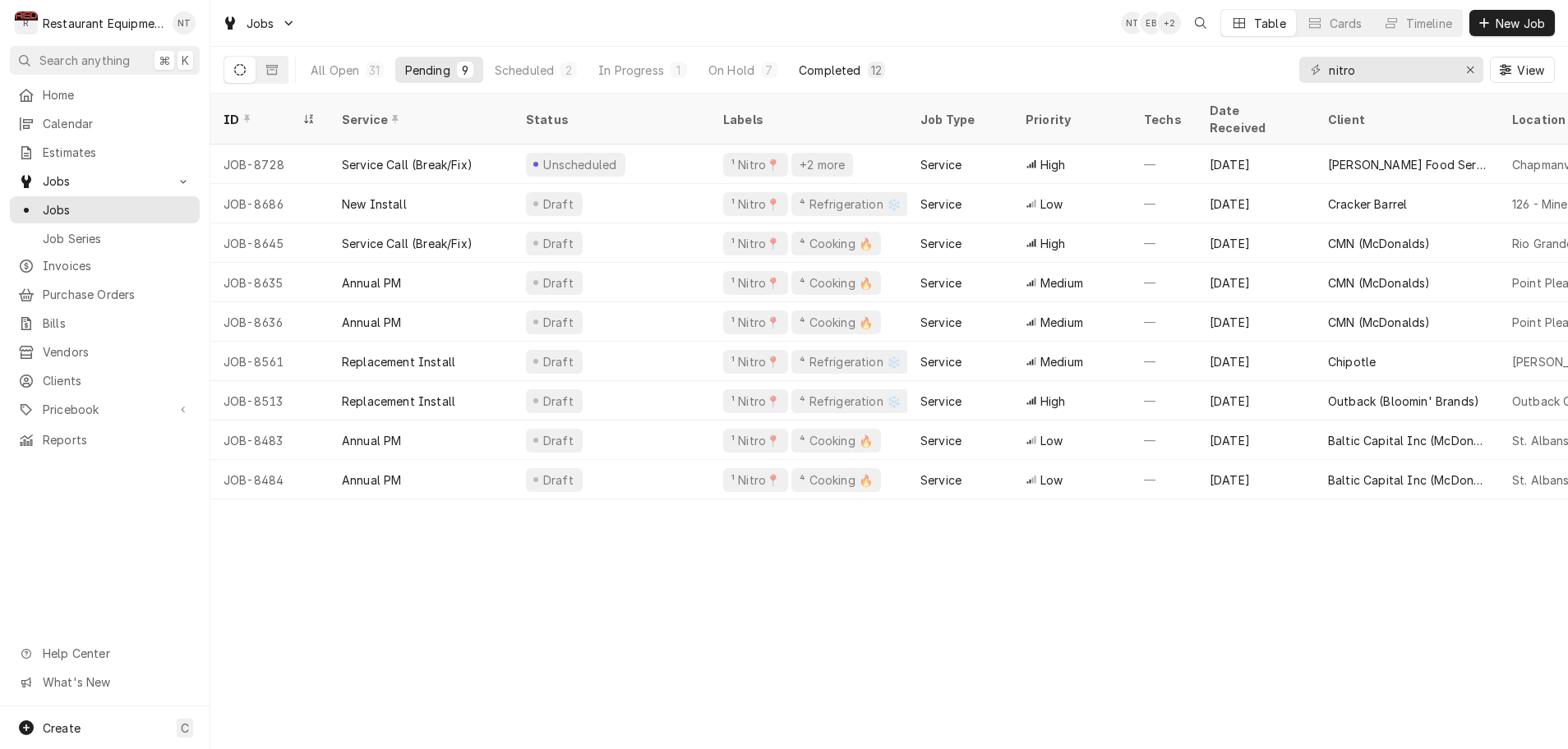
click at [853, 71] on div "Completed" at bounding box center [830, 70] width 62 height 17
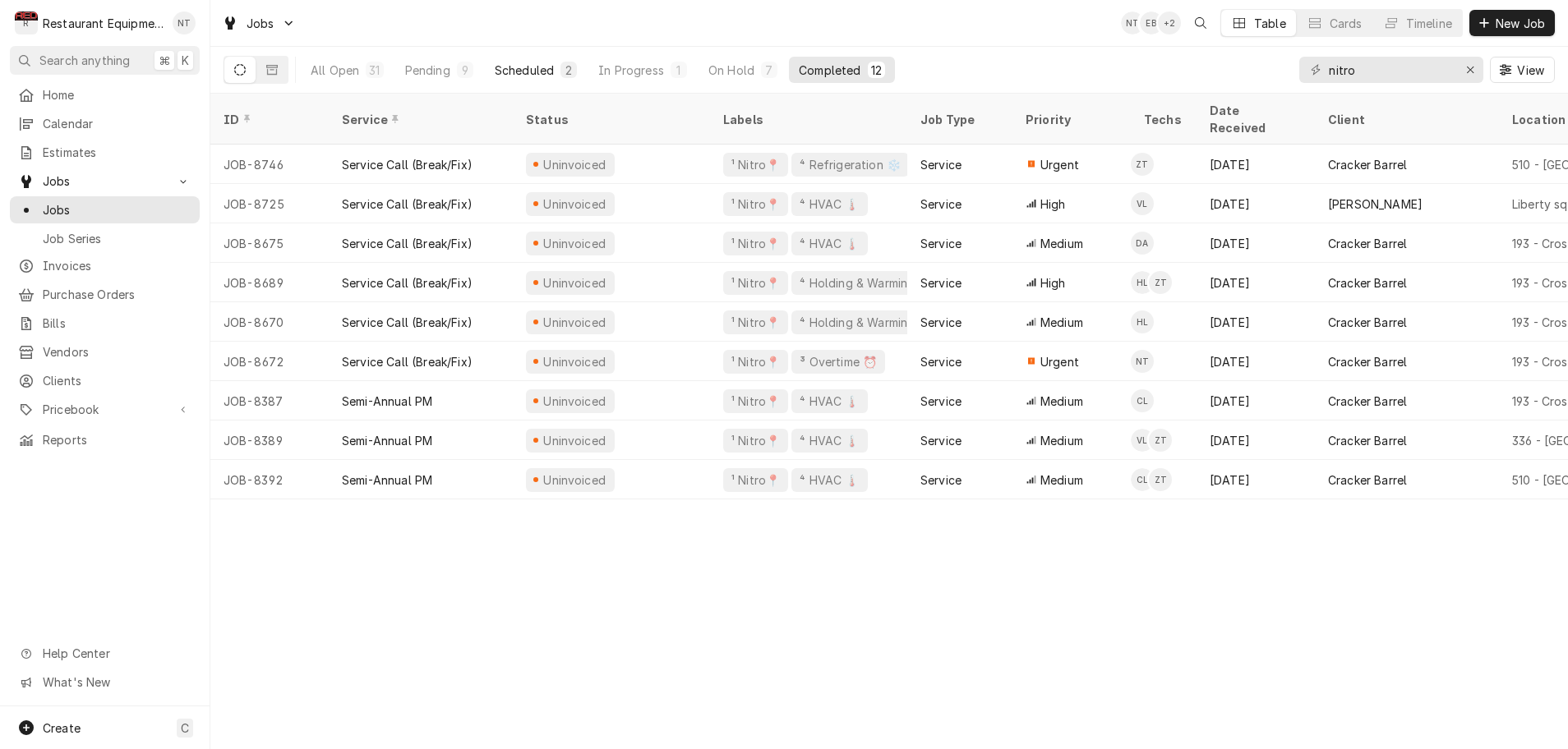
scroll to position [0, 3]
click at [443, 68] on div "Pending" at bounding box center [428, 70] width 46 height 17
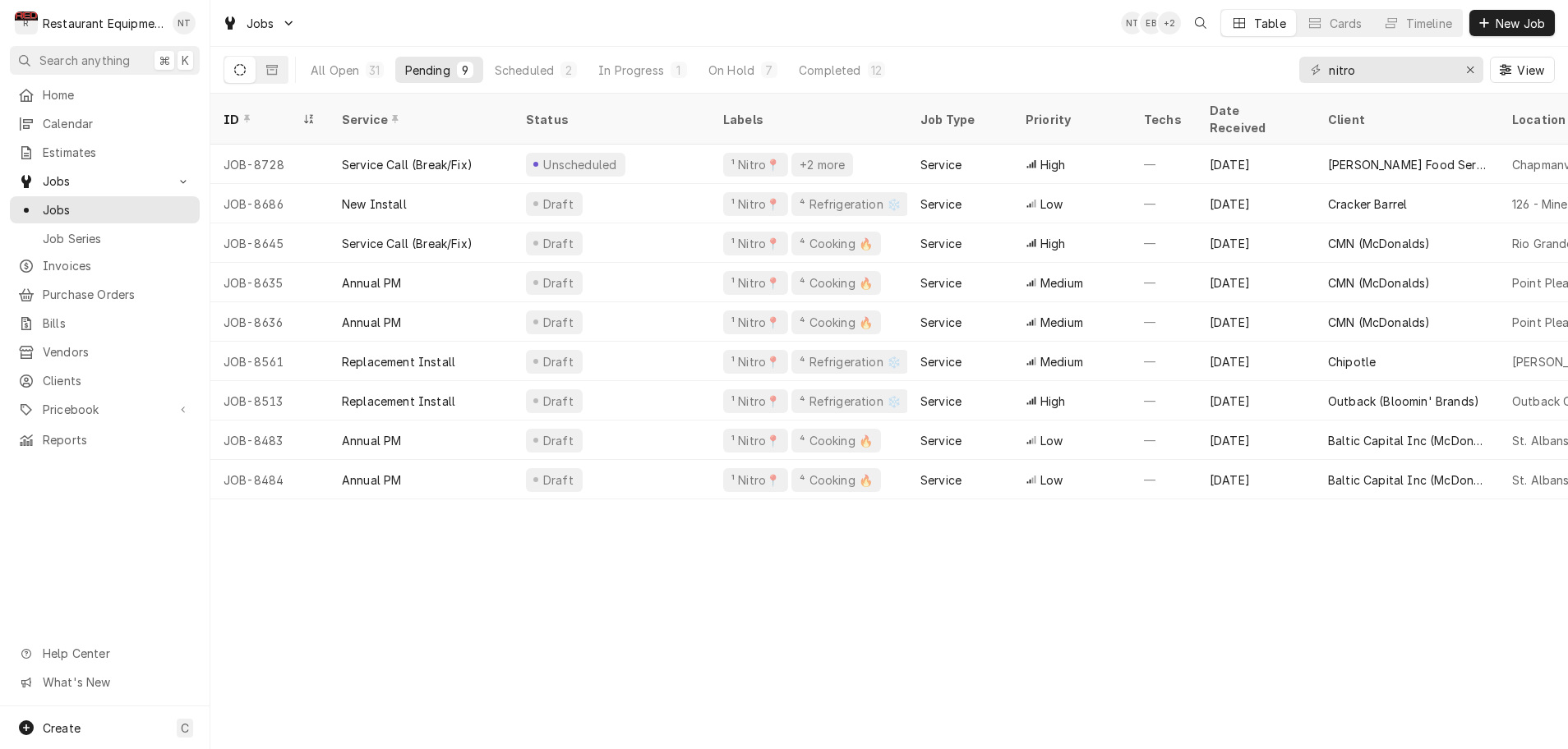
scroll to position [0, 0]
click at [726, 70] on div "On Hold" at bounding box center [732, 70] width 46 height 17
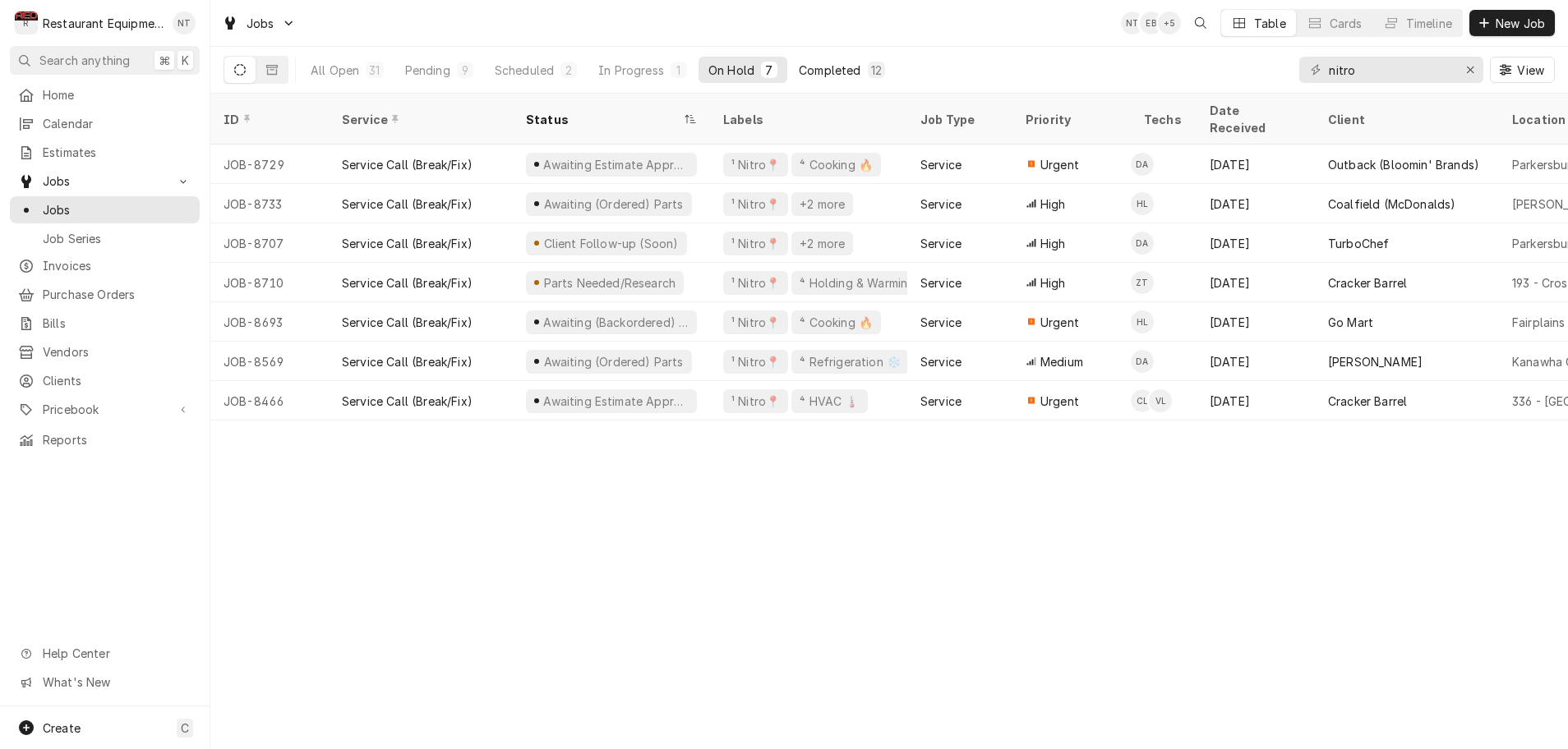
click at [859, 69] on div "Completed" at bounding box center [830, 70] width 62 height 17
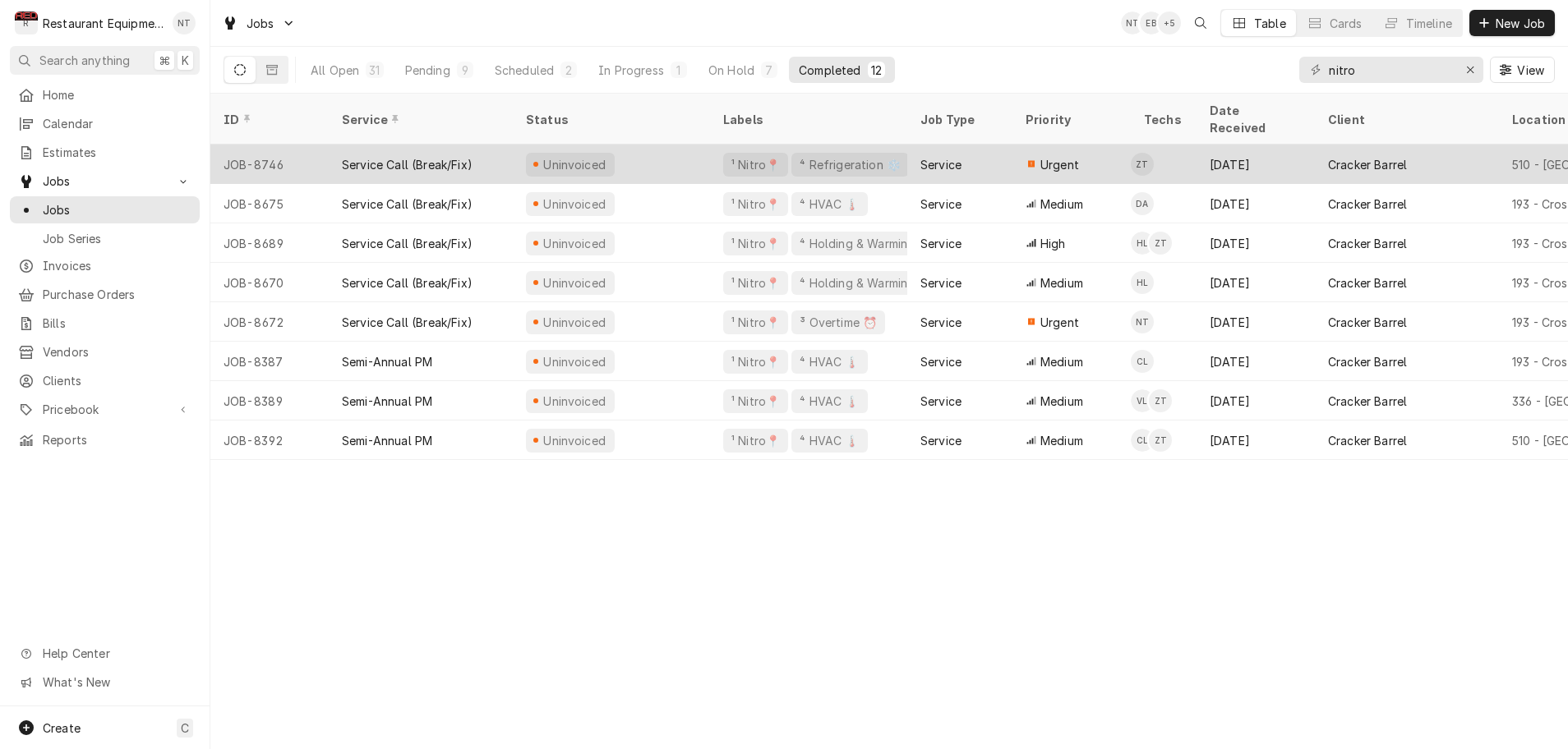
click at [863, 156] on div "⁴ Refrigeration ❄️" at bounding box center [851, 164] width 105 height 17
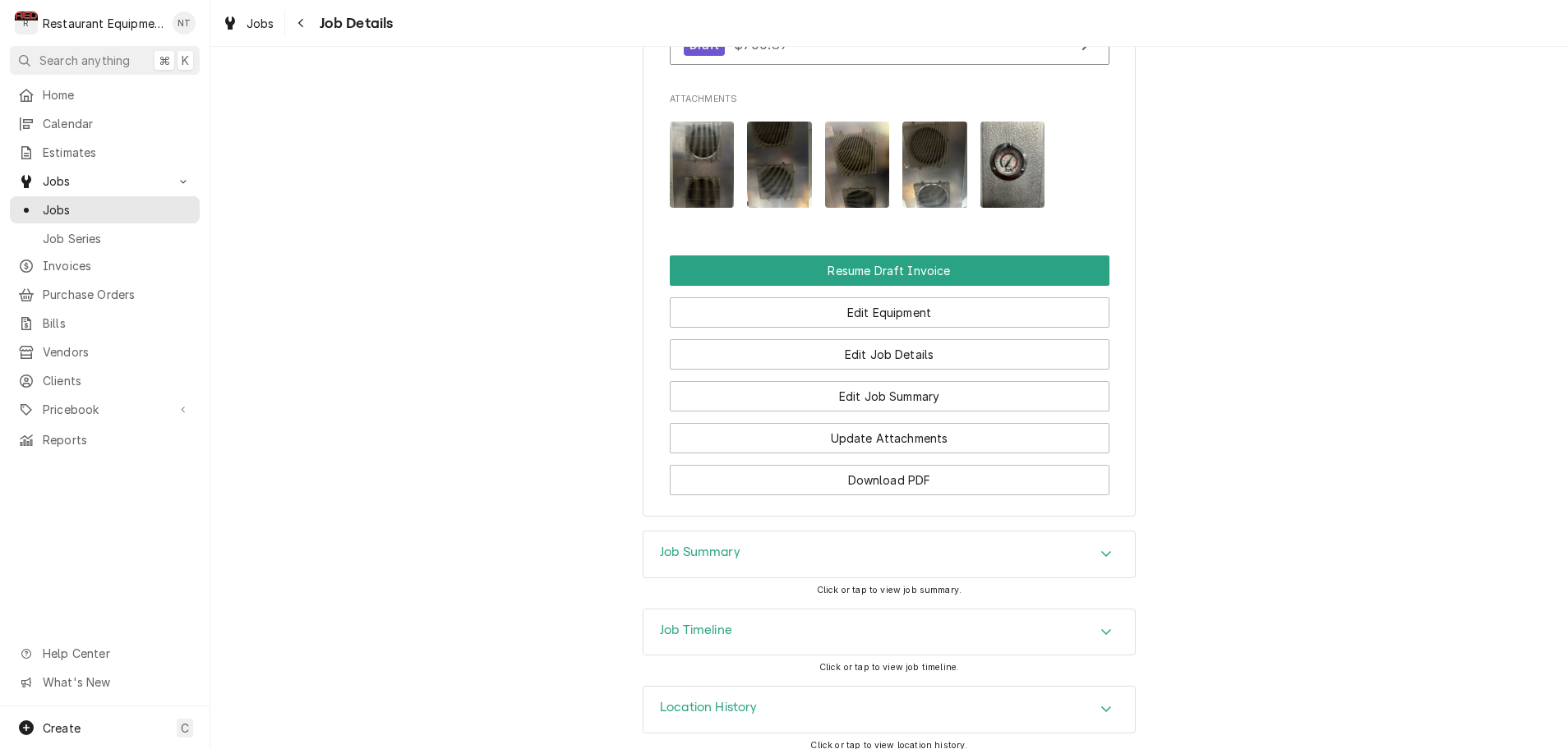
click at [1106, 547] on icon "Accordion Header" at bounding box center [1106, 554] width 12 height 13
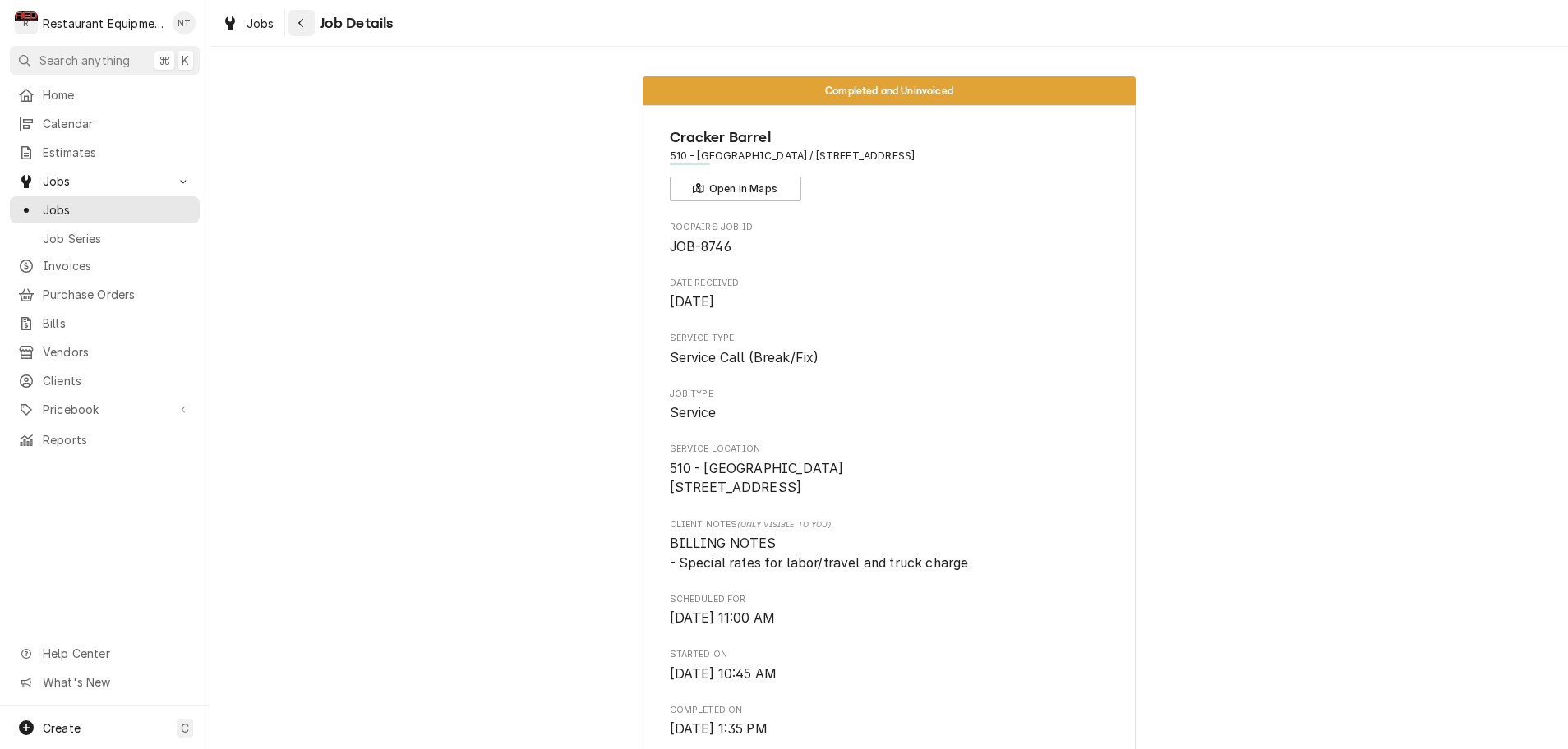
scroll to position [0, 1]
click at [308, 26] on div "Navigate back" at bounding box center [301, 23] width 16 height 16
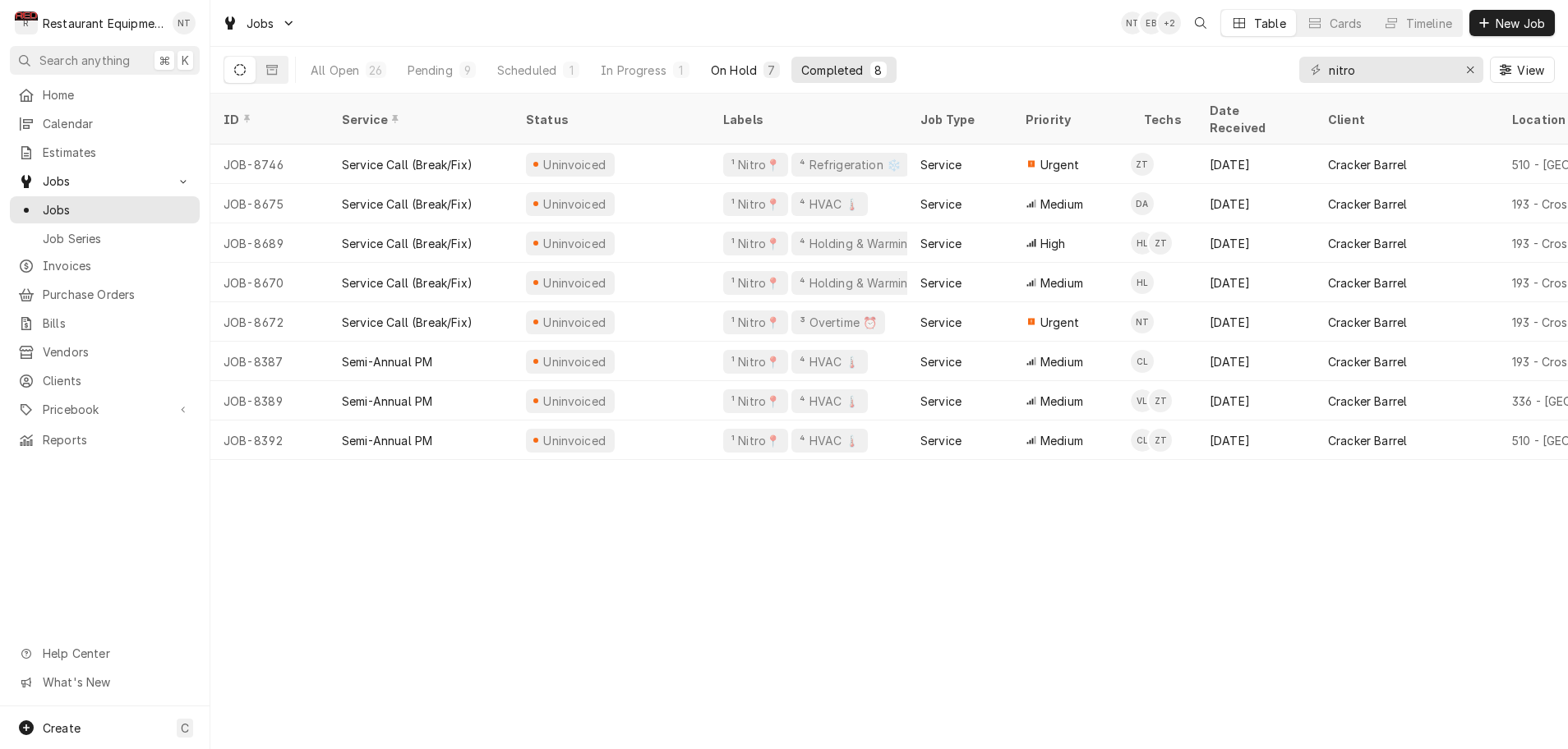
click at [740, 72] on div "On Hold" at bounding box center [734, 70] width 46 height 17
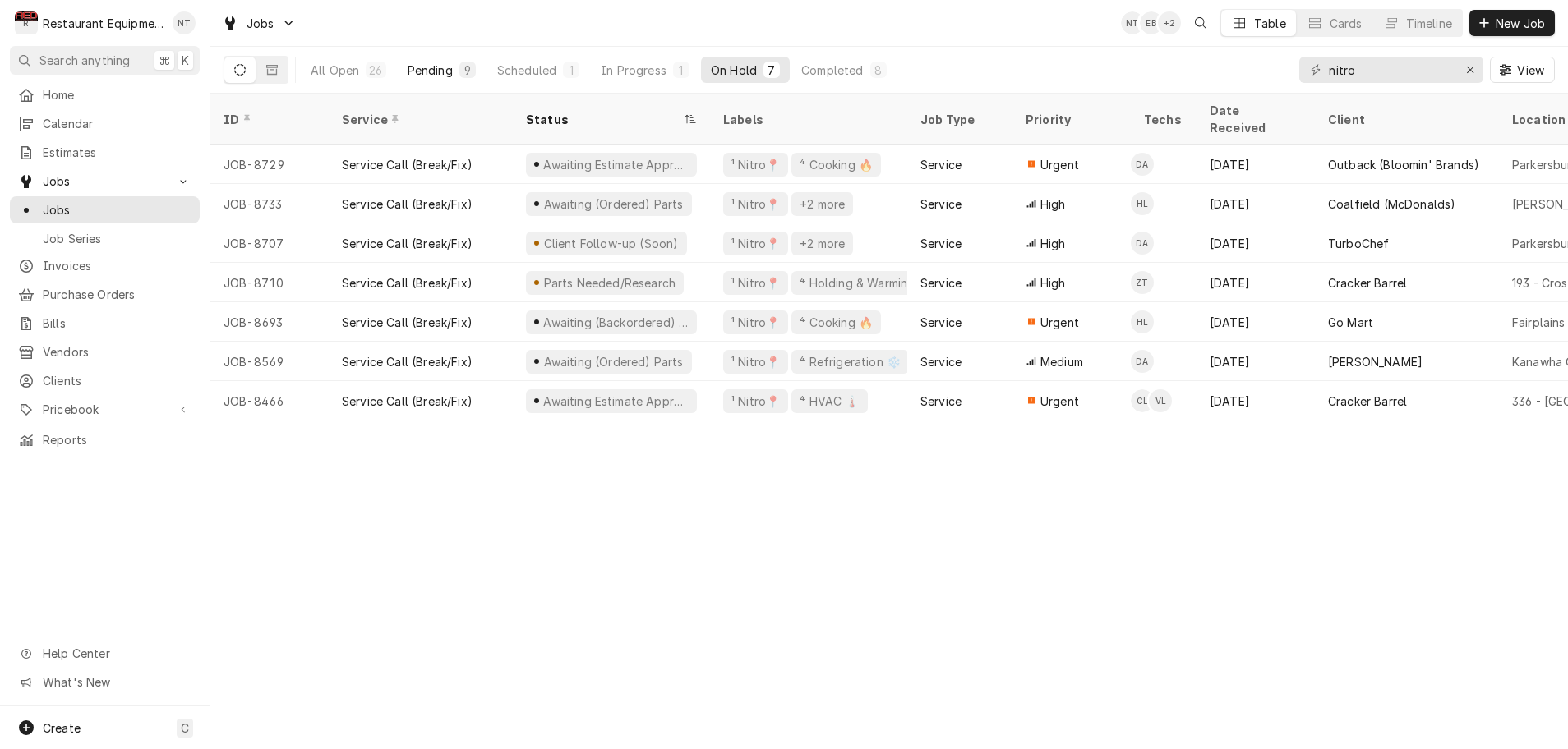
scroll to position [1, 0]
click at [422, 73] on div "Pending" at bounding box center [430, 70] width 46 height 17
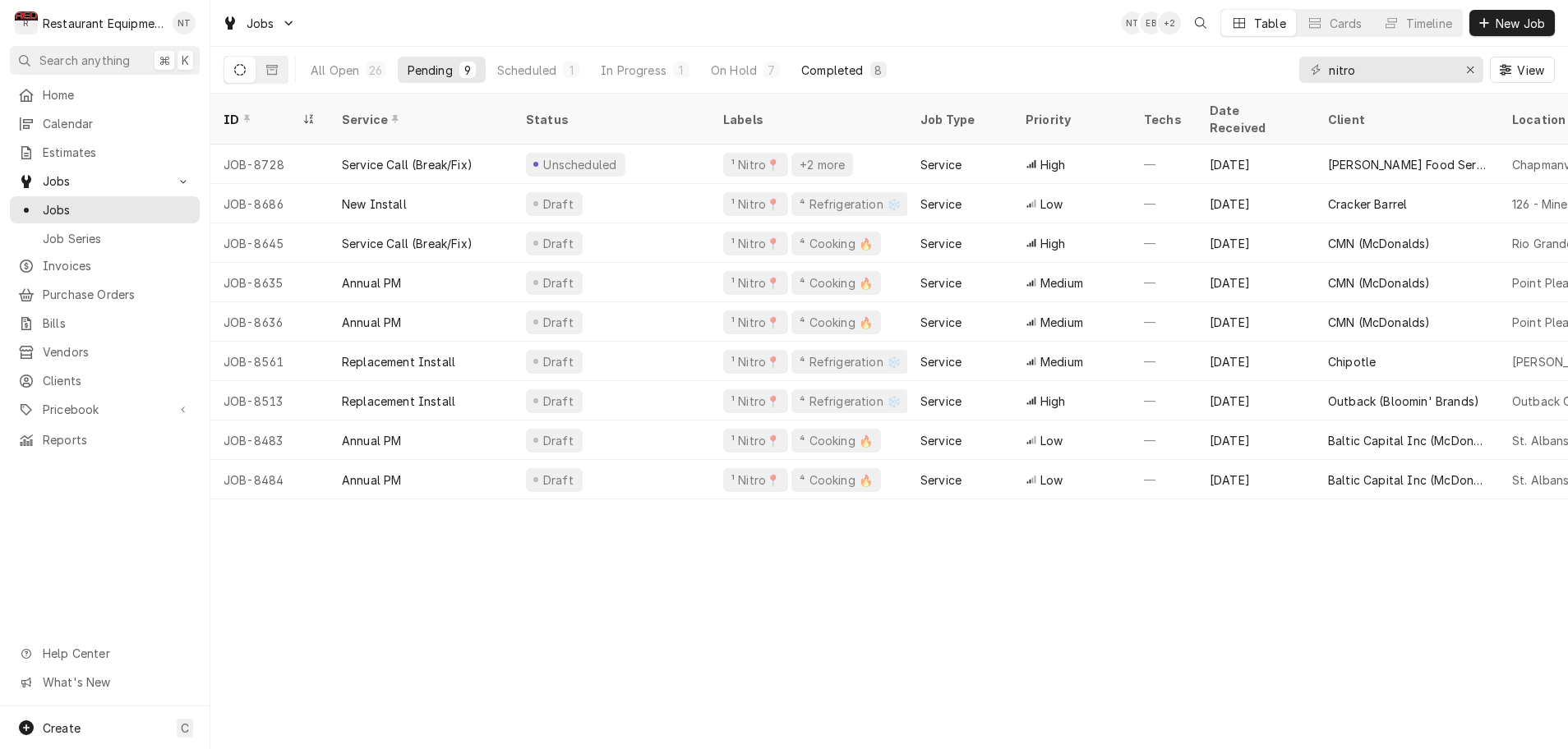
scroll to position [0, 0]
click at [551, 70] on div "Scheduled" at bounding box center [527, 70] width 59 height 17
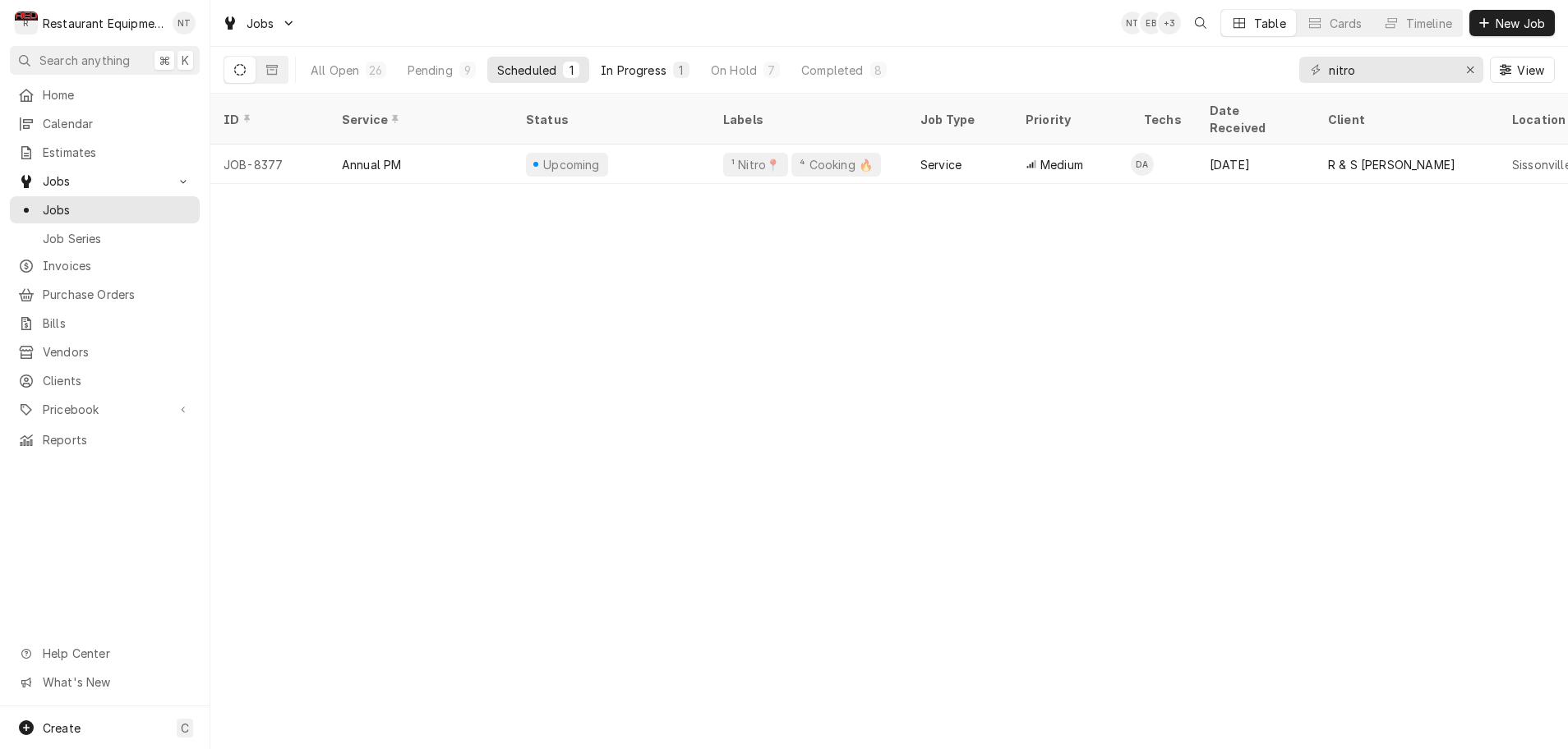
click at [637, 73] on div "In Progress" at bounding box center [634, 70] width 66 height 17
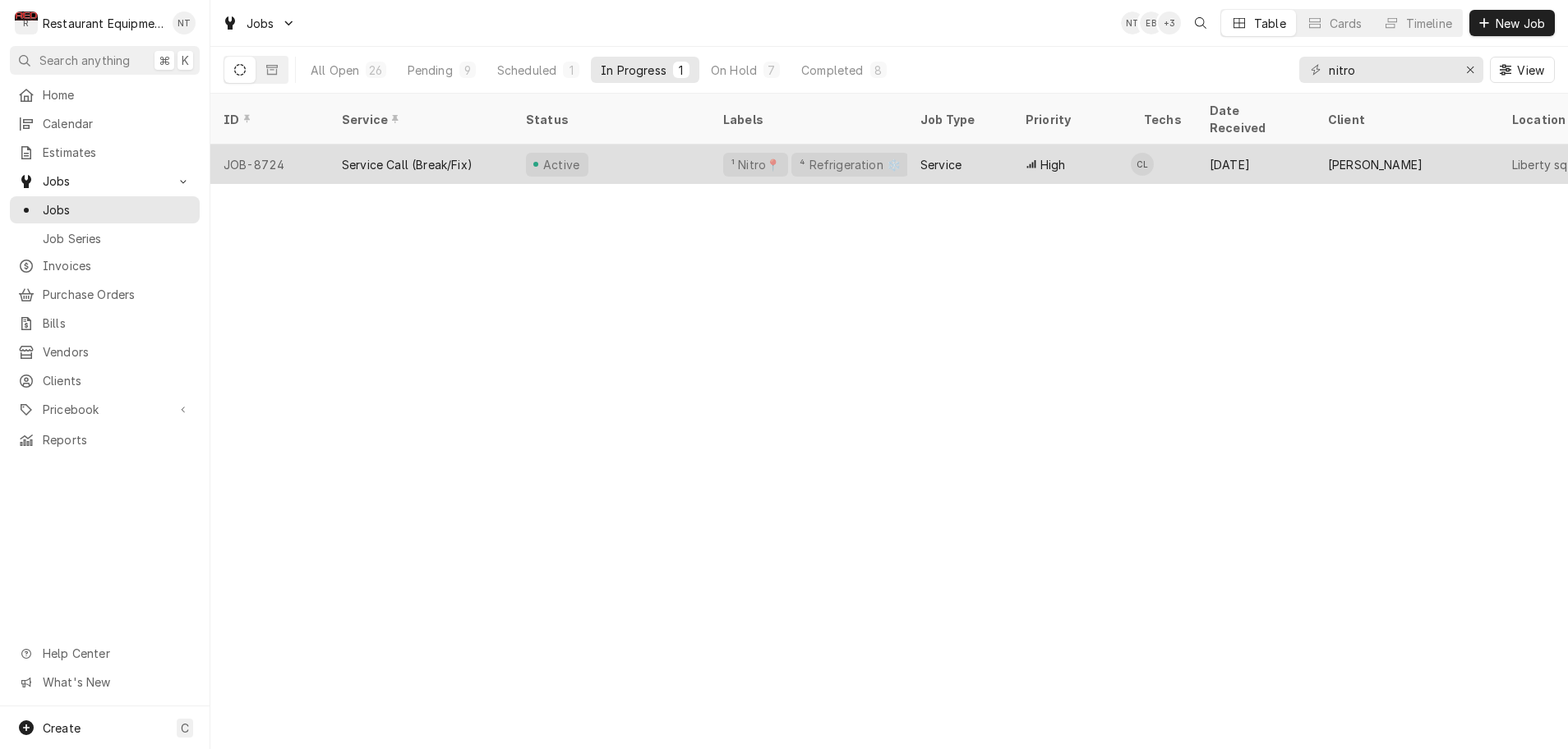
click at [691, 151] on div "Active" at bounding box center [612, 164] width 197 height 40
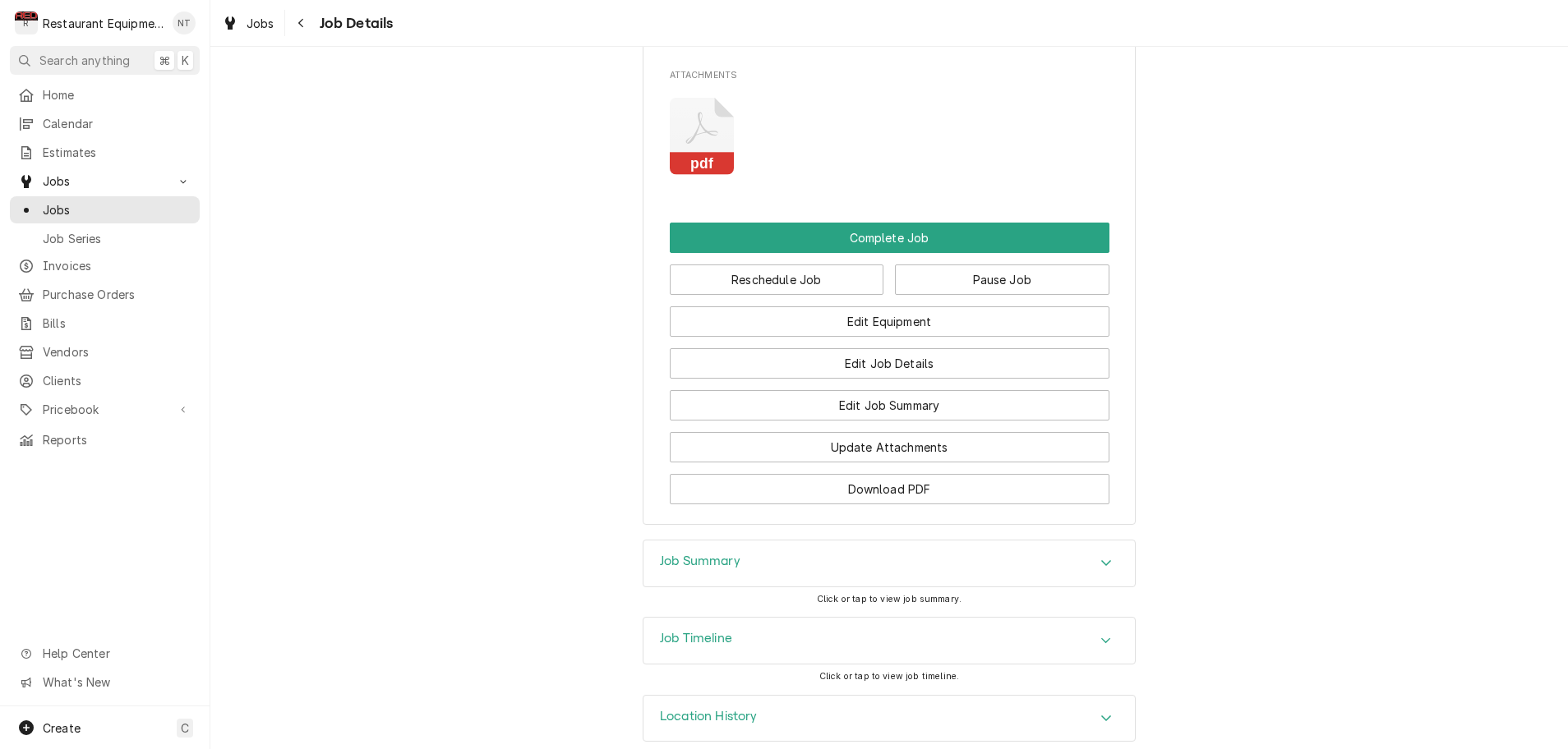
click at [1106, 560] on icon "Accordion Header" at bounding box center [1106, 563] width 10 height 6
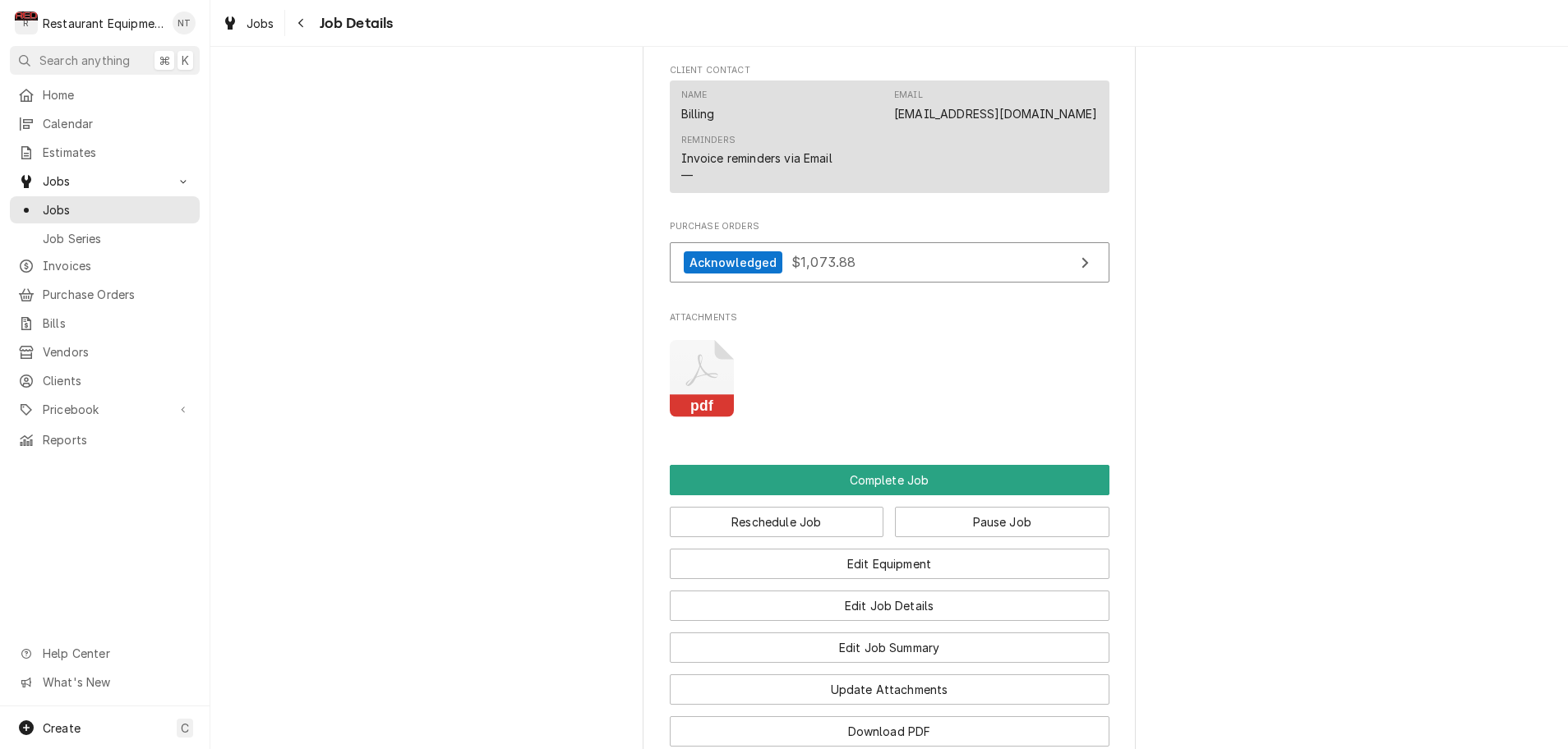
scroll to position [2057, 0]
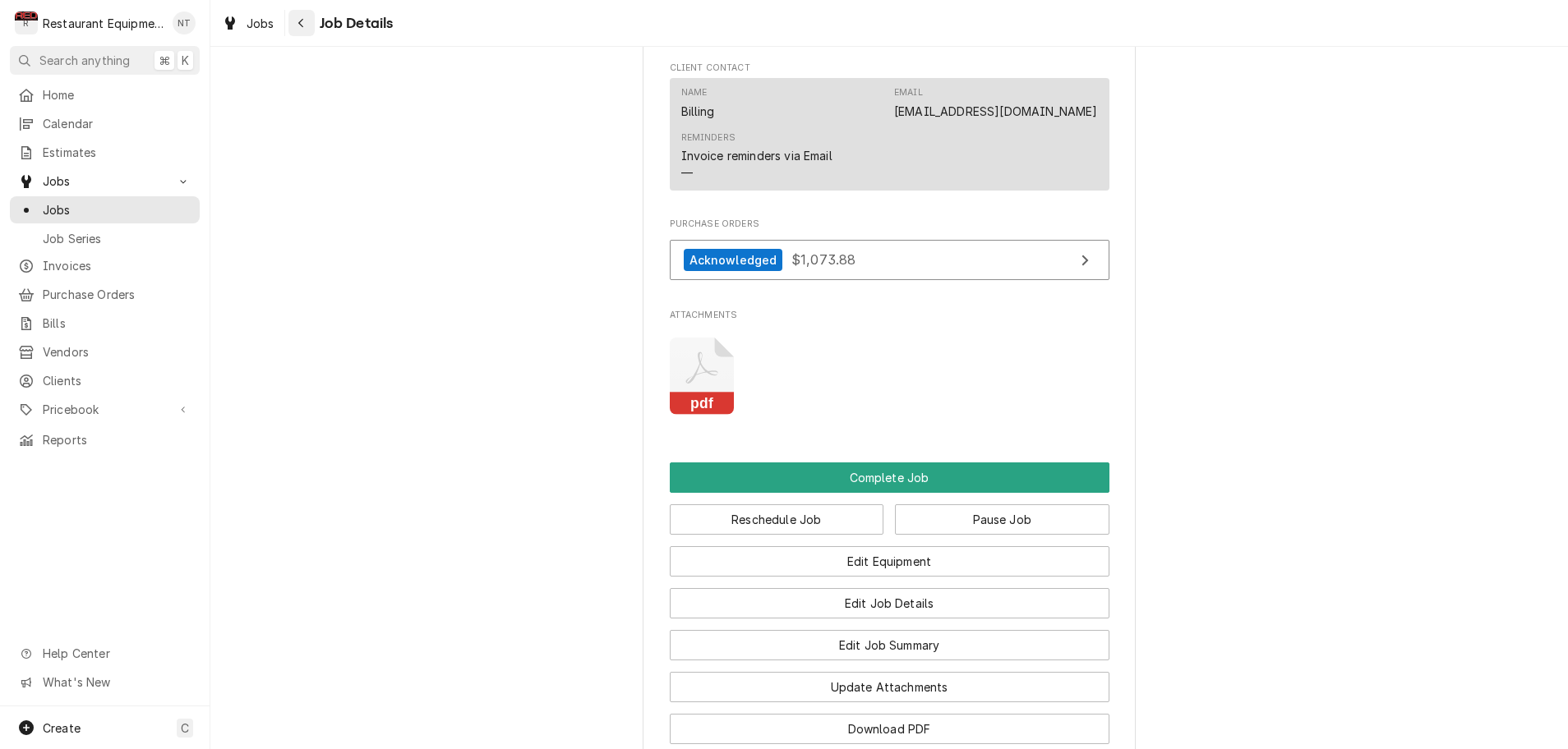
click at [301, 24] on icon "Navigate back" at bounding box center [301, 23] width 8 height 12
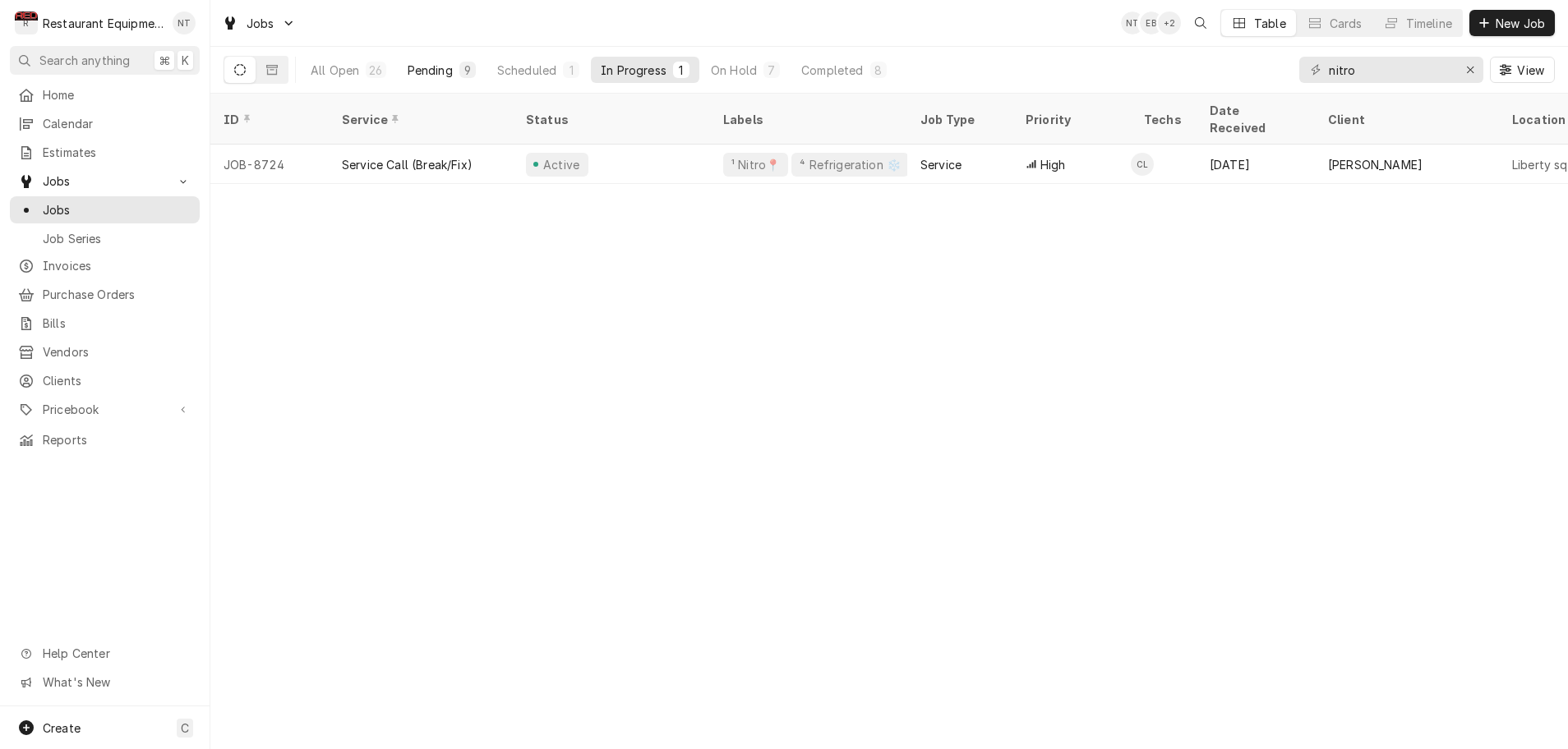
click at [442, 73] on div "Pending" at bounding box center [430, 70] width 46 height 17
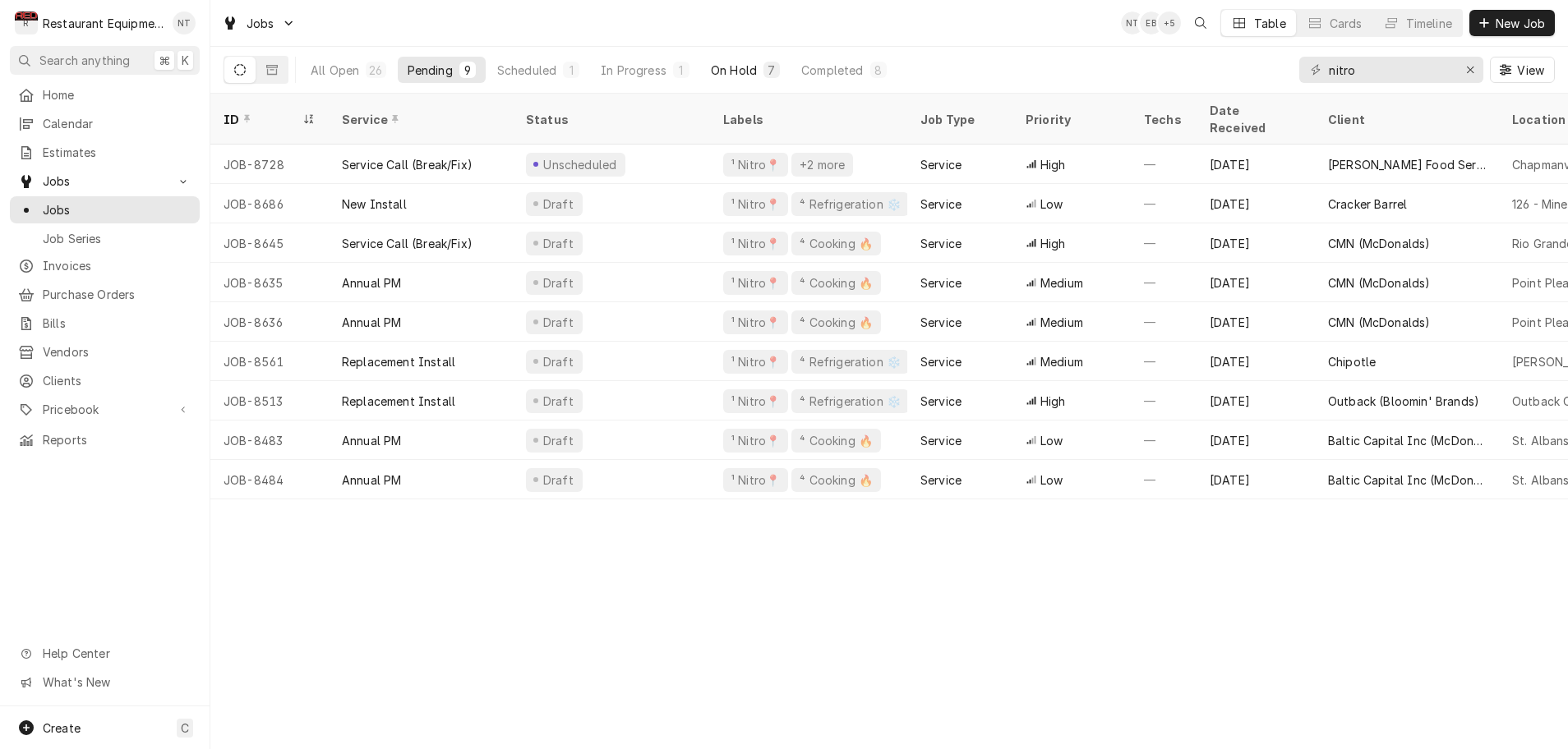
click at [739, 68] on div "On Hold" at bounding box center [734, 70] width 46 height 17
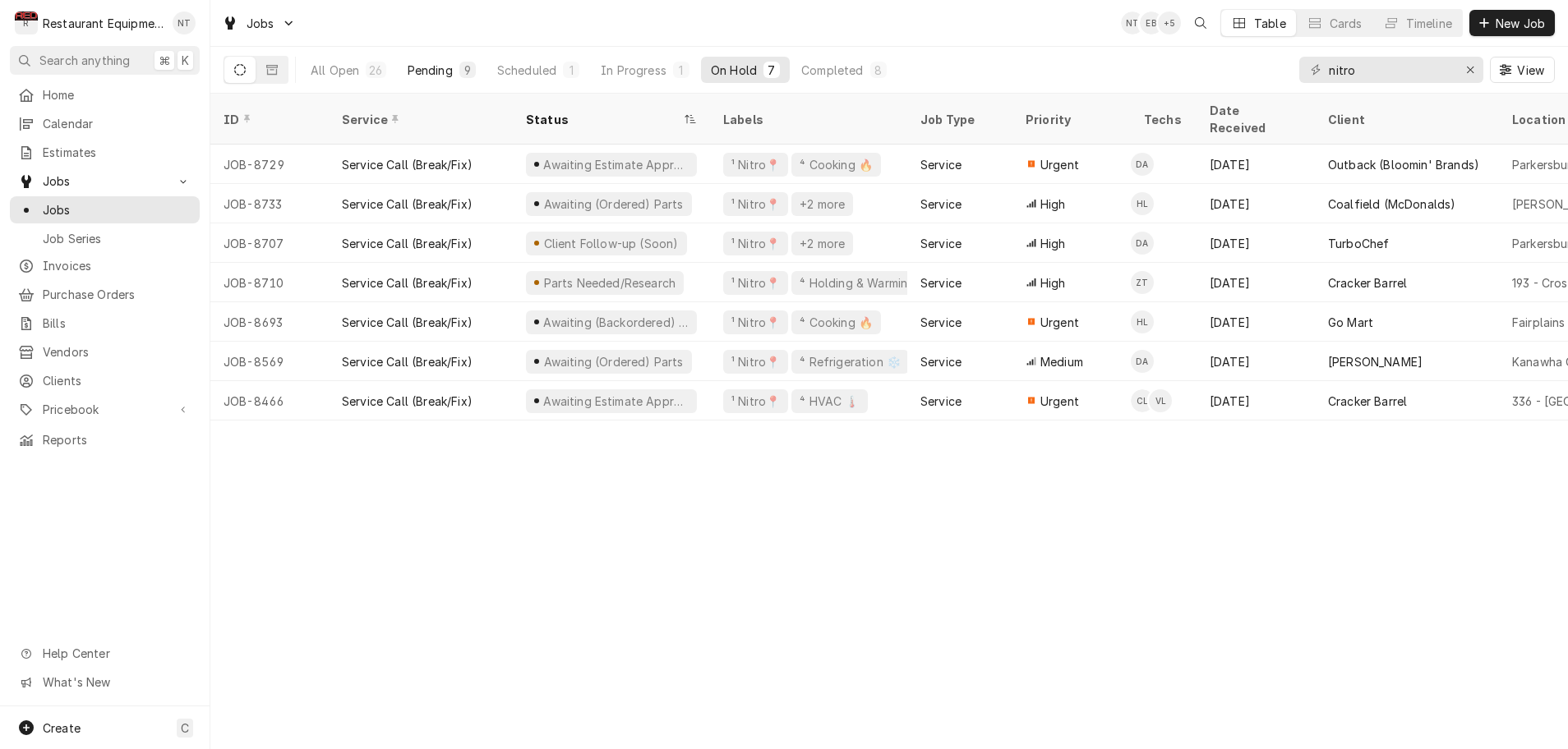
click at [435, 73] on div "Pending" at bounding box center [430, 70] width 46 height 17
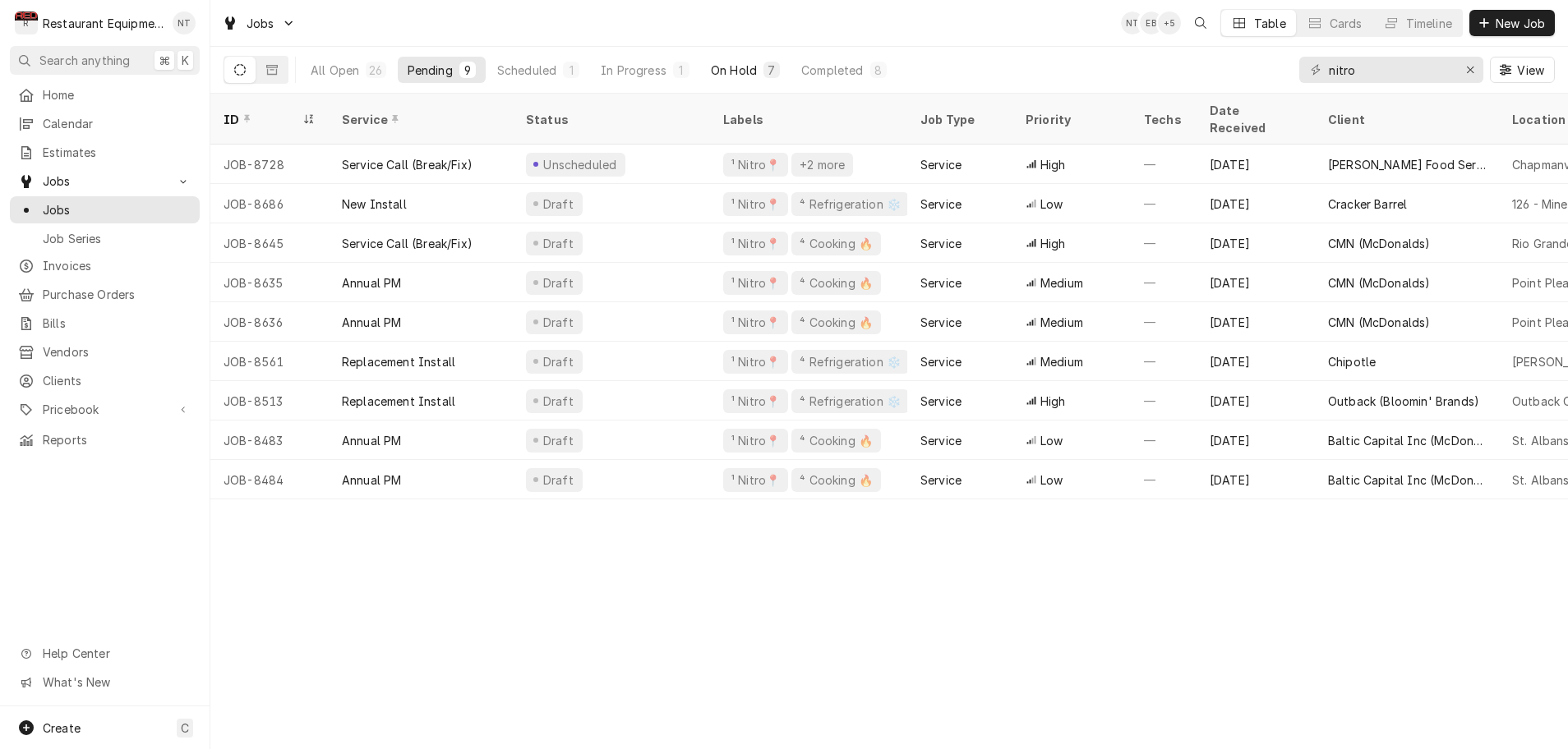
click at [738, 73] on div "On Hold" at bounding box center [734, 70] width 46 height 17
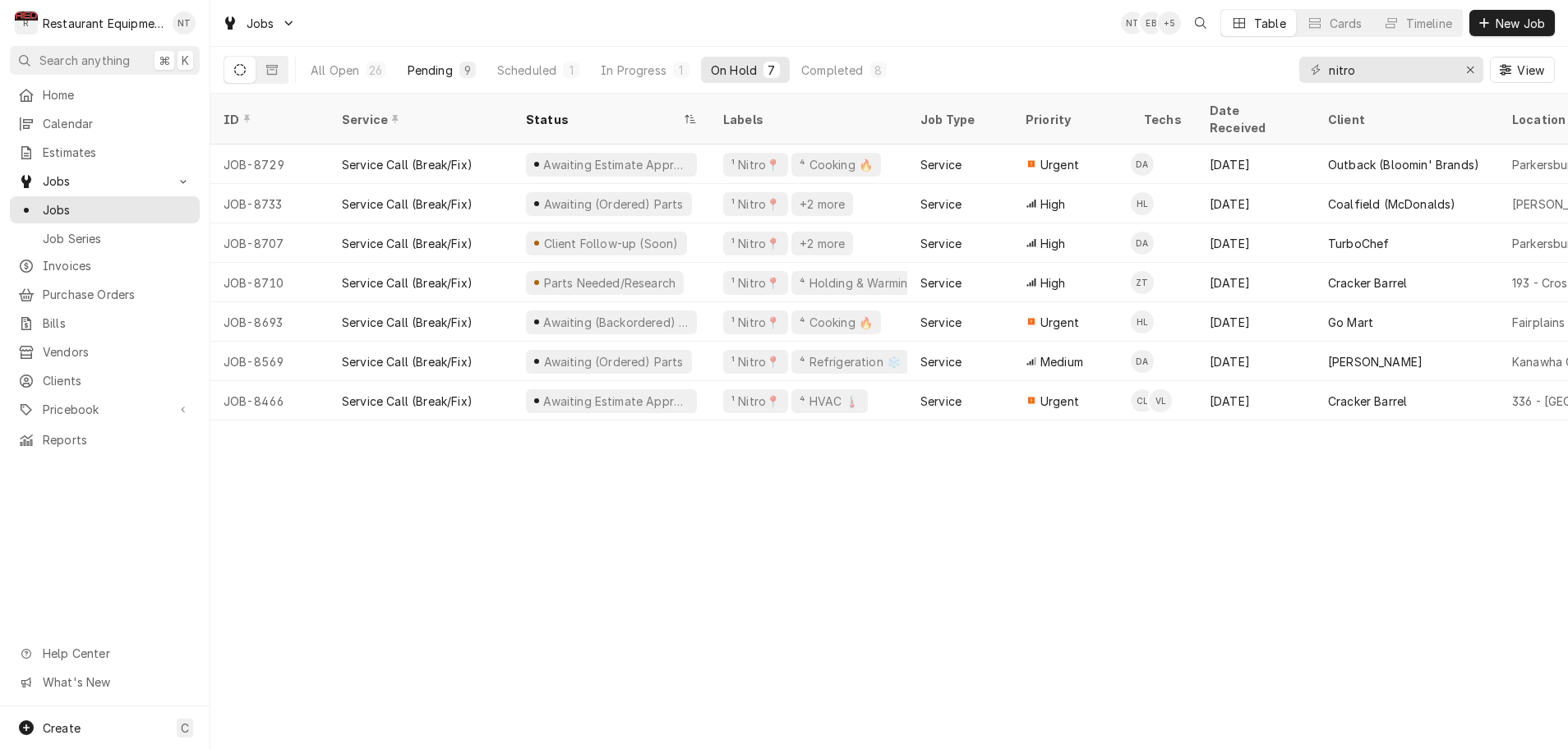
click at [443, 70] on div "Pending" at bounding box center [430, 70] width 46 height 17
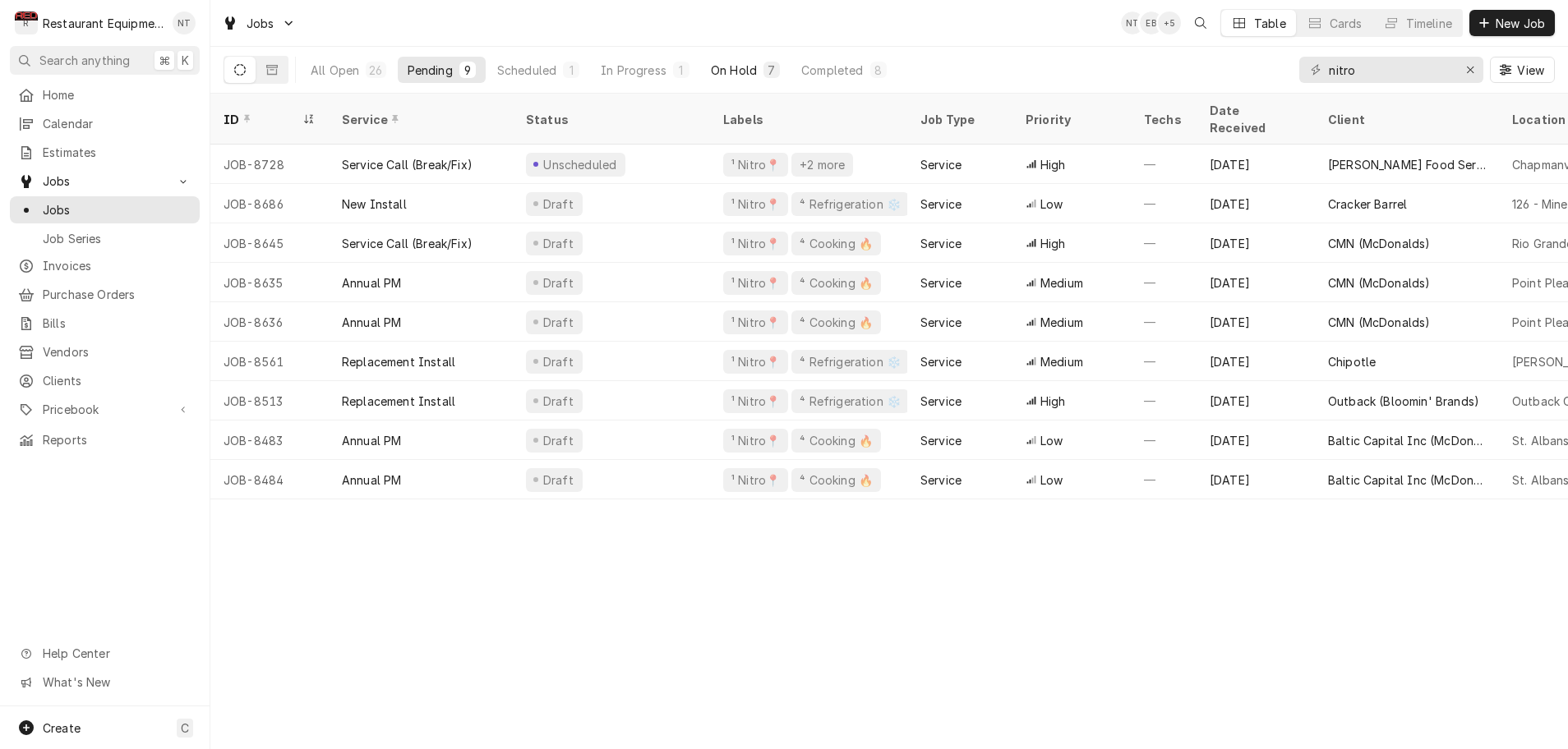
click at [736, 67] on div "On Hold" at bounding box center [734, 70] width 46 height 17
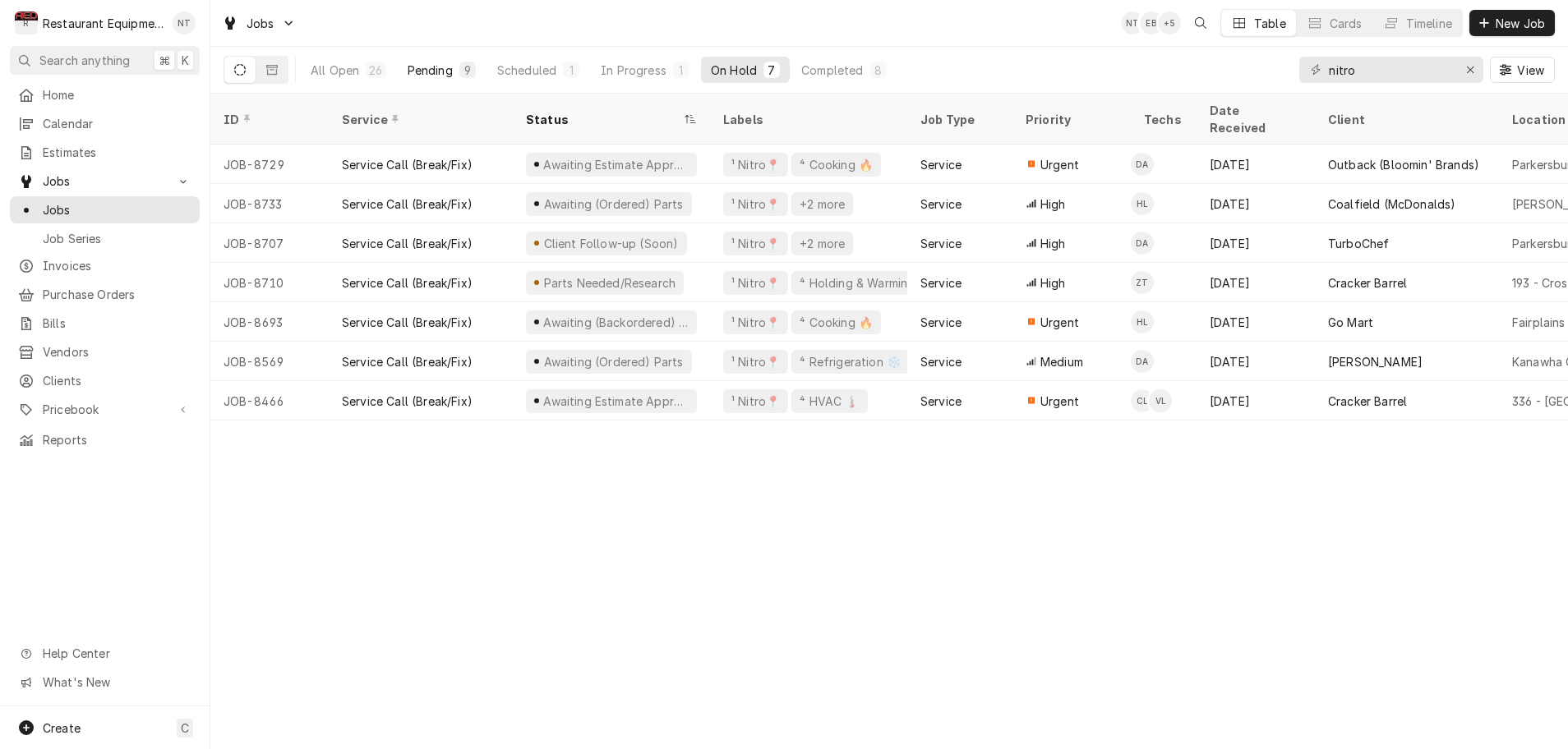
click at [445, 73] on div "Pending" at bounding box center [430, 70] width 46 height 17
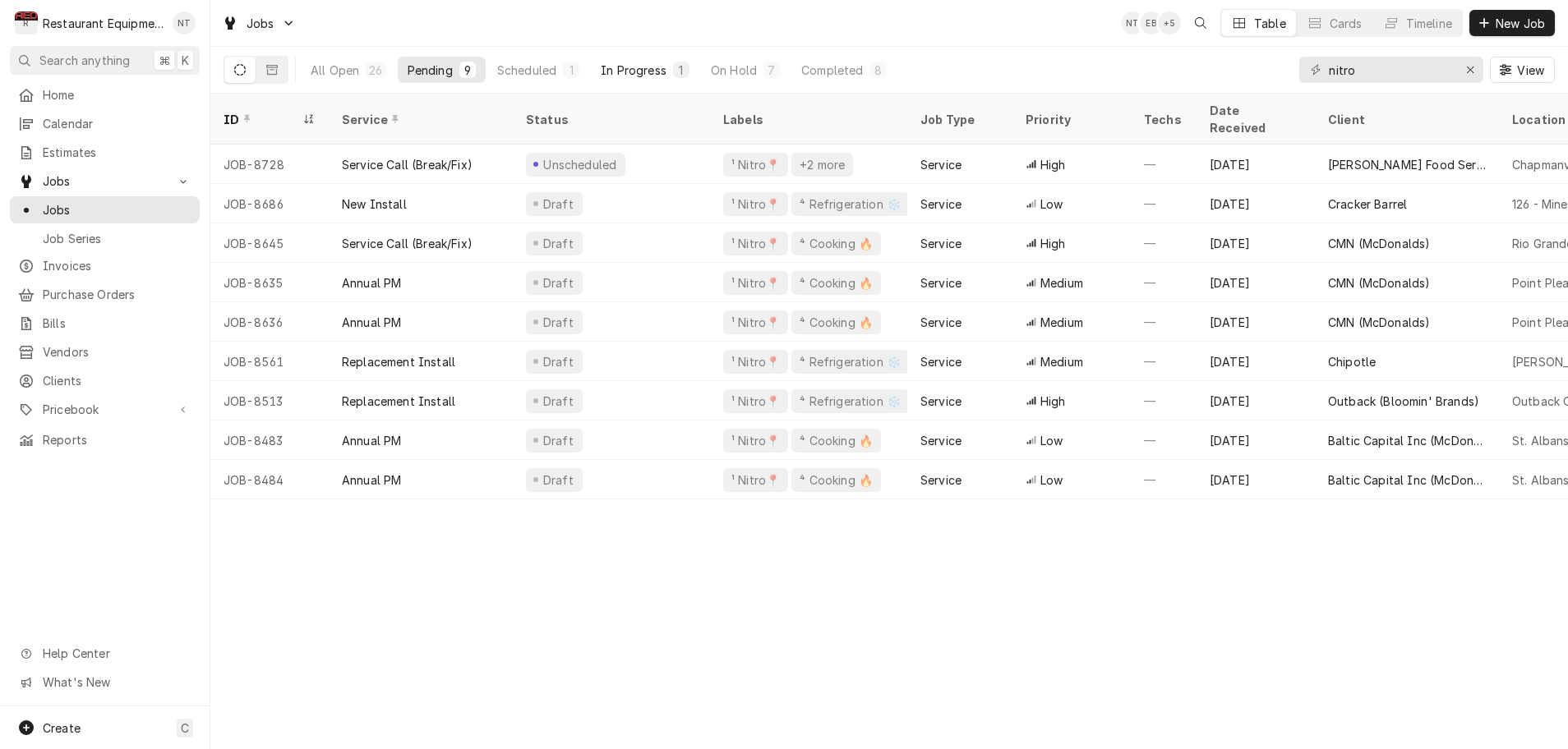
click at [624, 67] on div "In Progress" at bounding box center [634, 70] width 66 height 17
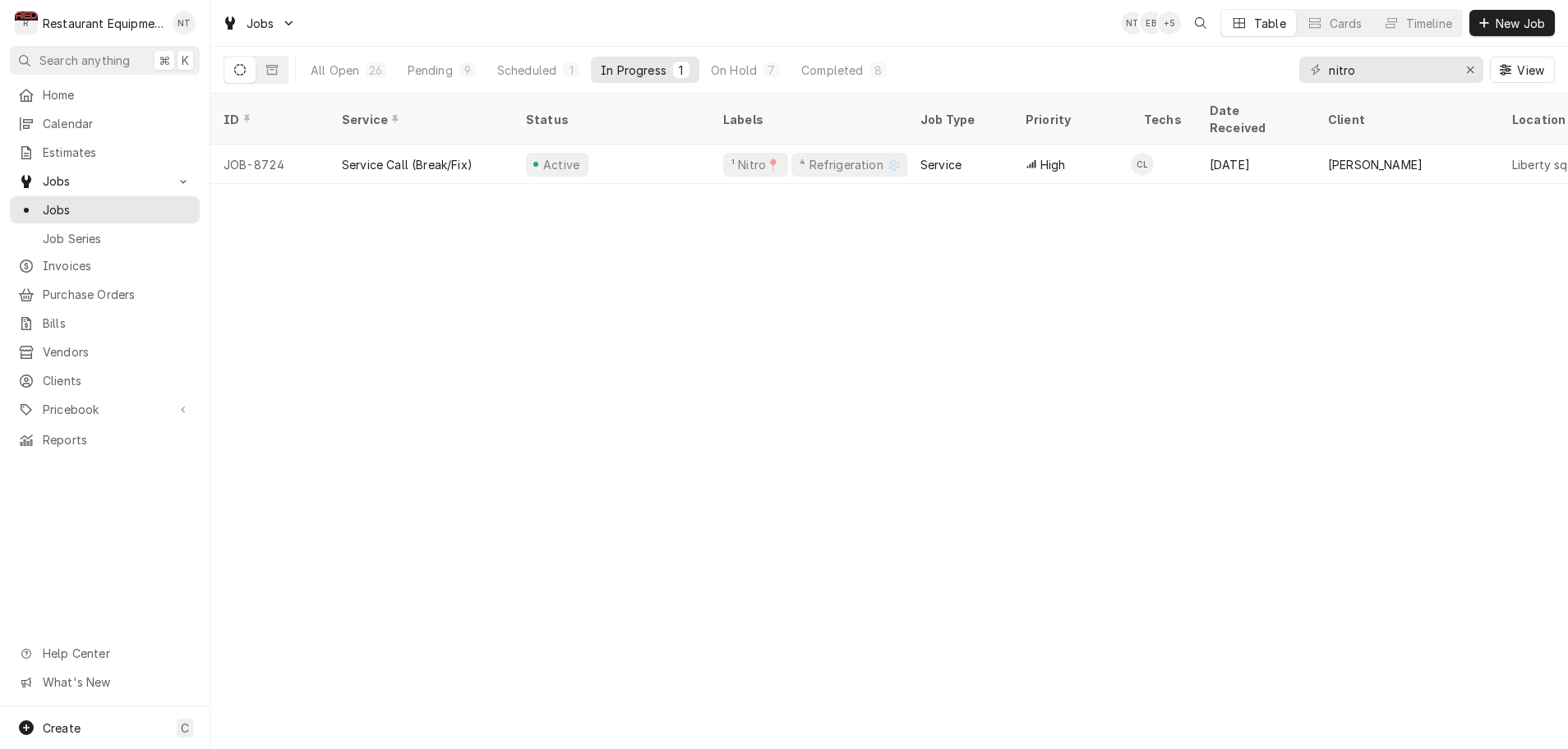
click at [905, 67] on div "All Open 26 Pending 9 Scheduled 1 In Progress 1 On Hold 7 Completed 8 nitro View" at bounding box center [889, 70] width 1332 height 46
click at [439, 71] on div "Pending" at bounding box center [430, 70] width 46 height 17
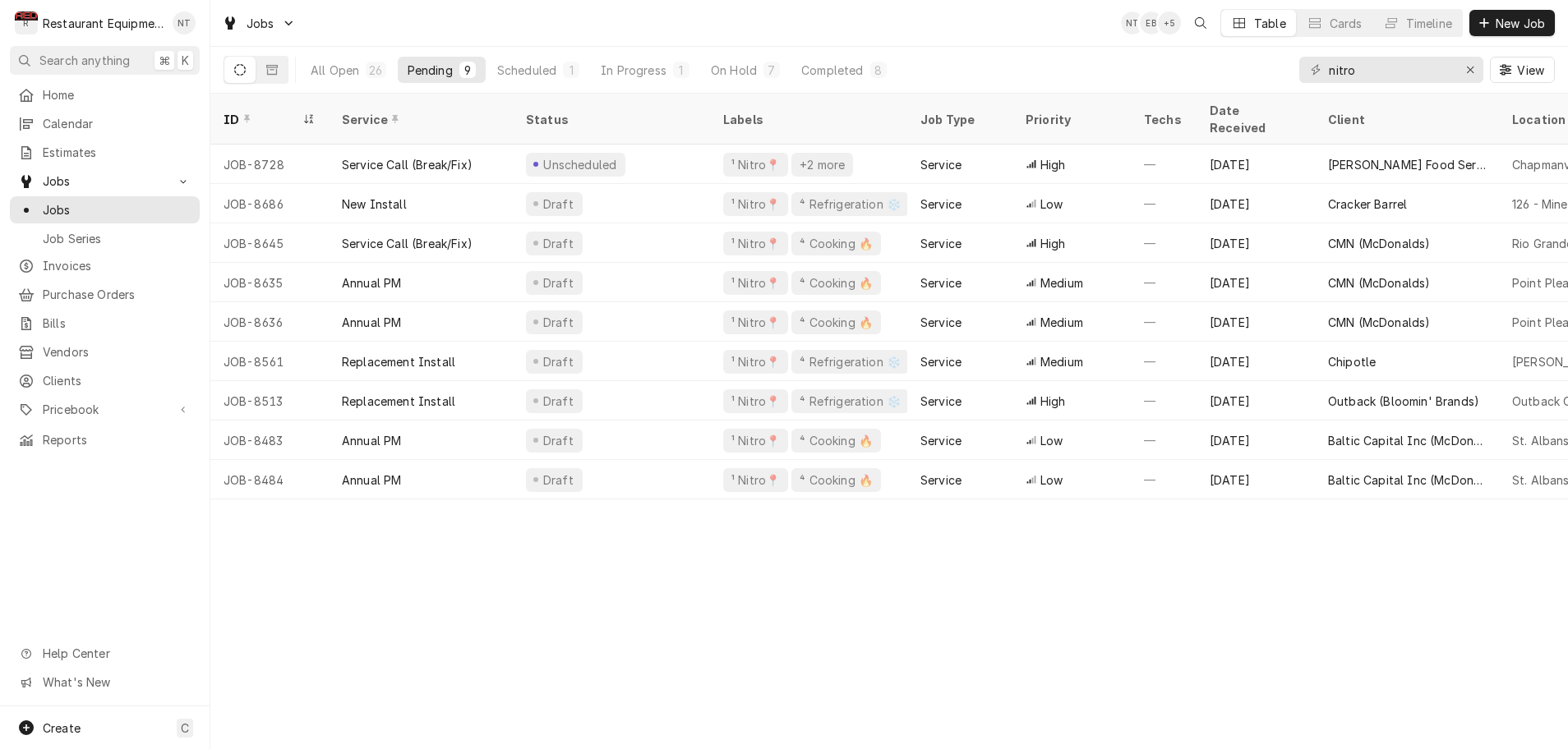
click at [909, 69] on div "All Open 26 Pending 9 Scheduled 1 In Progress 1 On Hold 7 Completed 8 nitro View" at bounding box center [889, 70] width 1332 height 46
click at [437, 71] on div "Pending" at bounding box center [430, 70] width 46 height 17
click at [828, 71] on div "Completed" at bounding box center [832, 70] width 62 height 17
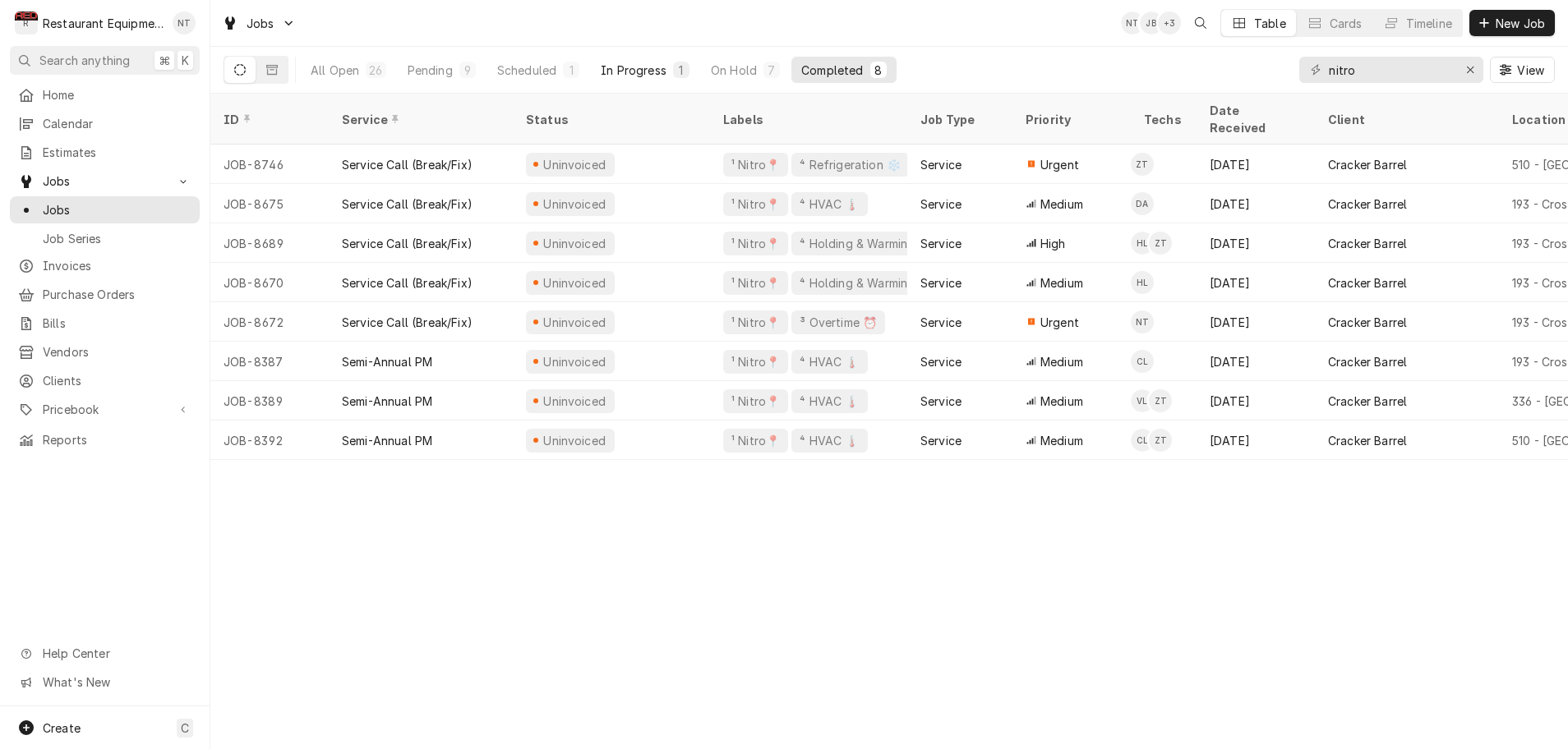
click at [650, 73] on div "In Progress" at bounding box center [634, 70] width 66 height 17
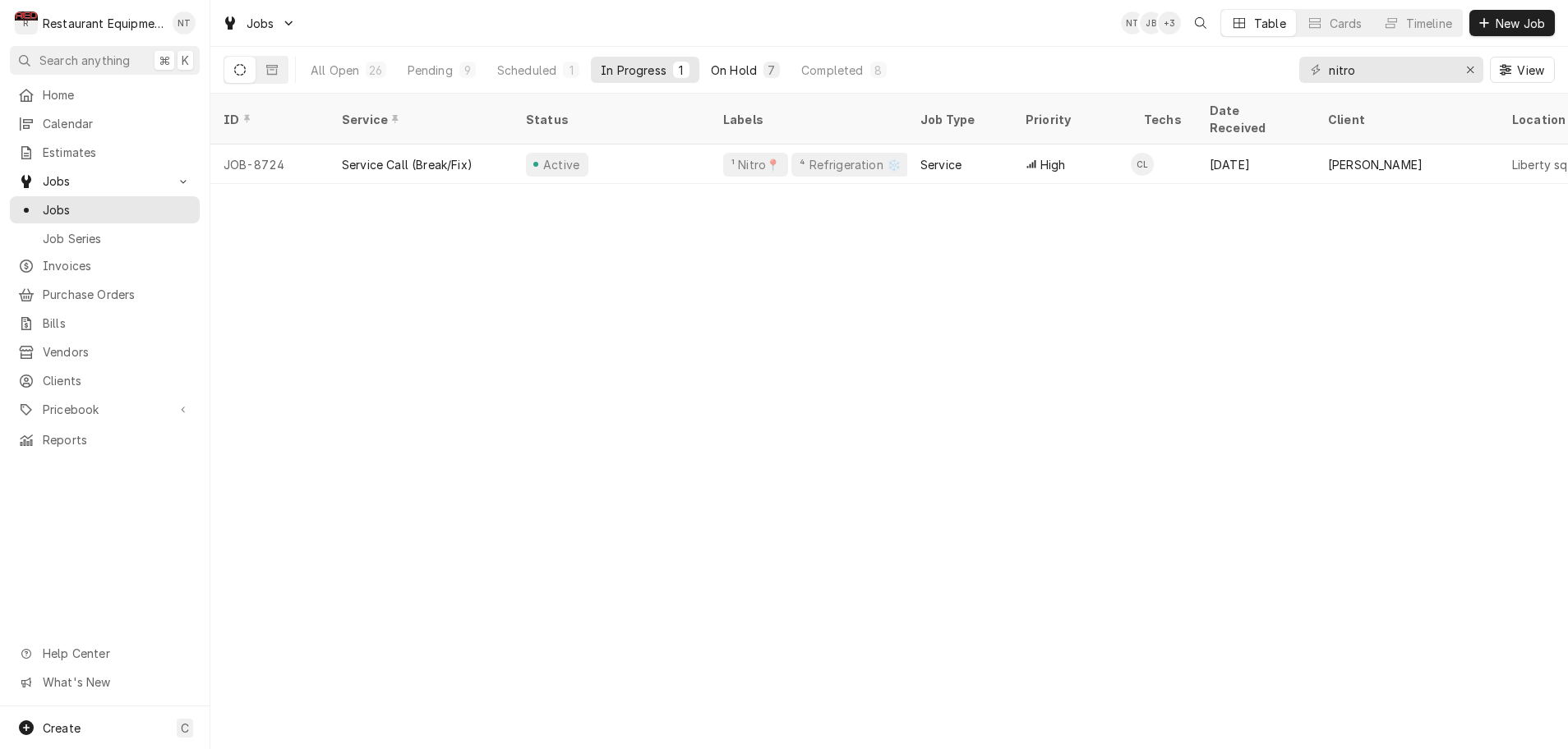
click at [729, 69] on div "On Hold" at bounding box center [734, 70] width 46 height 17
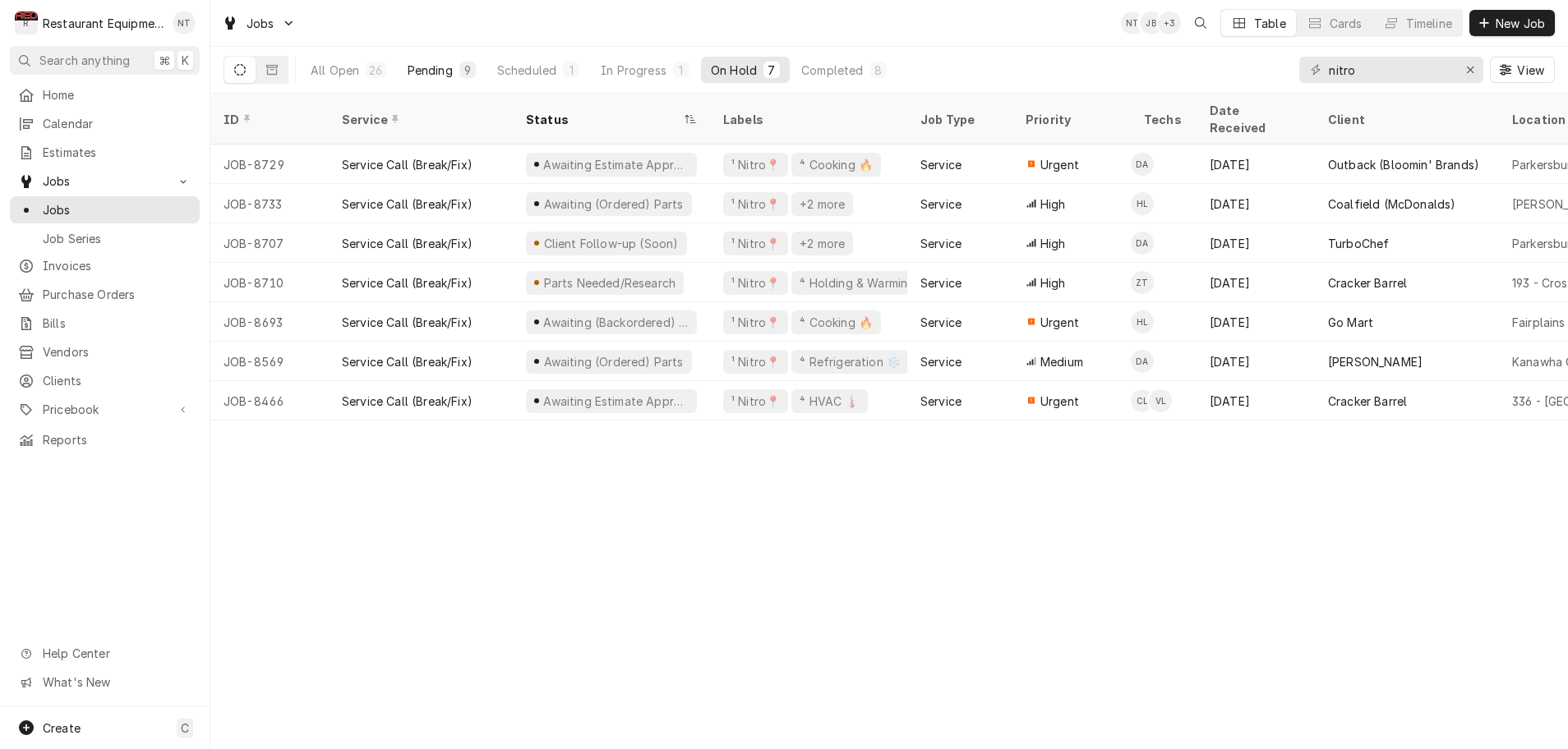
click at [443, 70] on div "Pending" at bounding box center [430, 70] width 46 height 17
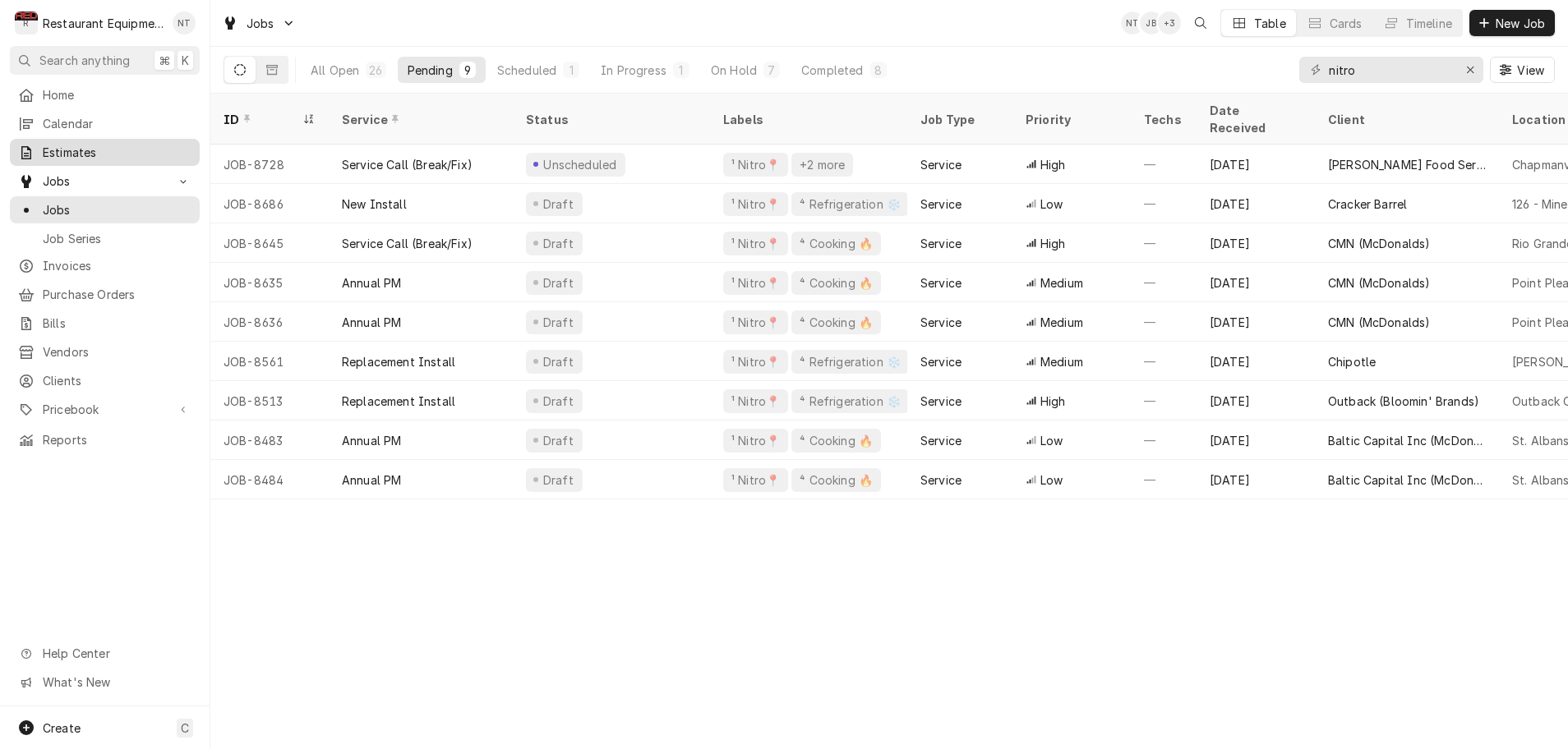
click at [73, 148] on span "Estimates" at bounding box center [117, 152] width 149 height 17
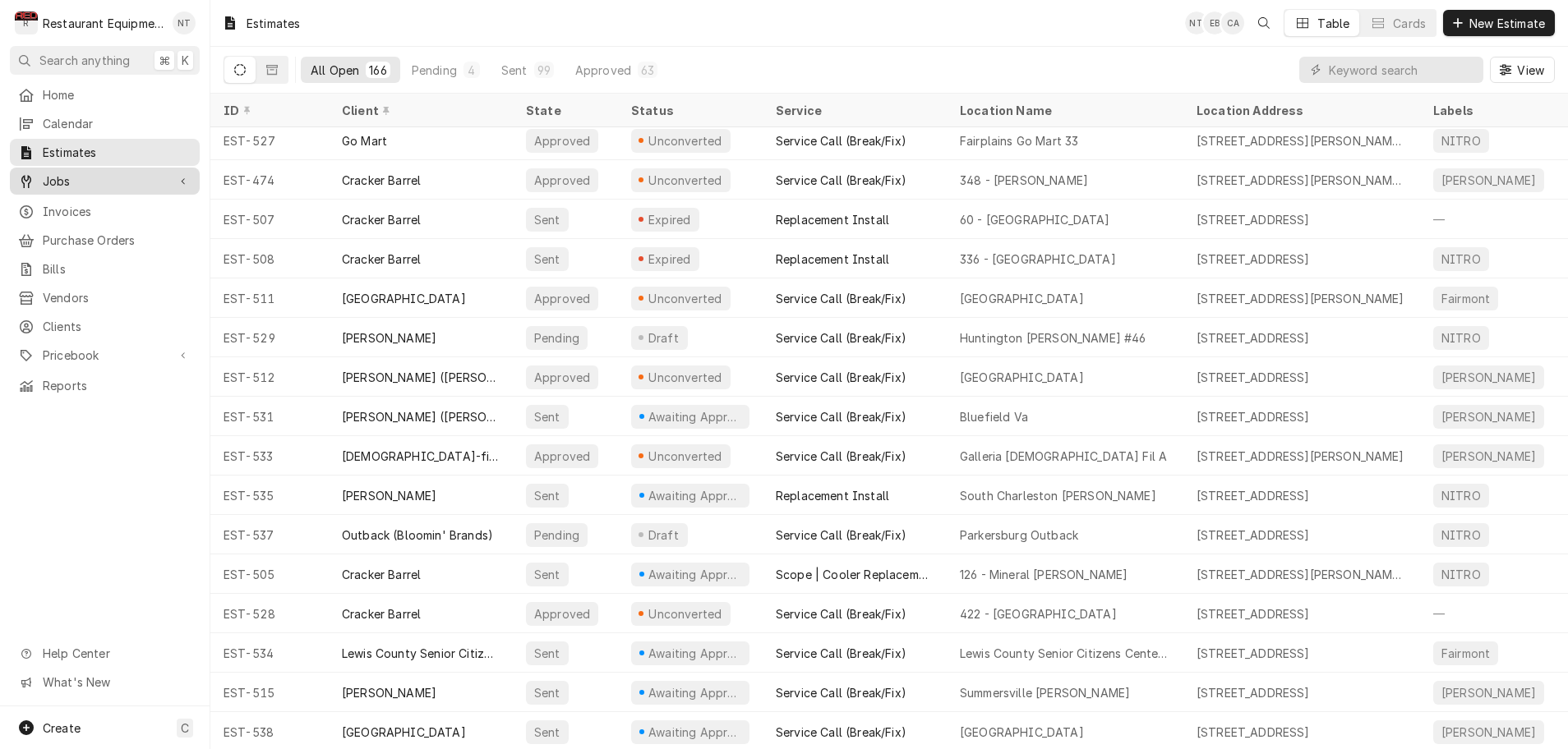
click at [111, 175] on span "Jobs" at bounding box center [105, 181] width 124 height 17
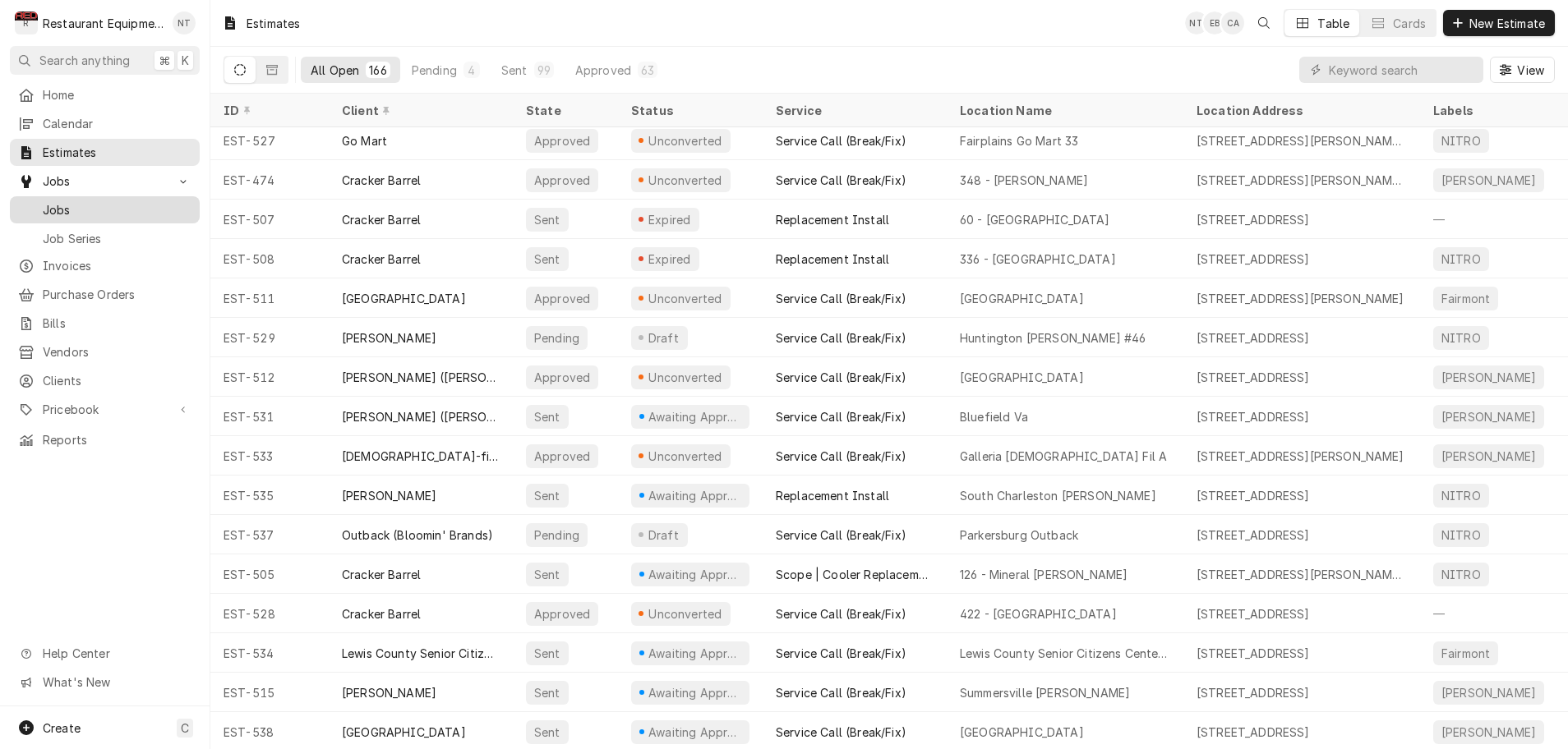
click at [84, 202] on span "Jobs" at bounding box center [117, 210] width 149 height 17
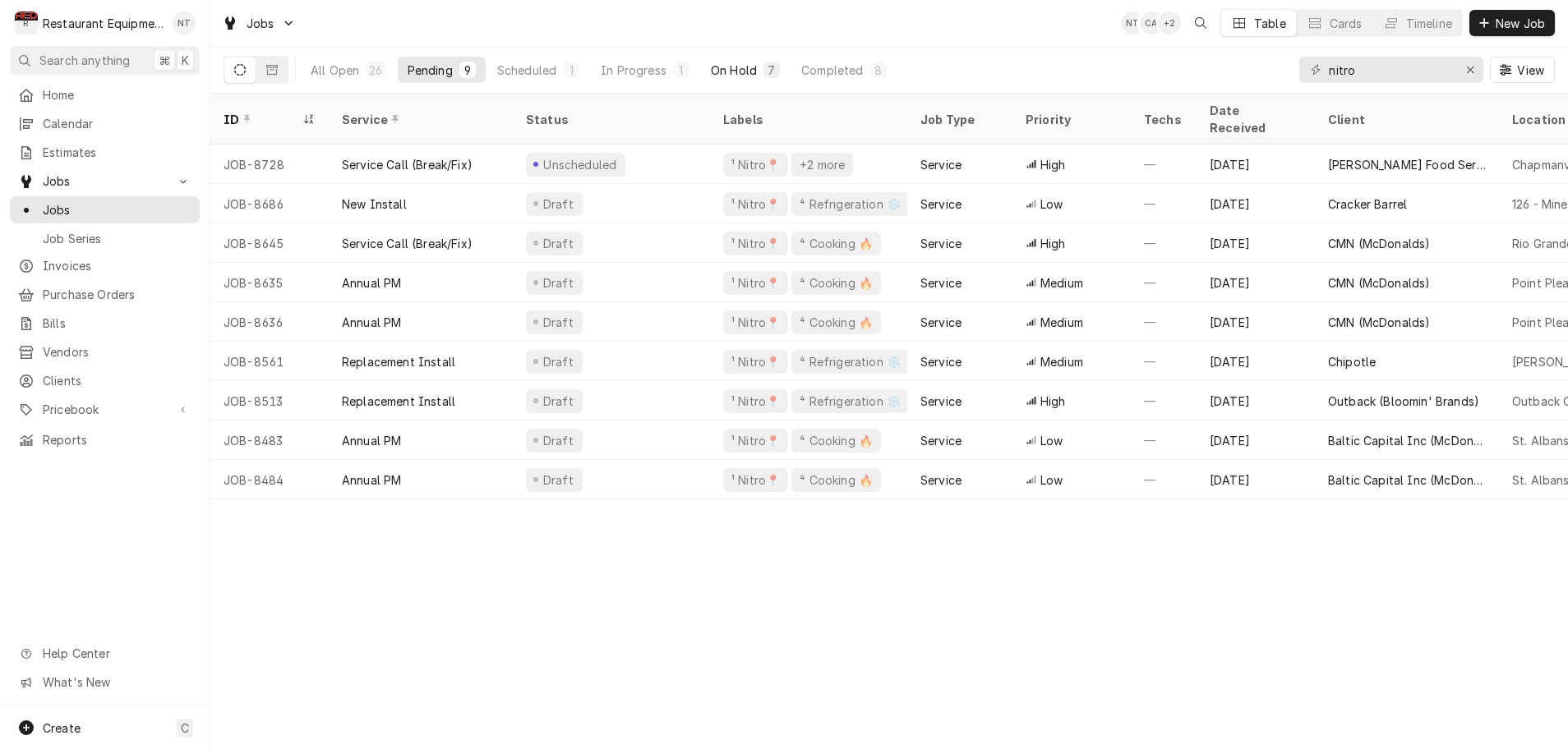
scroll to position [0, 1]
click at [727, 68] on div "On Hold" at bounding box center [734, 70] width 46 height 17
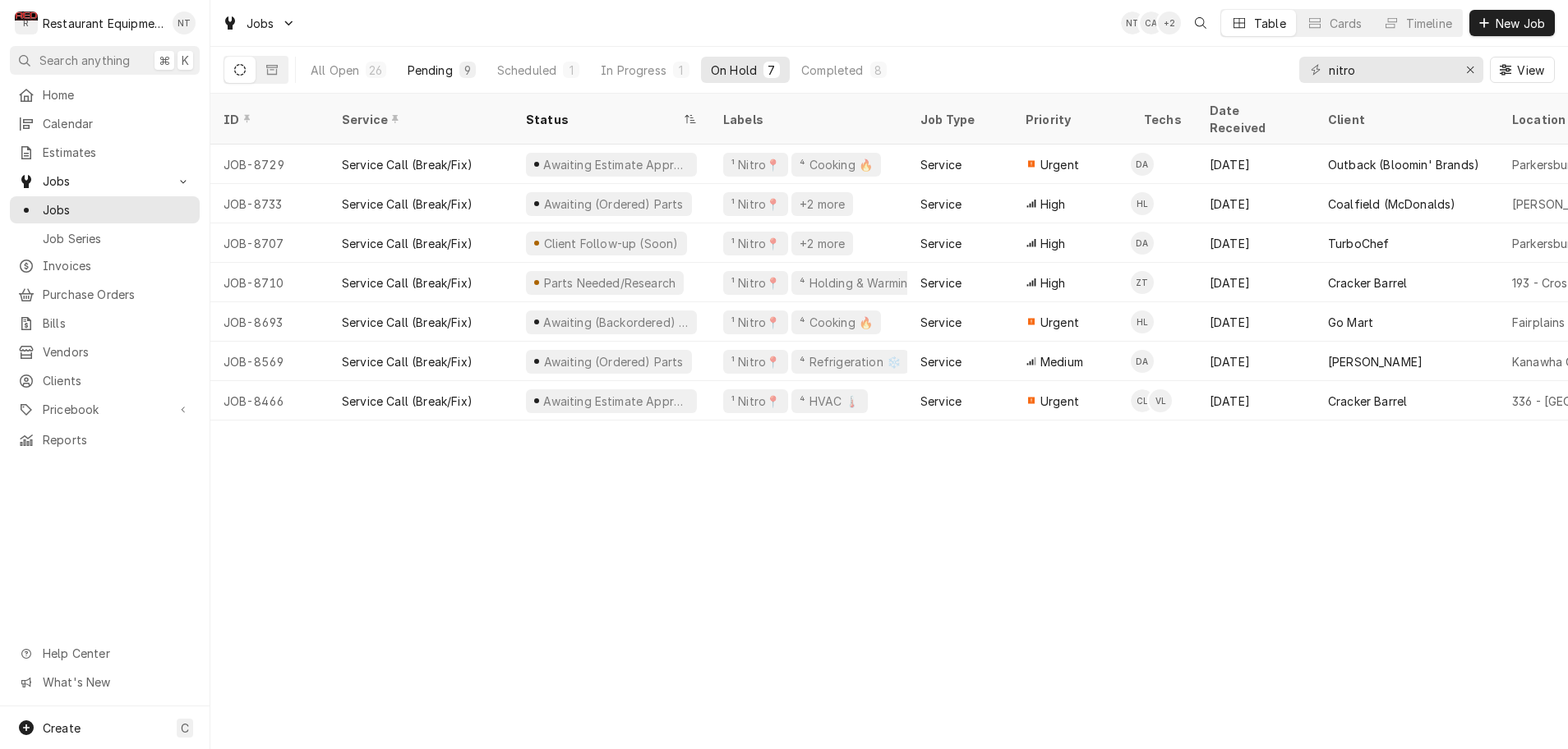
click at [429, 68] on div "Pending" at bounding box center [430, 70] width 46 height 17
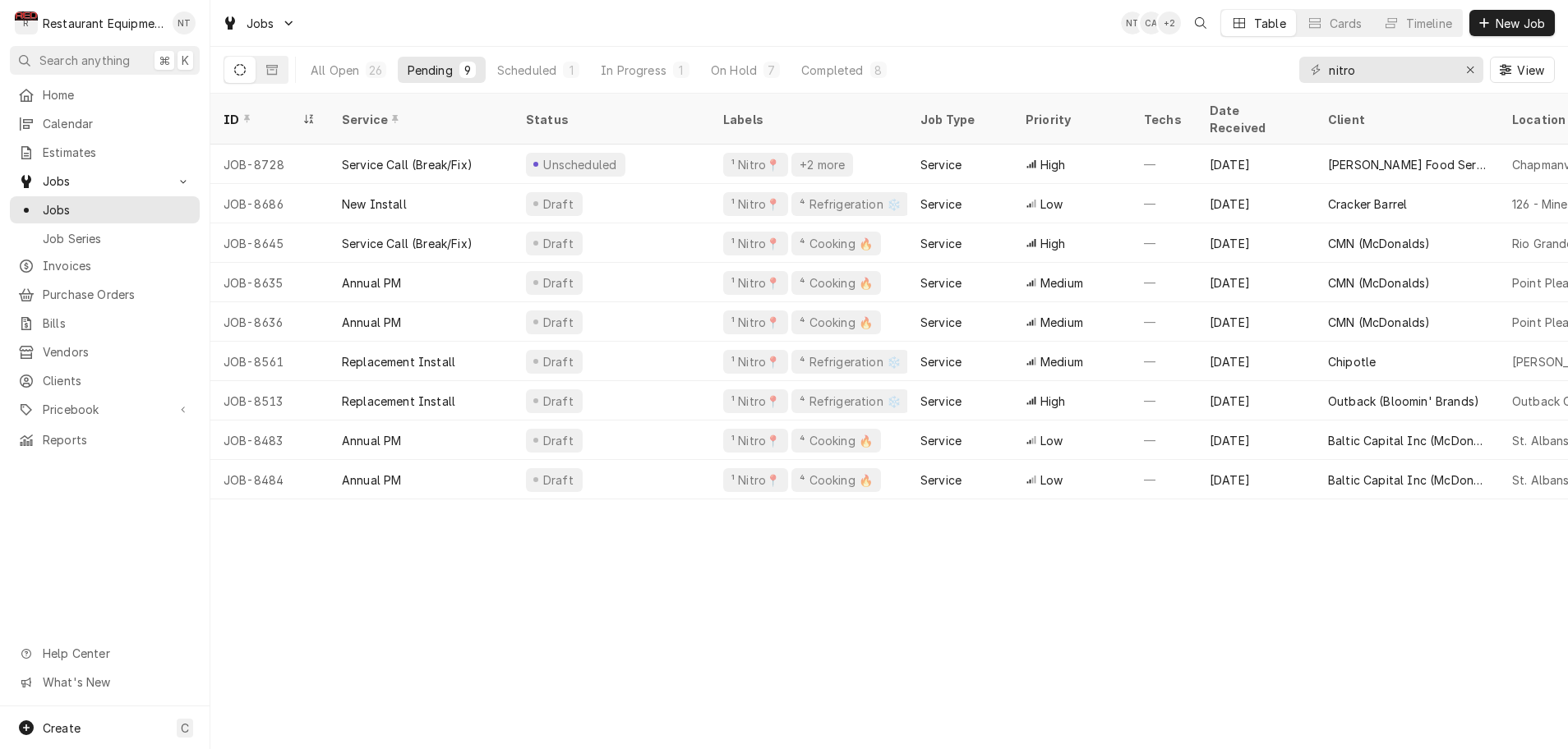
click at [905, 67] on div "All Open 26 Pending 9 Scheduled 1 In Progress 1 On Hold 7 Completed 8 nitro View" at bounding box center [889, 70] width 1332 height 46
